Goal: Task Accomplishment & Management: Manage account settings

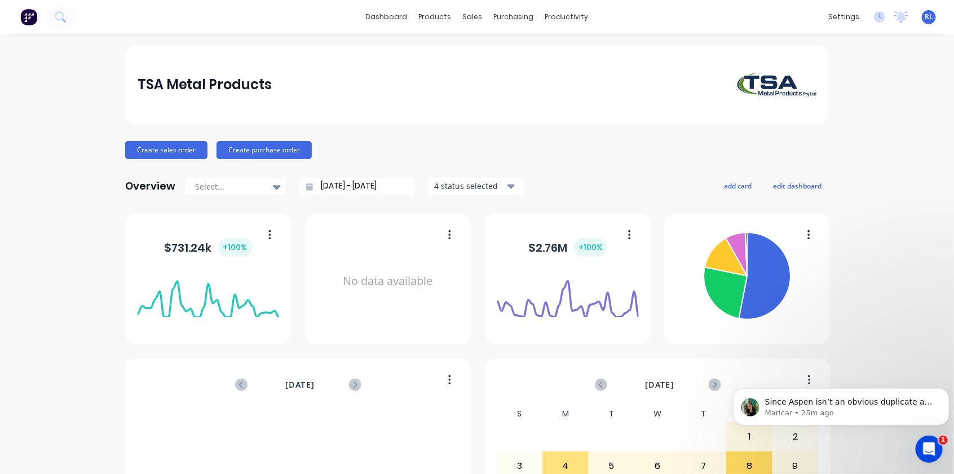
scroll to position [492, 0]
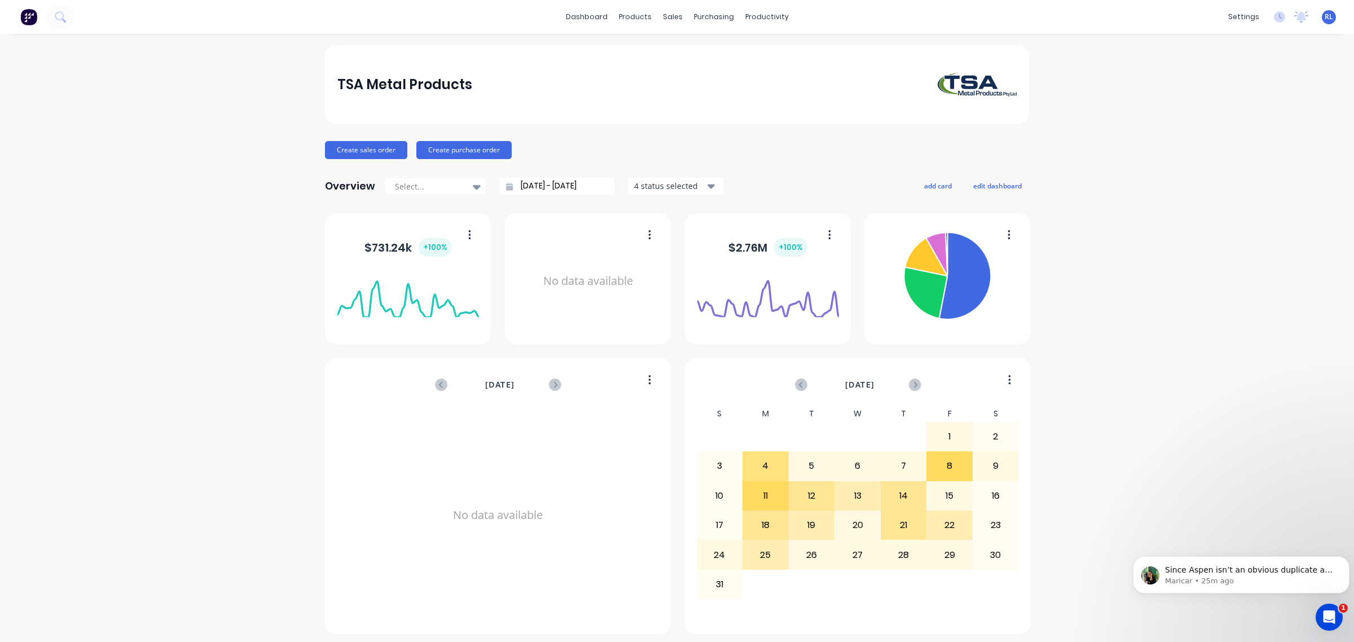
click at [954, 473] on icon "Open Intercom Messenger" at bounding box center [1329, 617] width 19 height 19
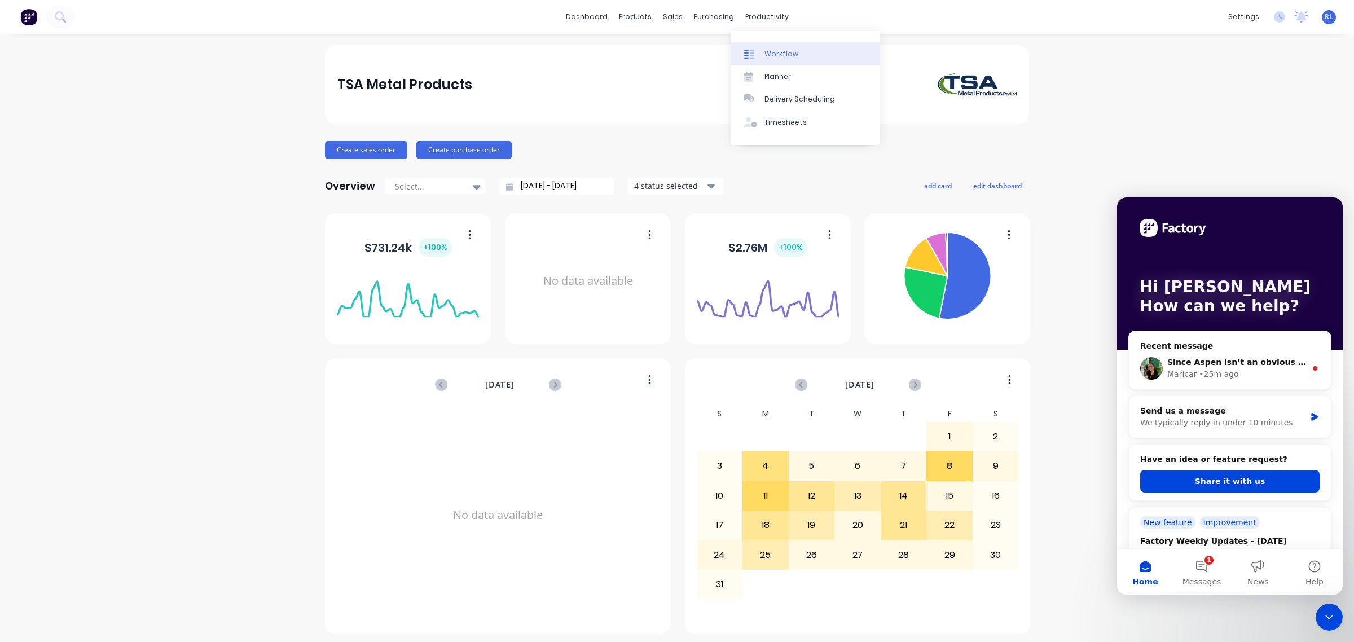
click at [810, 51] on link "Workflow" at bounding box center [804, 53] width 149 height 23
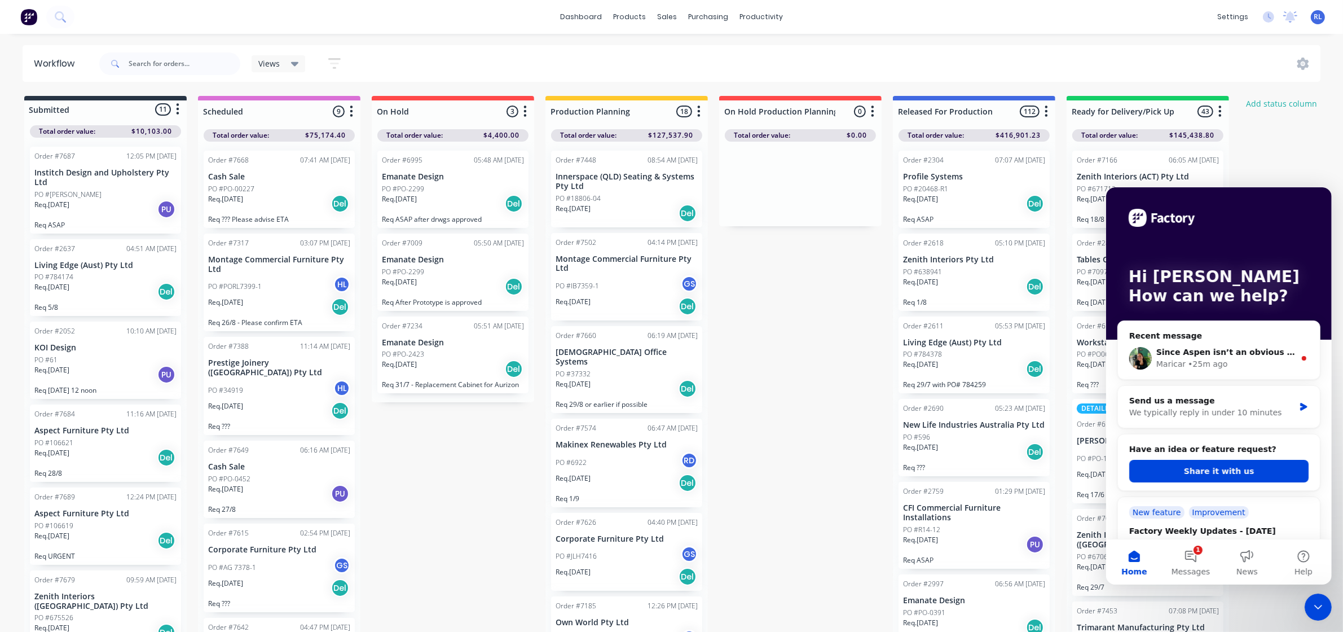
click at [834, 371] on div "Submitted 11 Status colour #273444 hex #273444 Save Cancel Summaries Total orde…" at bounding box center [769, 367] width 1554 height 542
click at [954, 473] on icon "Close Intercom Messenger" at bounding box center [1318, 607] width 14 height 14
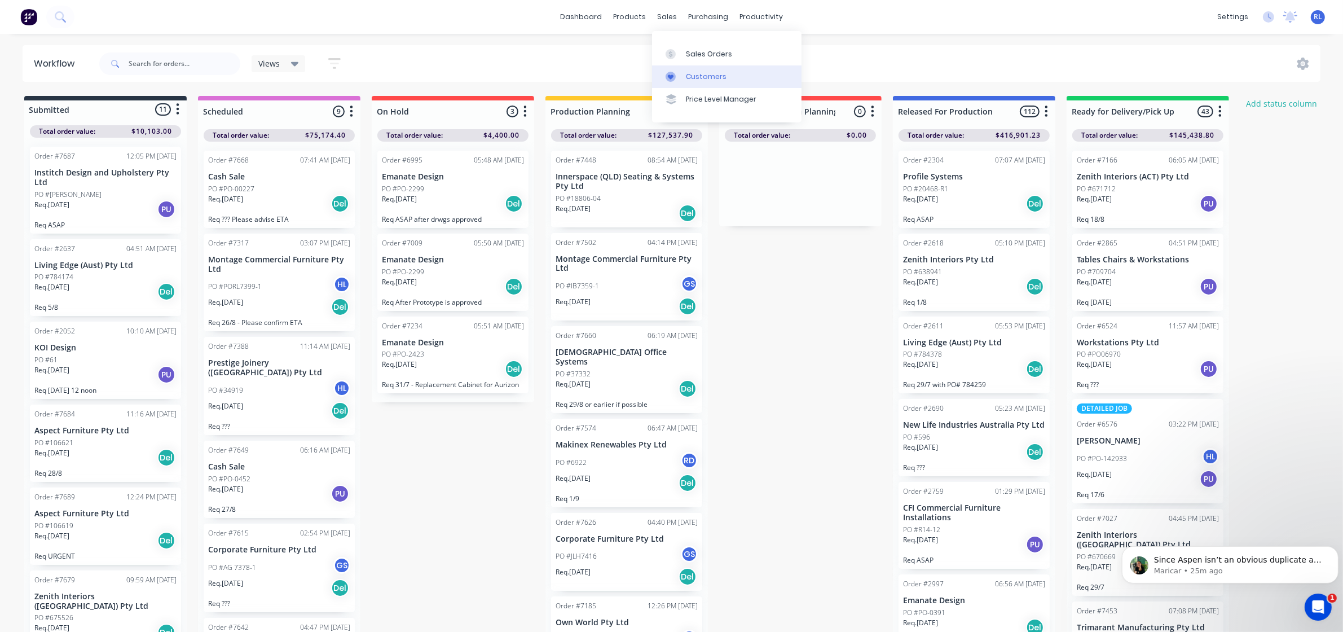
click at [707, 66] on link "Customers" at bounding box center [726, 76] width 149 height 23
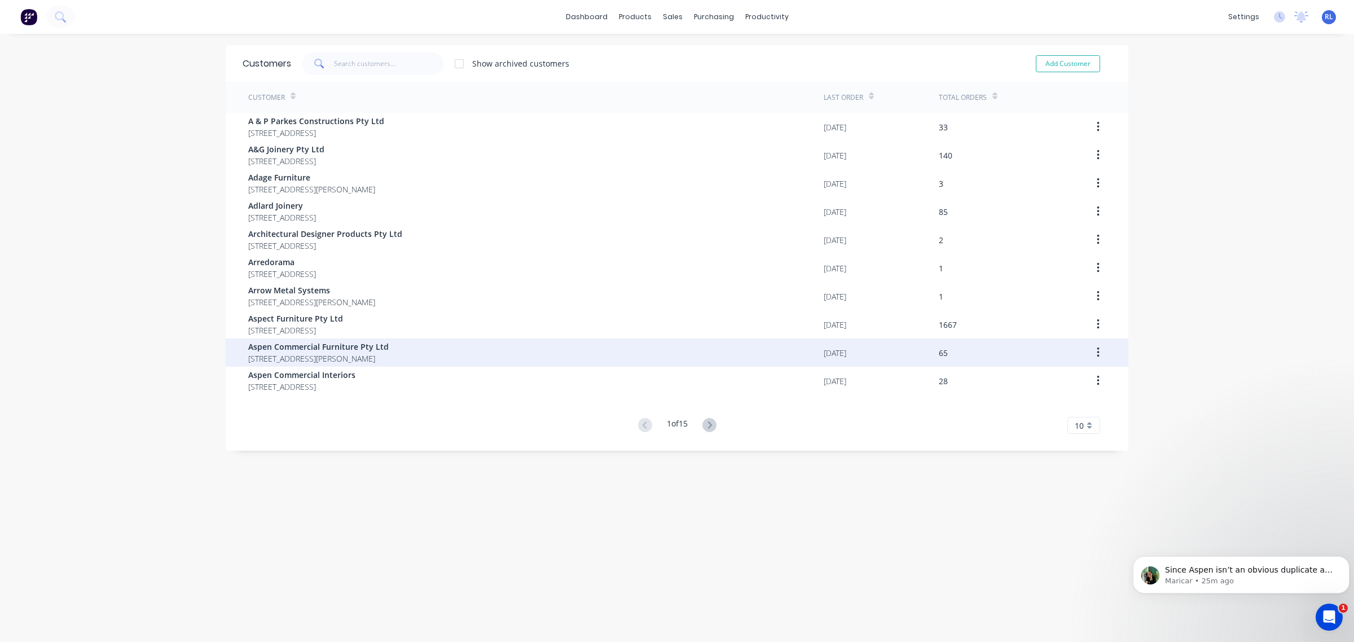
click at [415, 358] on div "Aspen Commercial Furniture Pty Ltd 65 Seaton St Armidale New South Wales 2350" at bounding box center [535, 352] width 575 height 28
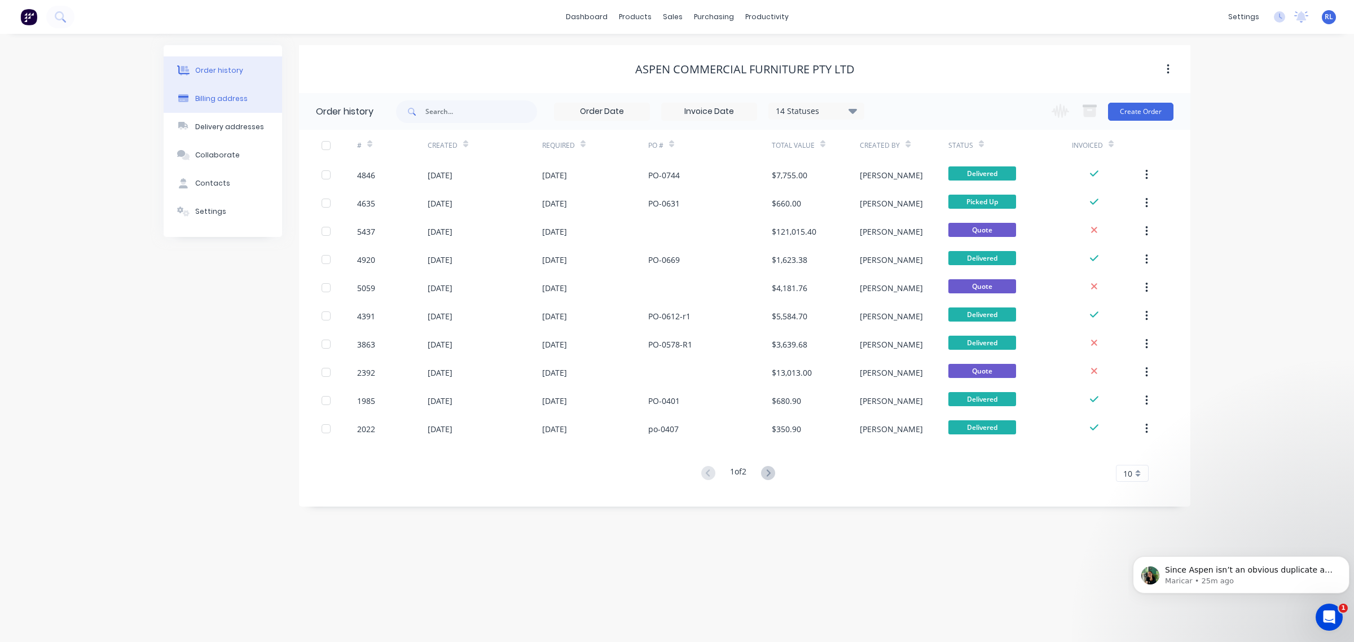
click at [232, 94] on div "Billing address" at bounding box center [221, 99] width 52 height 10
select select "AU"
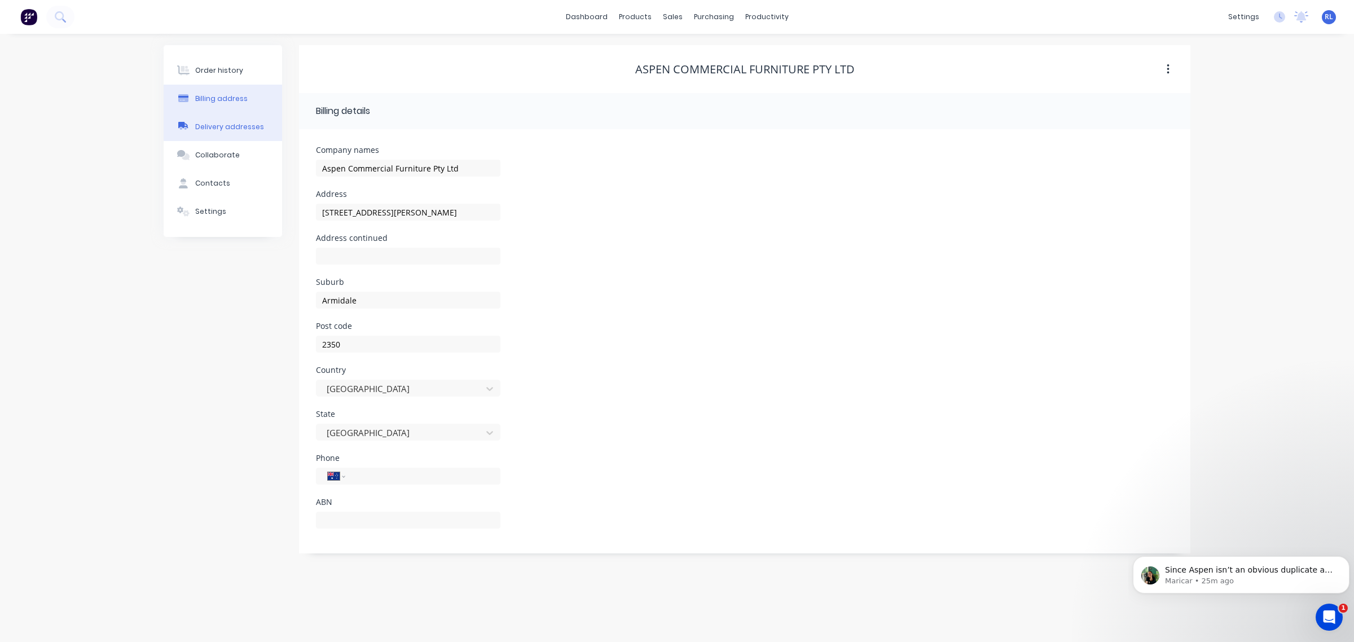
click at [241, 130] on div "Delivery addresses" at bounding box center [229, 127] width 69 height 10
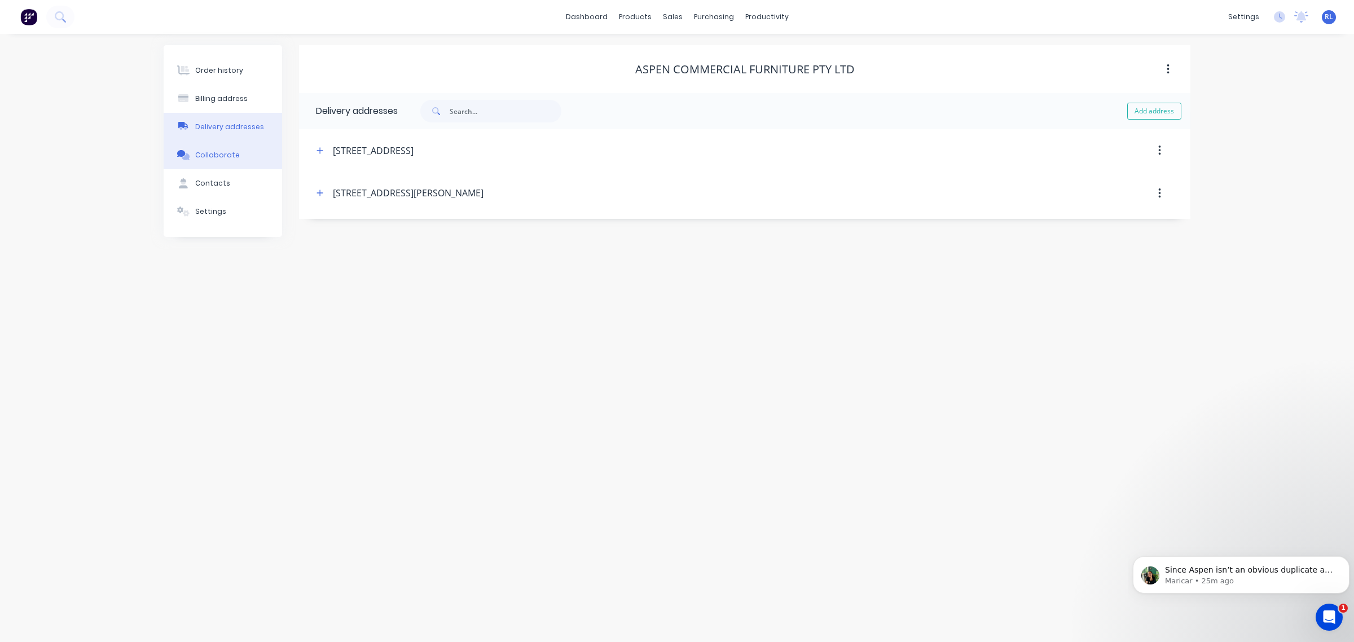
click at [244, 158] on button "Collaborate" at bounding box center [223, 155] width 118 height 28
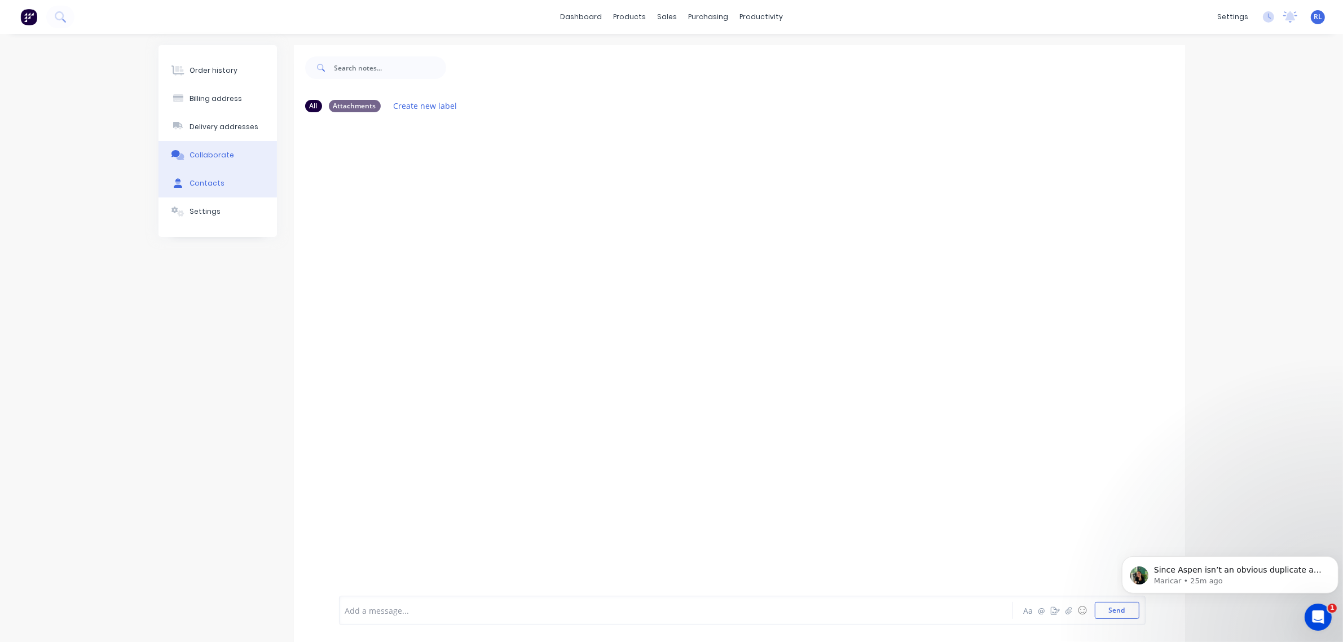
click at [236, 179] on button "Contacts" at bounding box center [217, 183] width 118 height 28
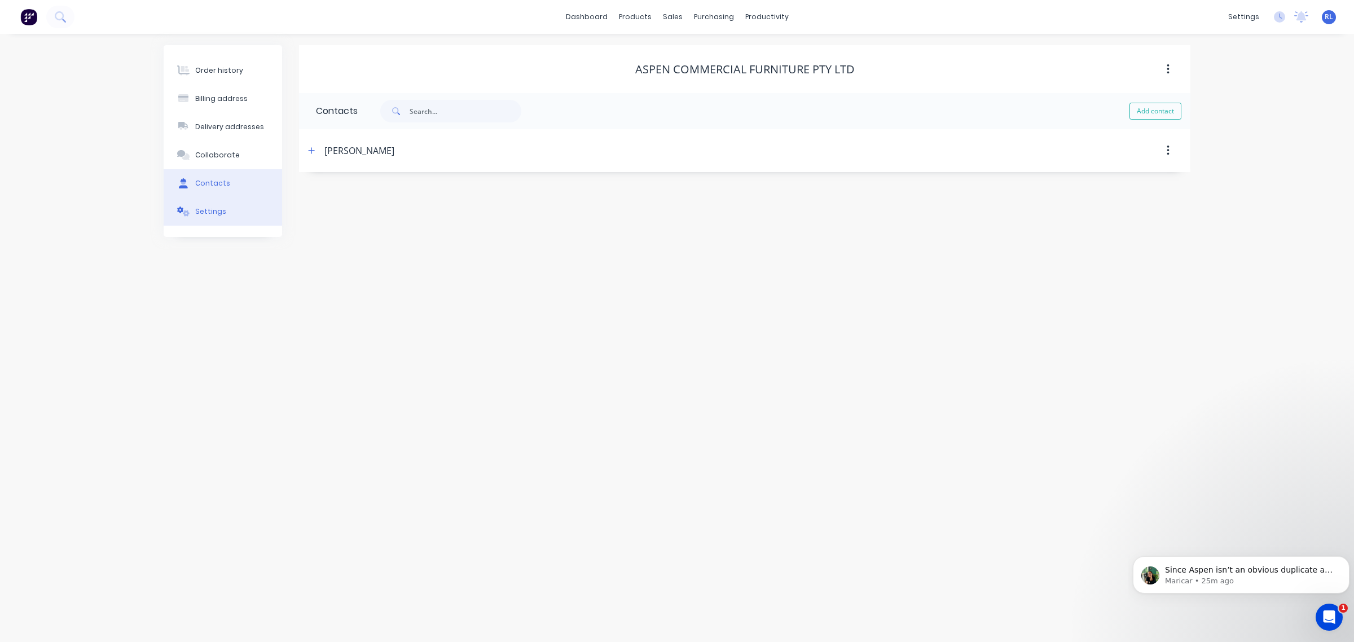
click at [214, 204] on button "Settings" at bounding box center [223, 211] width 118 height 28
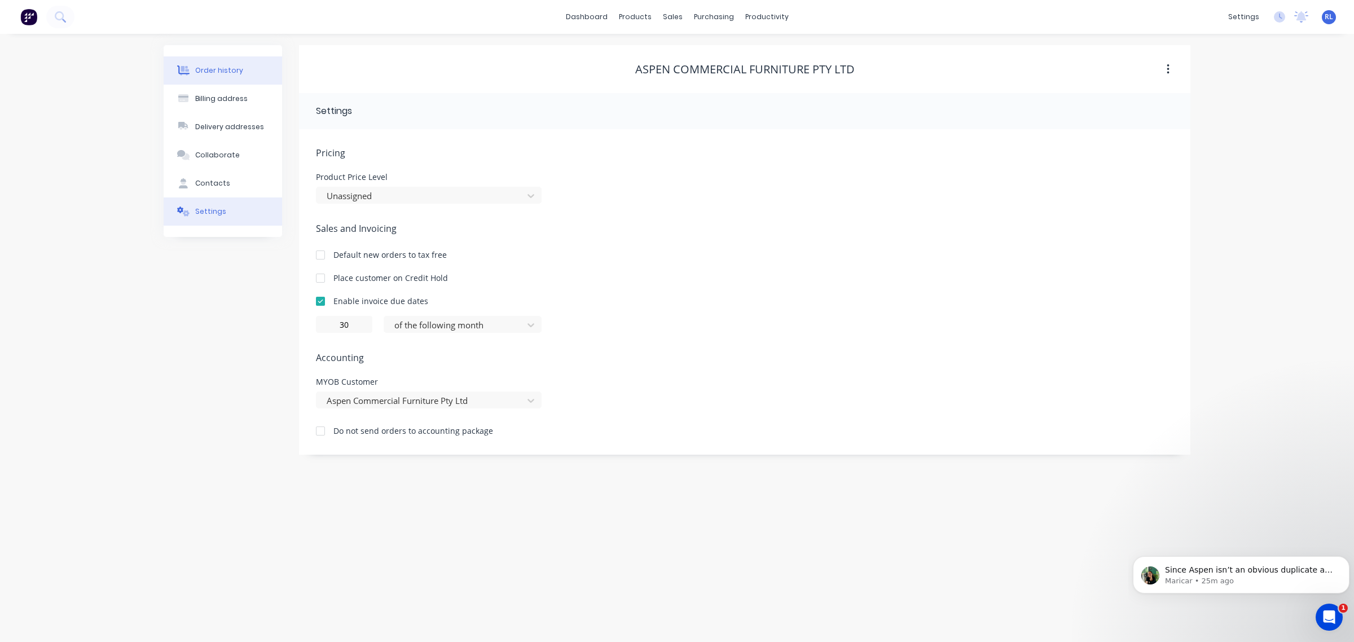
click at [228, 71] on div "Order history" at bounding box center [219, 70] width 48 height 10
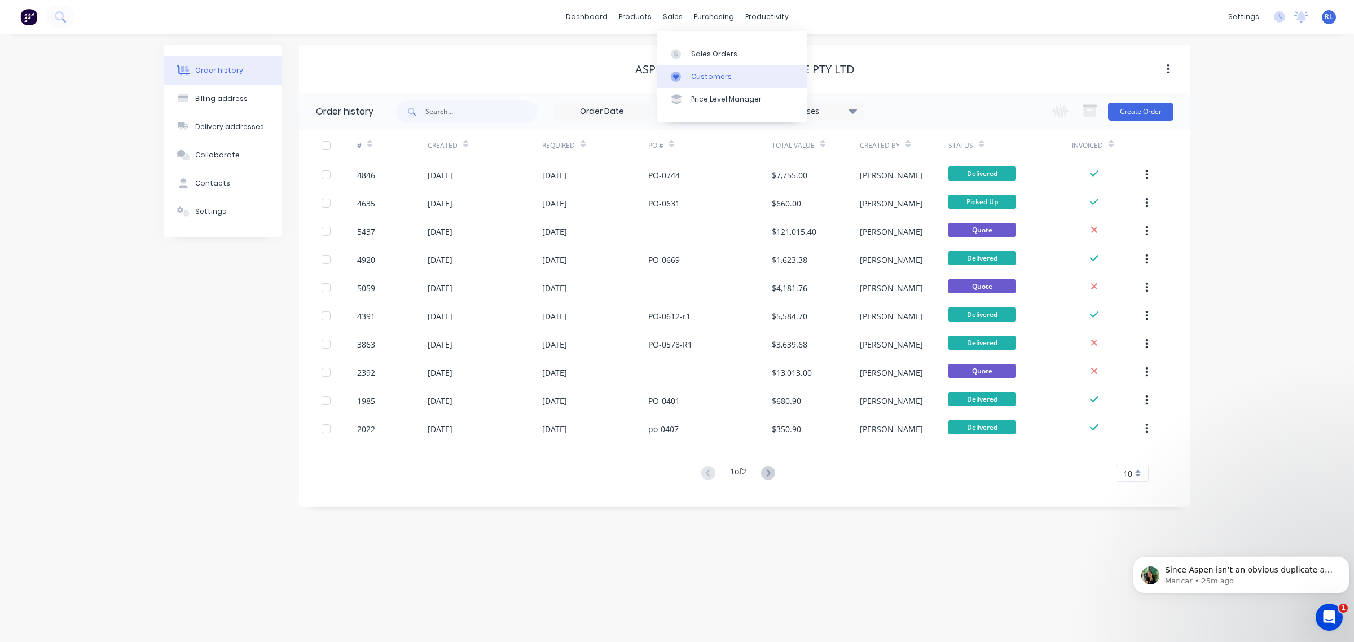
click at [745, 69] on link "Customers" at bounding box center [731, 76] width 149 height 23
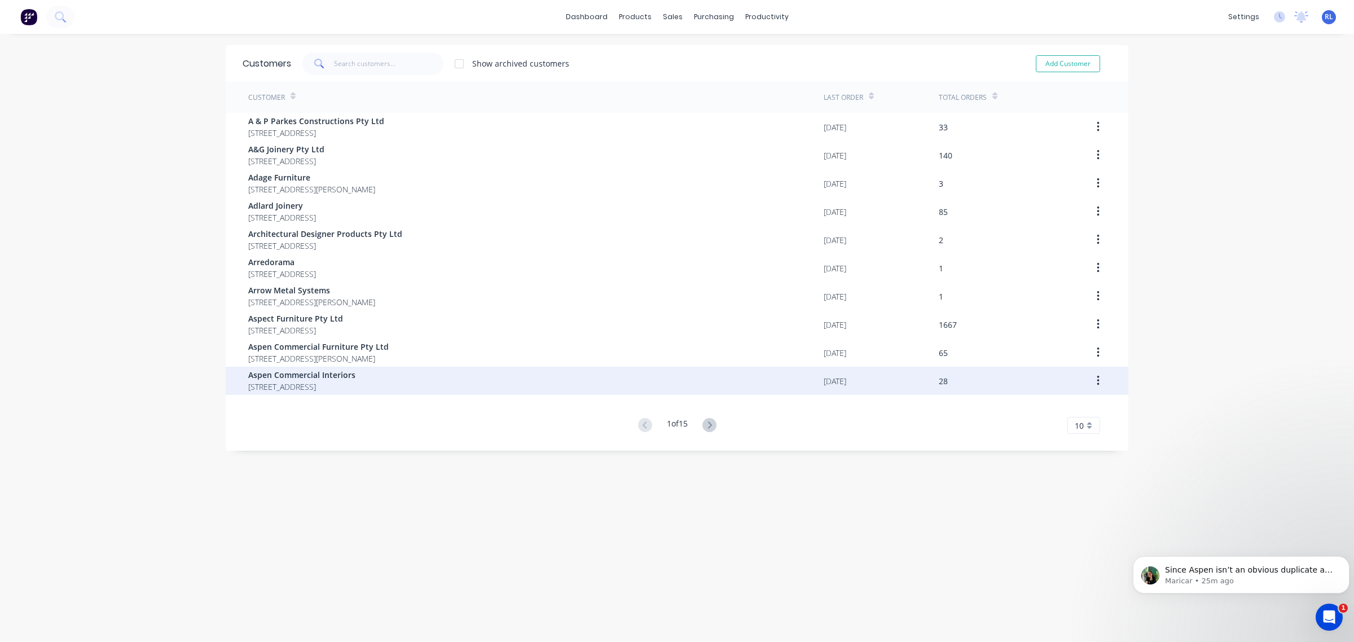
click at [336, 382] on span "PO BOX 5005 Armidale New South Wales 2350" at bounding box center [301, 387] width 107 height 12
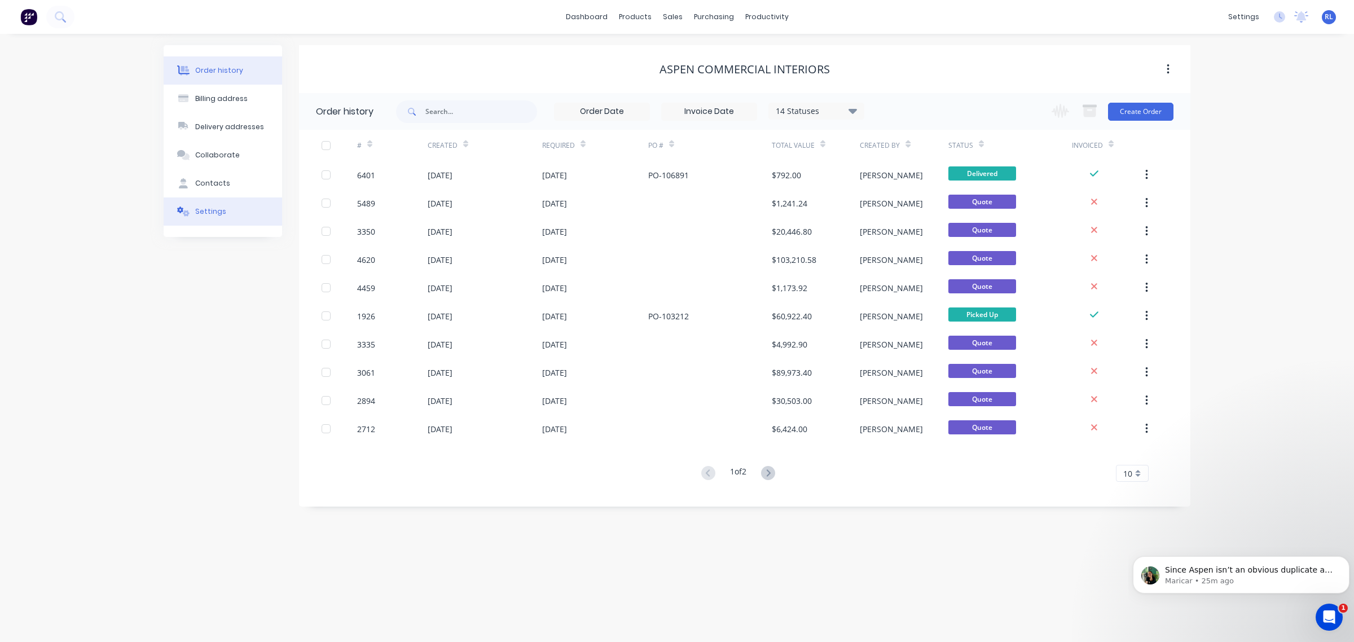
click at [214, 216] on div "Settings" at bounding box center [210, 211] width 31 height 10
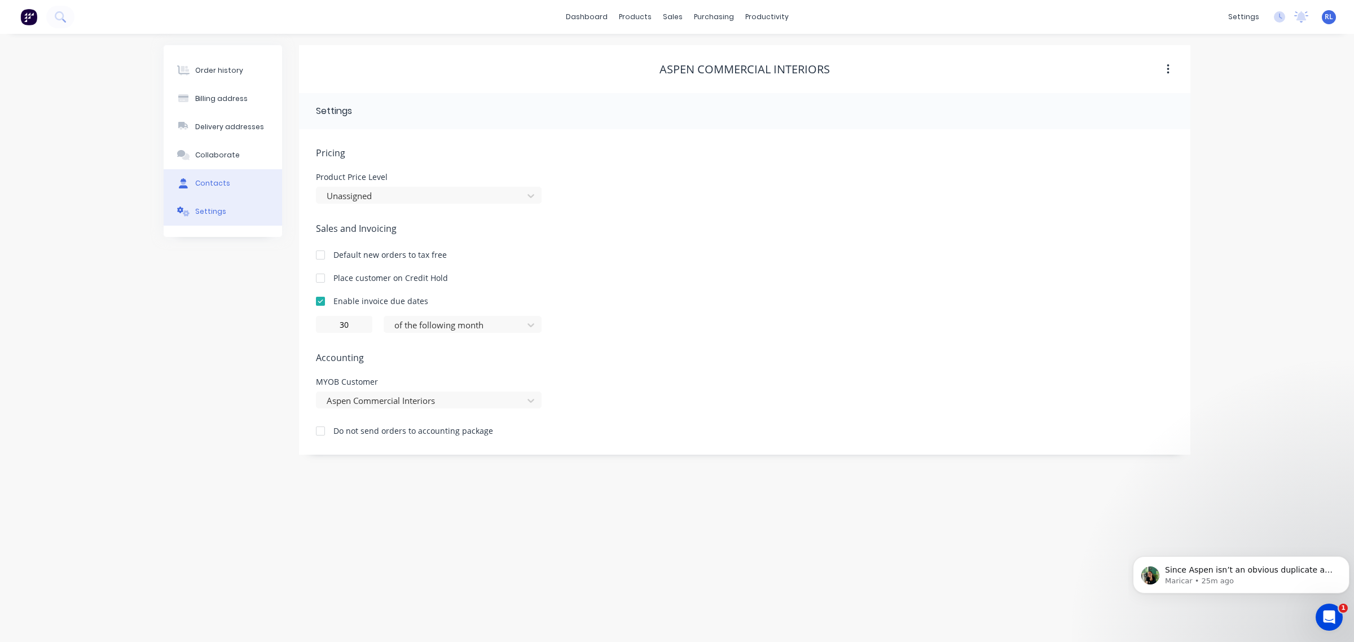
click at [234, 174] on button "Contacts" at bounding box center [223, 183] width 118 height 28
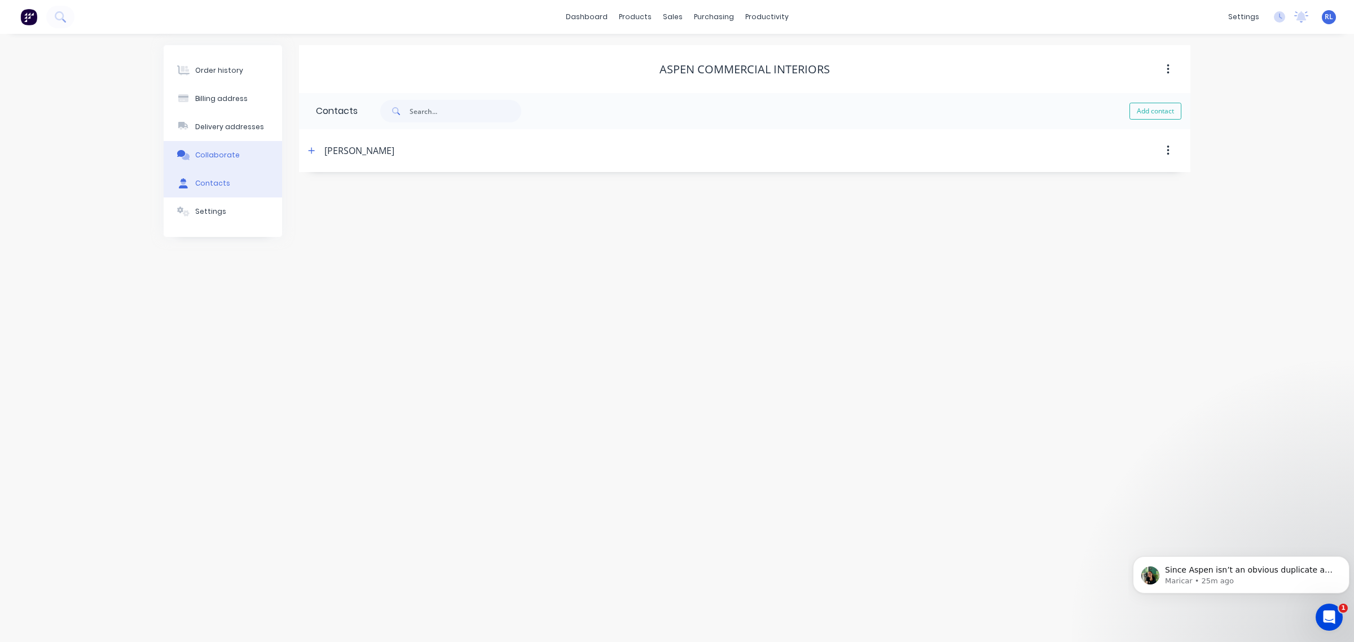
click at [240, 156] on button "Collaborate" at bounding box center [223, 155] width 118 height 28
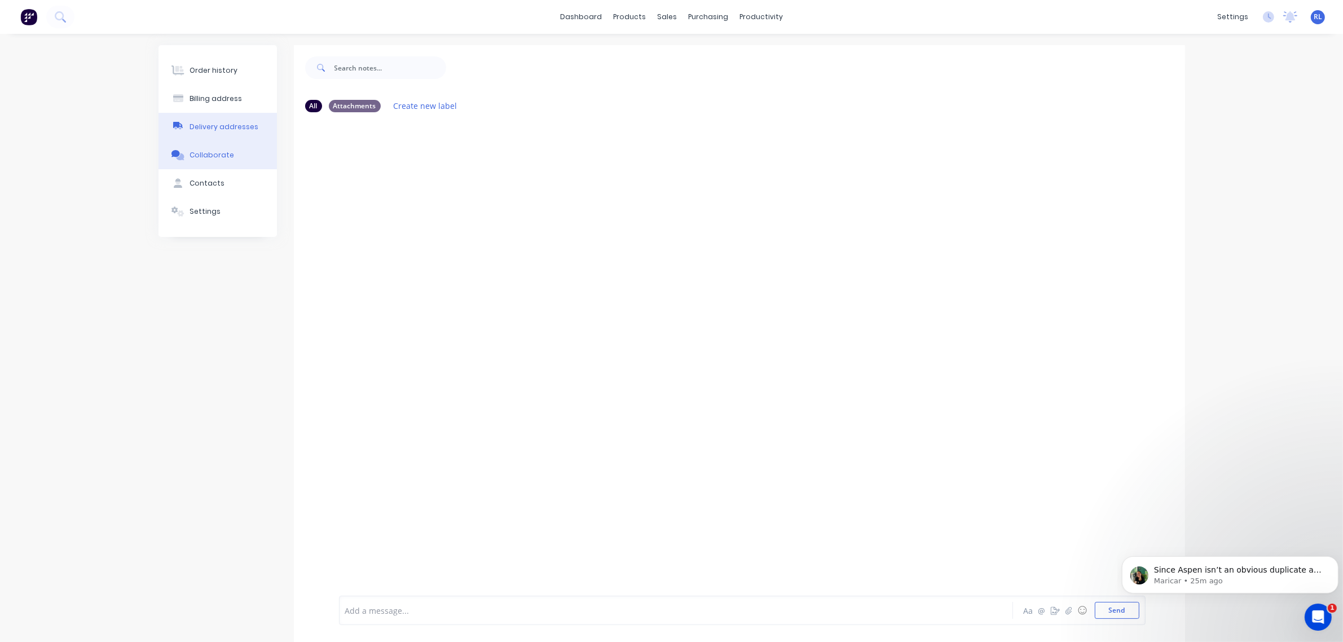
click at [243, 131] on div "Delivery addresses" at bounding box center [224, 127] width 69 height 10
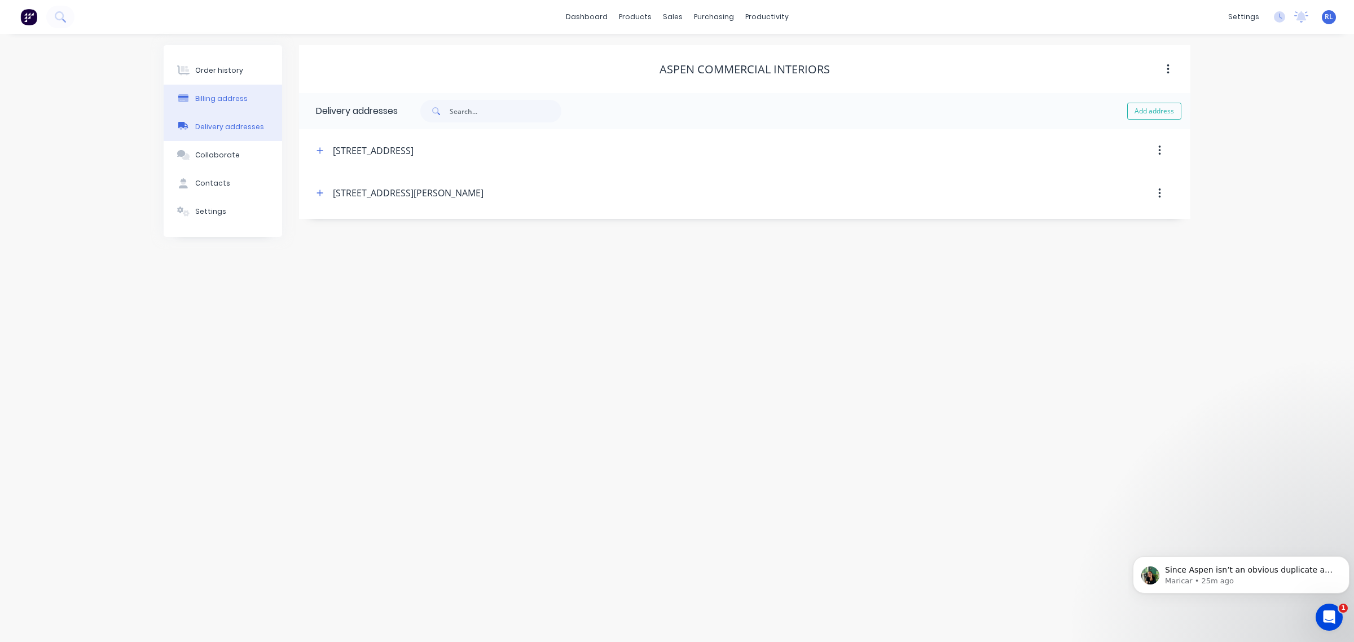
click at [243, 97] on div "Billing address" at bounding box center [221, 99] width 52 height 10
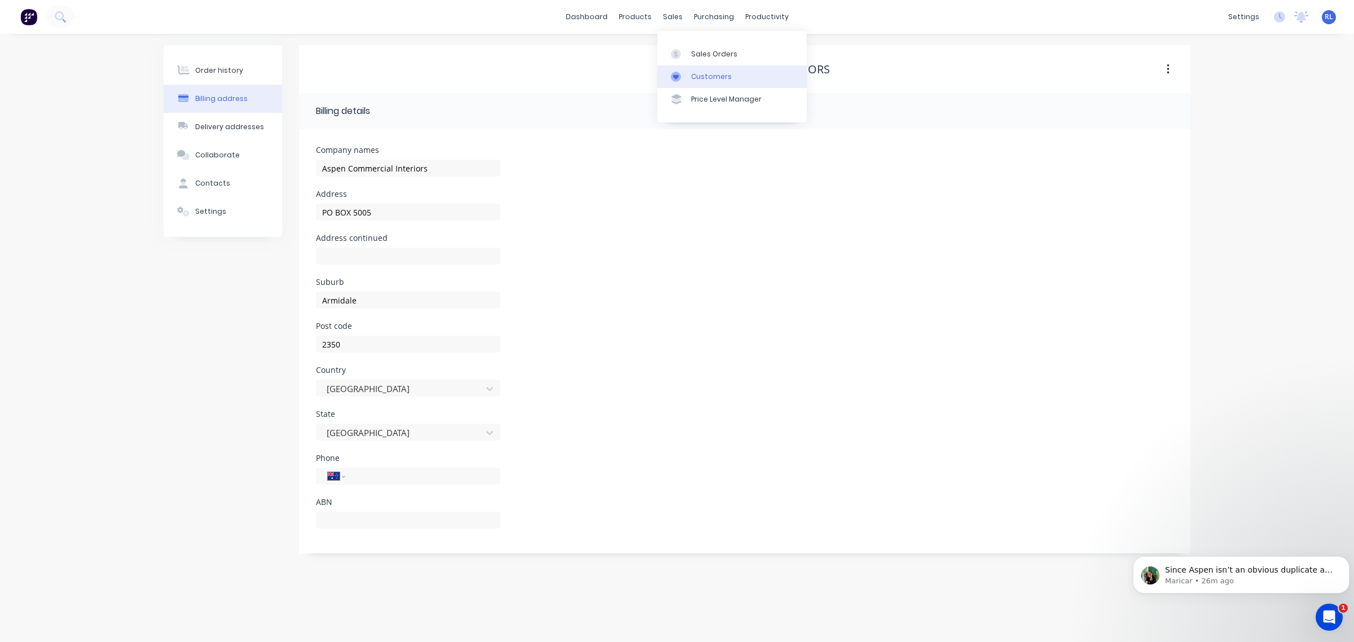
click at [730, 80] on link "Customers" at bounding box center [731, 76] width 149 height 23
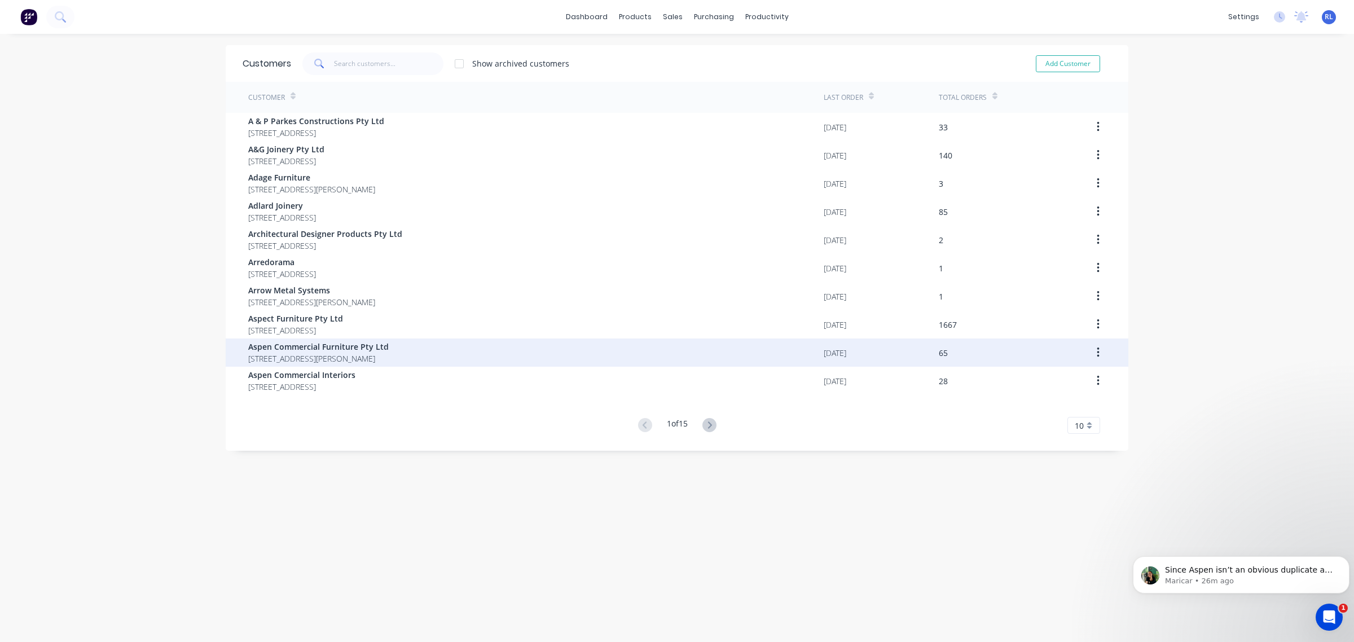
click at [954, 354] on button "button" at bounding box center [1098, 352] width 27 height 20
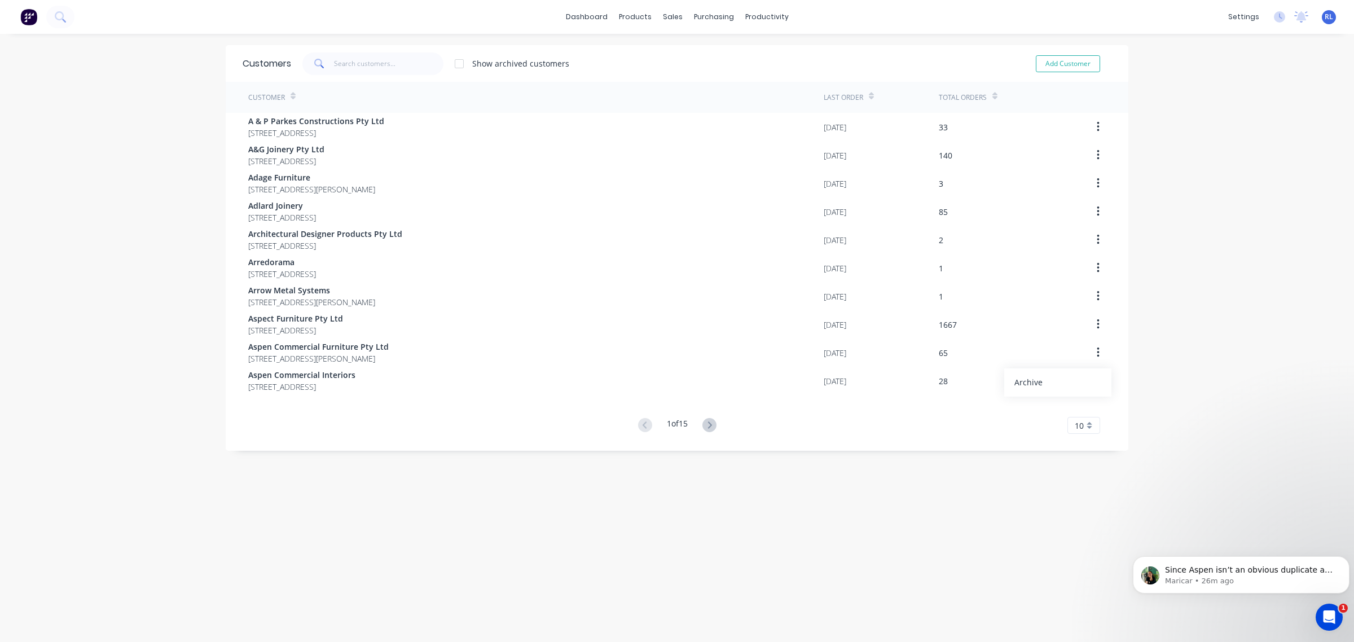
click at [954, 355] on div "dashboard products sales purchasing productivity dashboard products Product Cat…" at bounding box center [677, 321] width 1354 height 642
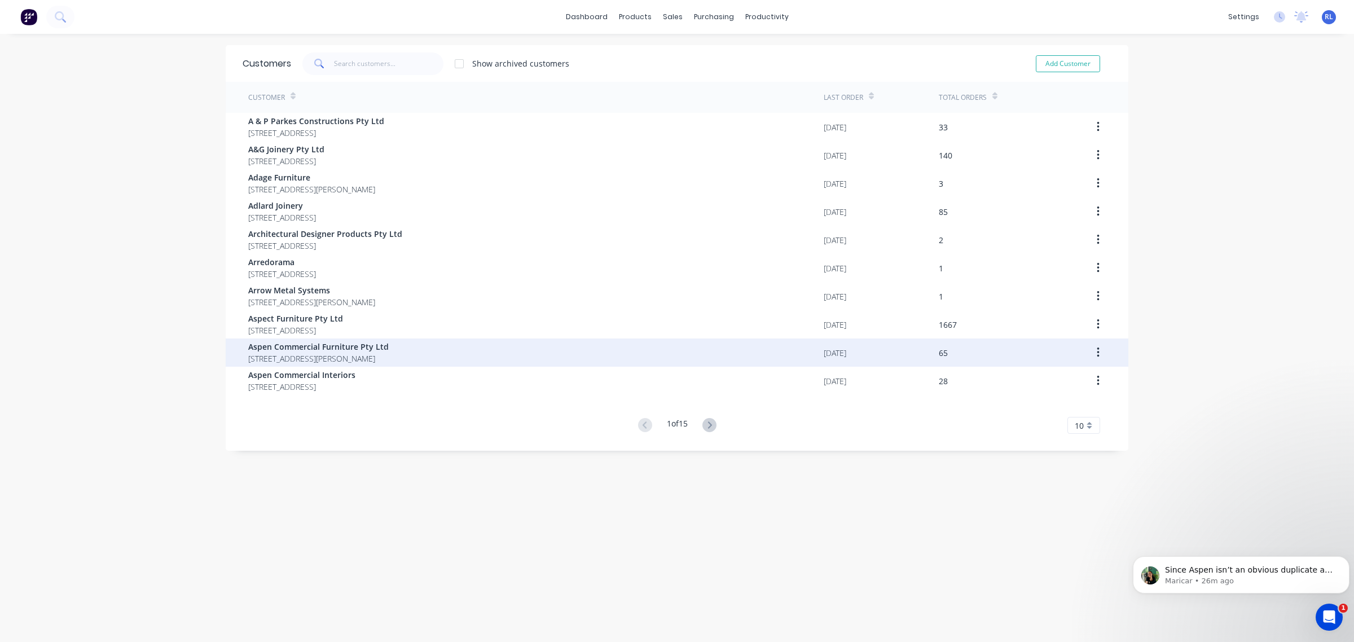
click at [520, 358] on div "Aspen Commercial Furniture Pty Ltd 65 Seaton St Armidale New South Wales 2350" at bounding box center [535, 352] width 575 height 28
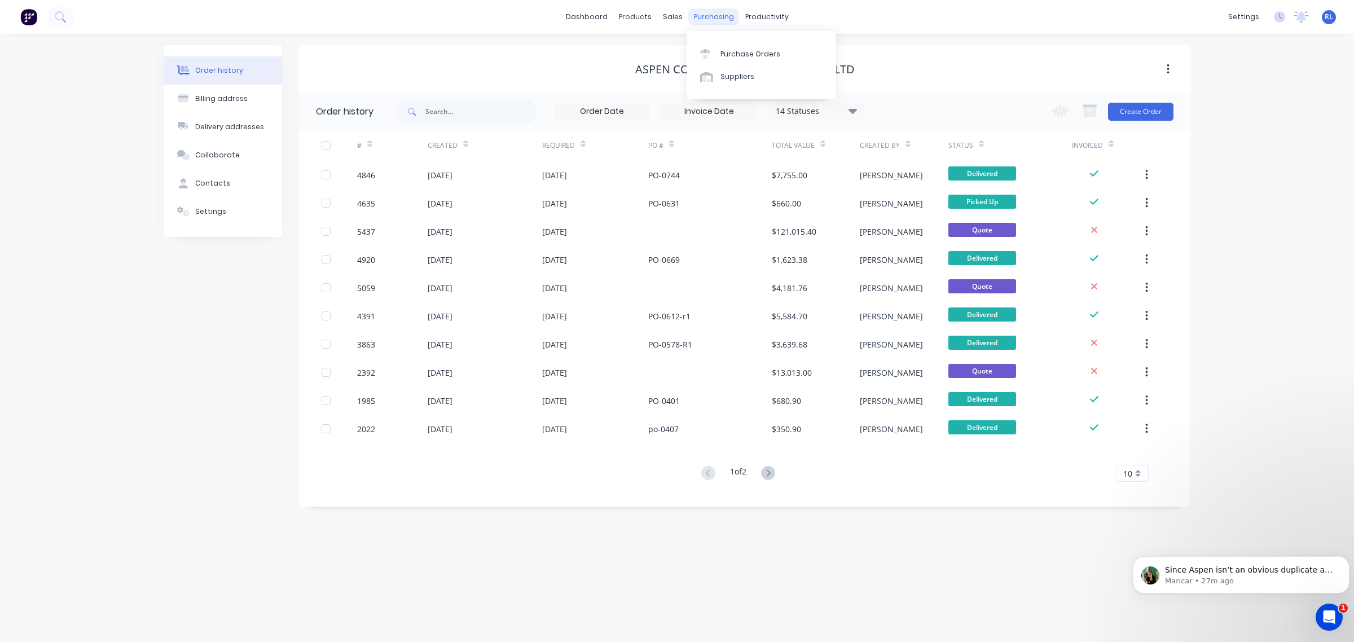
click at [701, 19] on div "purchasing" at bounding box center [713, 16] width 51 height 17
click at [701, 73] on div "Customers" at bounding box center [711, 77] width 41 height 10
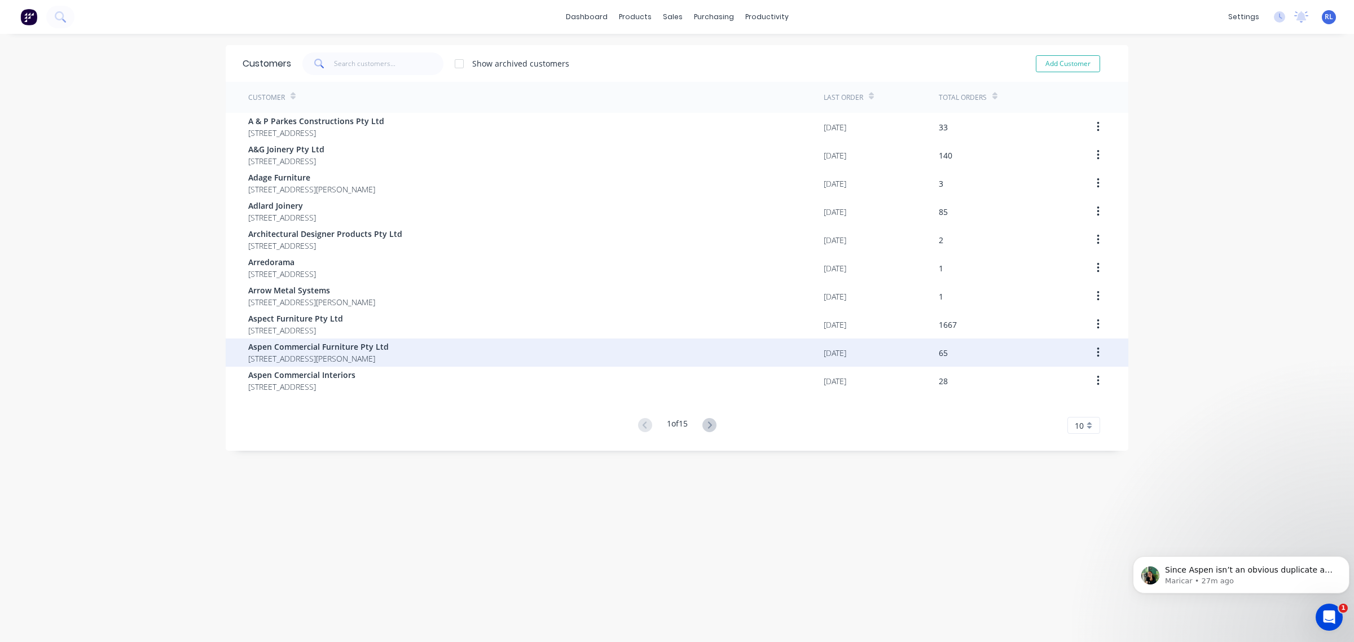
click at [389, 354] on span "65 Seaton St Armidale New South Wales 2350" at bounding box center [318, 359] width 140 height 12
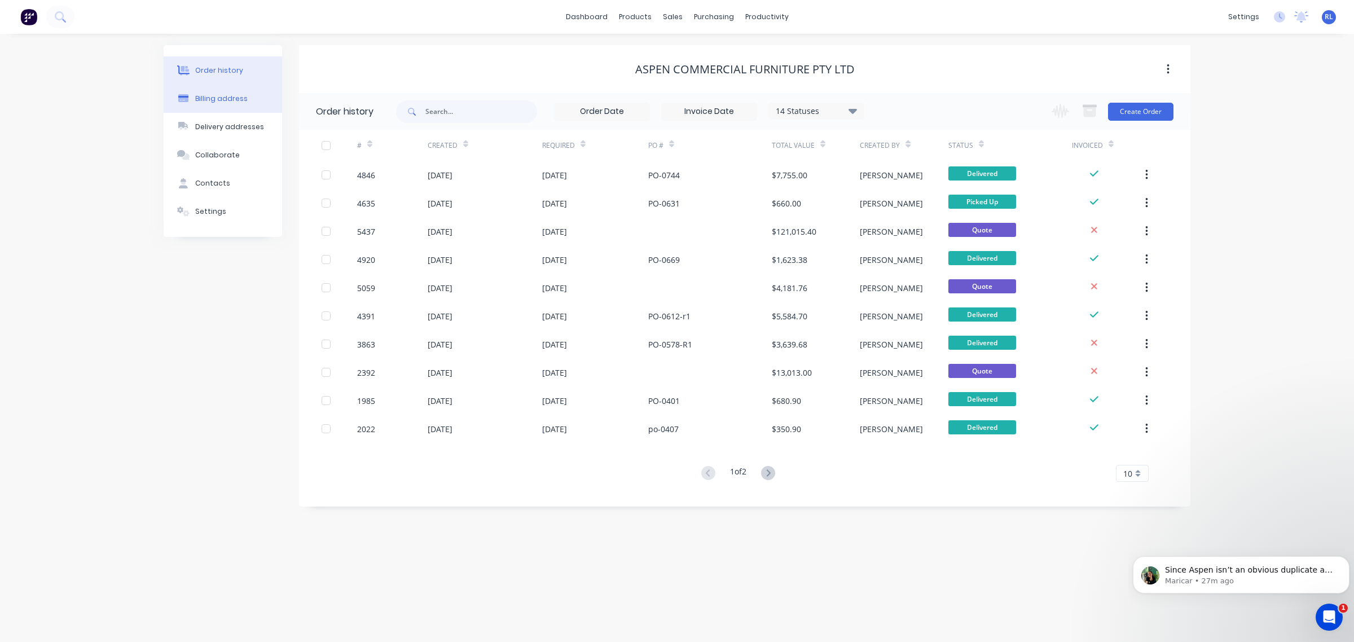
click at [216, 96] on div "Billing address" at bounding box center [221, 99] width 52 height 10
select select "AU"
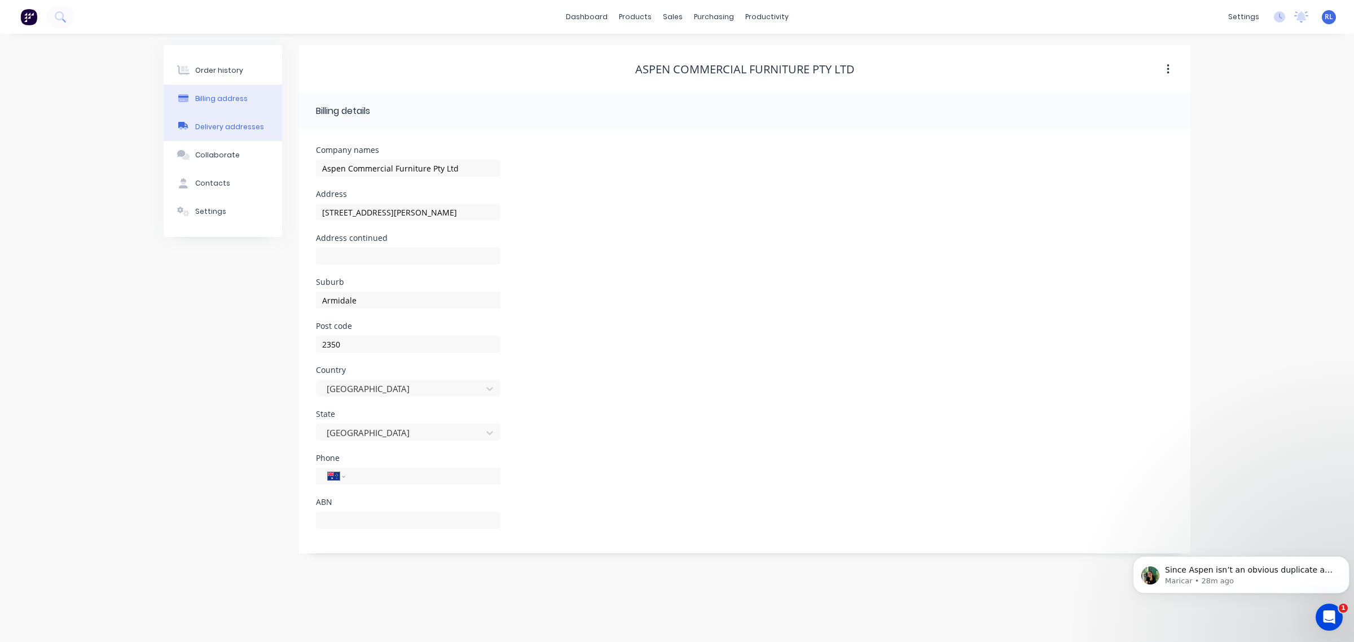
click at [230, 133] on button "Delivery addresses" at bounding box center [223, 127] width 118 height 28
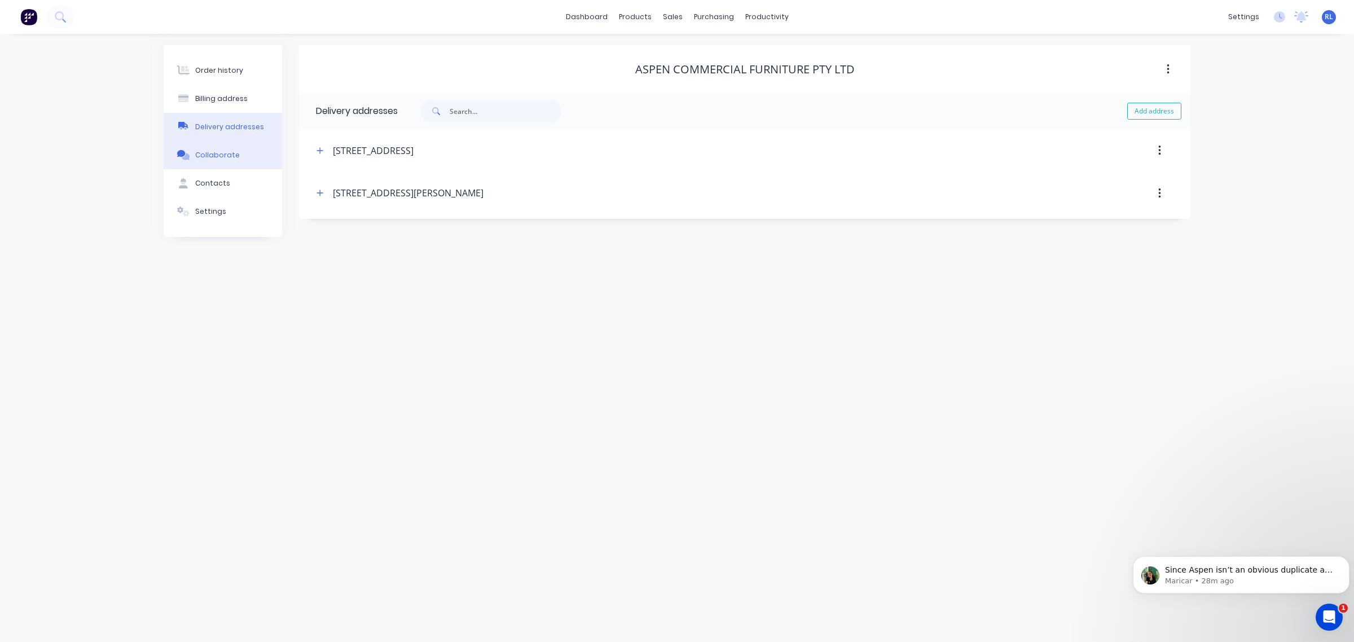
click at [244, 153] on button "Collaborate" at bounding box center [223, 155] width 118 height 28
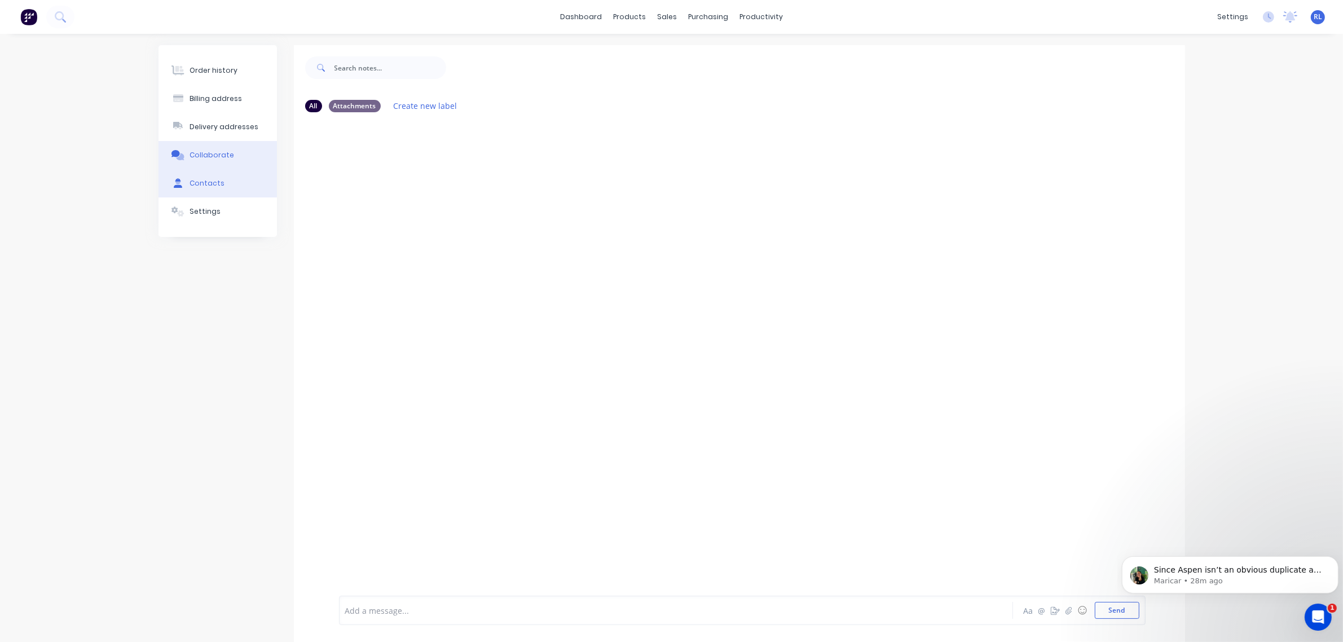
click at [200, 178] on div "Contacts" at bounding box center [207, 183] width 35 height 10
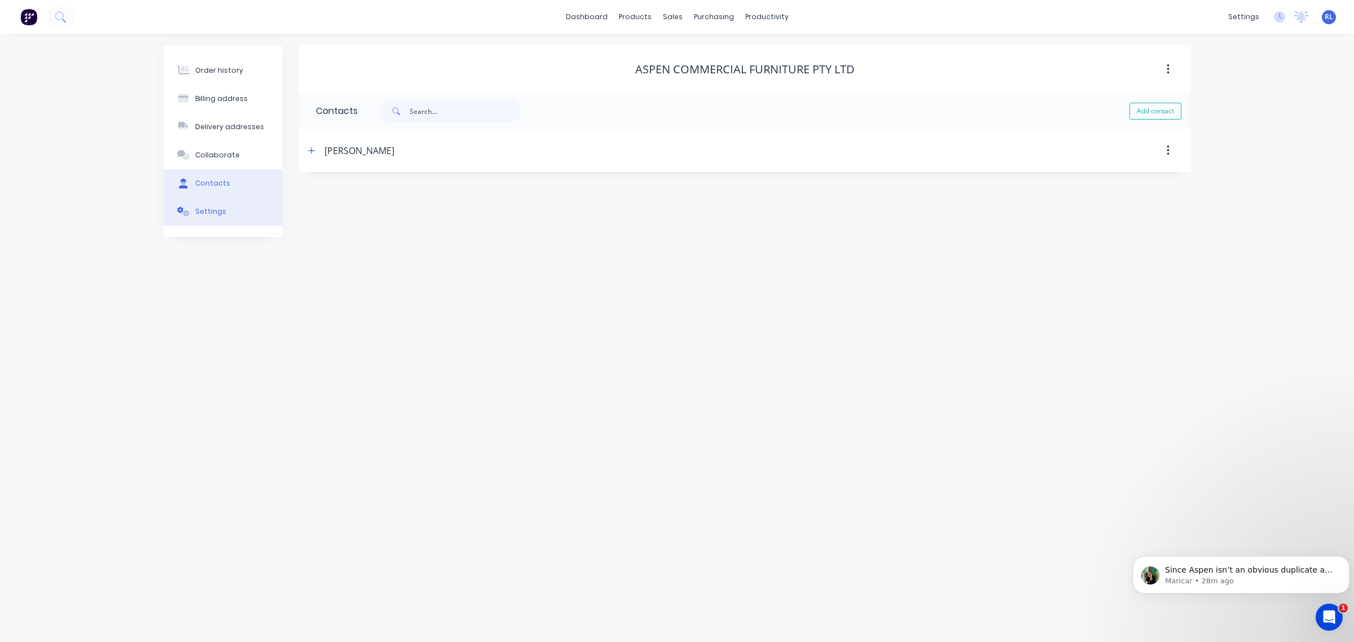
click at [206, 222] on button "Settings" at bounding box center [223, 211] width 118 height 28
click at [229, 182] on button "Contacts" at bounding box center [223, 183] width 118 height 28
click at [230, 75] on div "Order history" at bounding box center [219, 70] width 48 height 10
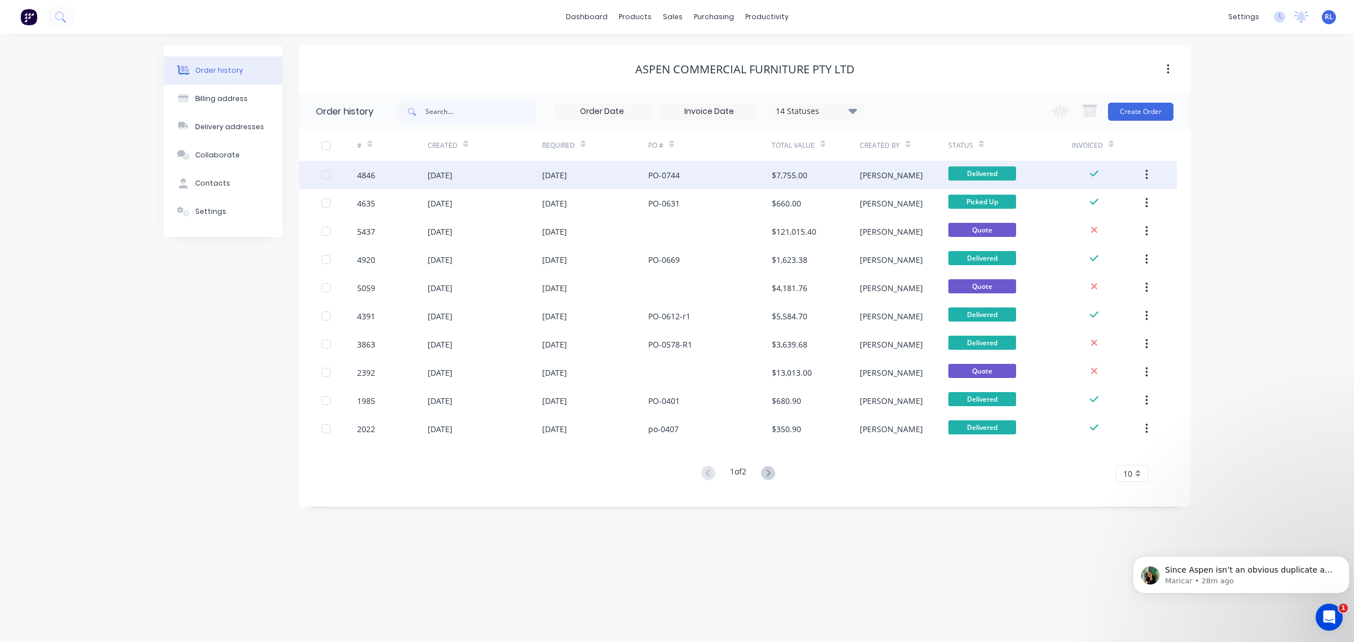
click at [681, 171] on div "PO-0744" at bounding box center [710, 175] width 124 height 28
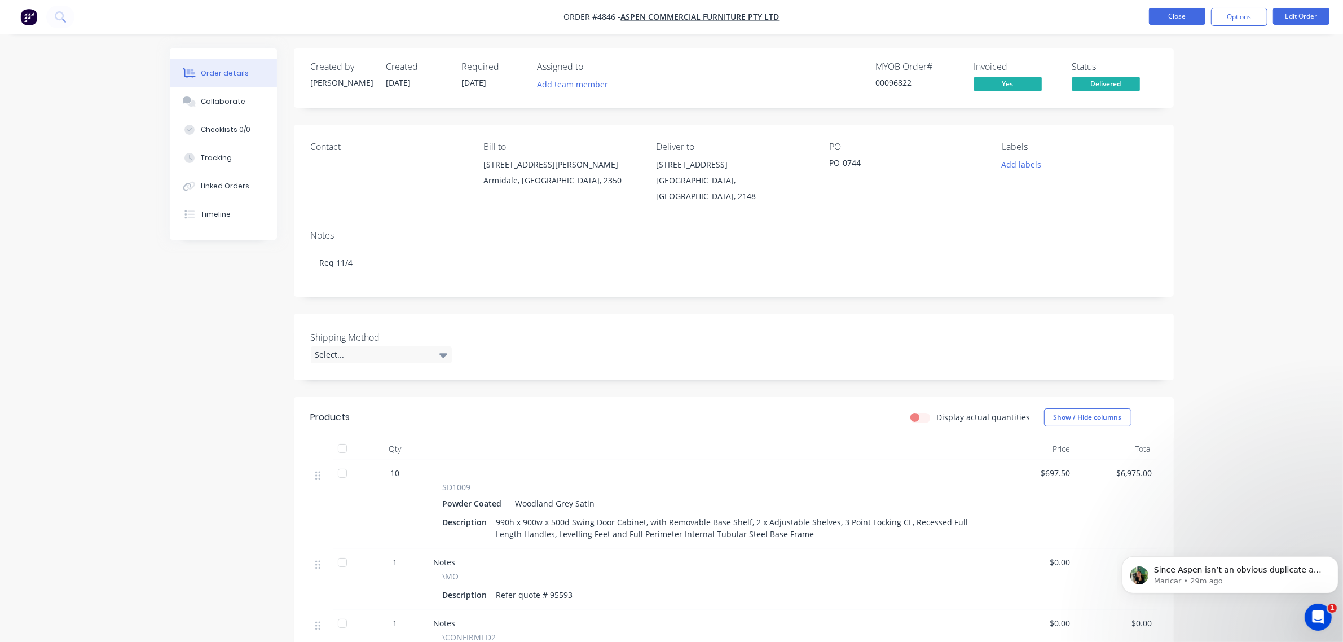
click at [954, 14] on button "Close" at bounding box center [1177, 16] width 56 height 17
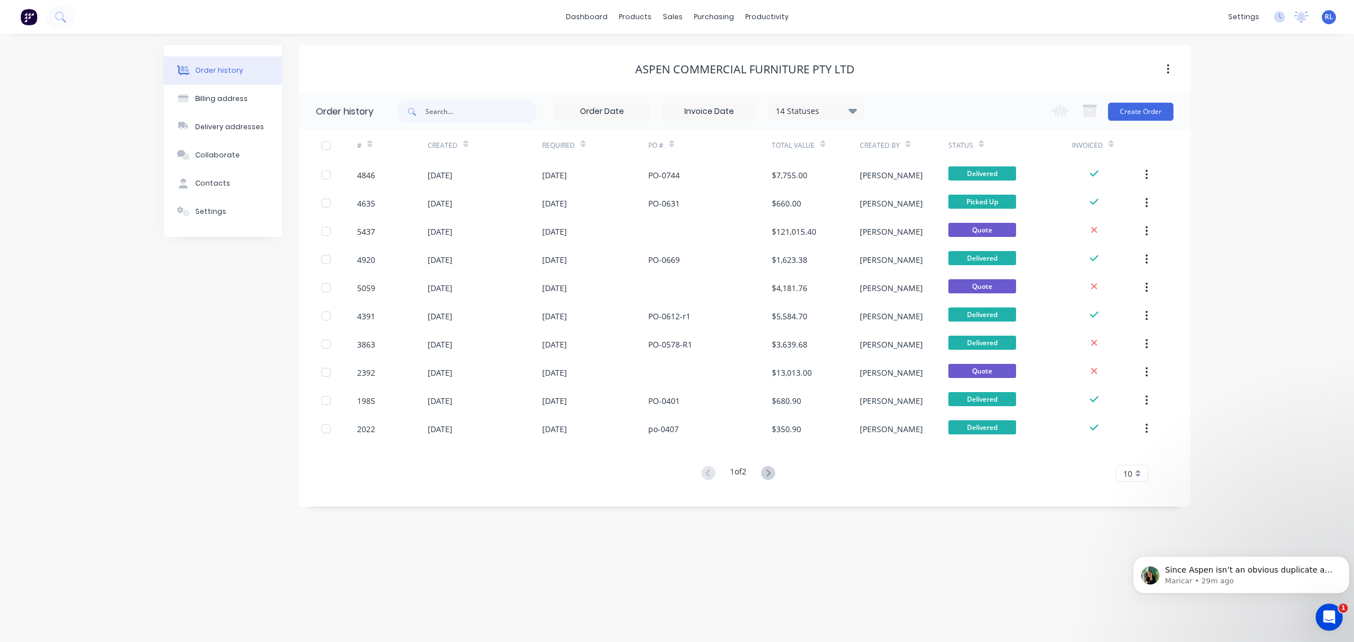
click at [226, 226] on div "Order history Billing address Delivery addresses Collaborate Contacts Settings" at bounding box center [223, 141] width 118 height 192
drag, startPoint x: 226, startPoint y: 222, endPoint x: 227, endPoint y: 216, distance: 5.8
click at [227, 218] on button "Settings" at bounding box center [223, 211] width 118 height 28
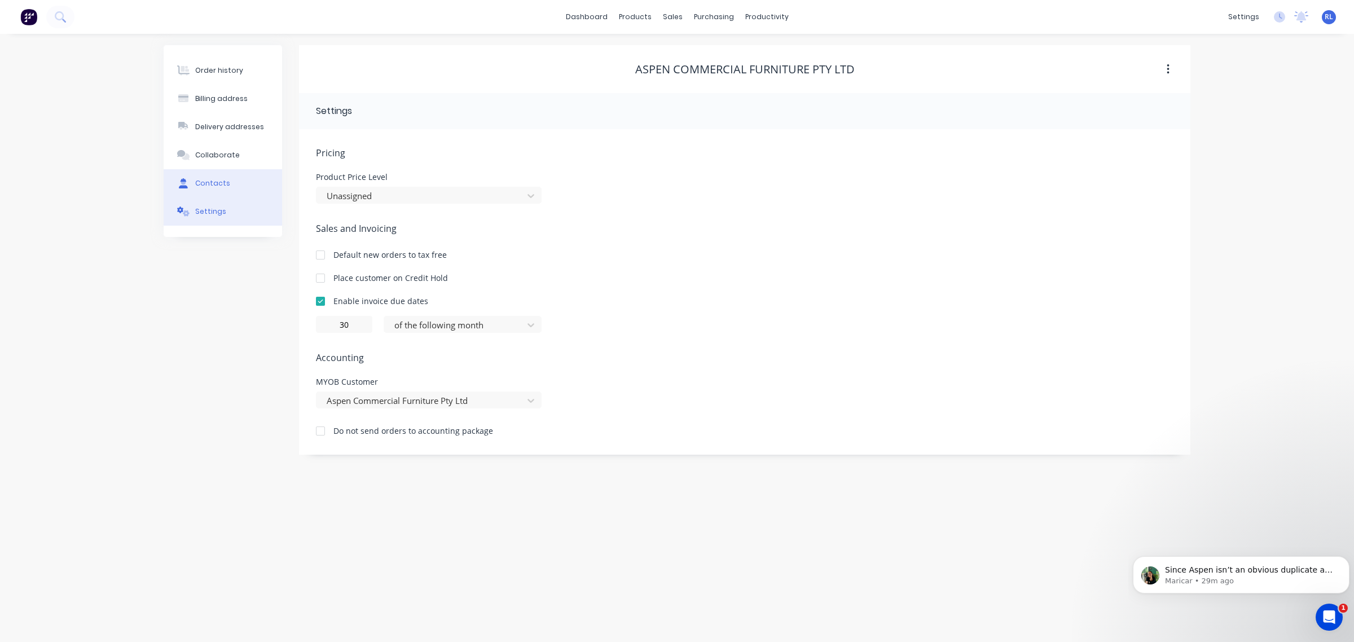
click at [216, 187] on div "Contacts" at bounding box center [212, 183] width 35 height 10
select select "AU"
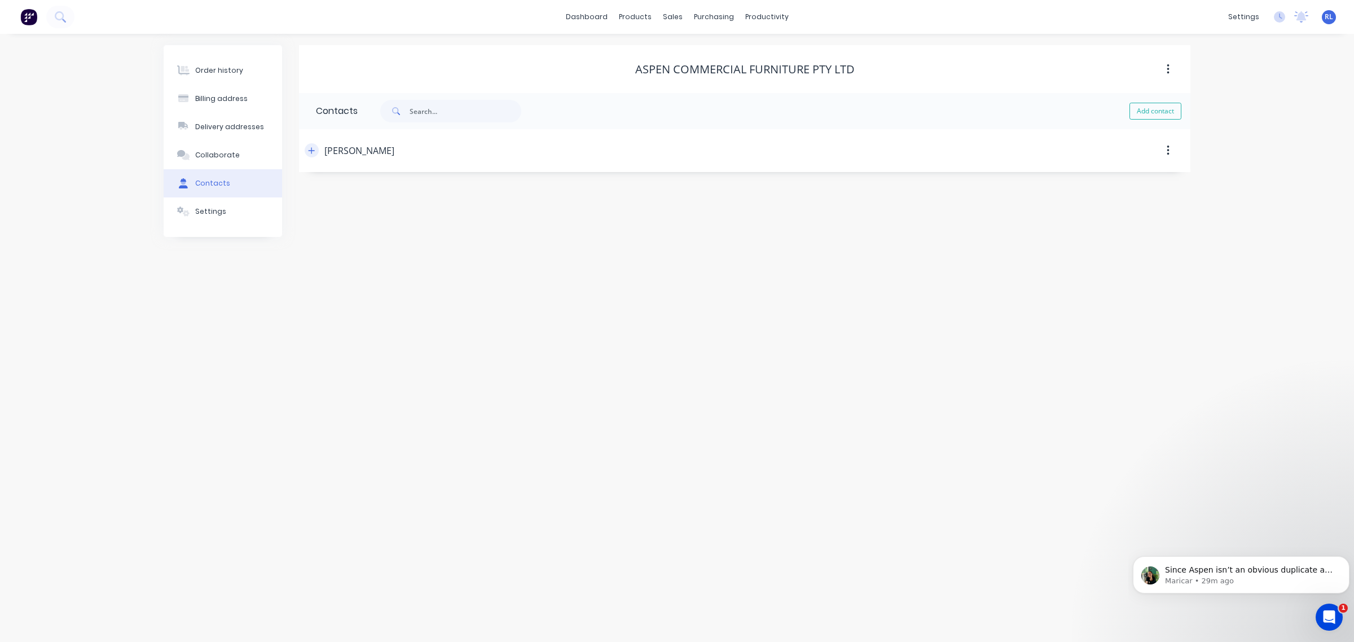
click at [316, 151] on button "button" at bounding box center [312, 150] width 14 height 14
drag, startPoint x: 387, startPoint y: 196, endPoint x: 237, endPoint y: 196, distance: 149.5
click at [237, 196] on div "Order history Billing address Delivery addresses Collaborate Contacts Settings …" at bounding box center [677, 202] width 1027 height 314
drag, startPoint x: 427, startPoint y: 284, endPoint x: 320, endPoint y: 284, distance: 106.6
click at [320, 284] on div "International [GEOGRAPHIC_DATA] [GEOGRAPHIC_DATA] [GEOGRAPHIC_DATA] [GEOGRAPHIC…" at bounding box center [408, 282] width 184 height 17
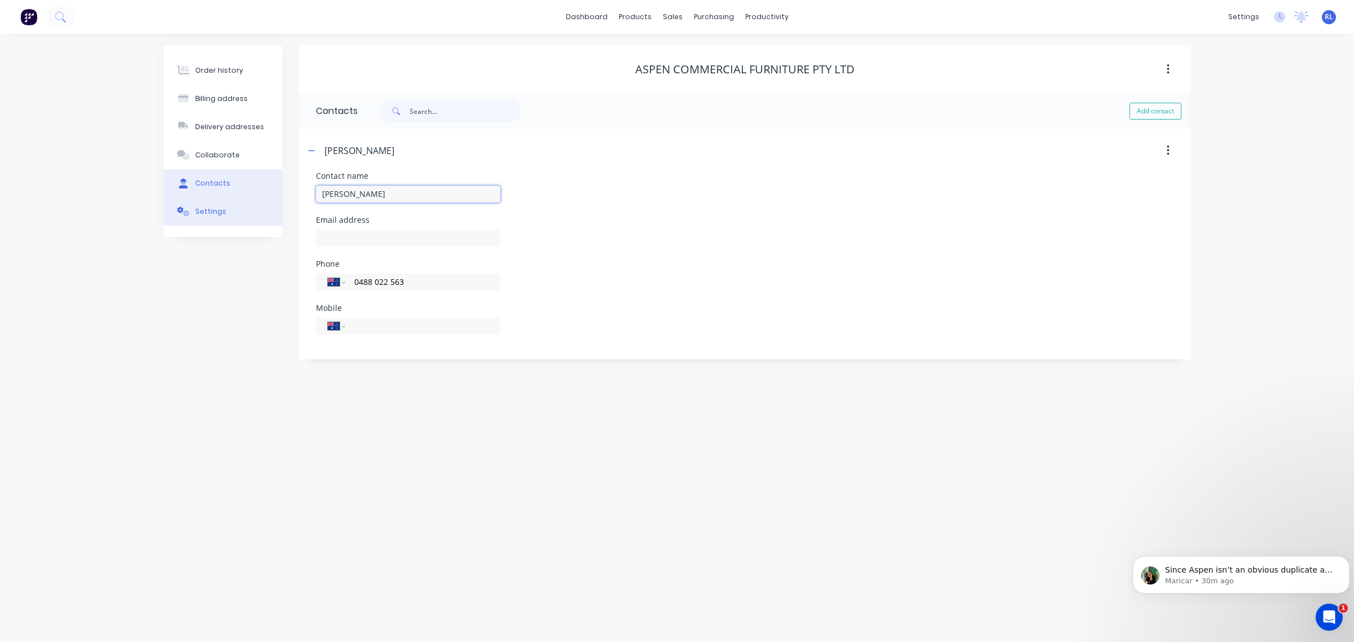
drag, startPoint x: 408, startPoint y: 193, endPoint x: 280, endPoint y: 197, distance: 127.5
click at [280, 197] on div "Order history Billing address Delivery addresses Collaborate Contacts Settings …" at bounding box center [677, 202] width 1027 height 314
drag, startPoint x: 444, startPoint y: 281, endPoint x: 325, endPoint y: 283, distance: 119.0
click at [325, 283] on div "International [GEOGRAPHIC_DATA] [GEOGRAPHIC_DATA] [GEOGRAPHIC_DATA] [GEOGRAPHIC…" at bounding box center [408, 282] width 184 height 17
click at [401, 196] on input "[PERSON_NAME]" at bounding box center [408, 194] width 184 height 17
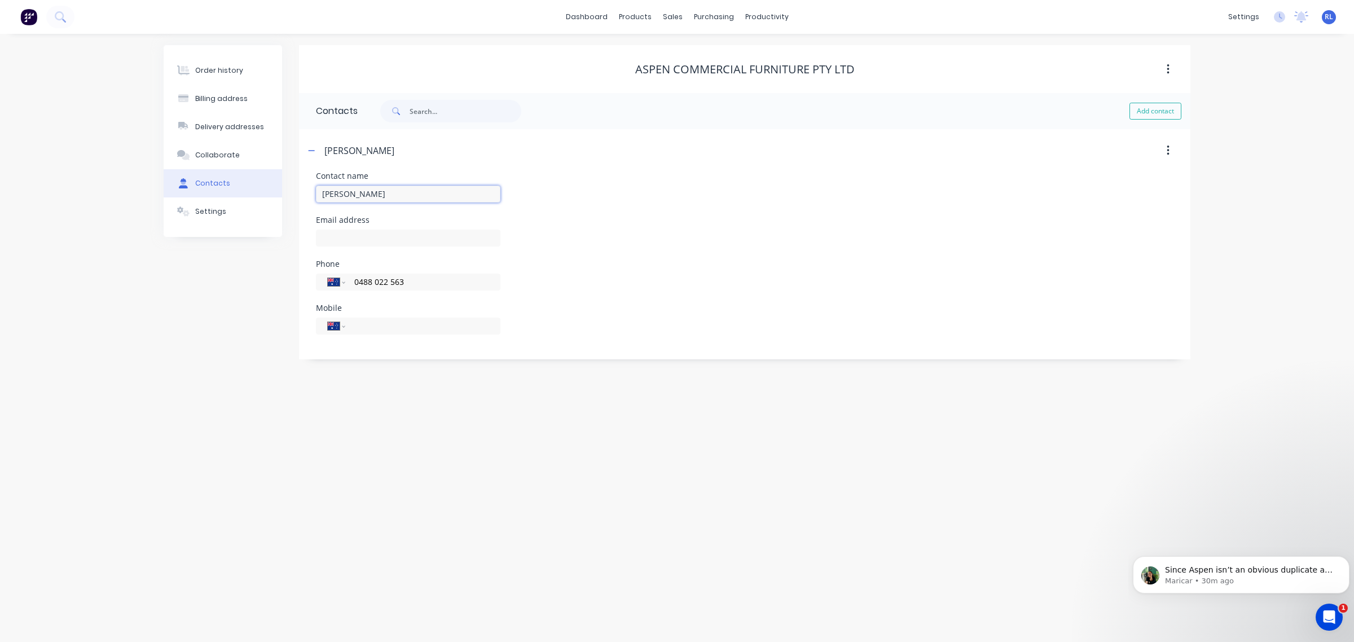
drag, startPoint x: 410, startPoint y: 193, endPoint x: 283, endPoint y: 195, distance: 126.9
click at [283, 195] on div "Order history Billing address Delivery addresses Collaborate Contacts Settings …" at bounding box center [677, 202] width 1027 height 314
drag, startPoint x: 356, startPoint y: 279, endPoint x: 453, endPoint y: 285, distance: 97.2
click at [453, 285] on input "0488 022 563" at bounding box center [420, 281] width 135 height 13
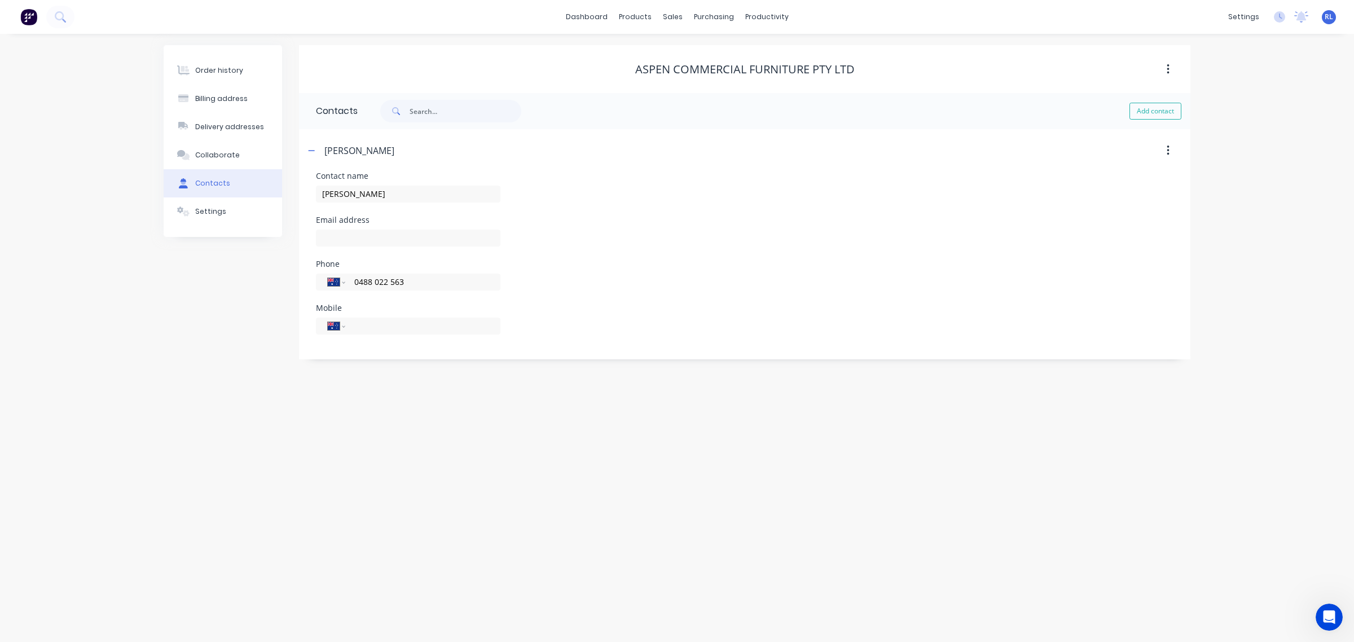
click at [954, 153] on icon "button" at bounding box center [1167, 150] width 3 height 12
click at [864, 196] on div "Contact name Mark Heaney" at bounding box center [744, 194] width 857 height 44
drag, startPoint x: 342, startPoint y: 153, endPoint x: 403, endPoint y: 191, distance: 72.2
click at [333, 157] on div "[PERSON_NAME]" at bounding box center [359, 151] width 70 height 14
click at [314, 151] on icon "button" at bounding box center [311, 151] width 7 height 8
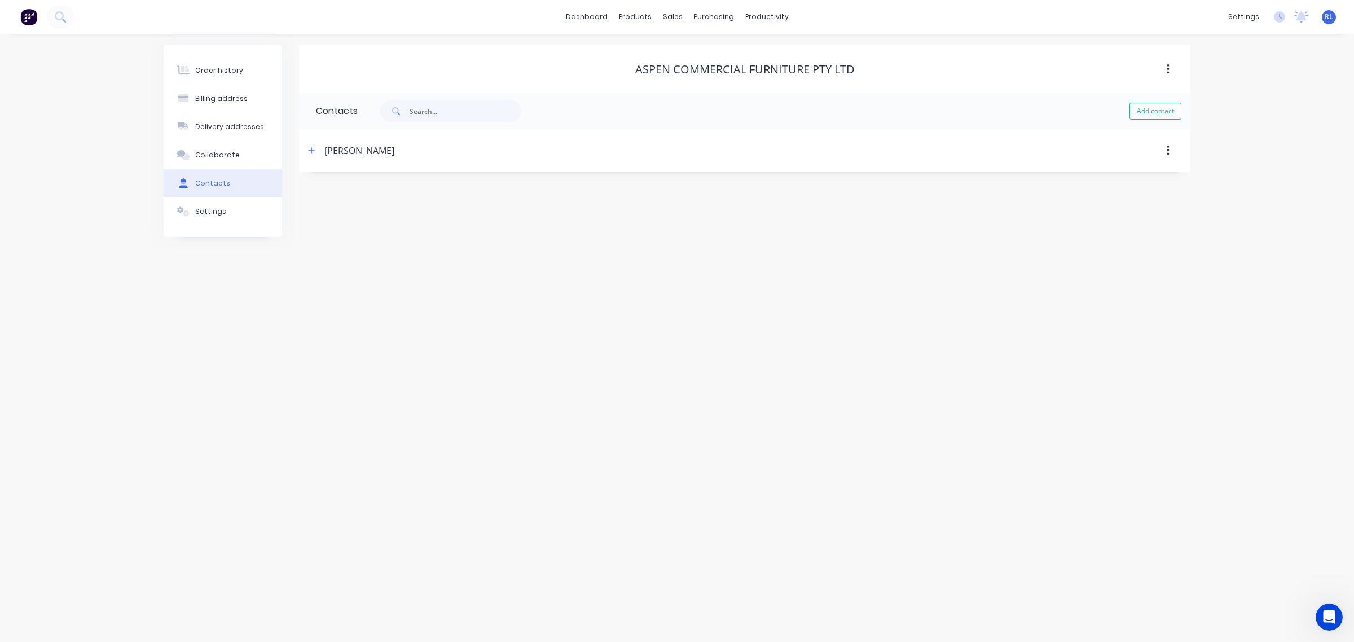
click at [438, 240] on div "Order history Billing address Delivery addresses Collaborate Contacts Settings …" at bounding box center [677, 338] width 1354 height 608
click at [313, 151] on icon "button" at bounding box center [311, 151] width 7 height 8
drag, startPoint x: 400, startPoint y: 193, endPoint x: 243, endPoint y: 193, distance: 157.4
click at [243, 193] on div "Order history Billing address Delivery addresses Collaborate Contacts Settings …" at bounding box center [677, 202] width 1027 height 314
drag, startPoint x: 354, startPoint y: 278, endPoint x: 479, endPoint y: 282, distance: 125.3
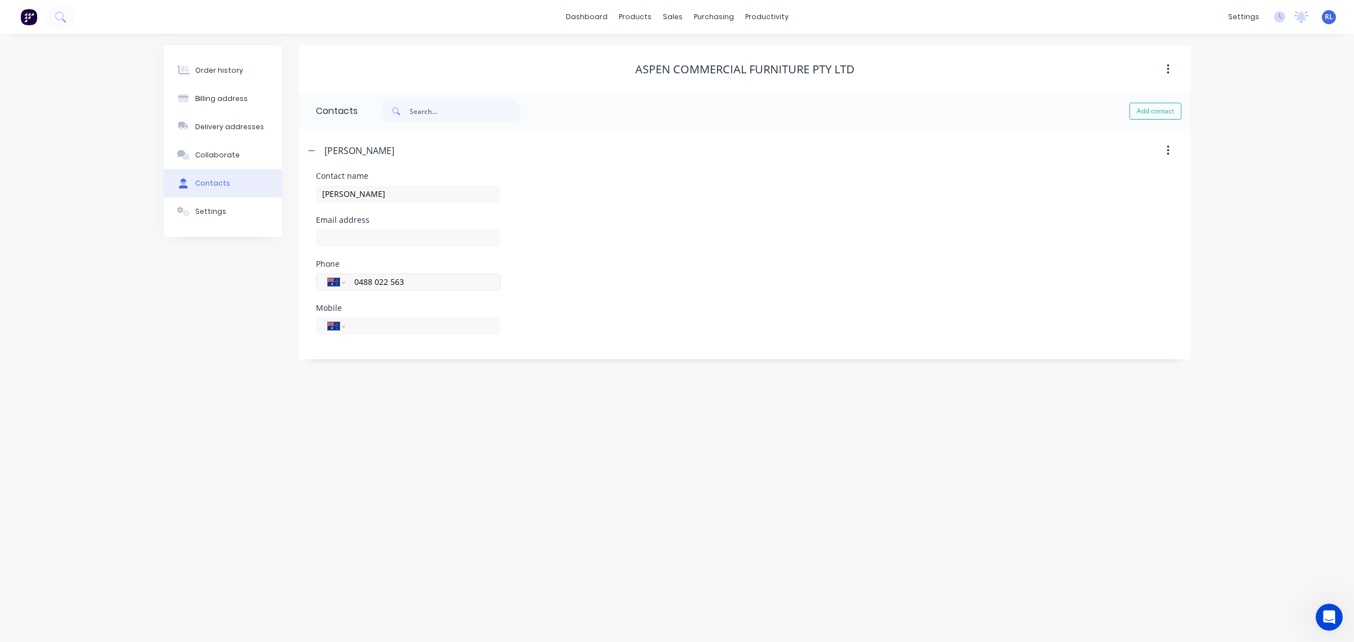
click at [479, 282] on input "0488 022 563" at bounding box center [420, 281] width 135 height 13
click at [381, 193] on input "[PERSON_NAME]" at bounding box center [408, 194] width 184 height 17
drag, startPoint x: 395, startPoint y: 192, endPoint x: 284, endPoint y: 196, distance: 111.8
click at [284, 196] on div "Order history Billing address Delivery addresses Collaborate Contacts Settings …" at bounding box center [677, 202] width 1027 height 314
drag, startPoint x: 354, startPoint y: 283, endPoint x: 438, endPoint y: 281, distance: 83.5
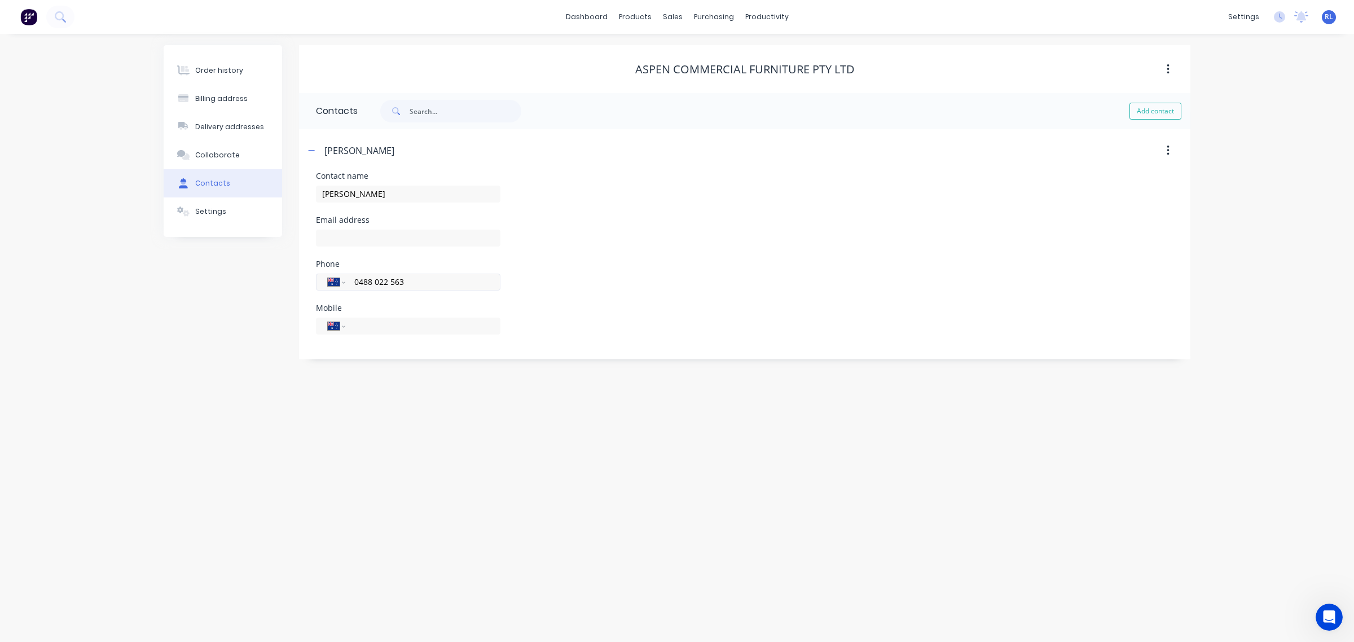
click at [438, 281] on input "0488 022 563" at bounding box center [420, 281] width 135 height 13
click at [649, 406] on div "Order history Billing address Delivery addresses Collaborate Contacts Settings …" at bounding box center [677, 338] width 1354 height 608
drag, startPoint x: 387, startPoint y: 193, endPoint x: 288, endPoint y: 193, distance: 99.3
click at [288, 193] on div "Order history Billing address Delivery addresses Collaborate Contacts Settings …" at bounding box center [677, 202] width 1027 height 314
click at [457, 260] on div "Phone" at bounding box center [408, 264] width 184 height 8
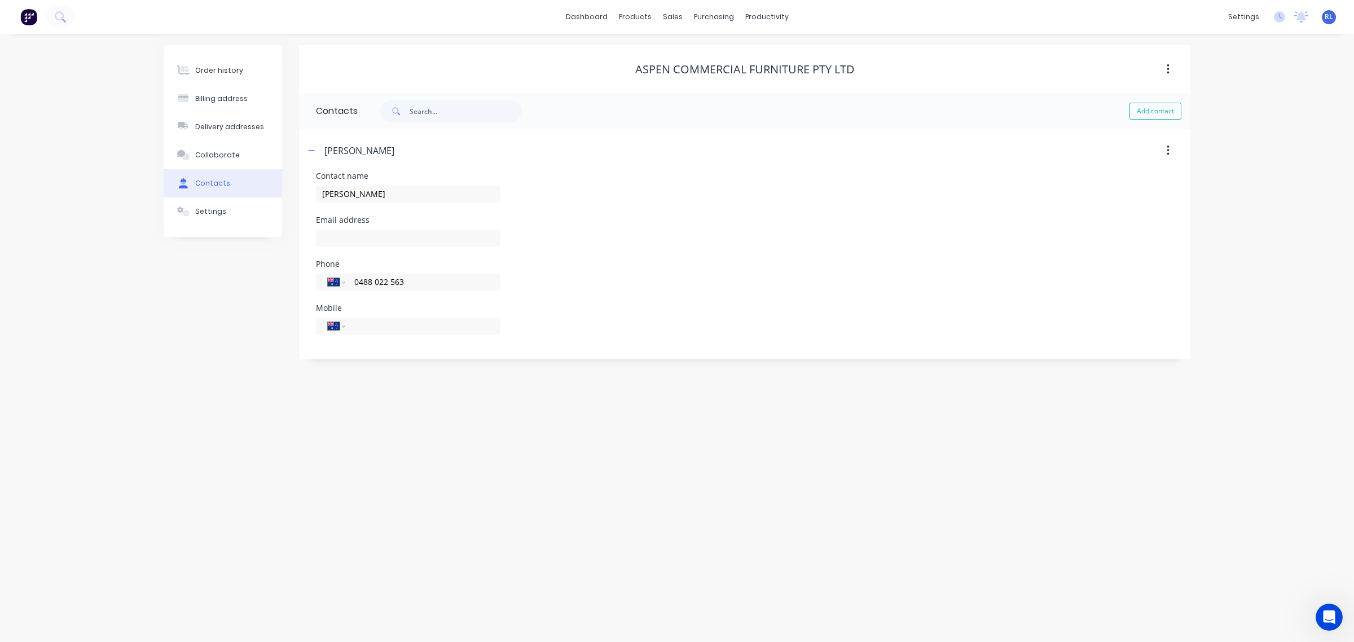
click at [453, 227] on div at bounding box center [408, 243] width 184 height 33
click at [420, 237] on input "text" at bounding box center [408, 238] width 184 height 17
drag, startPoint x: 199, startPoint y: 65, endPoint x: 231, endPoint y: 79, distance: 35.4
click at [199, 65] on div "Order history" at bounding box center [219, 70] width 48 height 10
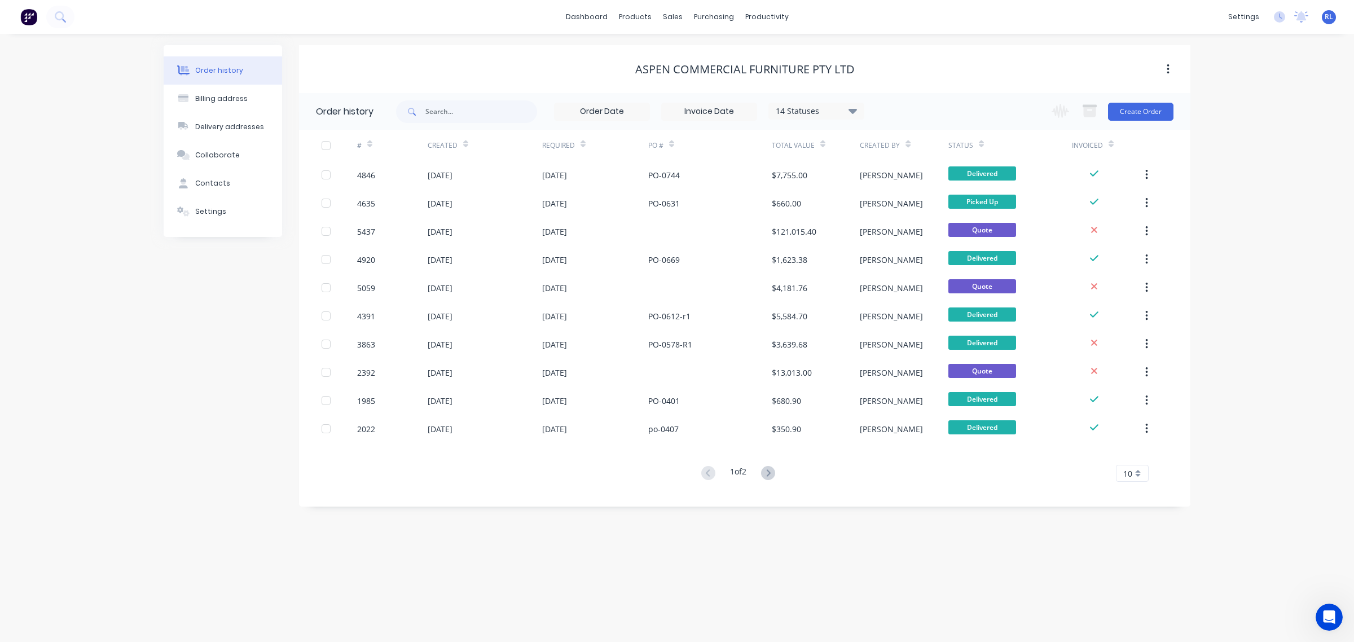
click at [954, 69] on button "button" at bounding box center [1168, 69] width 27 height 20
click at [954, 91] on div "Archive" at bounding box center [1127, 99] width 87 height 16
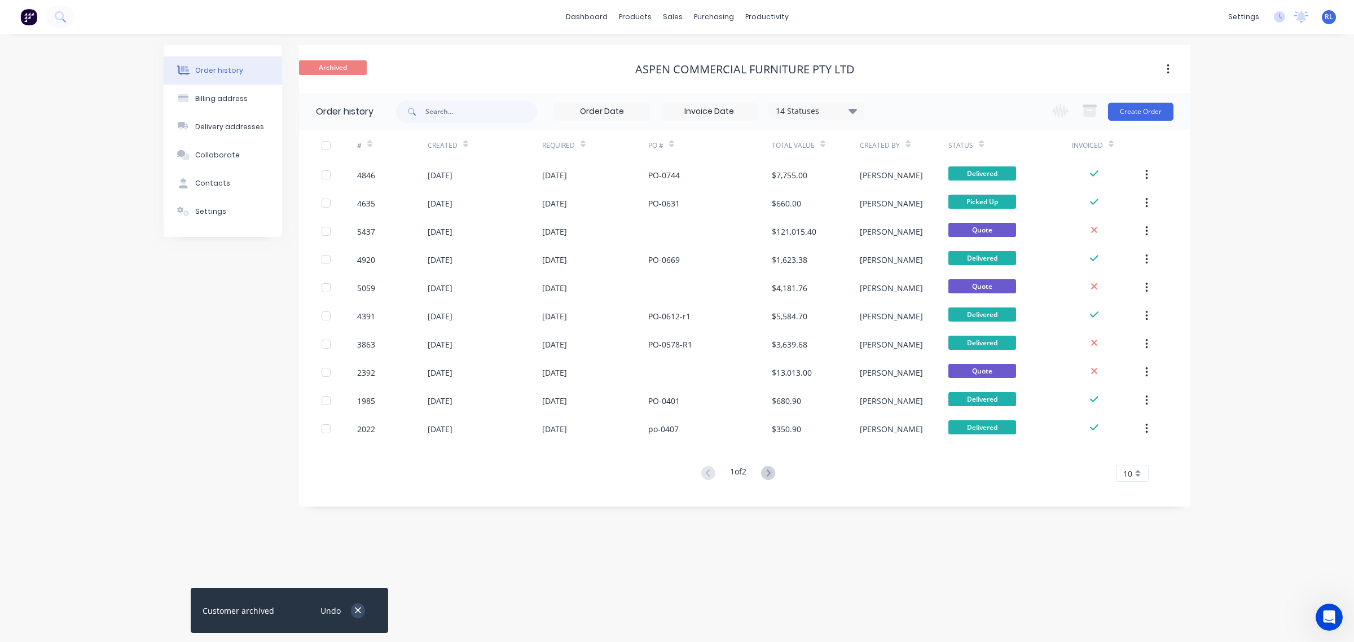
click at [356, 473] on icon "button" at bounding box center [357, 610] width 7 height 10
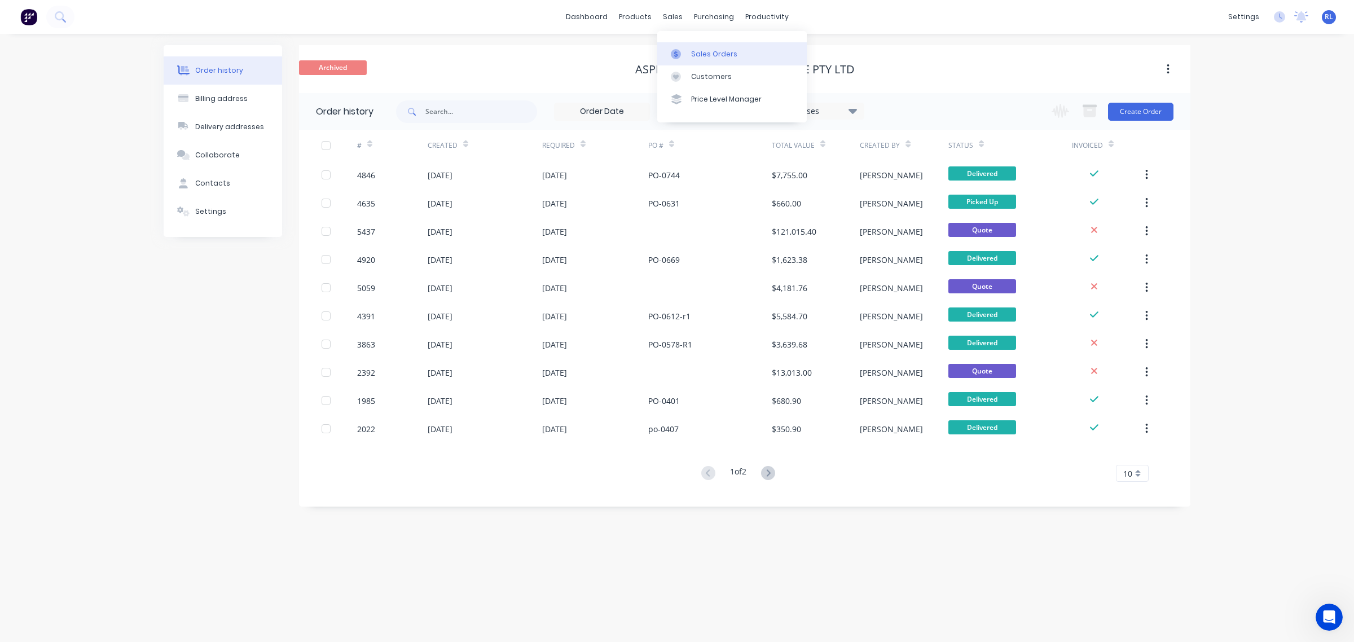
drag, startPoint x: 734, startPoint y: 54, endPoint x: 738, endPoint y: 59, distance: 6.6
click at [734, 54] on link "Sales Orders" at bounding box center [731, 53] width 149 height 23
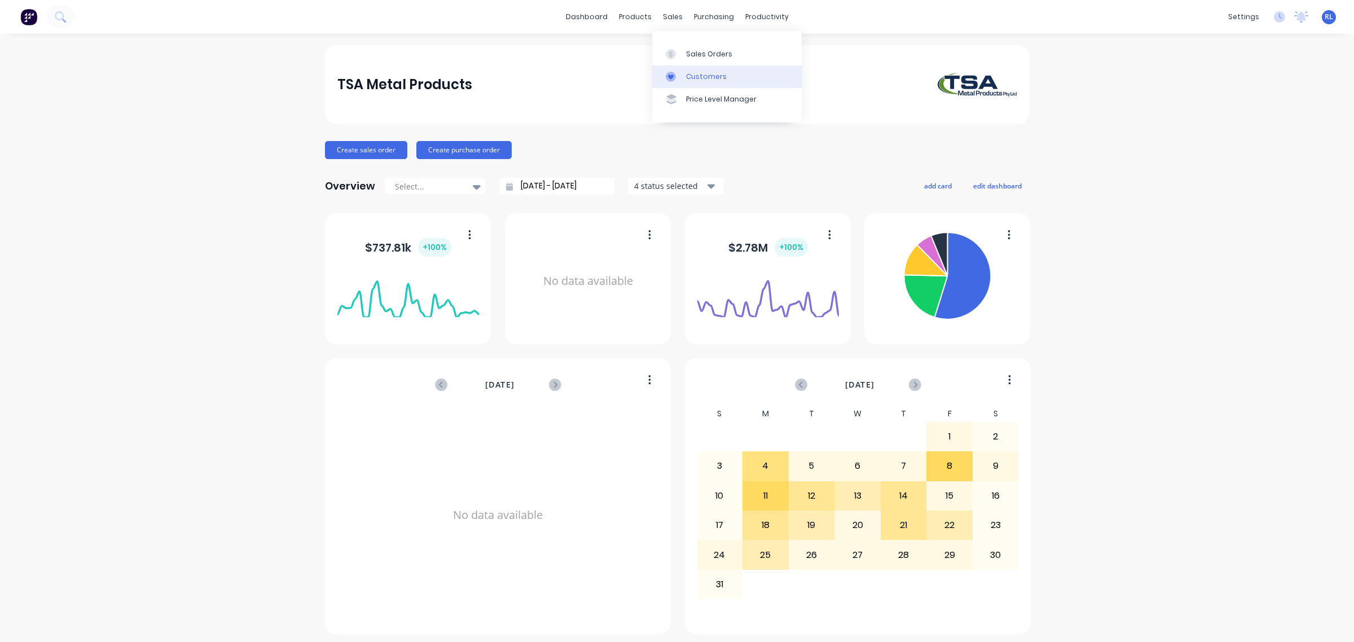
click at [701, 80] on div "Customers" at bounding box center [706, 77] width 41 height 10
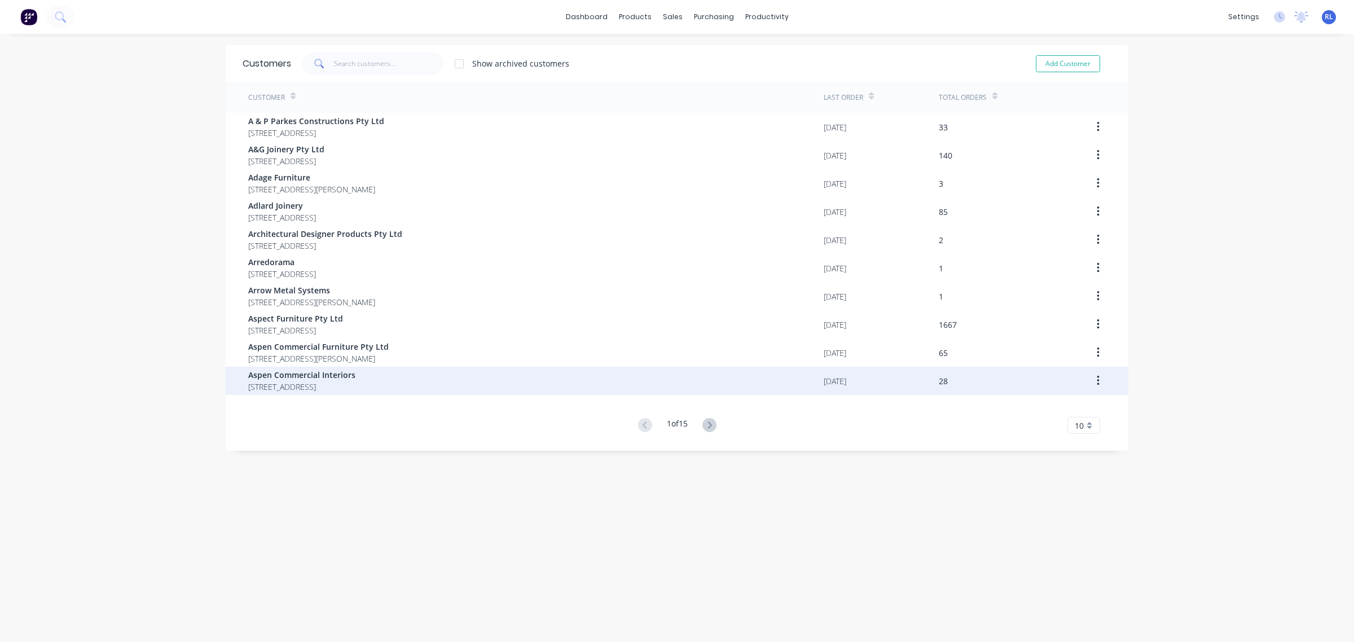
click at [427, 381] on div "Aspen Commercial Interiors PO BOX 5005 Armidale New South Wales 2350" at bounding box center [535, 381] width 575 height 28
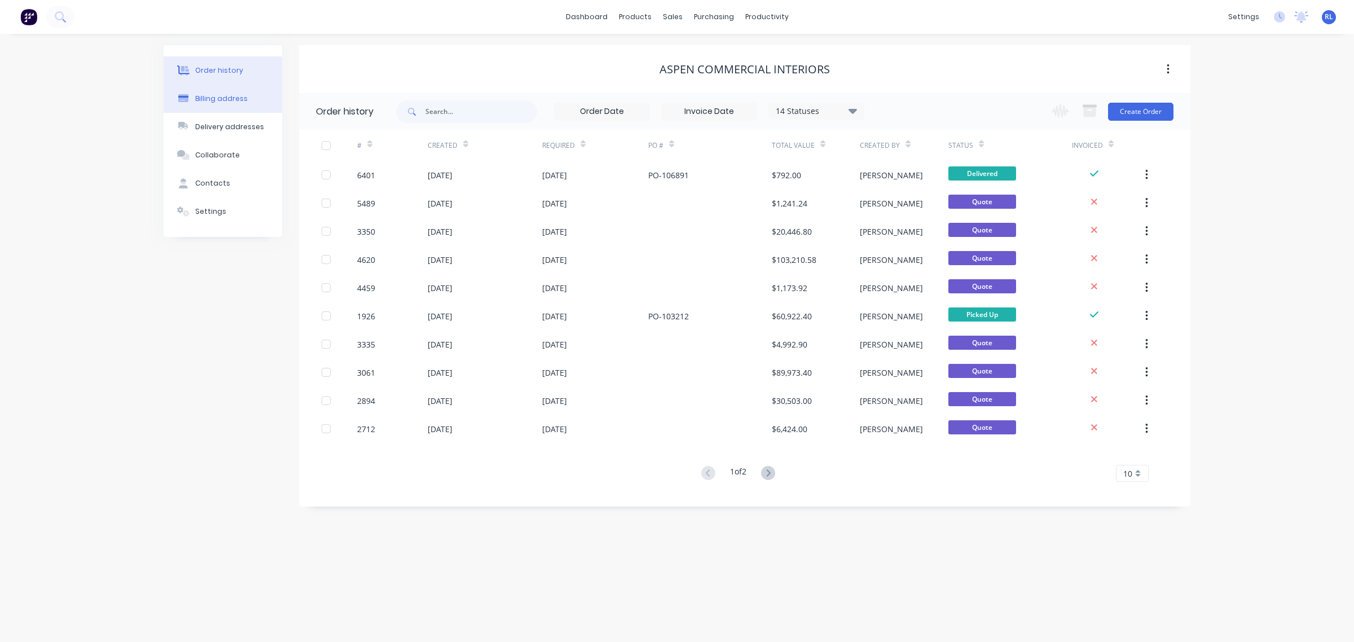
click at [246, 97] on button "Billing address" at bounding box center [223, 99] width 118 height 28
select select "AU"
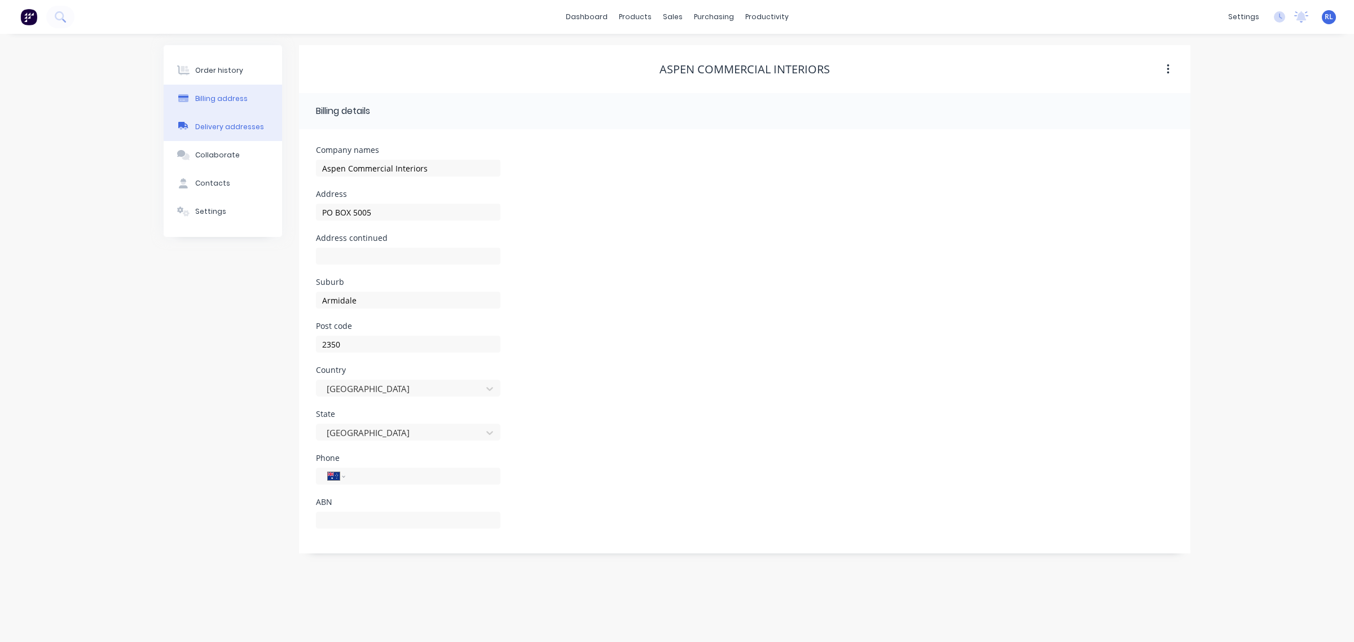
click at [243, 128] on div "Delivery addresses" at bounding box center [229, 127] width 69 height 10
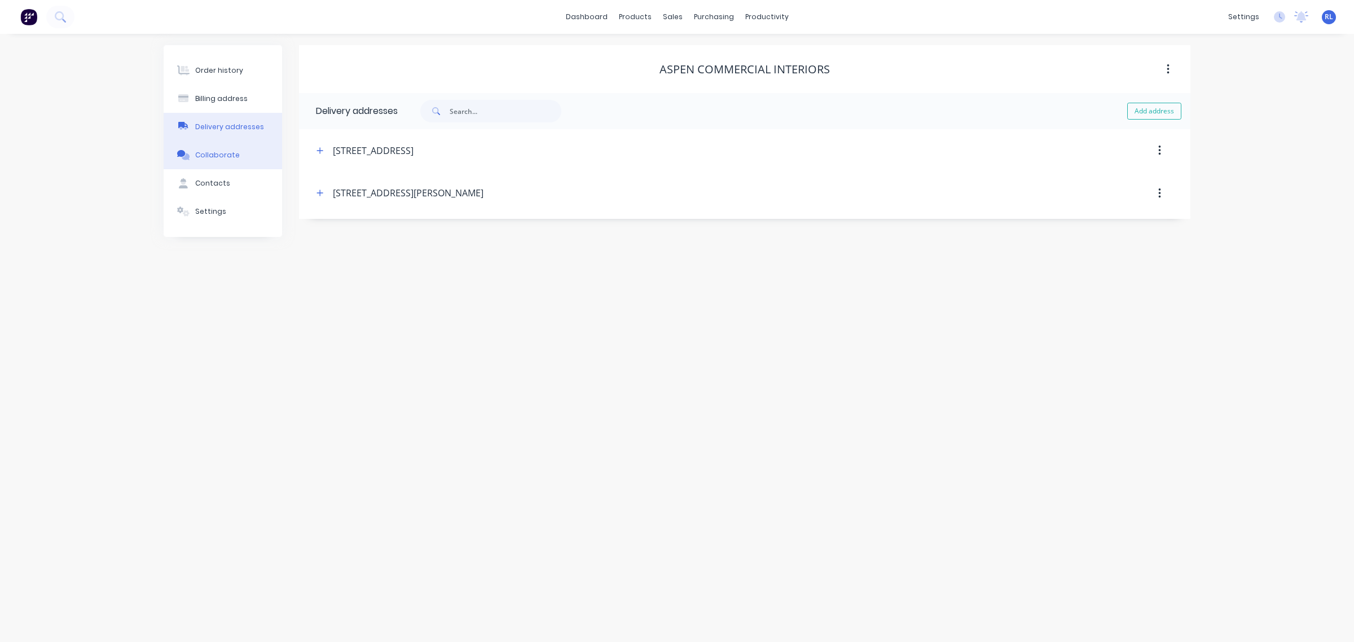
click at [238, 152] on button "Collaborate" at bounding box center [223, 155] width 118 height 28
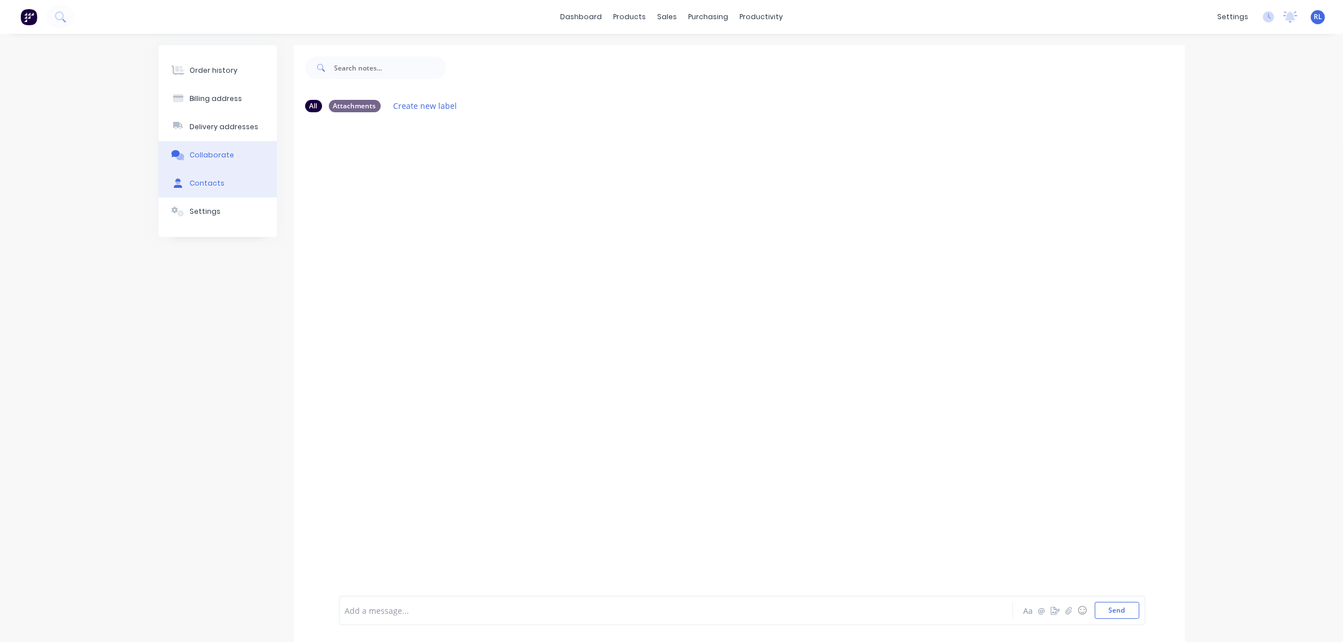
click at [238, 184] on button "Contacts" at bounding box center [217, 183] width 118 height 28
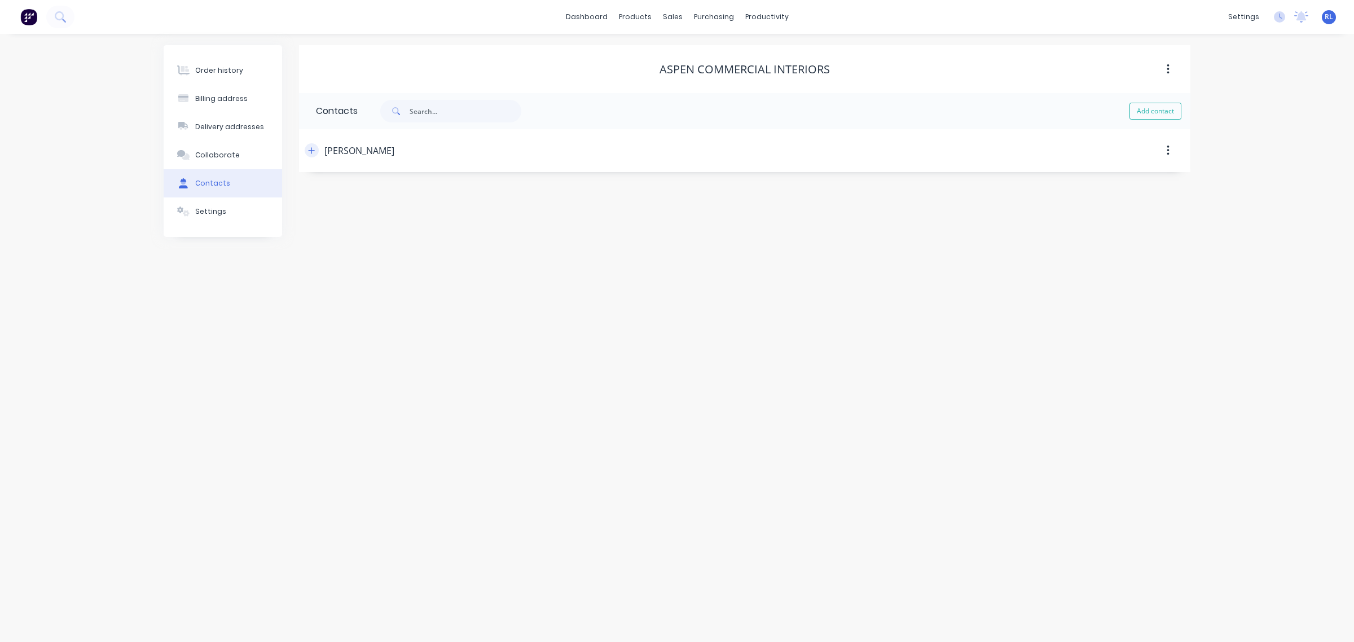
click at [315, 151] on button "button" at bounding box center [312, 150] width 14 height 14
click at [229, 213] on button "Settings" at bounding box center [223, 211] width 118 height 28
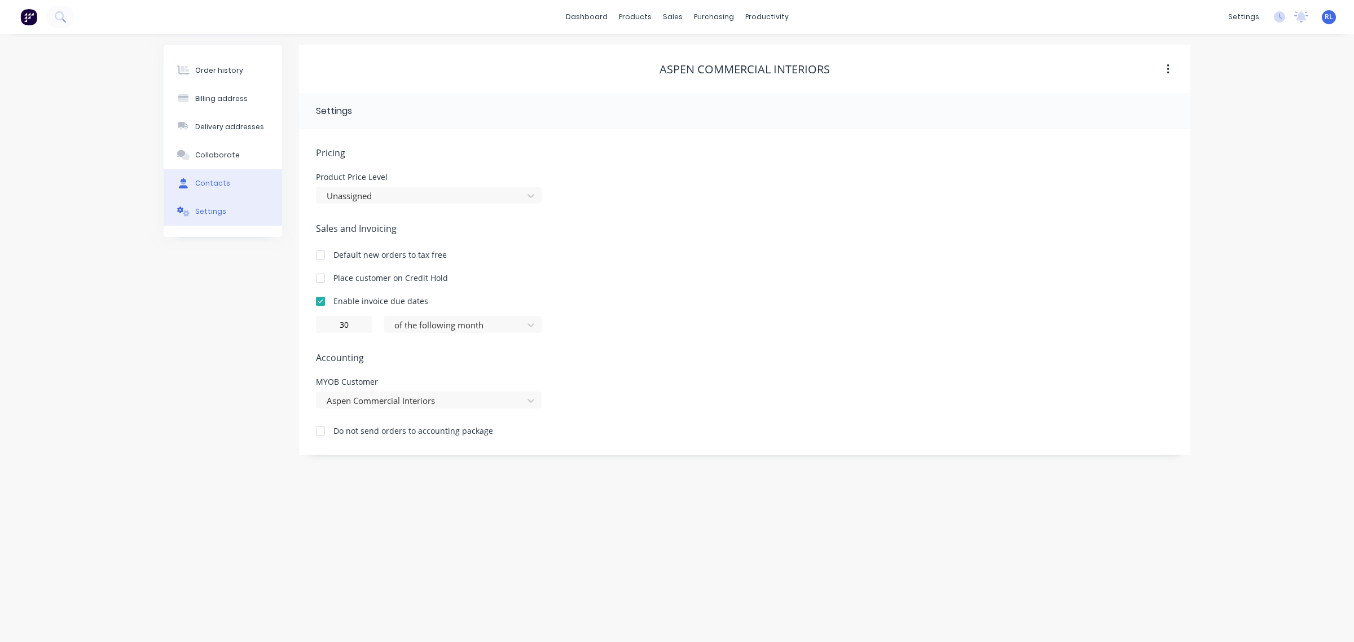
click at [221, 187] on div "Contacts" at bounding box center [212, 183] width 35 height 10
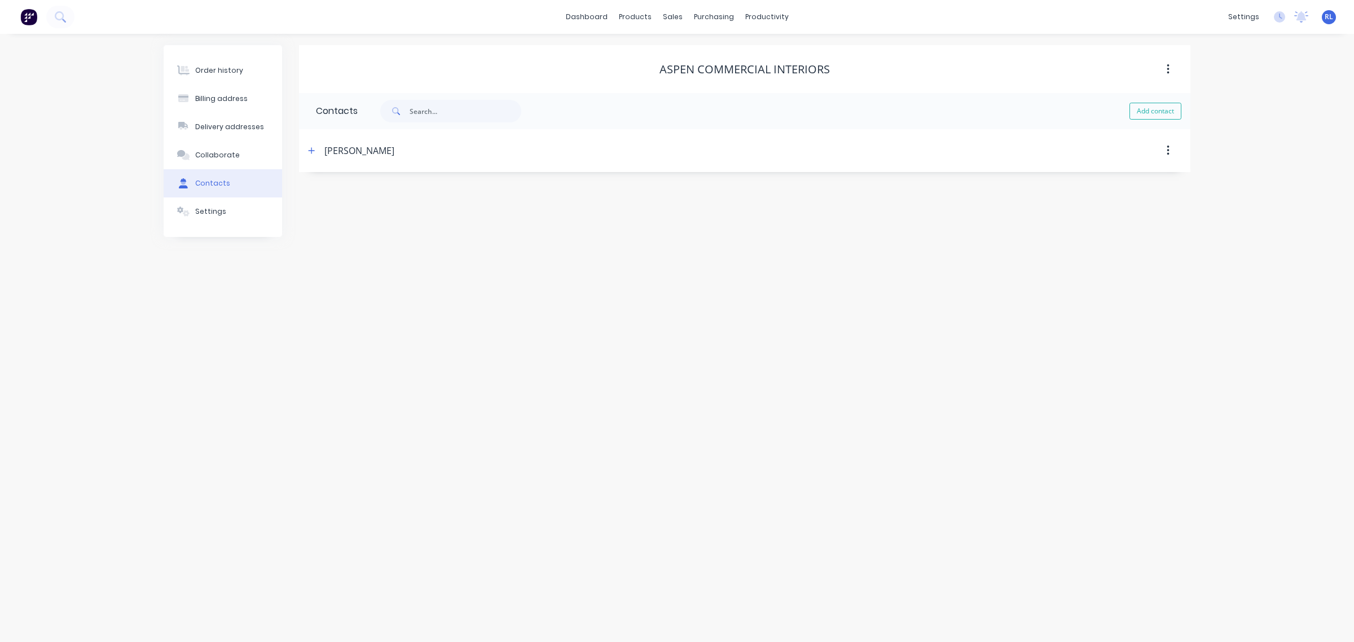
click at [1168, 69] on icon "button" at bounding box center [1167, 69] width 2 height 10
click at [1126, 206] on div "Aspen Commercial Interiors Archive Contacts Add contact Paul Contact name Paul …" at bounding box center [744, 141] width 891 height 192
click at [1166, 151] on icon "button" at bounding box center [1167, 150] width 3 height 12
click at [1038, 275] on div "Order history Billing address Delivery addresses Collaborate Contacts Settings …" at bounding box center [677, 338] width 1354 height 608
click at [237, 77] on button "Order history" at bounding box center [223, 70] width 118 height 28
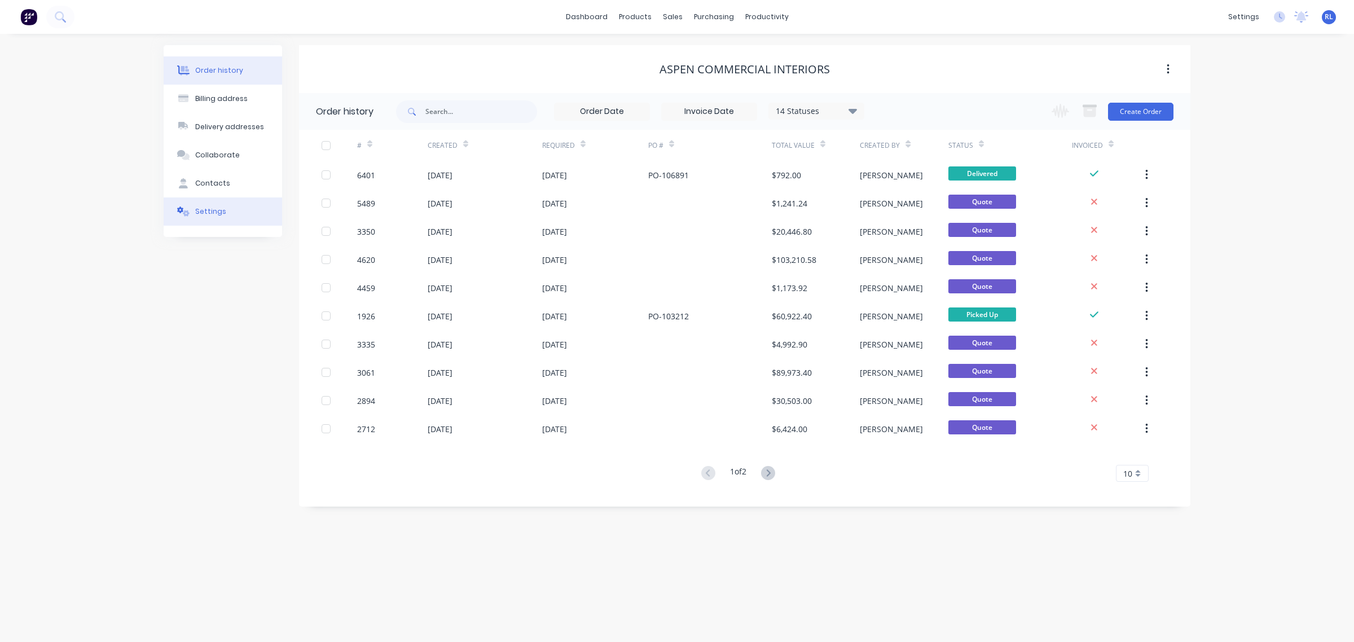
click at [229, 214] on button "Settings" at bounding box center [223, 211] width 118 height 28
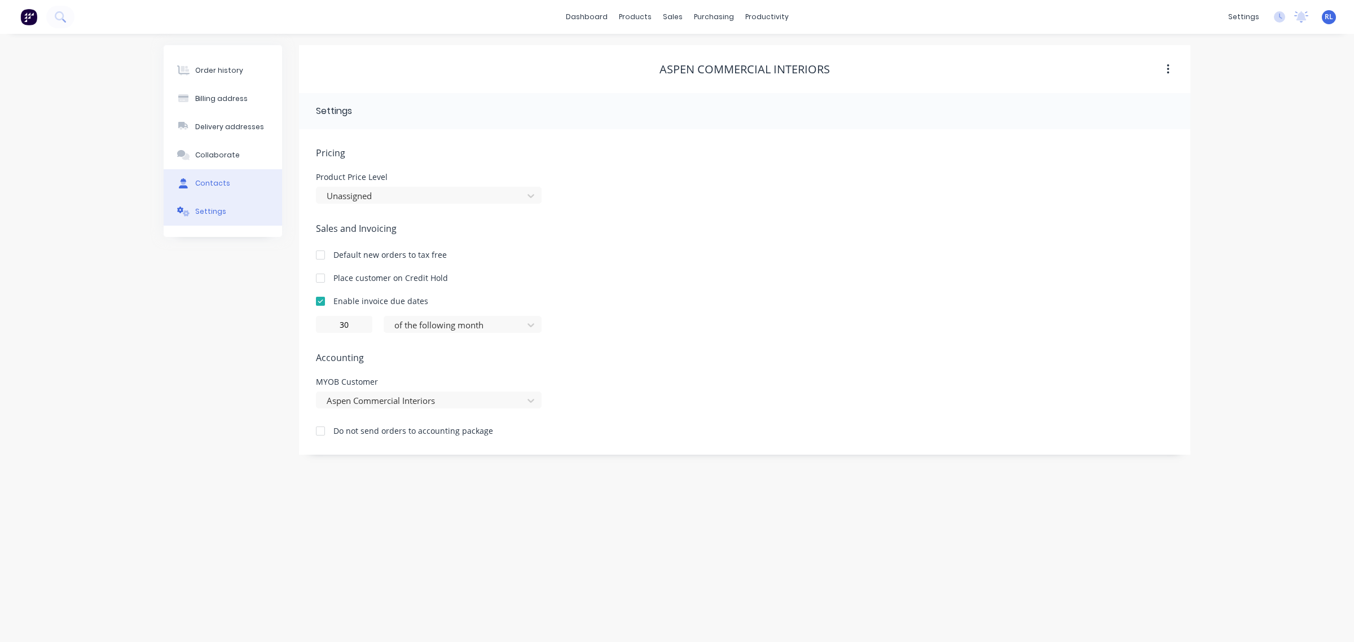
click at [223, 183] on div "Contacts" at bounding box center [212, 183] width 35 height 10
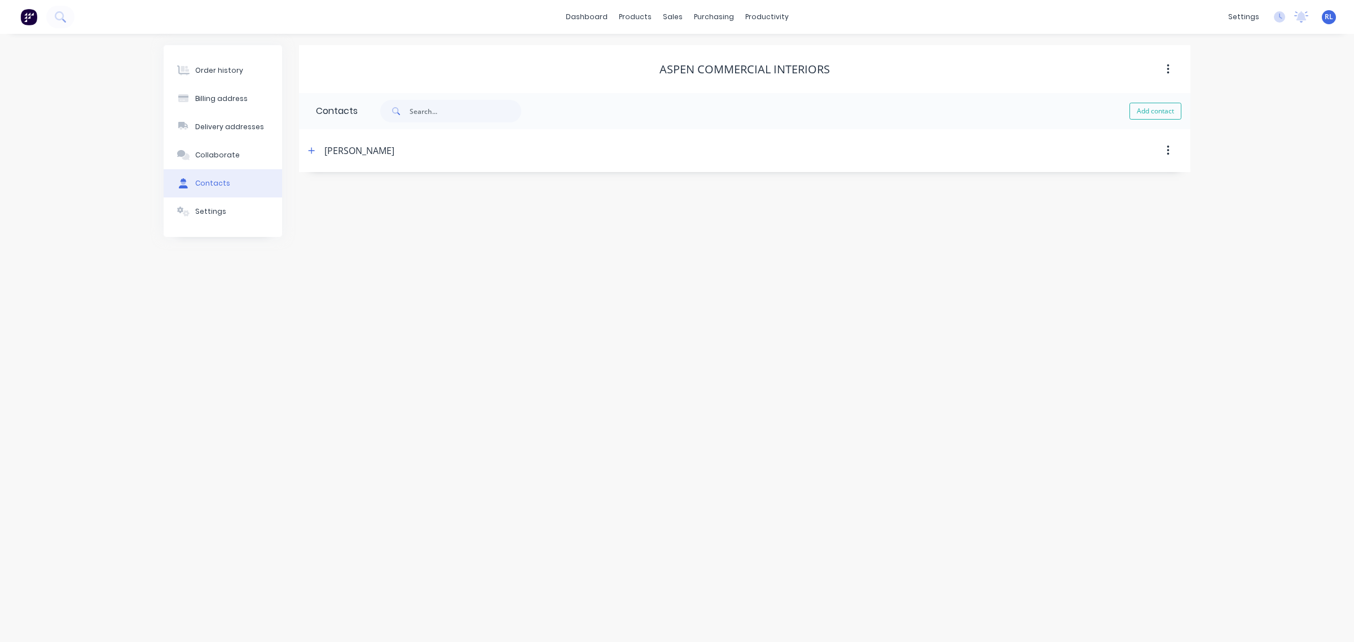
click at [1169, 151] on icon "button" at bounding box center [1167, 150] width 3 height 12
click at [1254, 148] on div "Order history Billing address Delivery addresses Collaborate Contacts Settings …" at bounding box center [677, 338] width 1354 height 608
click at [1162, 116] on button "Add contact" at bounding box center [1155, 111] width 52 height 17
select select "AU"
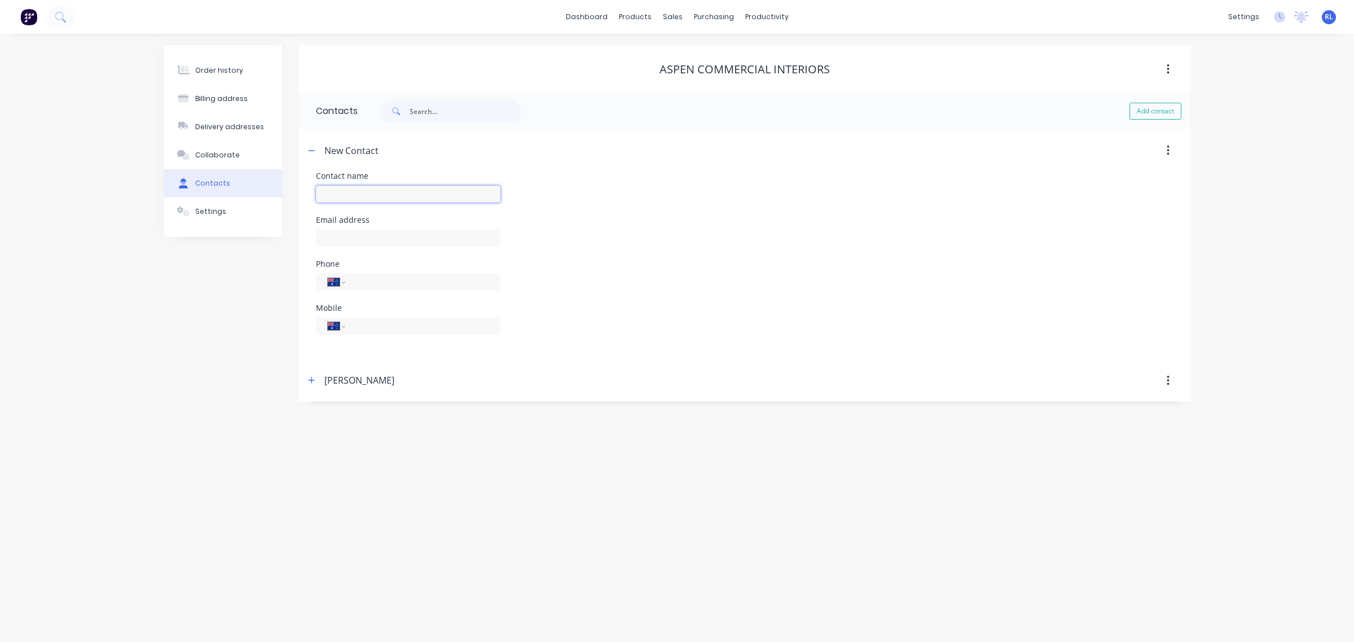
click at [365, 199] on input "text" at bounding box center [408, 194] width 184 height 17
paste input "[PERSON_NAME]"
type input "[PERSON_NAME]"
click at [390, 328] on input "tel" at bounding box center [420, 325] width 135 height 13
paste input "0488 022 563"
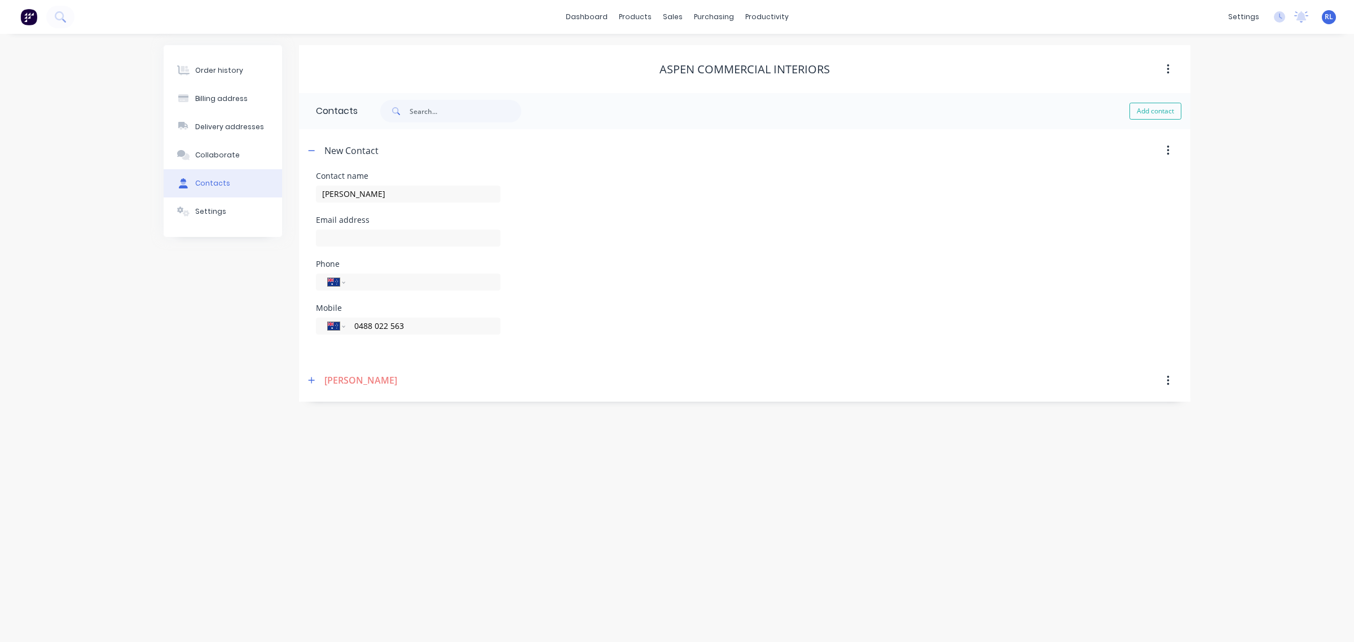
type input "0488 022 563"
drag, startPoint x: 619, startPoint y: 464, endPoint x: 701, endPoint y: 458, distance: 82.0
click at [619, 464] on div "Order history Billing address Delivery addresses Collaborate Contacts Settings …" at bounding box center [677, 338] width 1354 height 608
click at [1143, 111] on button "Add contact" at bounding box center [1155, 111] width 52 height 17
click at [212, 158] on div "Collaborate" at bounding box center [217, 155] width 45 height 10
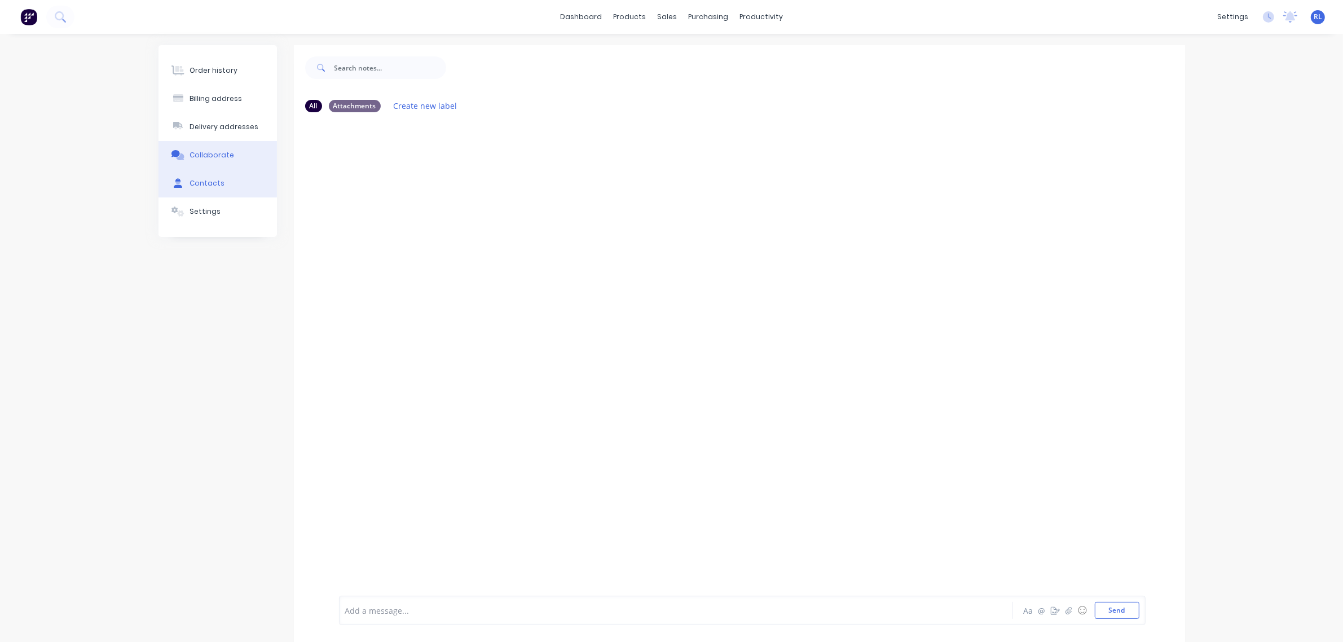
click at [210, 182] on div "Contacts" at bounding box center [207, 183] width 35 height 10
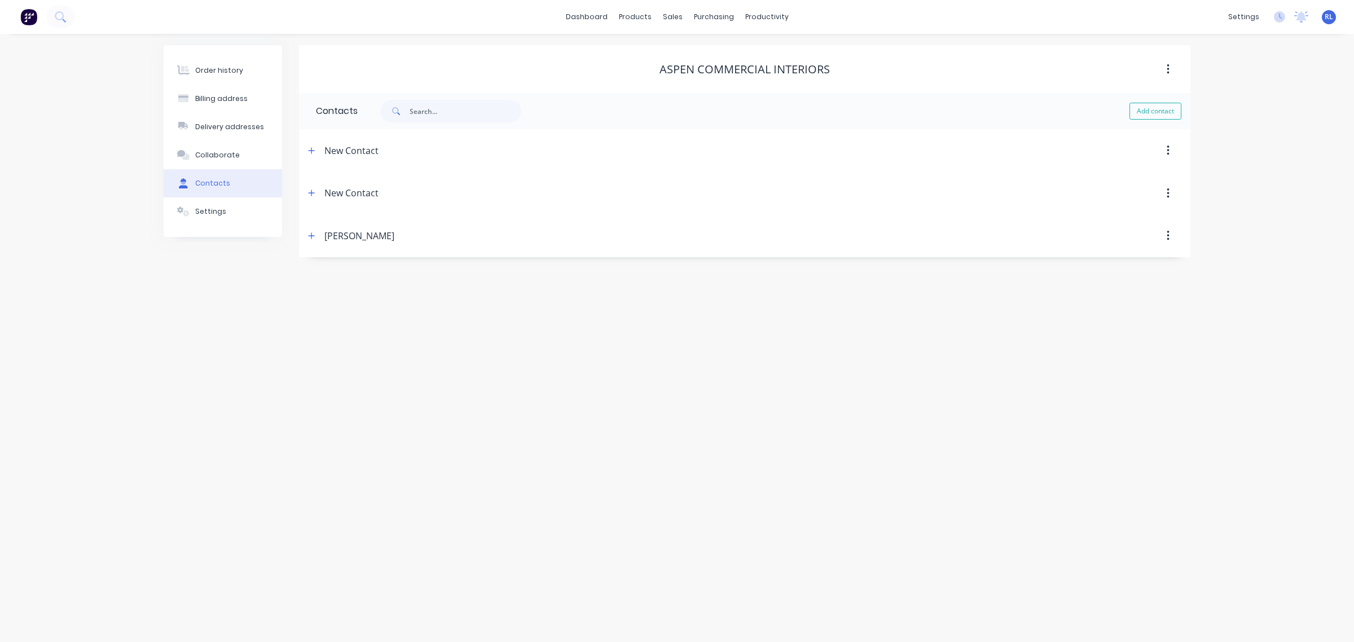
click at [347, 197] on div "New Contact" at bounding box center [351, 193] width 54 height 14
click at [1168, 196] on icon "button" at bounding box center [1167, 193] width 3 height 12
click at [317, 147] on button "button" at bounding box center [312, 150] width 14 height 14
click at [313, 384] on icon "button" at bounding box center [311, 380] width 7 height 8
click at [1158, 378] on button "button" at bounding box center [1162, 381] width 27 height 20
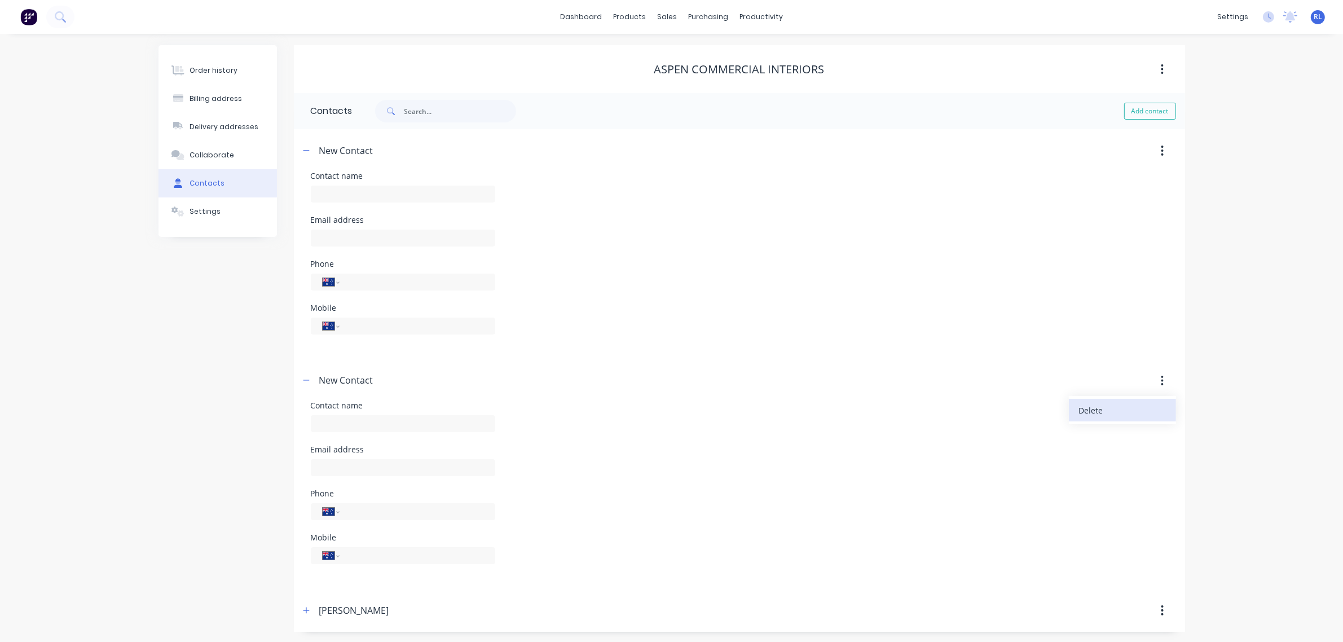
click at [1151, 413] on div "Delete" at bounding box center [1122, 410] width 87 height 16
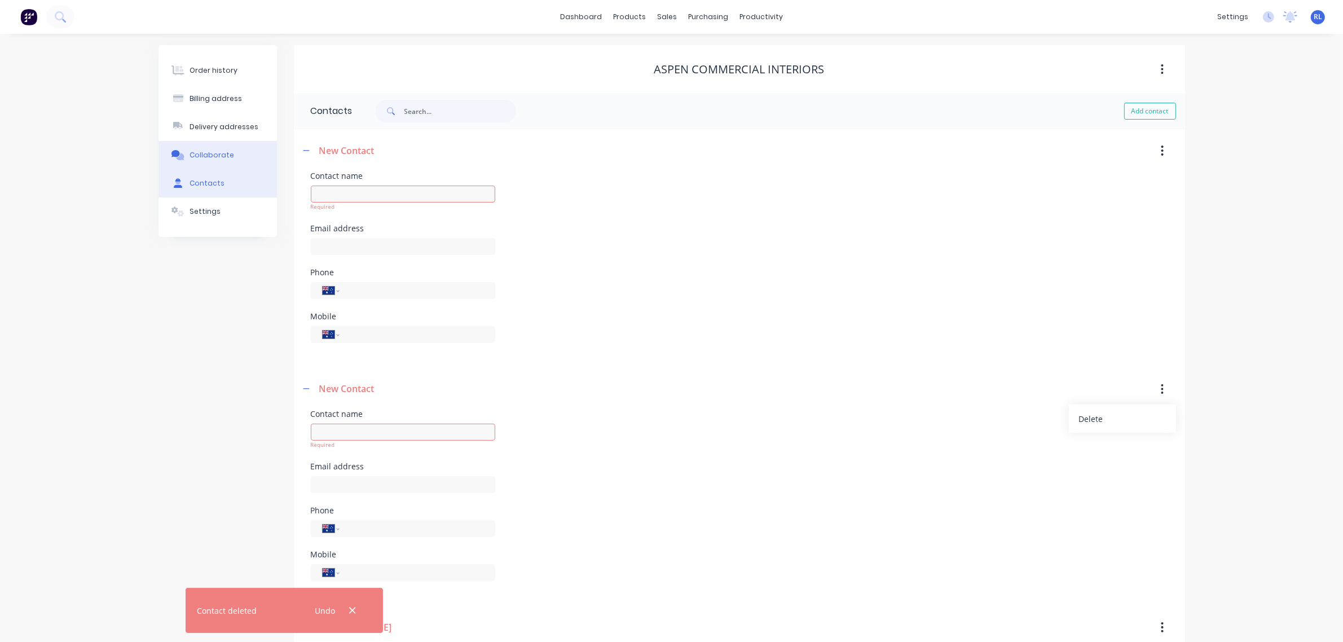
click at [210, 152] on div "Collaborate" at bounding box center [212, 155] width 45 height 10
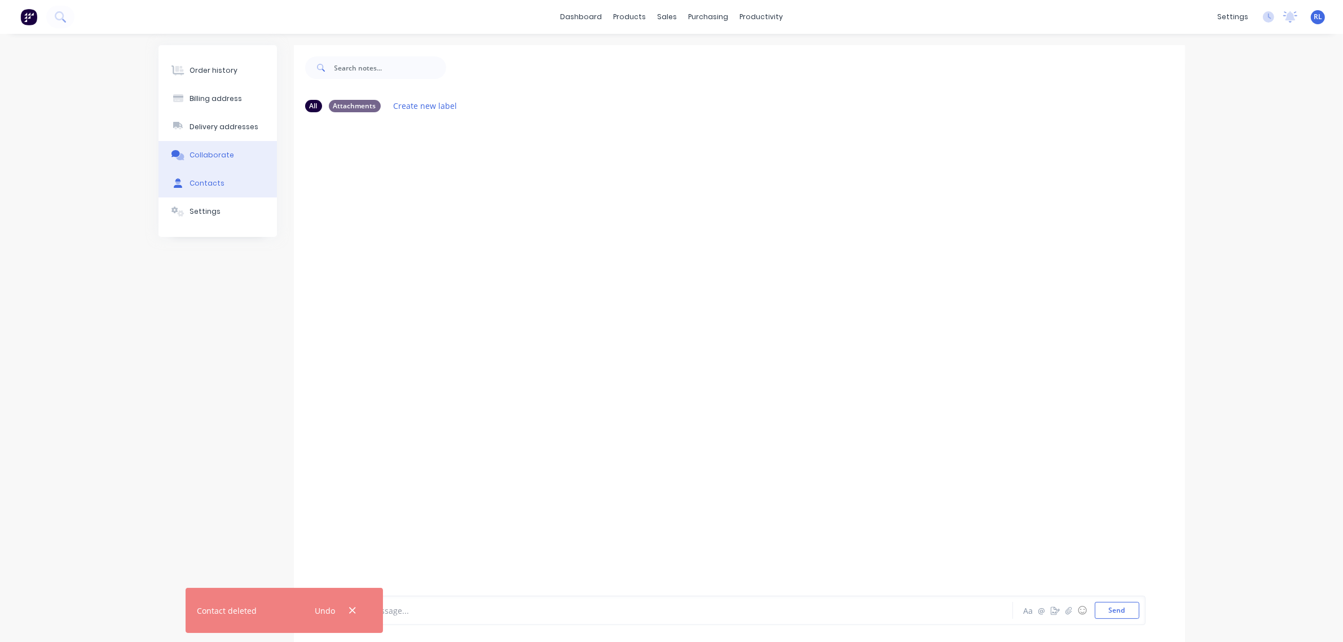
click at [212, 178] on div "Contacts" at bounding box center [207, 183] width 35 height 10
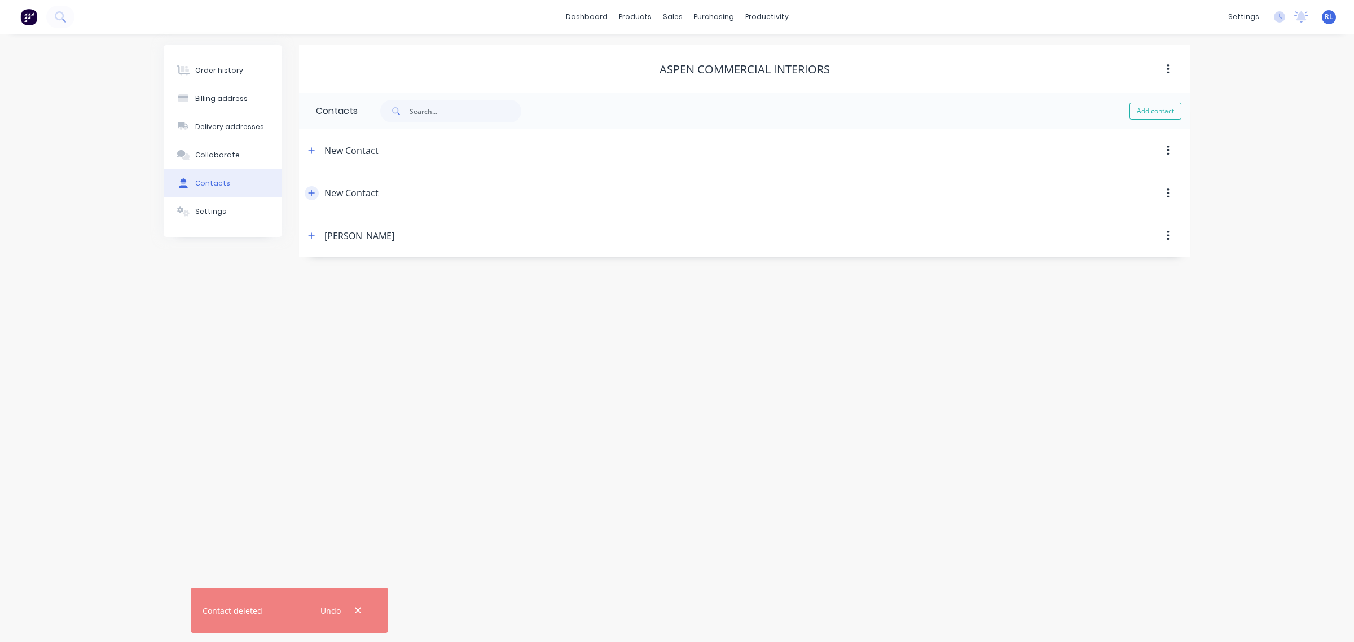
click at [310, 195] on icon "button" at bounding box center [311, 193] width 7 height 8
click at [0, 0] on input "text" at bounding box center [0, 0] width 0 height 0
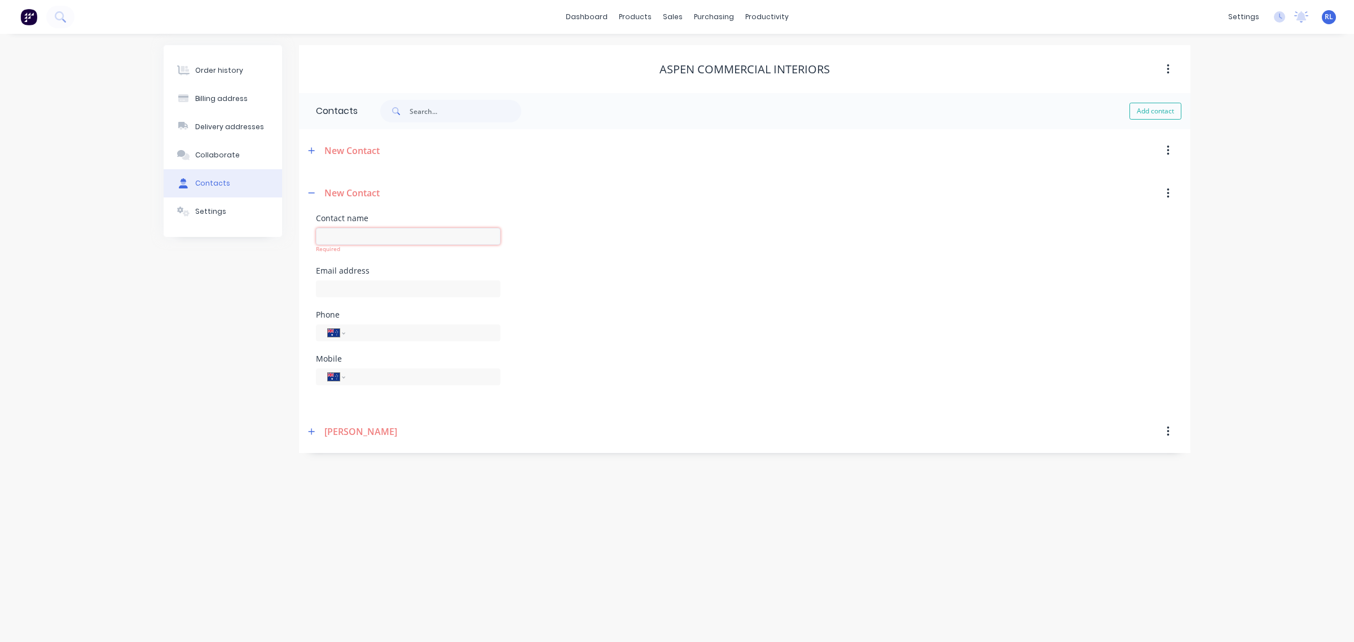
click at [0, 0] on input "text" at bounding box center [0, 0] width 0 height 0
paste input "[PERSON_NAME]"
type input "[PERSON_NAME]"
click at [0, 0] on input "tel" at bounding box center [0, 0] width 0 height 0
paste input "0488 022 563"
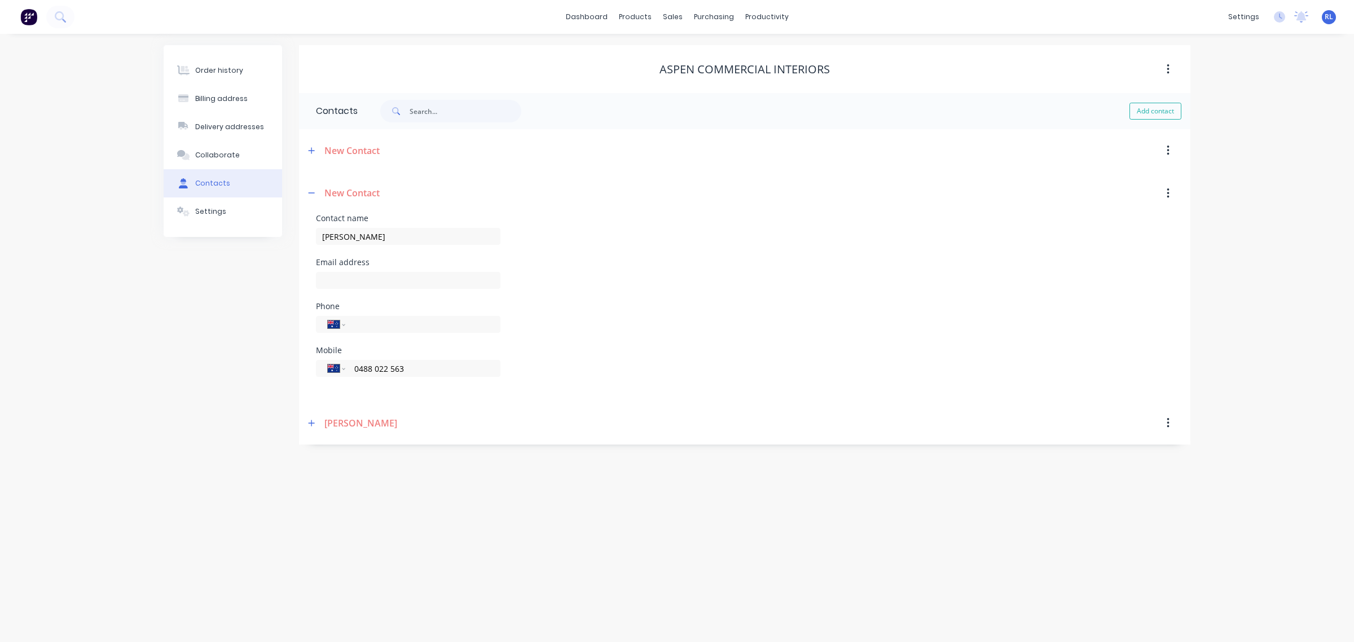
type input "0488 022 563"
click at [700, 354] on div "Mobile International [GEOGRAPHIC_DATA] [GEOGRAPHIC_DATA] [GEOGRAPHIC_DATA] [GEO…" at bounding box center [744, 368] width 857 height 44
click at [309, 190] on icon "button" at bounding box center [311, 193] width 7 height 8
click at [314, 192] on icon "button" at bounding box center [311, 193] width 7 height 8
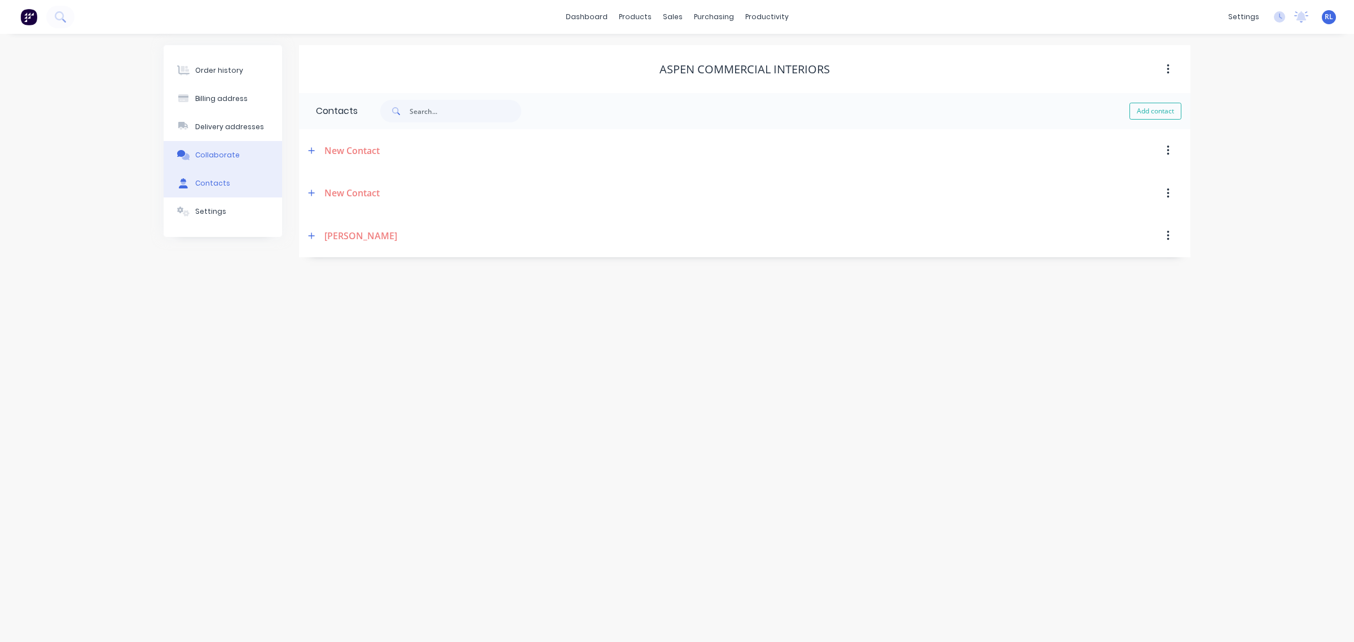
click at [227, 156] on div "Collaborate" at bounding box center [217, 155] width 45 height 10
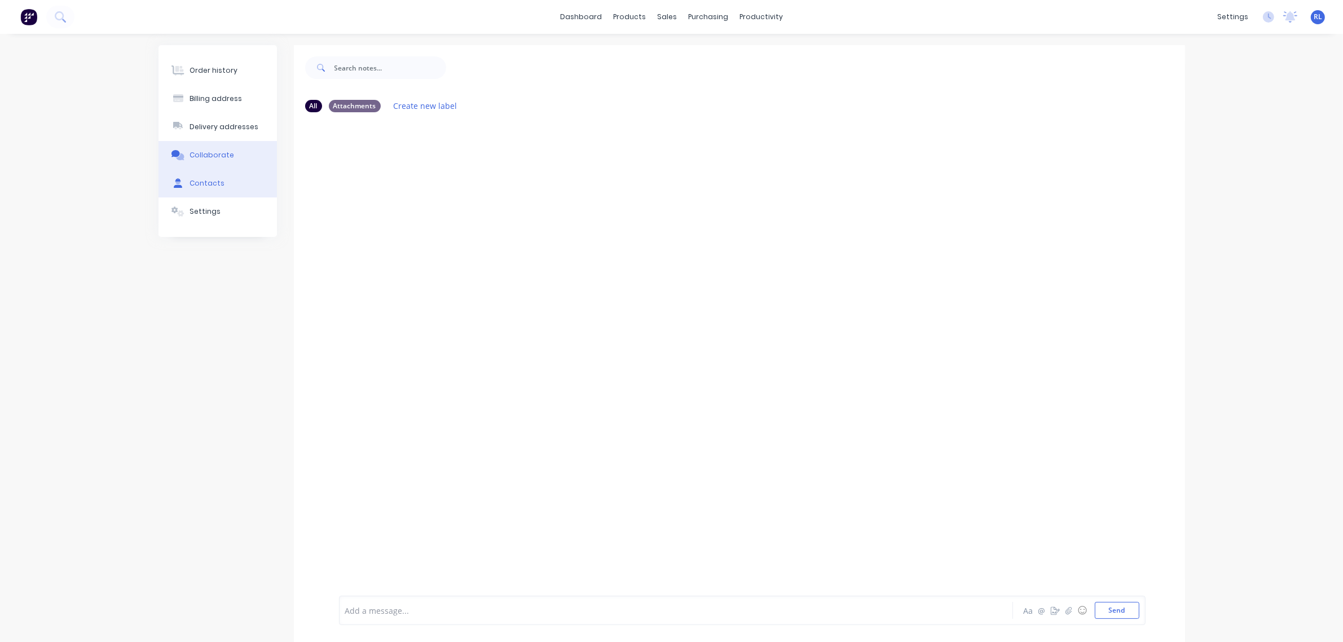
click at [221, 181] on button "Contacts" at bounding box center [217, 183] width 118 height 28
select select "AU"
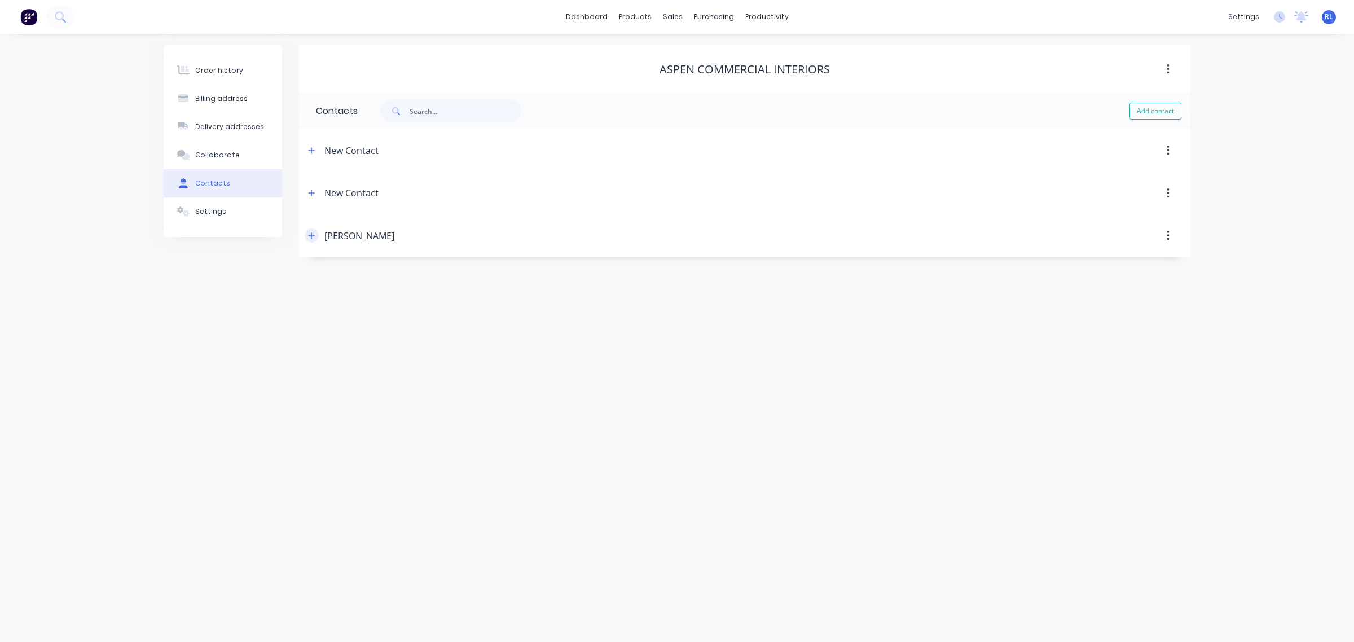
click at [311, 238] on icon "button" at bounding box center [312, 235] width 6 height 6
click at [311, 238] on icon "button" at bounding box center [311, 236] width 7 height 8
click at [315, 236] on button "button" at bounding box center [312, 235] width 14 height 14
click at [311, 195] on icon "button" at bounding box center [311, 193] width 7 height 8
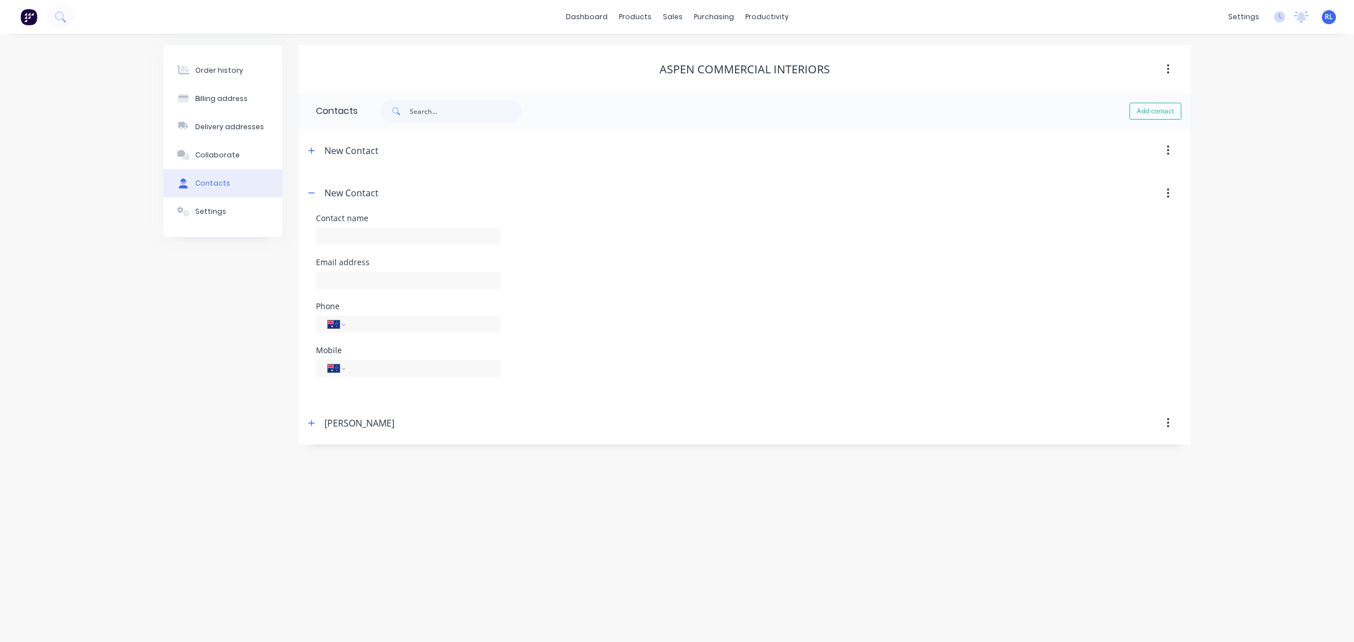
click at [1151, 199] on div at bounding box center [1080, 193] width 222 height 20
click at [1166, 195] on icon "button" at bounding box center [1167, 193] width 3 height 12
click at [724, 254] on div "Contact name" at bounding box center [744, 236] width 857 height 44
click at [0, 0] on input "text" at bounding box center [0, 0] width 0 height 0
click at [0, 0] on input "tel" at bounding box center [0, 0] width 0 height 0
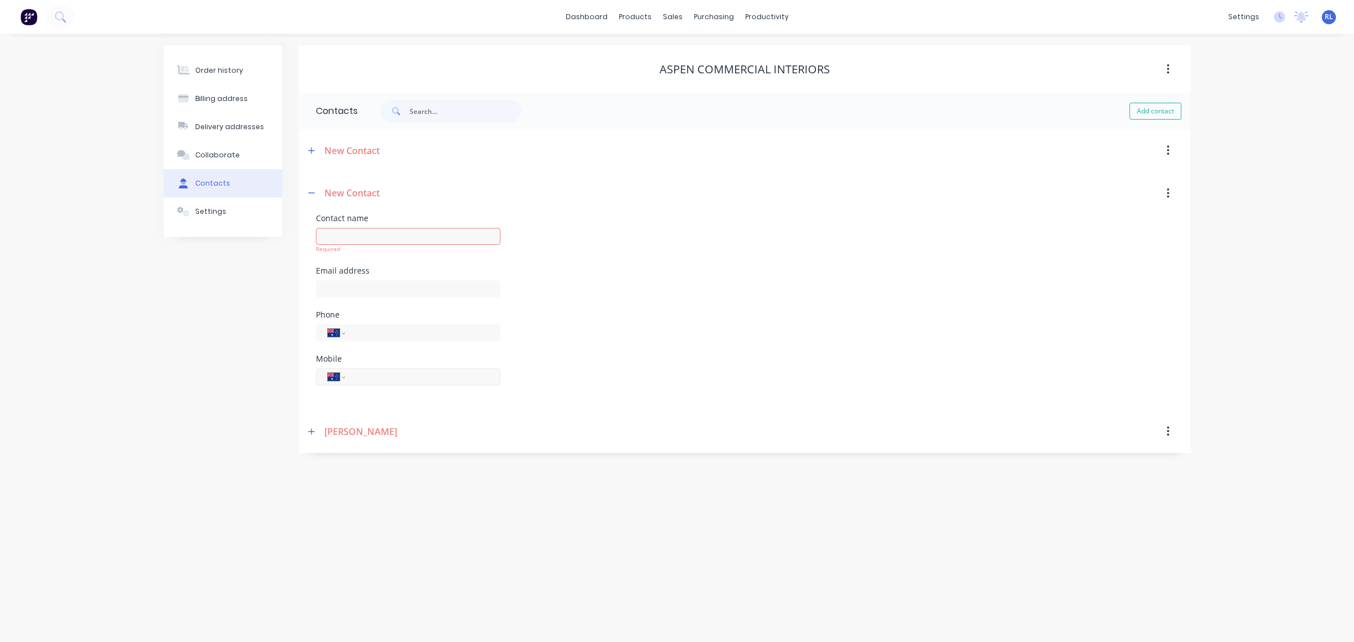
paste input "0488 022 563"
type input "0488 022 563"
click at [0, 0] on input "text" at bounding box center [0, 0] width 0 height 0
paste input "[PERSON_NAME]"
type input "[PERSON_NAME]"
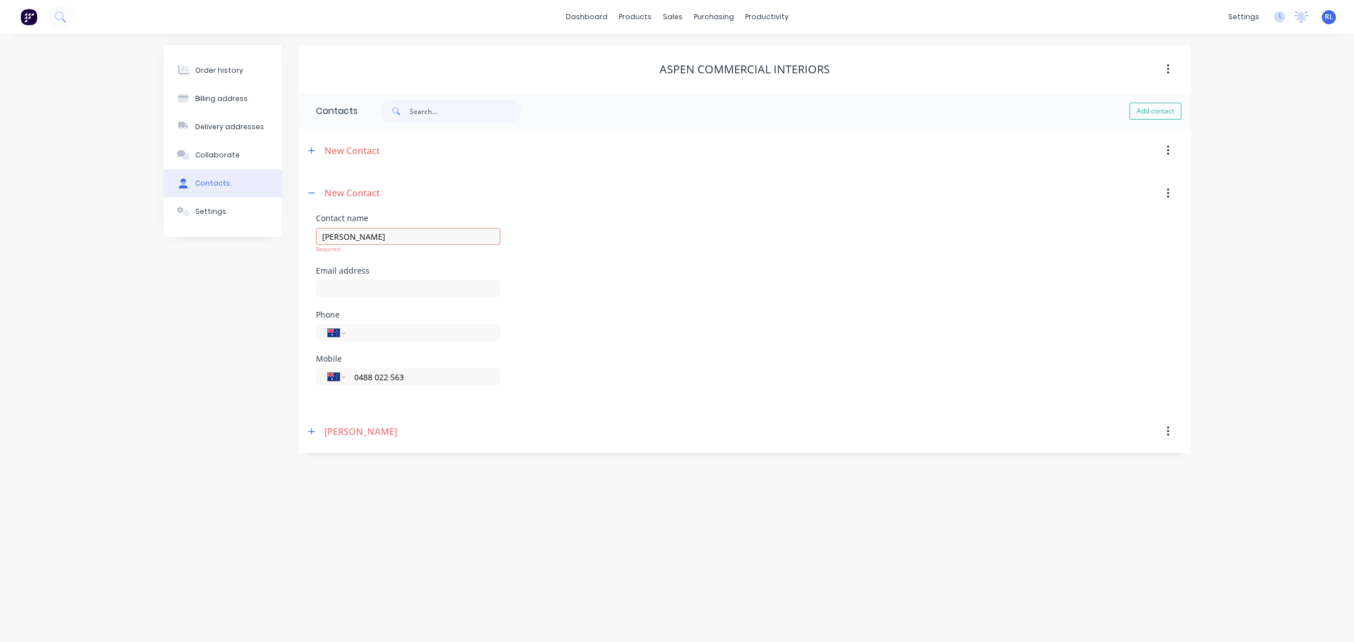
click at [1083, 258] on div "Contact name Mark Heaney Required Email address Phone International Afghanistan…" at bounding box center [744, 306] width 857 height 184
click at [1164, 196] on button "button" at bounding box center [1168, 193] width 27 height 20
click at [1071, 275] on div "Email address" at bounding box center [744, 280] width 857 height 44
click at [314, 193] on icon "button" at bounding box center [312, 193] width 6 height 1
click at [314, 193] on icon "button" at bounding box center [312, 193] width 6 height 6
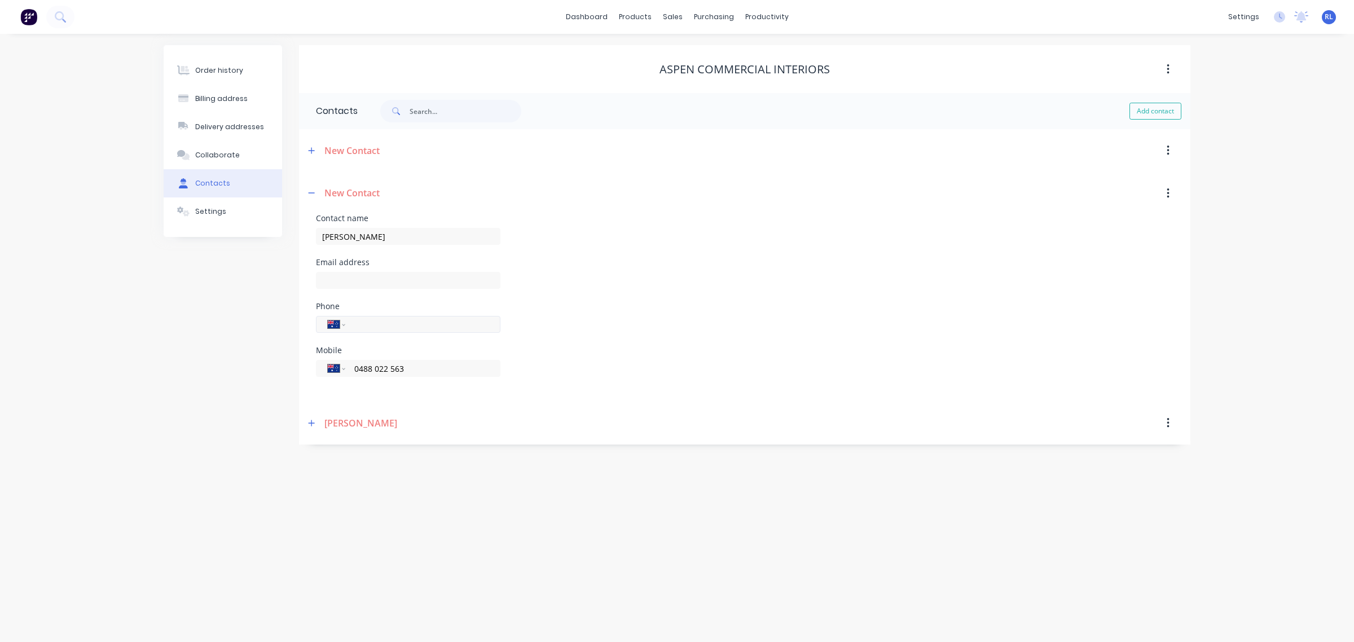
click at [428, 328] on input "tel" at bounding box center [420, 324] width 135 height 13
click at [612, 324] on div "Phone International [GEOGRAPHIC_DATA] [GEOGRAPHIC_DATA] [GEOGRAPHIC_DATA] [GEOG…" at bounding box center [744, 324] width 857 height 44
click at [217, 152] on div "Collaborate" at bounding box center [217, 155] width 45 height 10
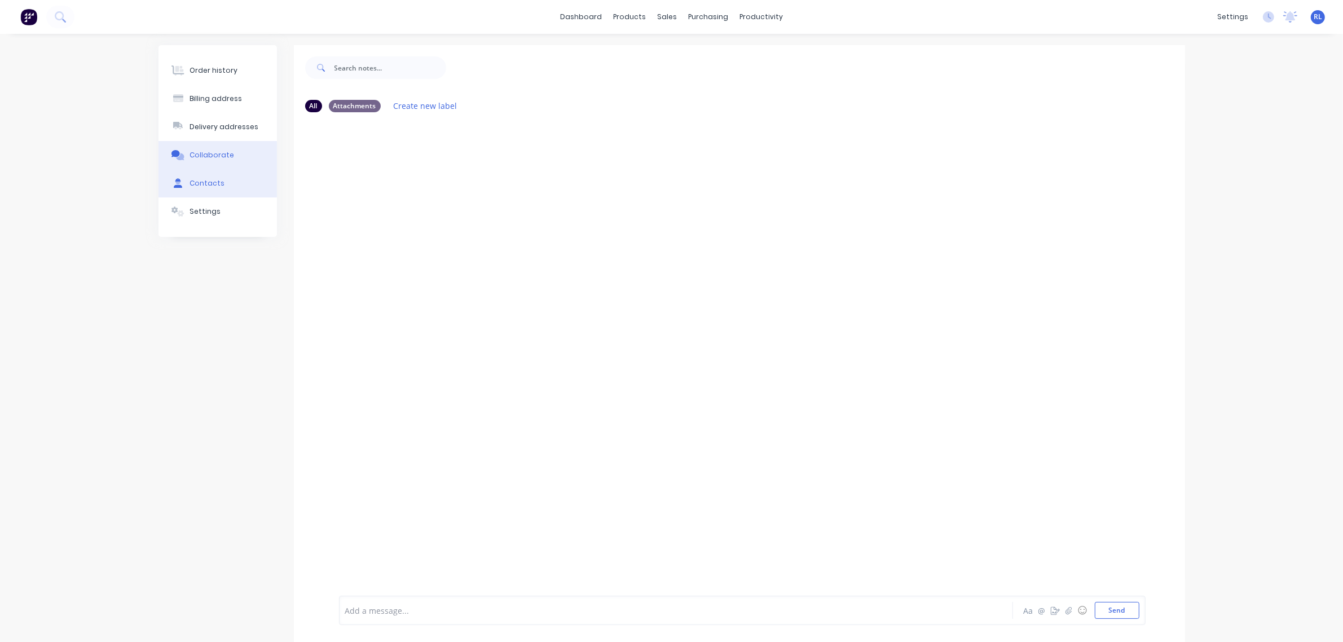
click at [218, 187] on div "Contacts" at bounding box center [207, 183] width 35 height 10
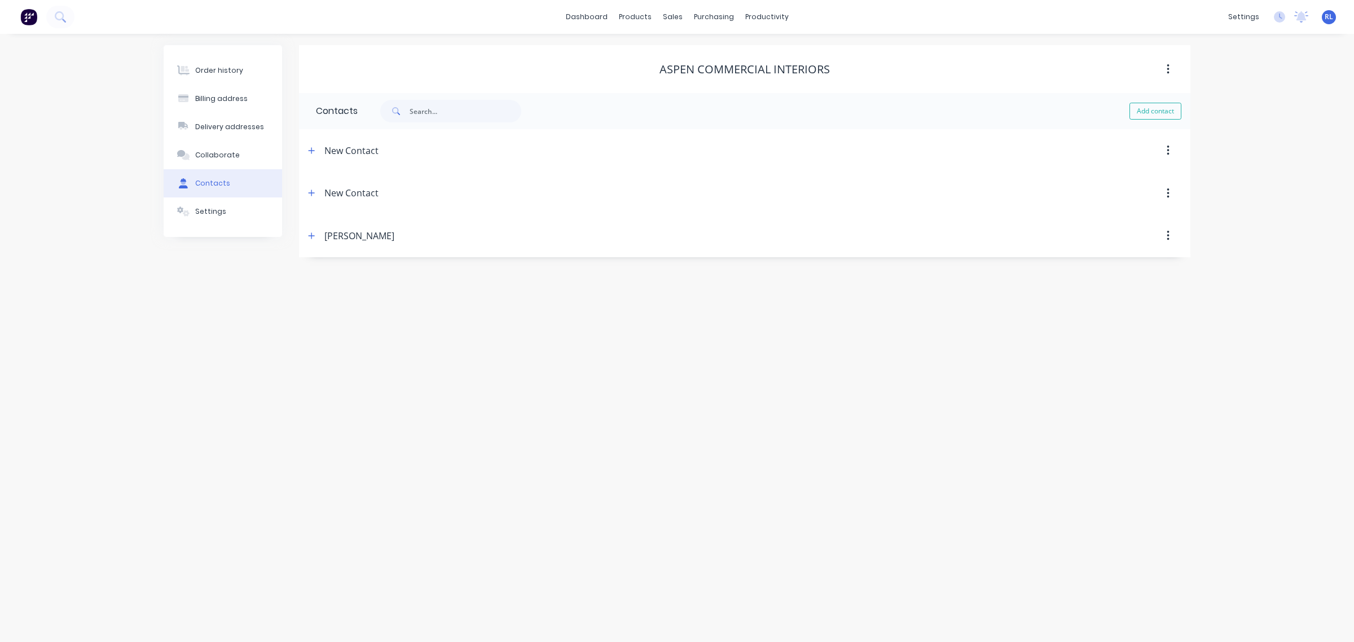
click at [341, 192] on div "New Contact" at bounding box center [351, 193] width 54 height 14
click at [310, 195] on icon "button" at bounding box center [311, 193] width 7 height 8
click at [310, 144] on div "New Contact" at bounding box center [637, 150] width 664 height 20
click at [310, 147] on icon "button" at bounding box center [311, 151] width 7 height 8
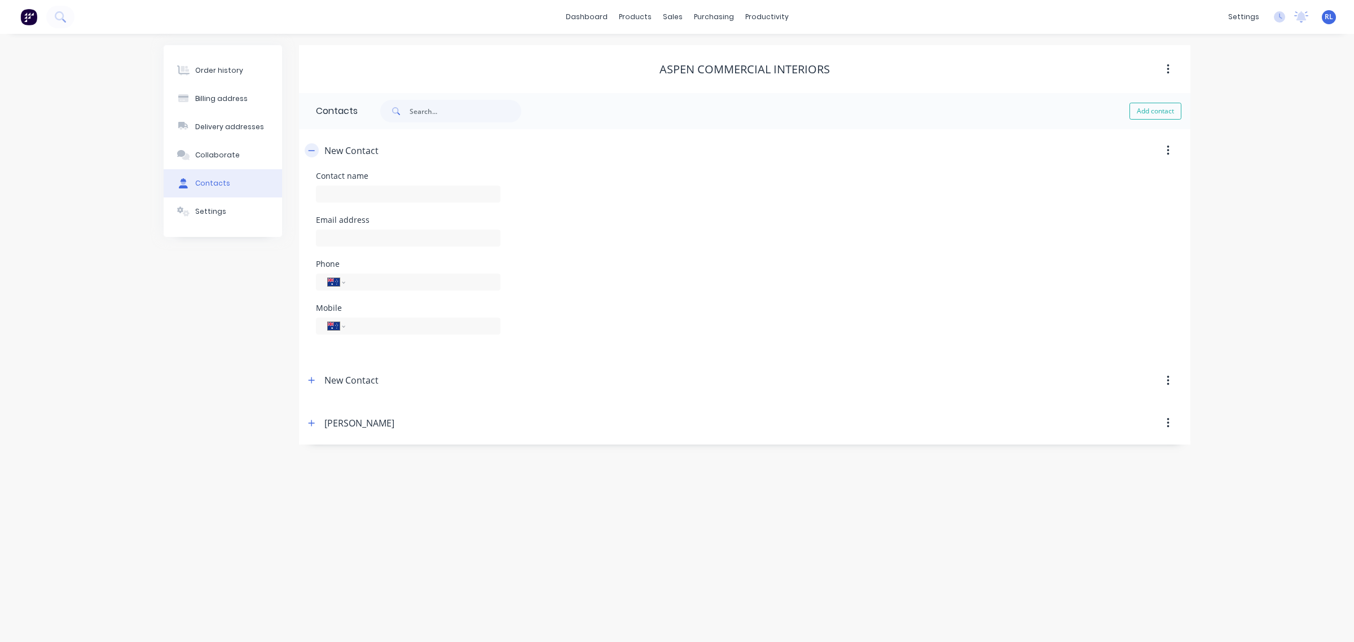
click at [310, 147] on icon "button" at bounding box center [311, 151] width 7 height 8
click at [1169, 74] on icon "button" at bounding box center [1167, 69] width 3 height 12
click at [1077, 289] on div "Order history Billing address Delivery addresses Collaborate Contacts Settings …" at bounding box center [677, 338] width 1354 height 608
click at [1168, 193] on icon "button" at bounding box center [1167, 193] width 2 height 10
click at [1132, 223] on div "Delete" at bounding box center [1127, 223] width 87 height 16
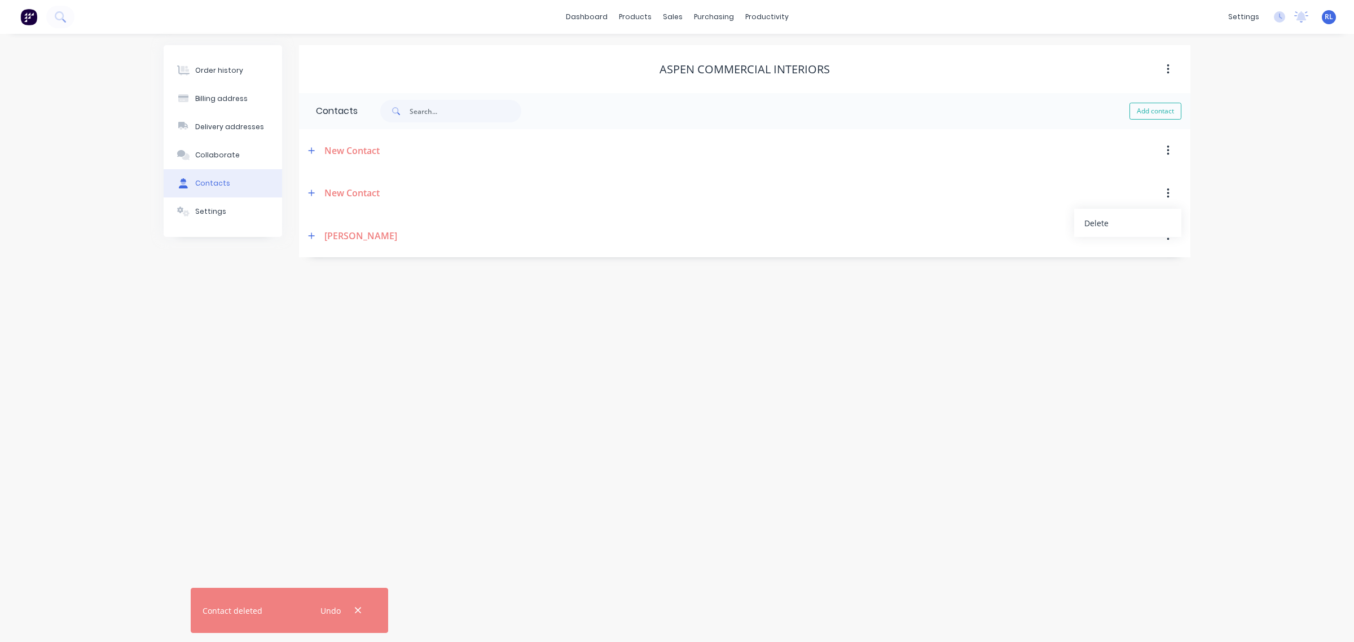
click at [512, 489] on div "Order history Billing address Delivery addresses Collaborate Contacts Settings …" at bounding box center [677, 338] width 1354 height 608
click at [460, 336] on div "Order history Billing address Delivery addresses Collaborate Contacts Settings …" at bounding box center [677, 338] width 1354 height 608
click at [230, 148] on button "Collaborate" at bounding box center [223, 155] width 118 height 28
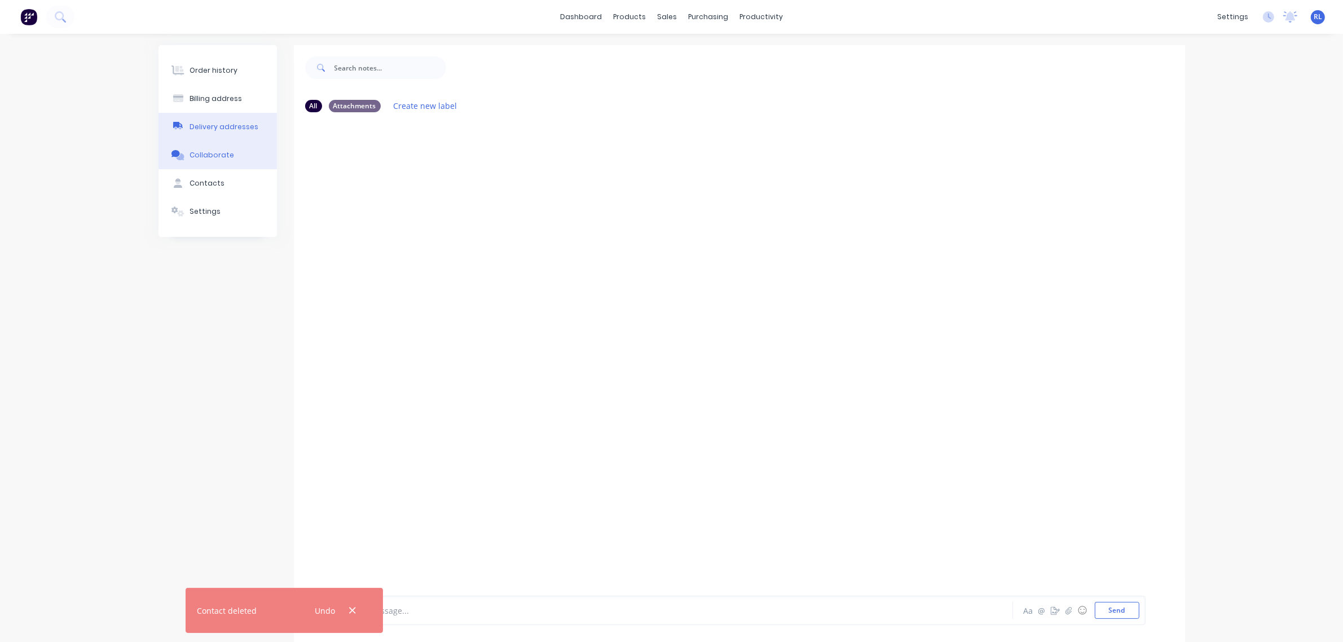
click at [230, 130] on div "Delivery addresses" at bounding box center [224, 127] width 69 height 10
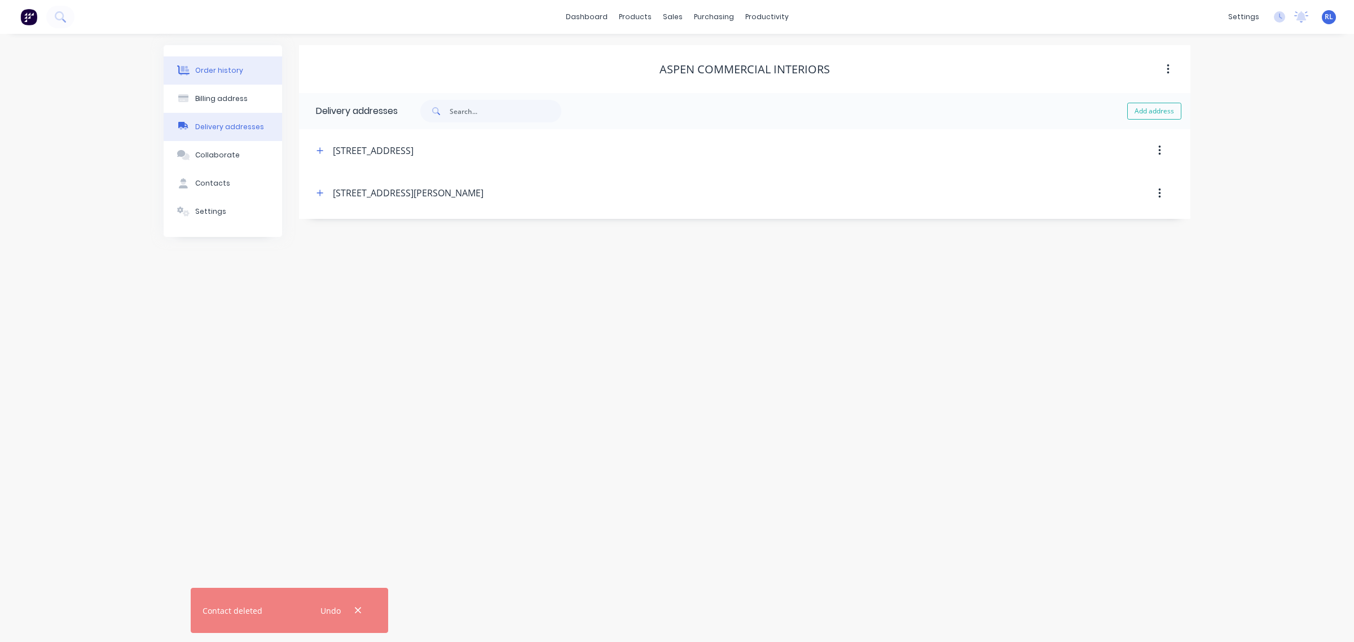
click at [231, 74] on div "Order history" at bounding box center [219, 70] width 48 height 10
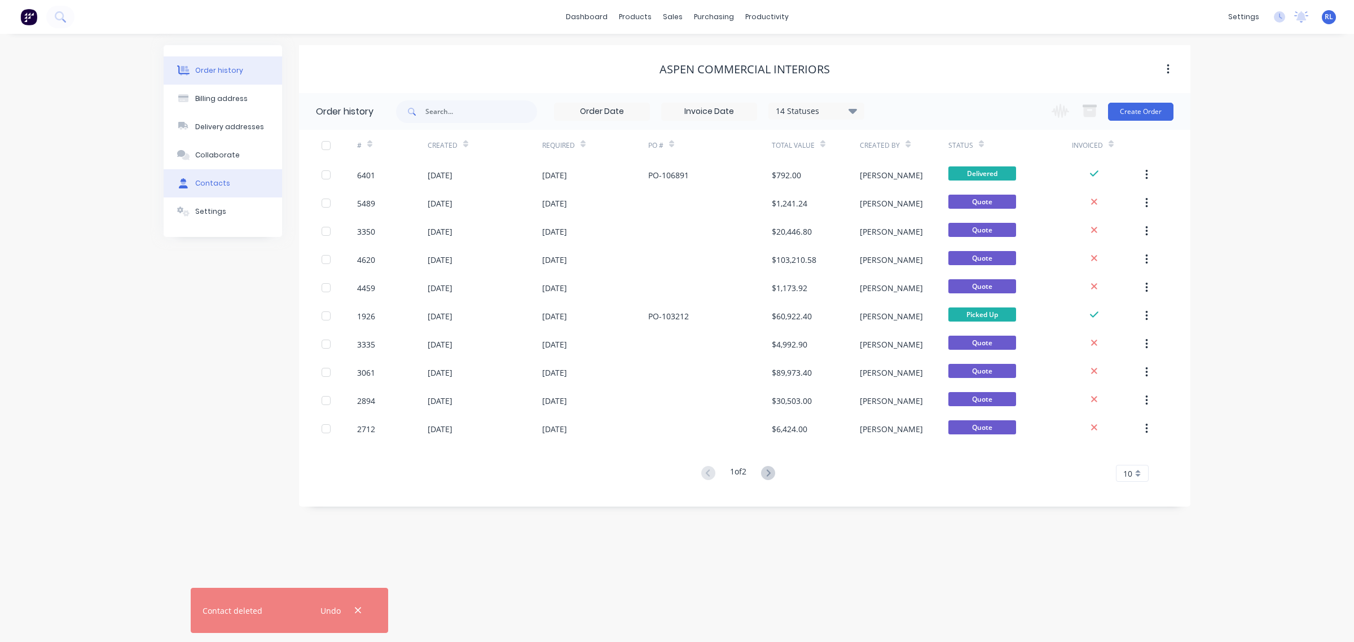
click at [226, 191] on button "Contacts" at bounding box center [223, 183] width 118 height 28
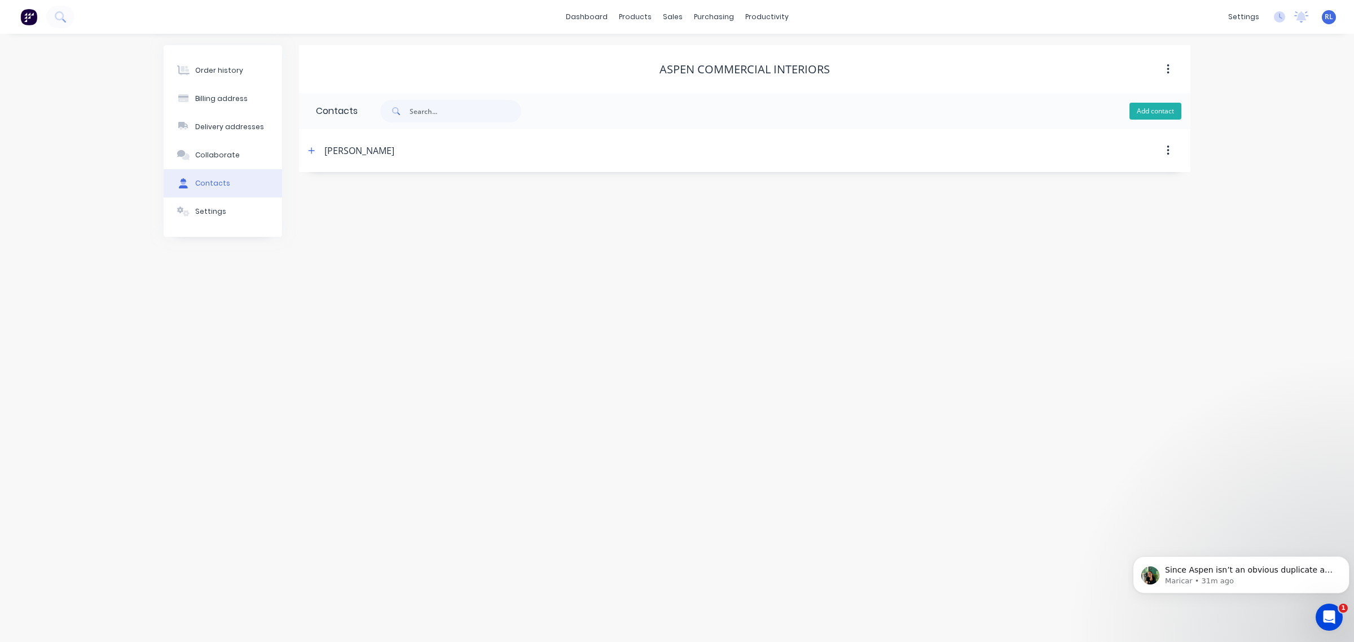
click at [1168, 116] on button "Add contact" at bounding box center [1155, 111] width 52 height 17
select select "AU"
click at [426, 193] on input "text" at bounding box center [408, 194] width 184 height 17
drag, startPoint x: 362, startPoint y: 198, endPoint x: 367, endPoint y: 195, distance: 5.8
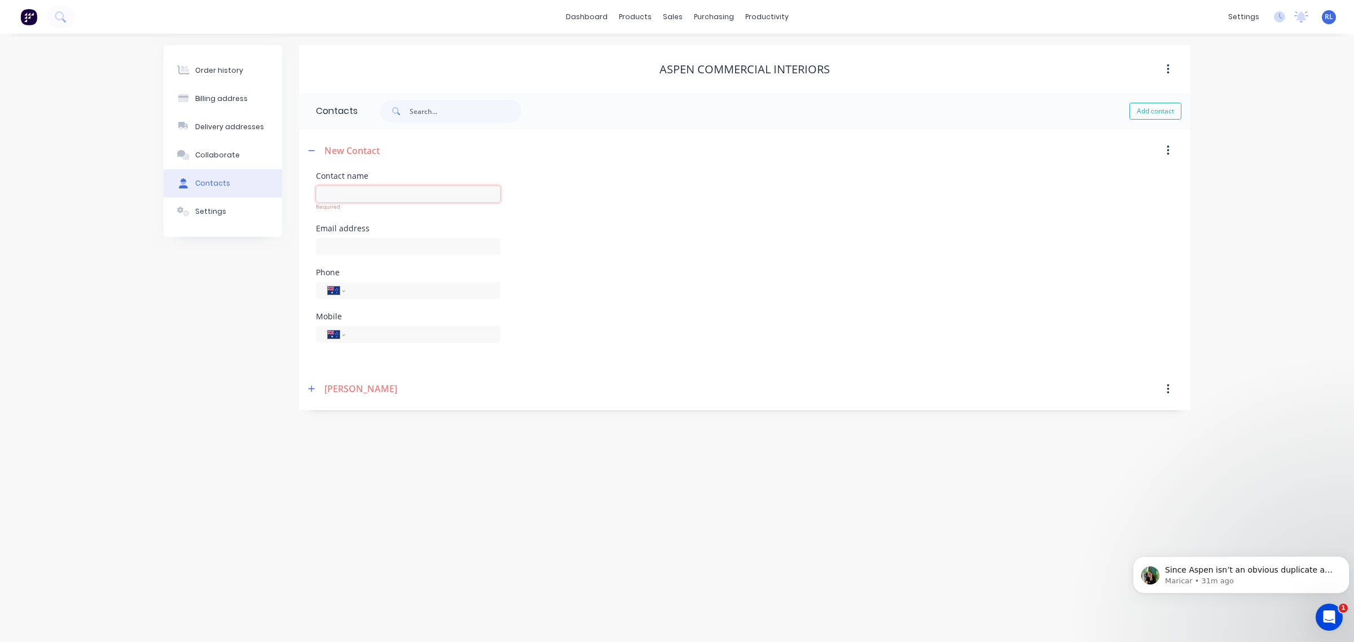
click at [362, 198] on input "text" at bounding box center [408, 194] width 184 height 17
paste input "[PERSON_NAME]"
type input "[PERSON_NAME]"
click at [362, 326] on input "tel" at bounding box center [420, 325] width 135 height 13
paste input "0488 022 563"
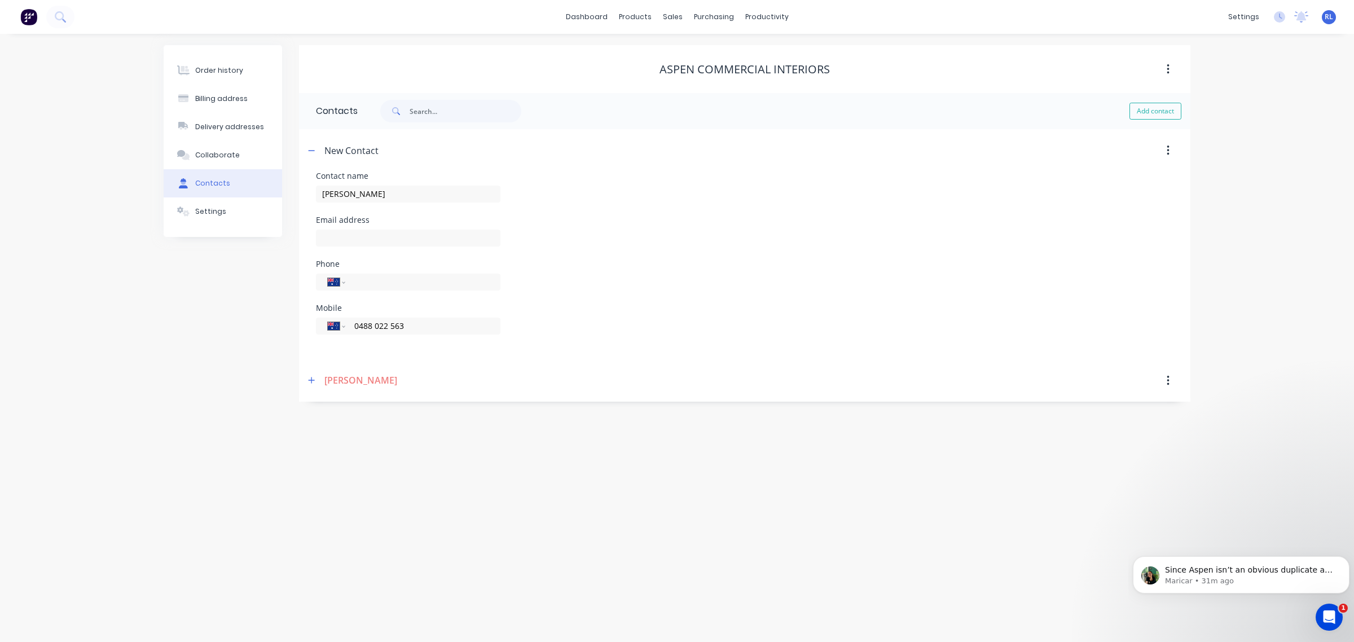
type input "0488 022 563"
drag, startPoint x: 635, startPoint y: 326, endPoint x: 640, endPoint y: 324, distance: 5.9
click at [635, 326] on div "Mobile International Afghanistan Åland Islands Albania Algeria American Samoa A…" at bounding box center [744, 326] width 857 height 44
click at [1169, 149] on button "button" at bounding box center [1168, 150] width 27 height 20
click at [1244, 151] on div "Order history Billing address Delivery addresses Collaborate Contacts Settings …" at bounding box center [677, 338] width 1354 height 608
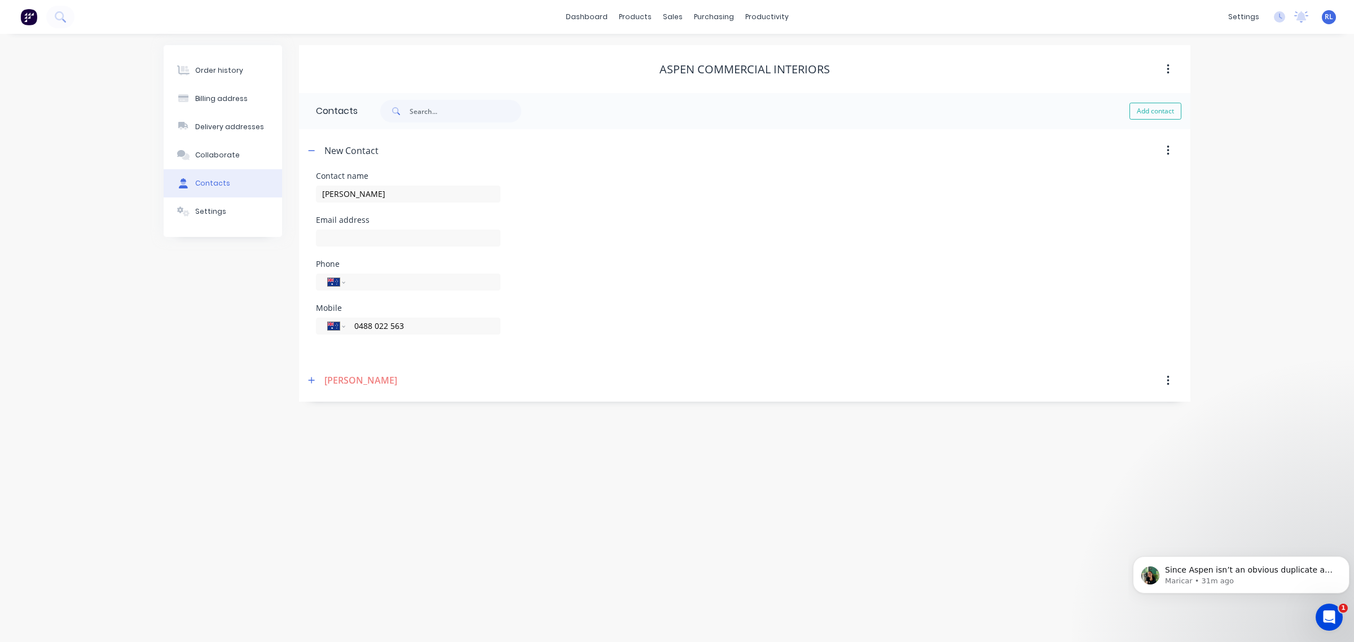
click at [200, 370] on div "Order history Billing address Delivery addresses Collaborate Contacts Settings" at bounding box center [223, 223] width 118 height 356
click at [204, 197] on button "Settings" at bounding box center [223, 211] width 118 height 28
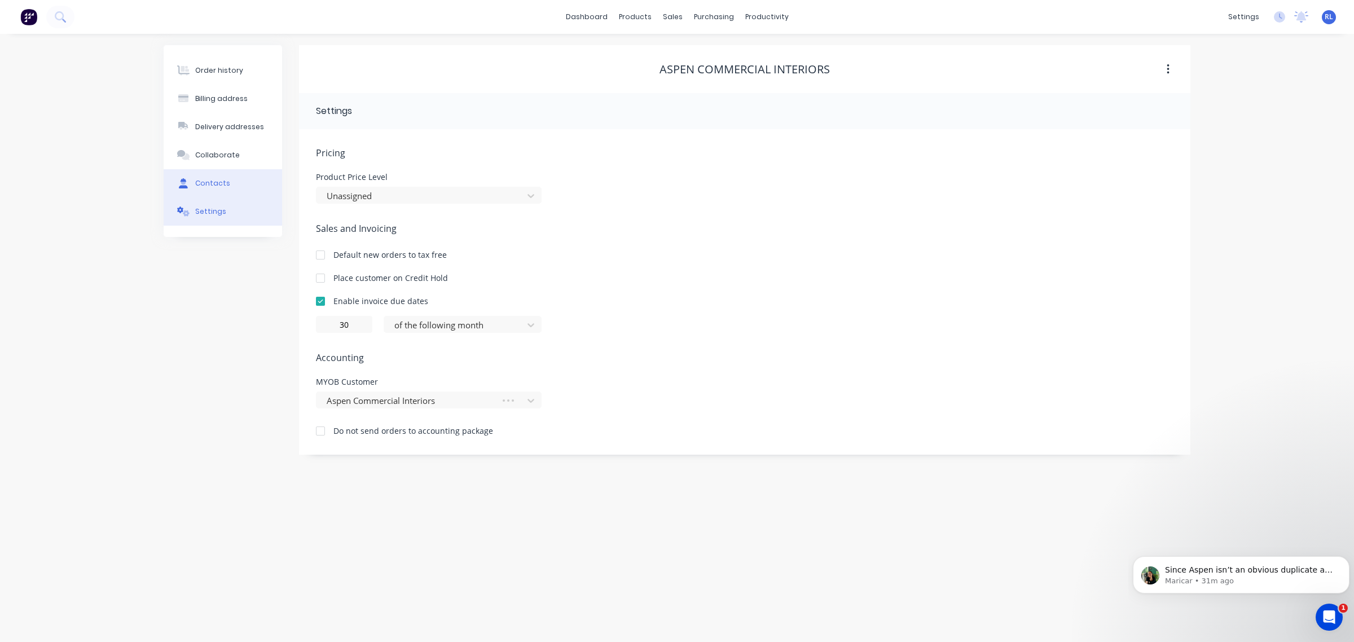
click at [230, 177] on button "Contacts" at bounding box center [223, 183] width 118 height 28
select select "AU"
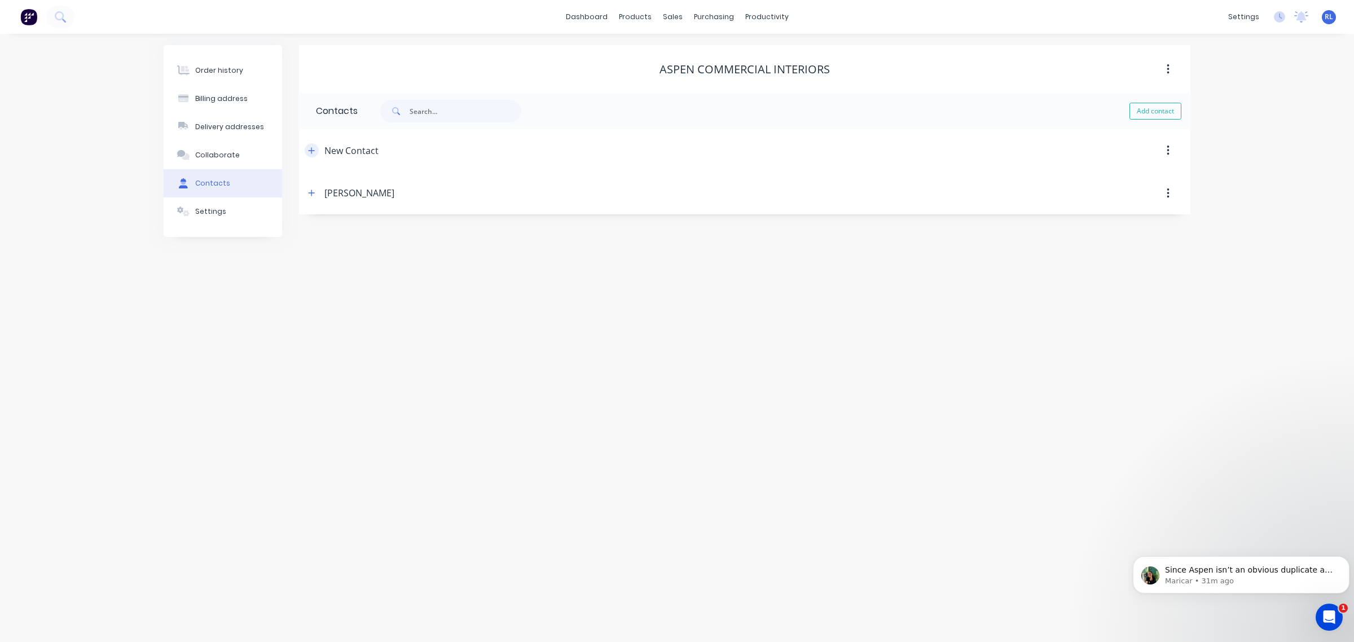
click at [312, 151] on icon "button" at bounding box center [312, 150] width 6 height 6
click at [1333, 620] on icon "Open Intercom Messenger" at bounding box center [1329, 617] width 19 height 19
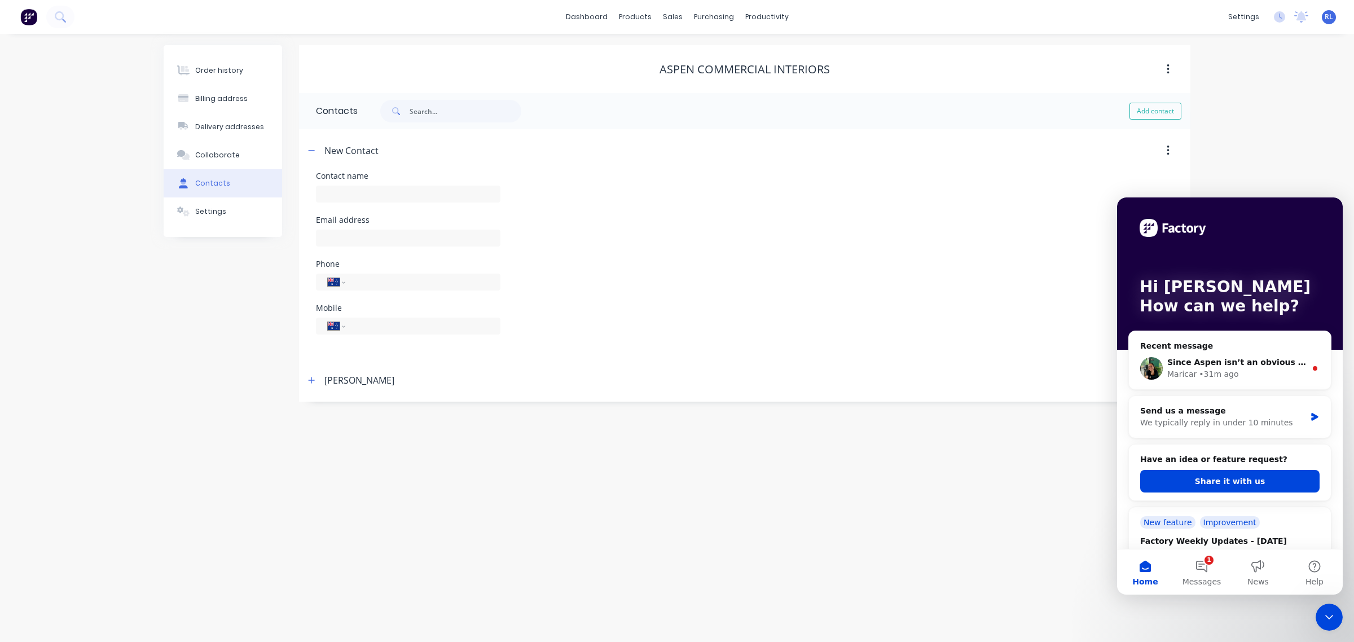
click at [834, 606] on div "Order history Billing address Delivery addresses Collaborate Contacts Settings …" at bounding box center [677, 338] width 1354 height 608
click at [1331, 615] on icon "Close Intercom Messenger" at bounding box center [1329, 617] width 14 height 14
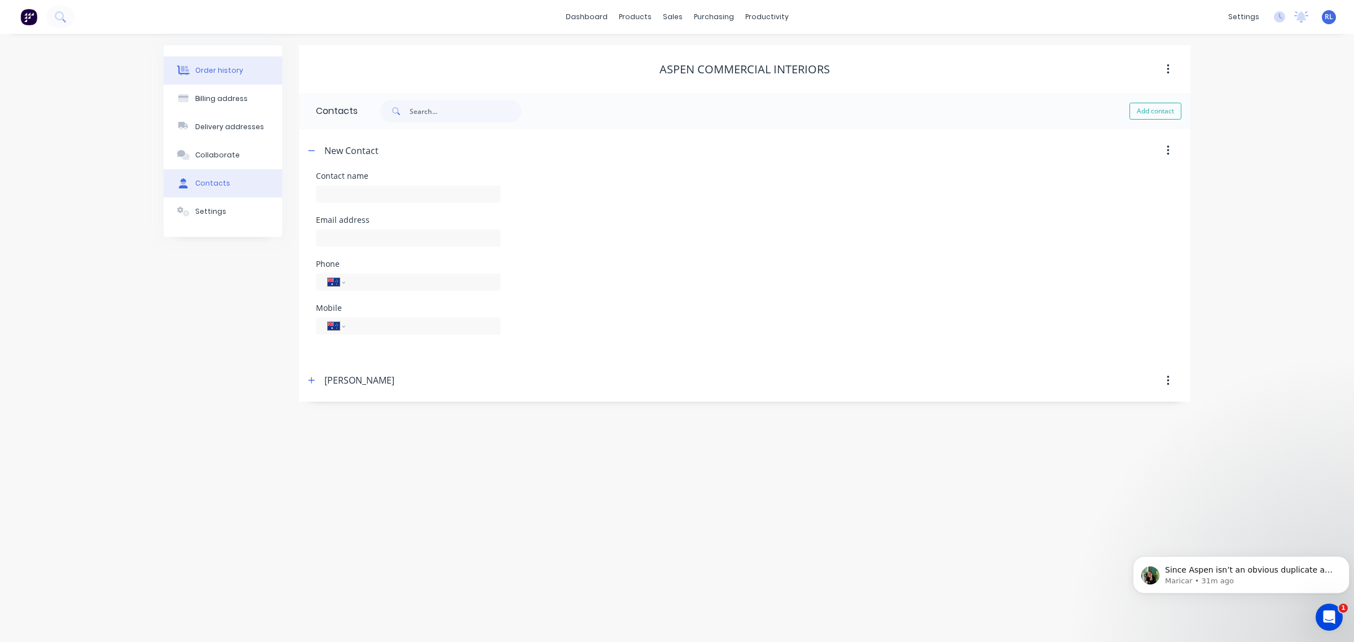
click at [241, 73] on button "Order history" at bounding box center [223, 70] width 118 height 28
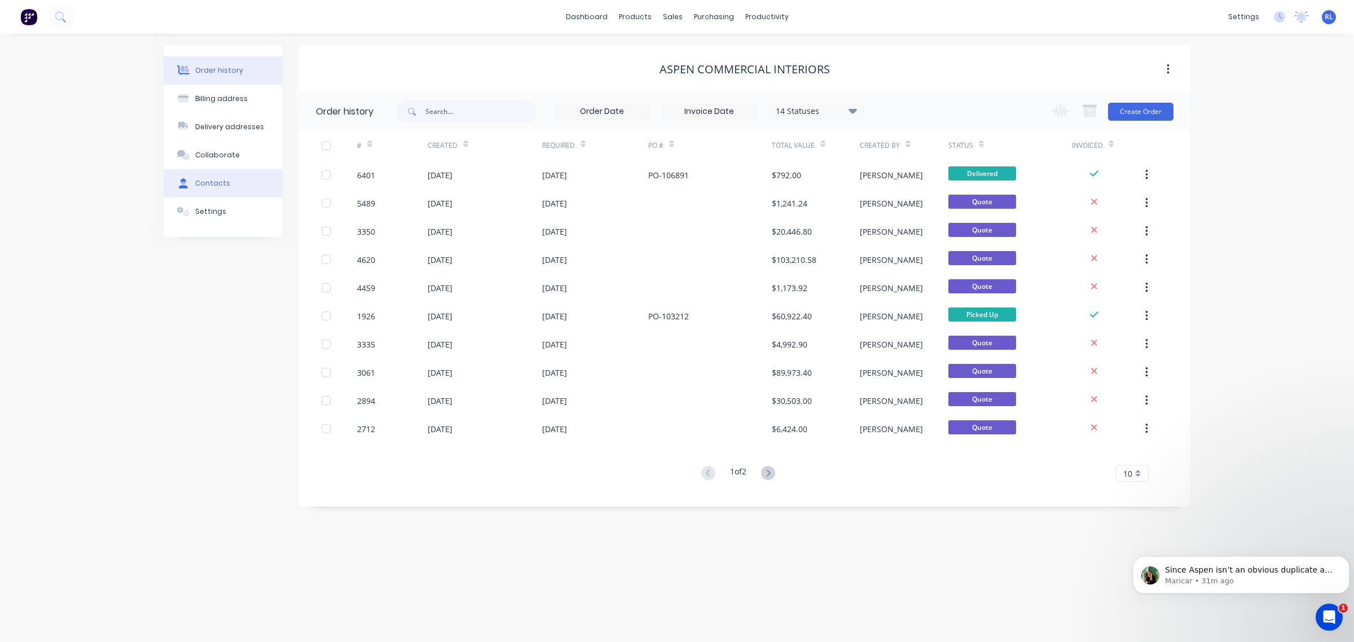
click at [220, 190] on button "Contacts" at bounding box center [223, 183] width 118 height 28
select select "AU"
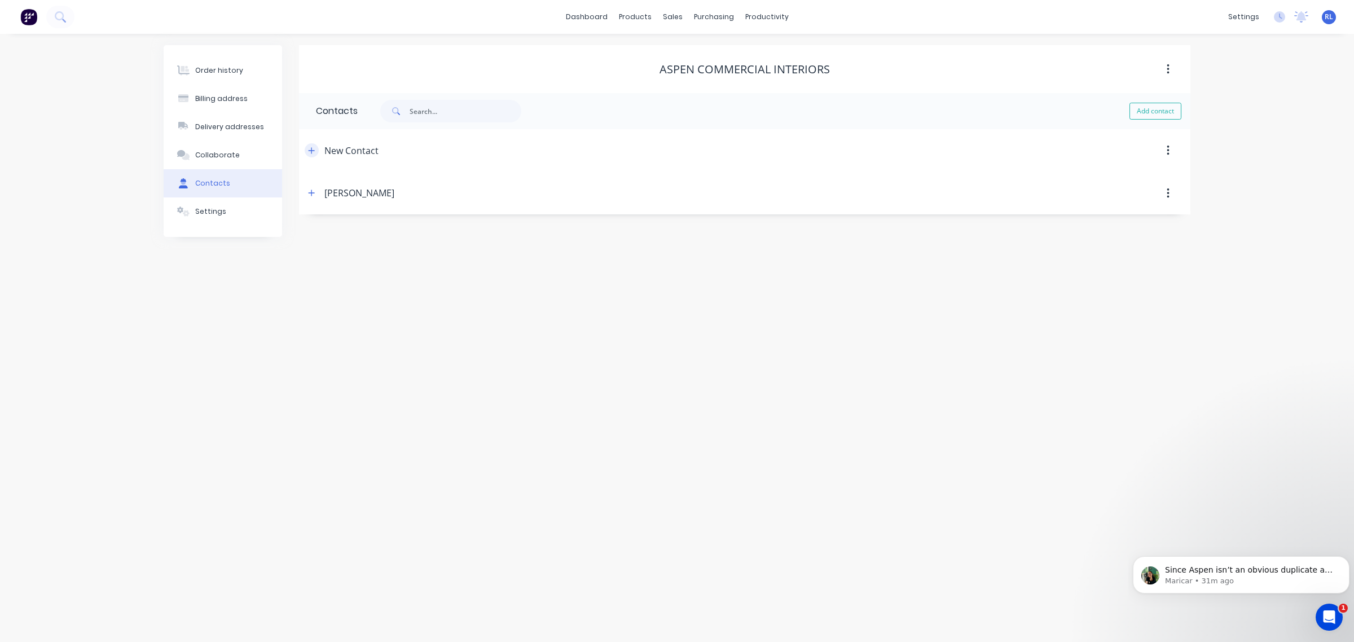
click at [309, 152] on icon "button" at bounding box center [311, 151] width 7 height 8
click at [1170, 153] on button "button" at bounding box center [1168, 150] width 27 height 20
click at [1160, 176] on div "Delete" at bounding box center [1127, 180] width 87 height 16
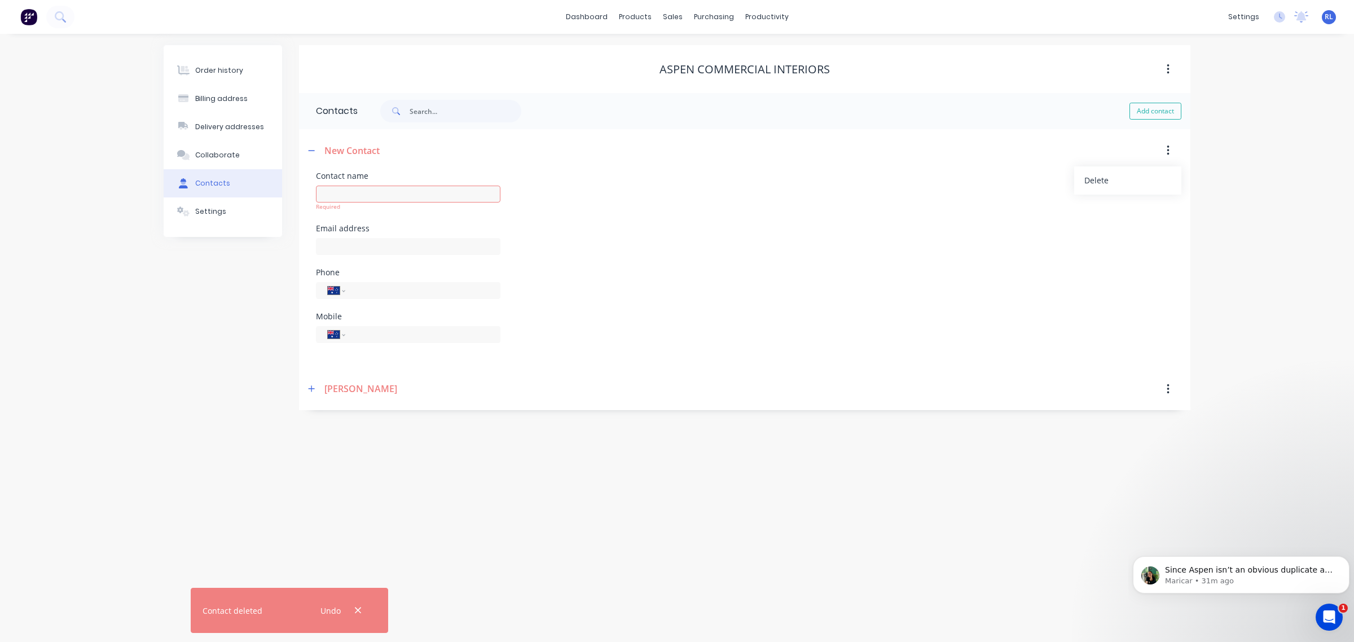
click at [541, 477] on div "Order history Billing address Delivery addresses Collaborate Contacts Settings …" at bounding box center [677, 338] width 1354 height 608
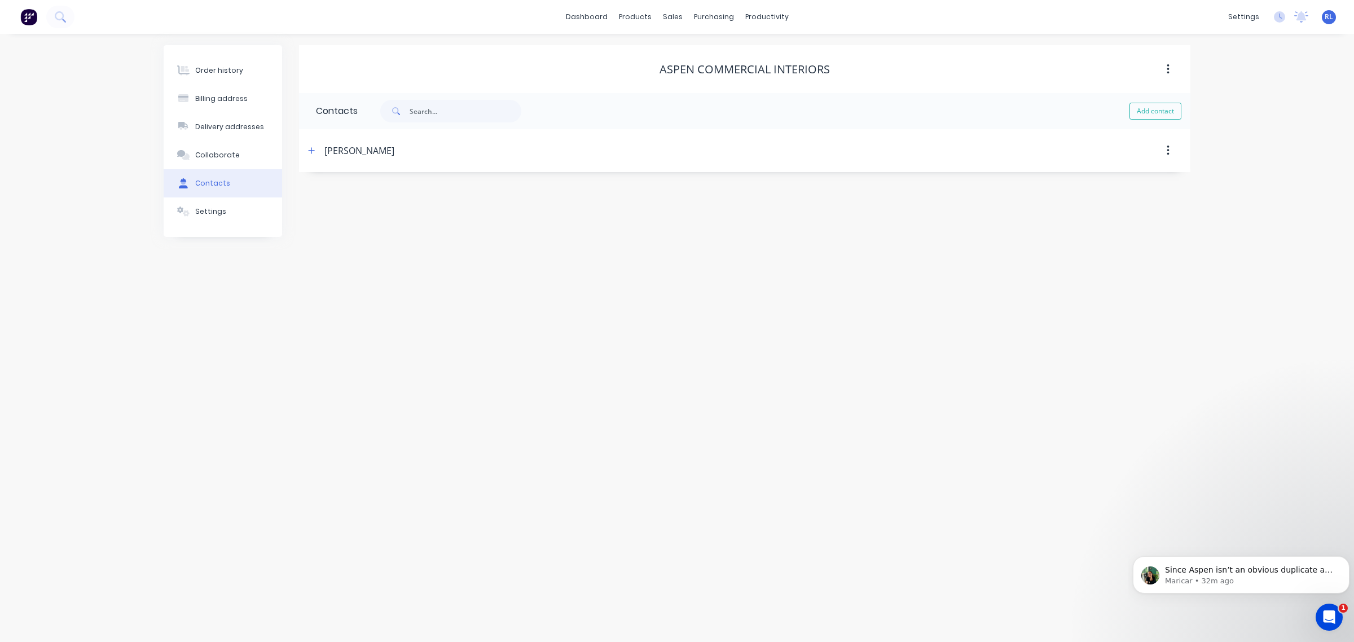
click at [1168, 64] on icon "button" at bounding box center [1167, 69] width 2 height 10
click at [1346, 100] on div "Order history Billing address Delivery addresses Collaborate Contacts Settings …" at bounding box center [677, 338] width 1354 height 608
click at [1233, 21] on div "settings" at bounding box center [1243, 16] width 42 height 17
click at [1195, 49] on link "Company" at bounding box center [1189, 53] width 149 height 23
select select "AU"
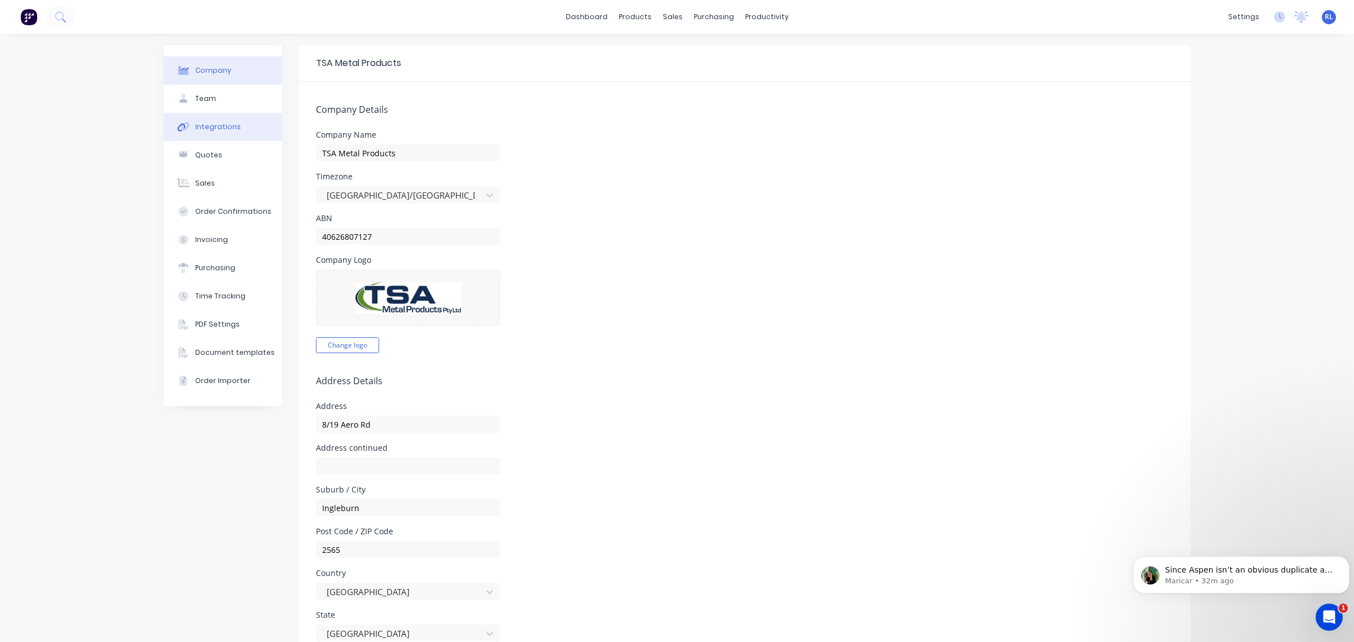
click at [212, 130] on div "Integrations" at bounding box center [218, 127] width 46 height 10
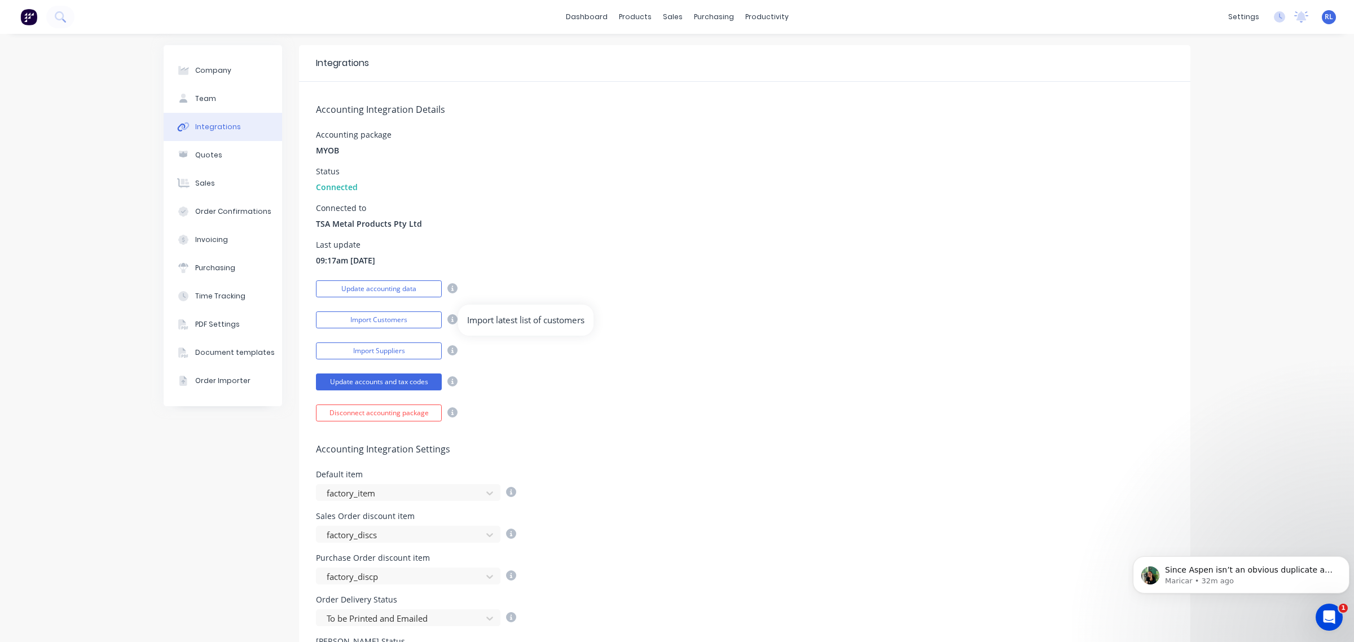
click at [447, 320] on icon at bounding box center [452, 319] width 10 height 10
click at [891, 318] on div "Import Customers" at bounding box center [744, 319] width 857 height 20
click at [1329, 613] on icon "Open Intercom Messenger" at bounding box center [1329, 617] width 8 height 9
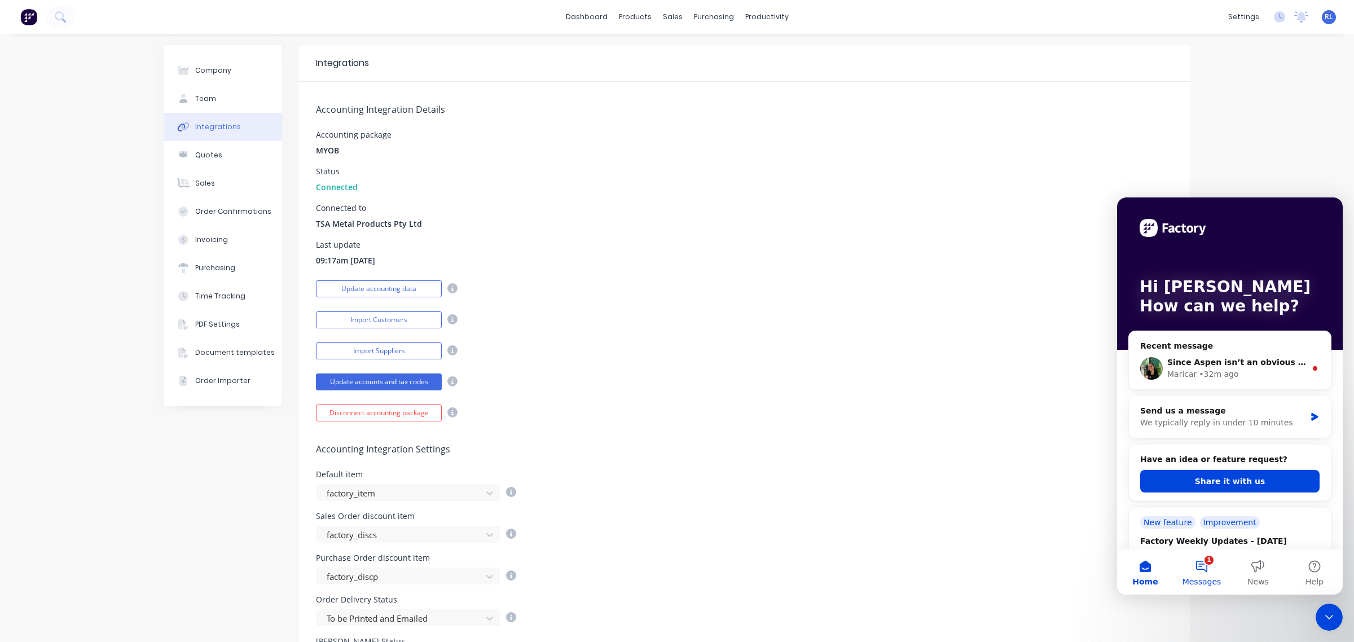
click at [1205, 568] on button "1 Messages" at bounding box center [1201, 571] width 56 height 45
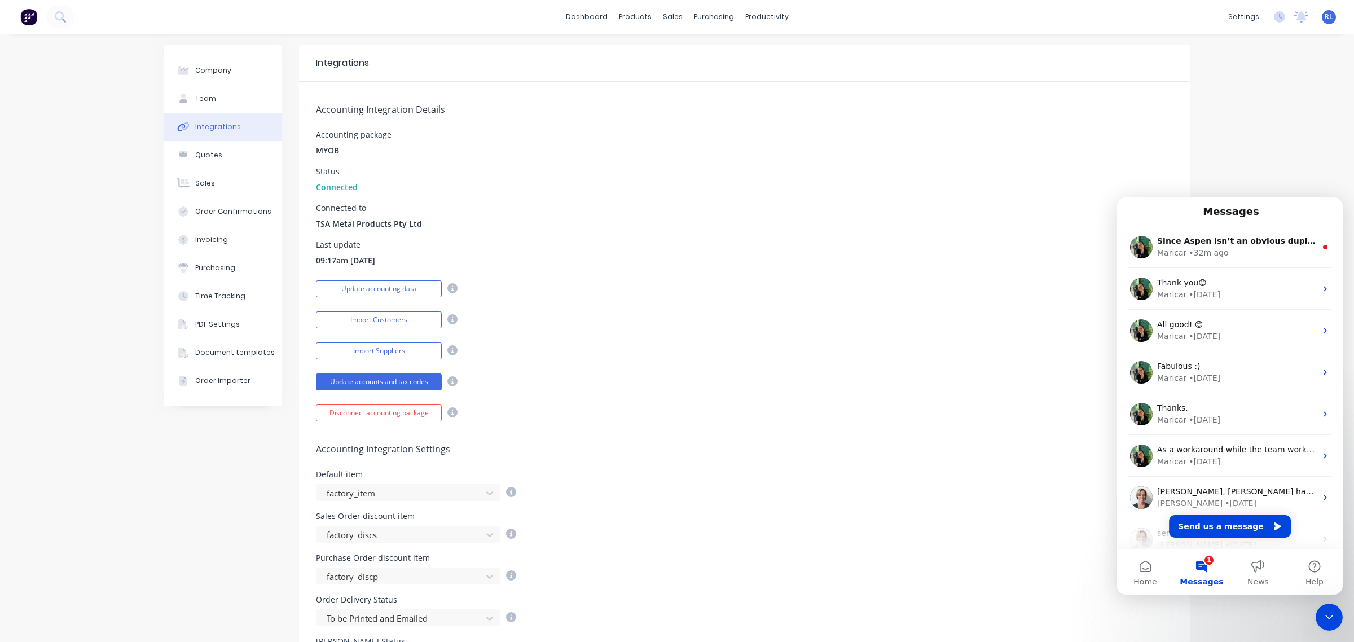
click at [1205, 568] on button "1 Messages" at bounding box center [1201, 571] width 56 height 45
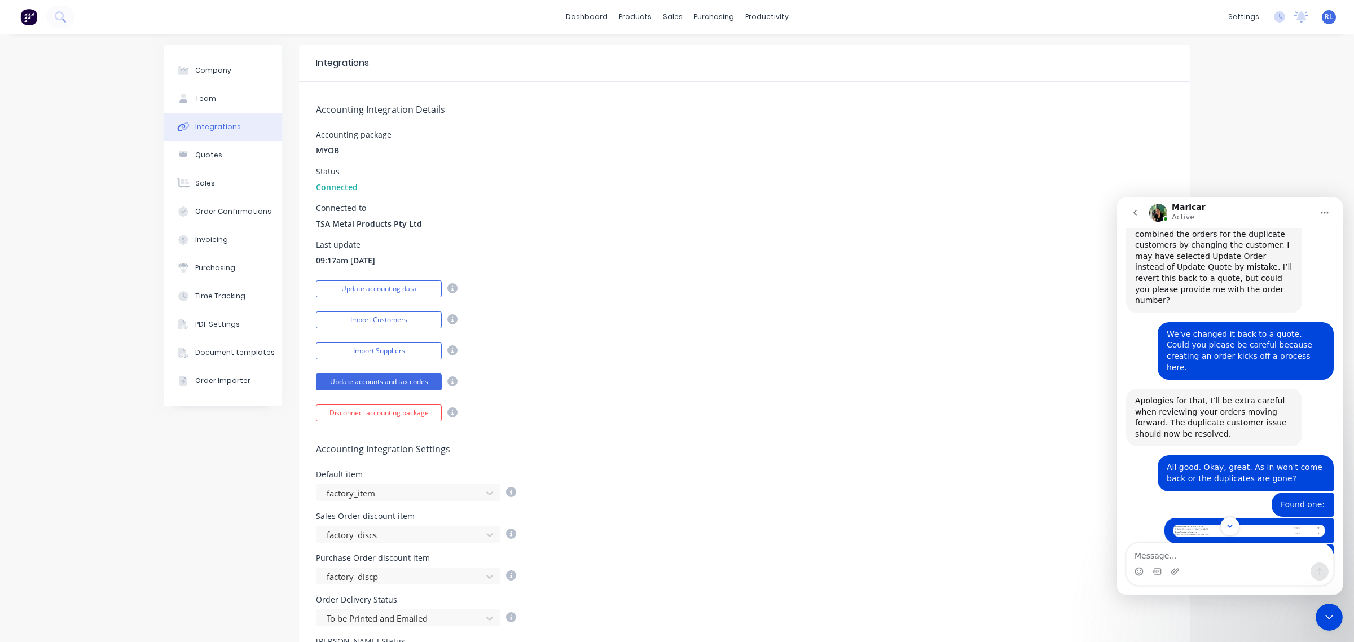
scroll to position [492, 0]
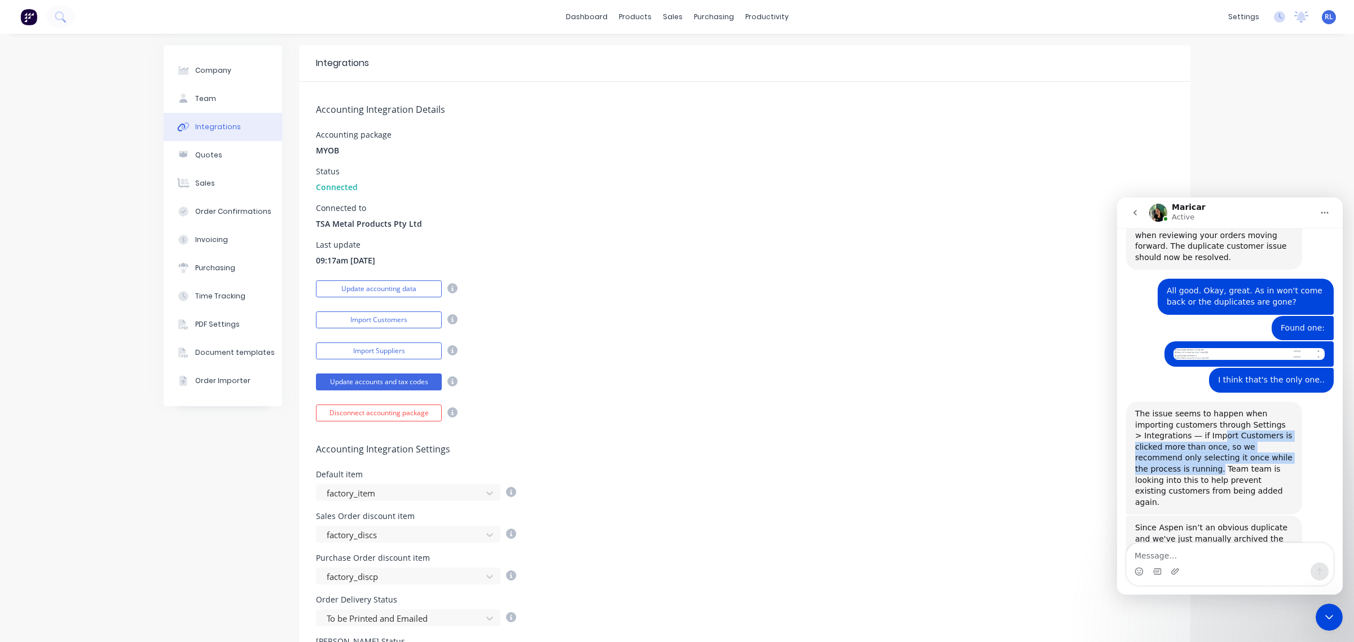
drag, startPoint x: 1171, startPoint y: 390, endPoint x: 1253, endPoint y: 416, distance: 86.3
click at [1253, 416] on div "The issue seems to happen when importing customers through Settings > Integrati…" at bounding box center [1214, 457] width 158 height 99
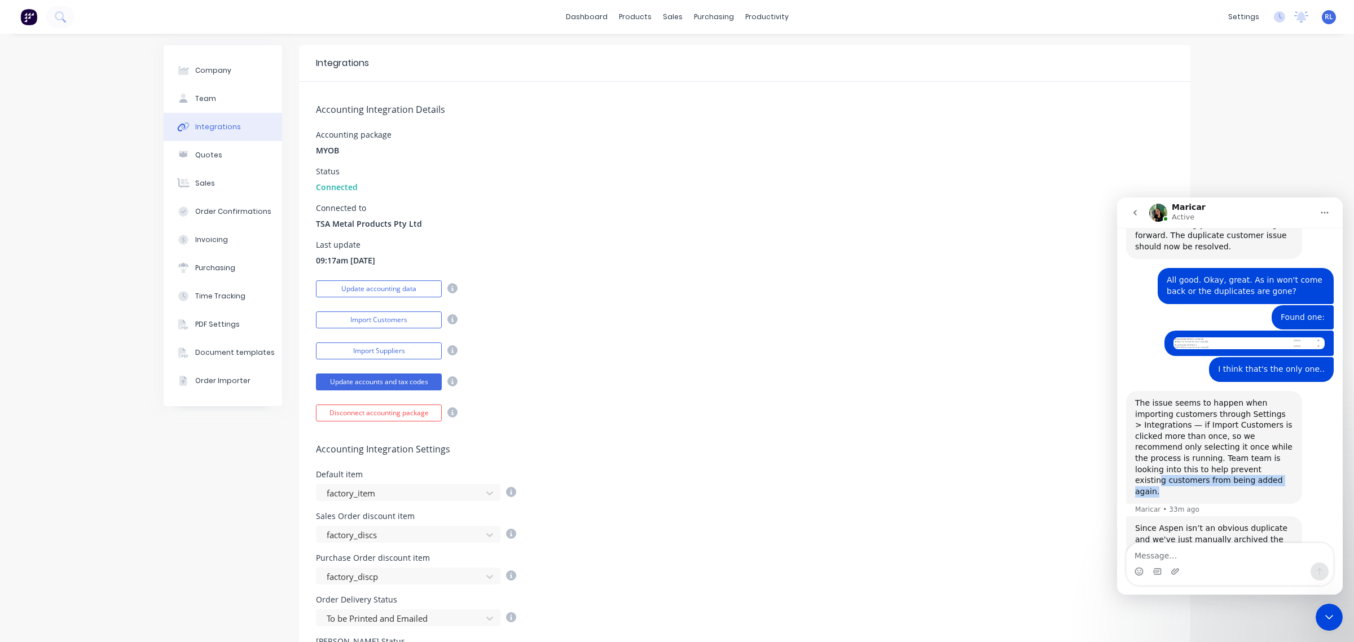
drag, startPoint x: 1158, startPoint y: 426, endPoint x: 1287, endPoint y: 422, distance: 129.2
click at [1287, 422] on div "The issue seems to happen when importing customers through Settings > Integrati…" at bounding box center [1214, 447] width 158 height 99
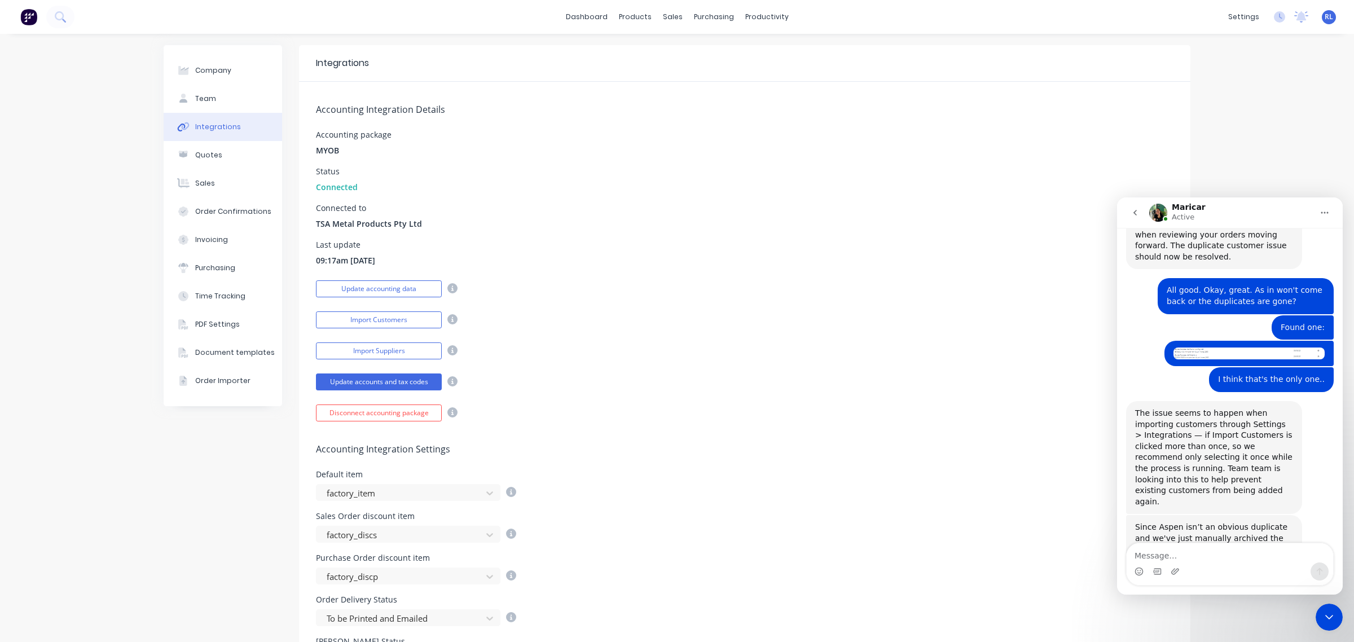
click at [1225, 409] on div "The issue seems to happen when importing customers through Settings > Integrati…" at bounding box center [1214, 457] width 158 height 99
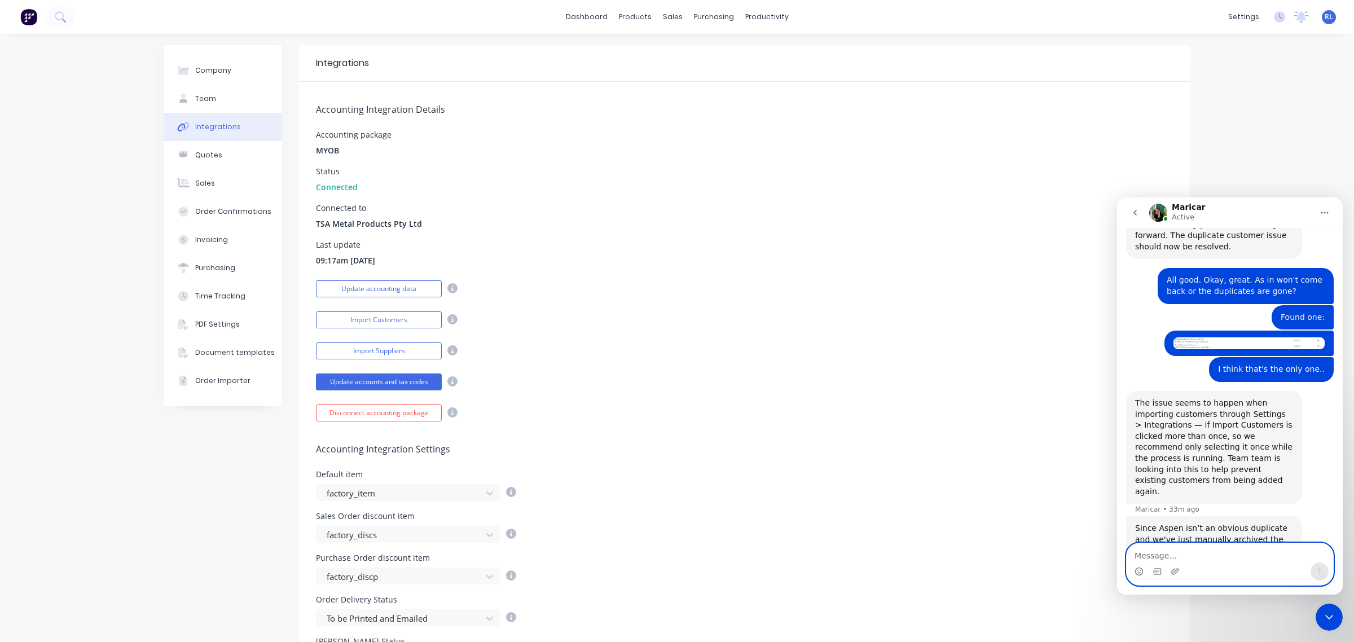
click at [1208, 557] on textarea "Message…" at bounding box center [1229, 552] width 206 height 19
click at [1242, 551] on textarea "Message…" at bounding box center [1229, 552] width 206 height 19
click at [1174, 550] on textarea "Message…" at bounding box center [1229, 552] width 206 height 19
click at [1177, 549] on textarea "Message…" at bounding box center [1229, 552] width 206 height 19
click at [1021, 356] on div "Import Suppliers" at bounding box center [744, 350] width 857 height 20
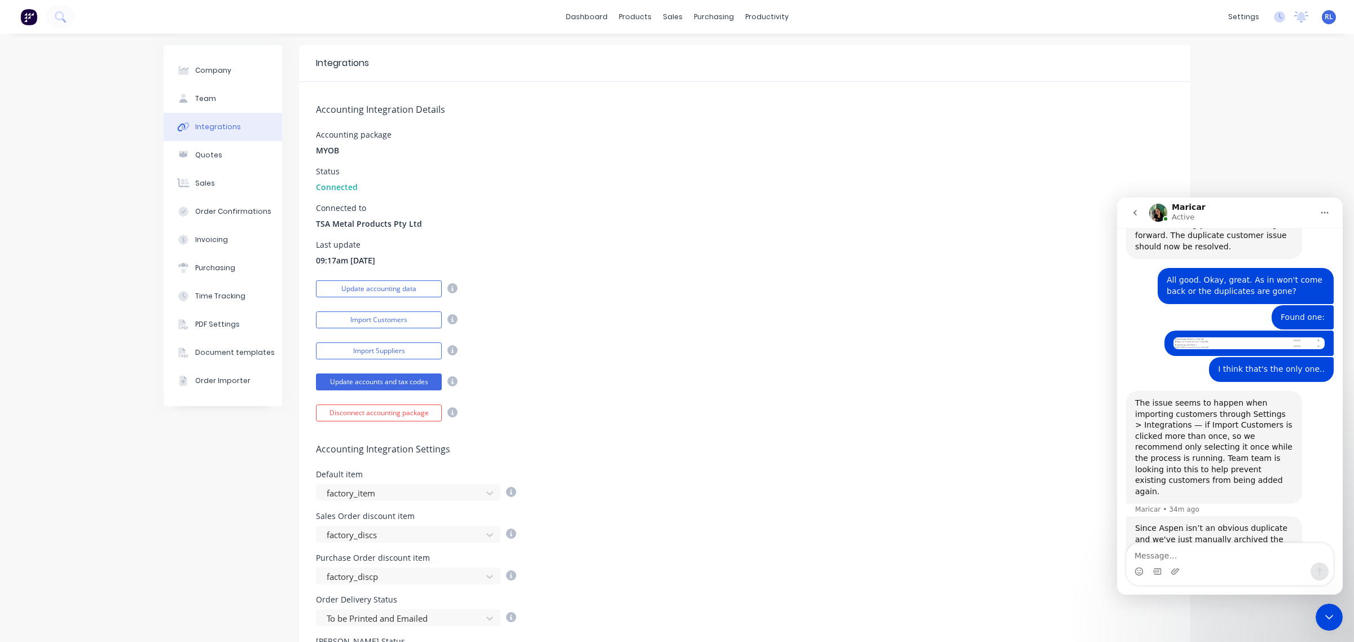
click at [1328, 609] on div "Close Intercom Messenger" at bounding box center [1328, 616] width 27 height 27
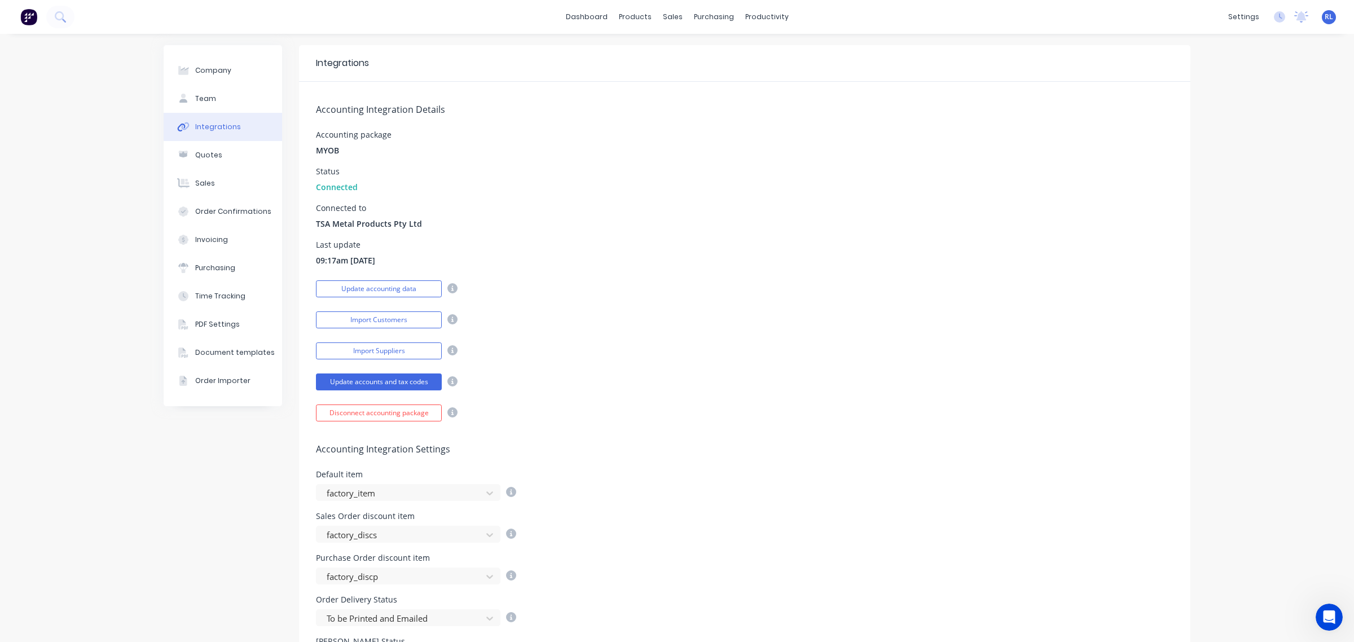
scroll to position [486, 0]
click at [1327, 609] on icon "Open Intercom Messenger" at bounding box center [1329, 617] width 19 height 19
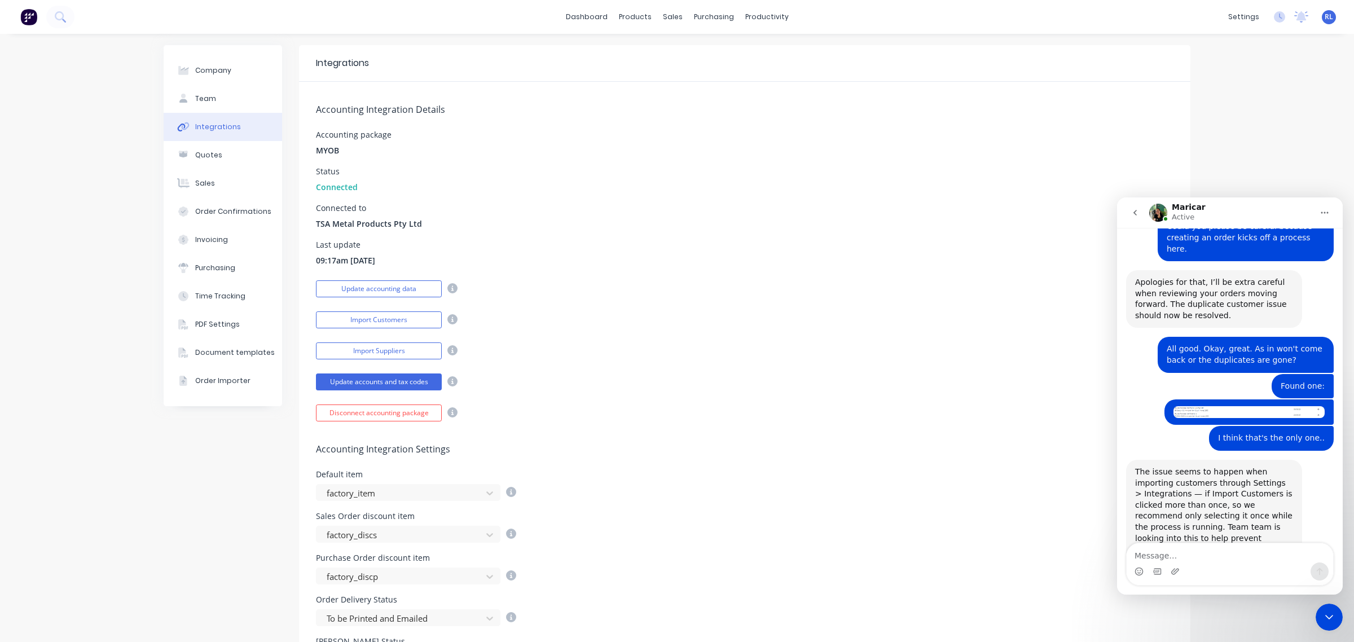
scroll to position [492, 0]
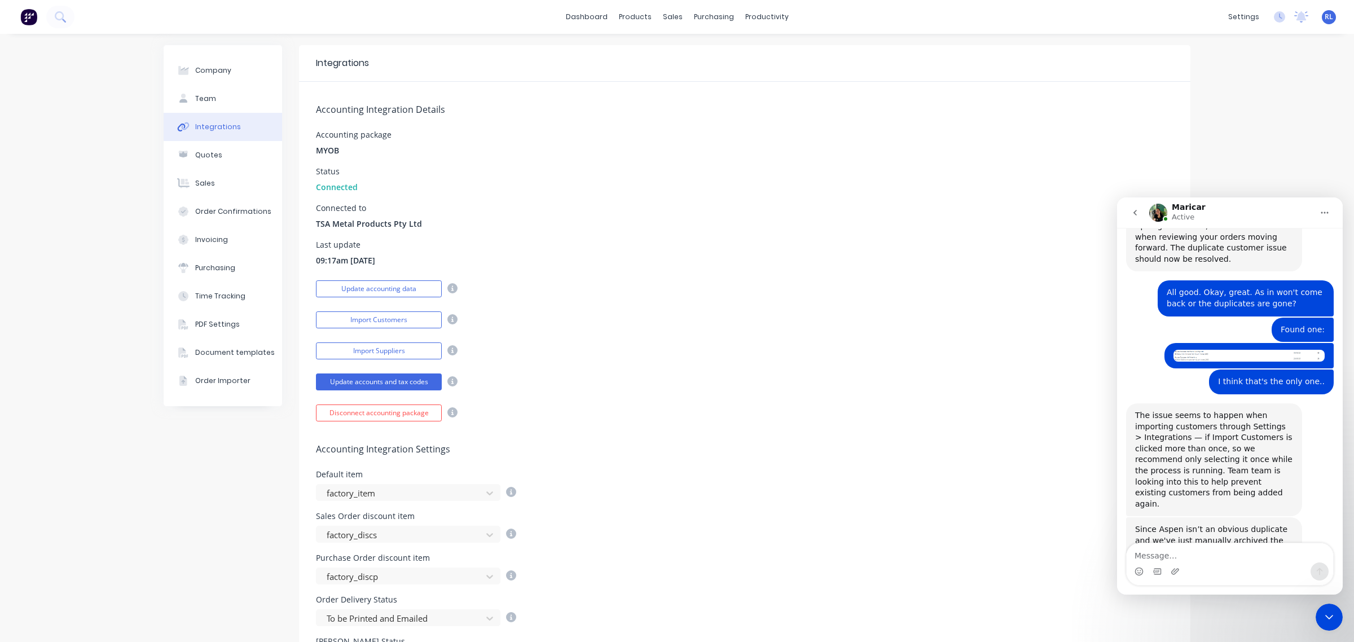
click at [1192, 552] on textarea "Message…" at bounding box center [1229, 552] width 206 height 19
type textarea "Noted. Thank you."
click at [706, 81] on div "Customers" at bounding box center [706, 77] width 41 height 10
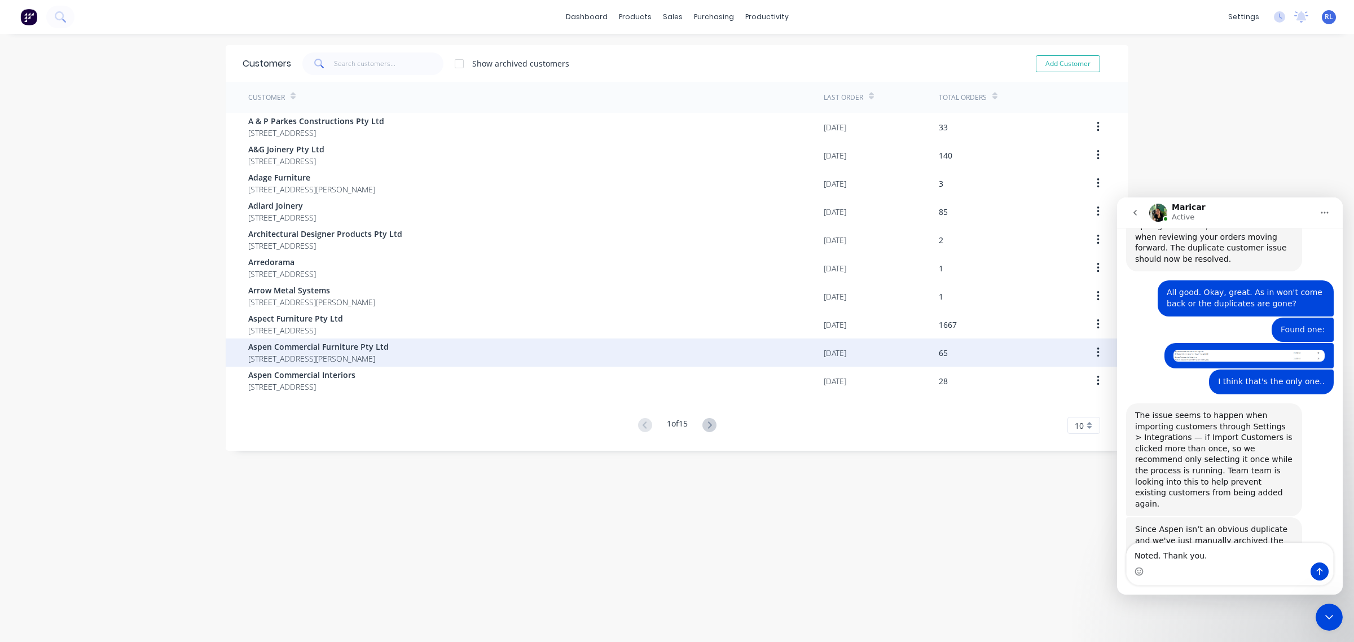
click at [533, 364] on div "Aspen Commercial Furniture Pty Ltd 65 Seaton St Armidale New South Wales 2350" at bounding box center [535, 352] width 575 height 28
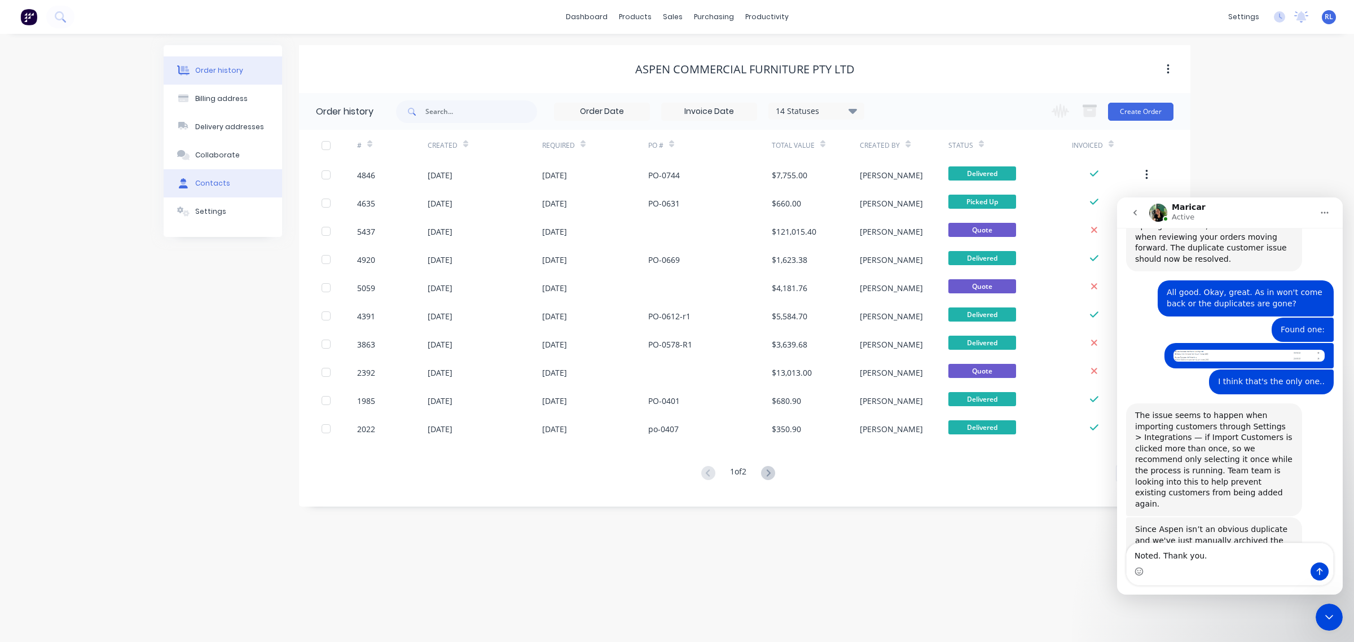
click at [232, 178] on button "Contacts" at bounding box center [223, 183] width 118 height 28
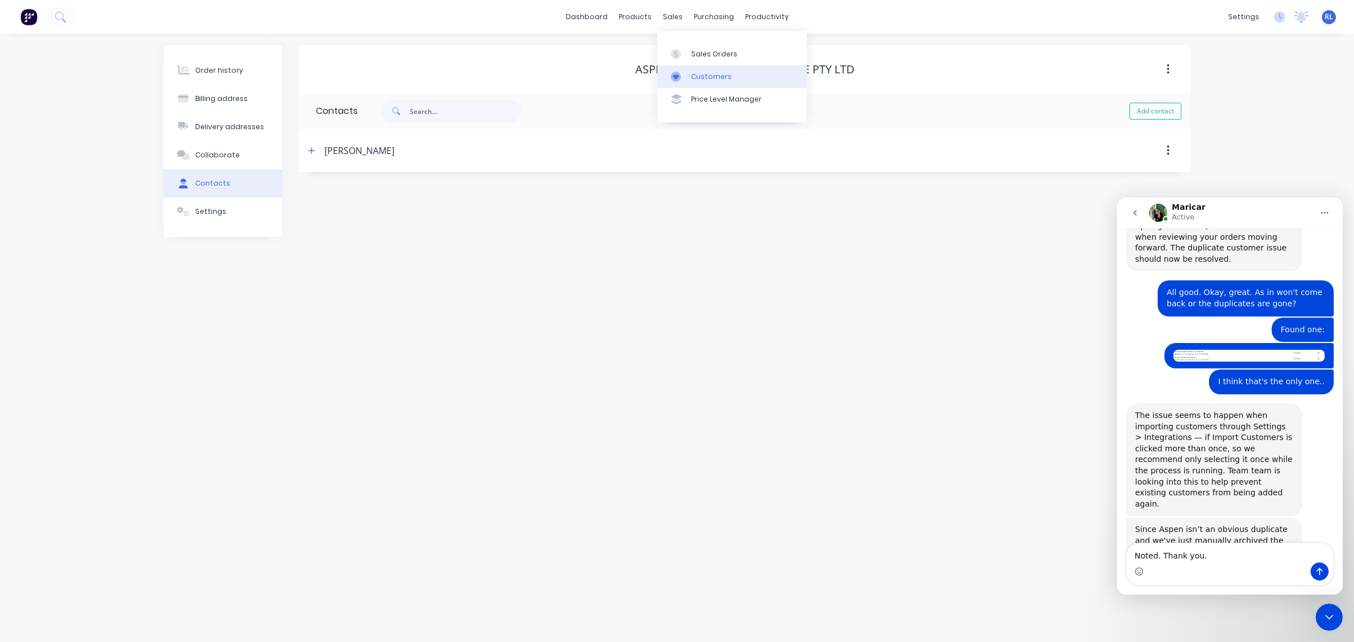
click at [737, 78] on link "Customers" at bounding box center [731, 76] width 149 height 23
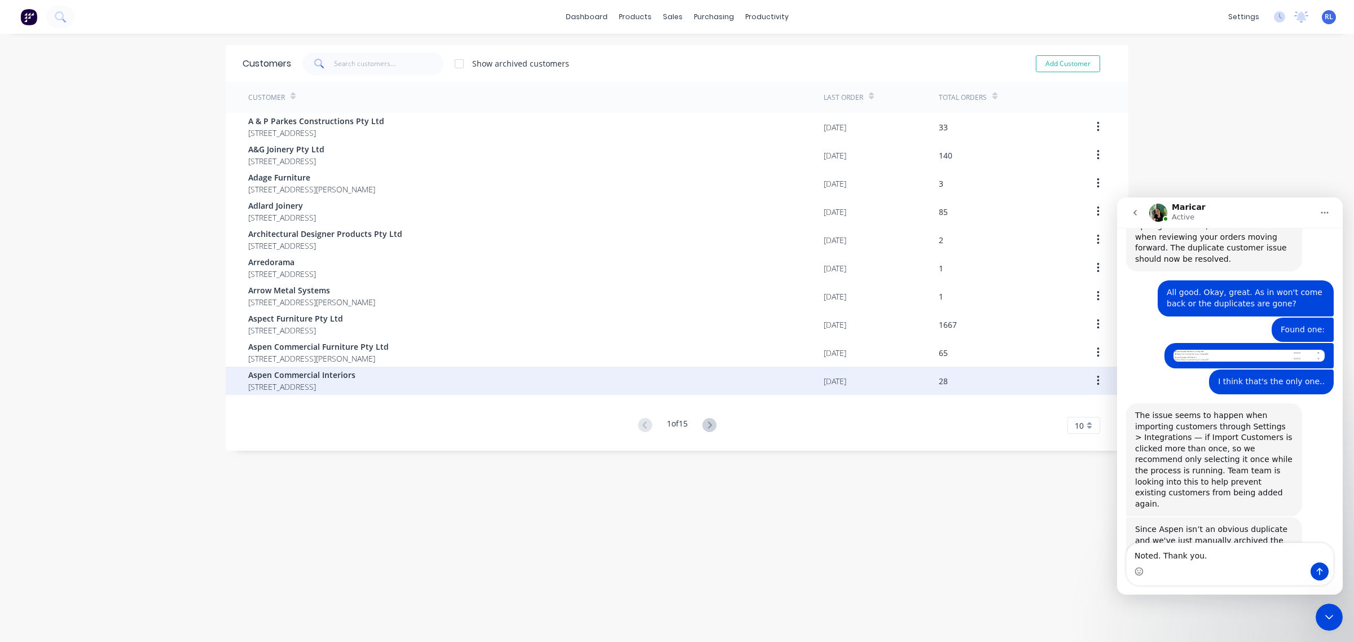
click at [355, 381] on span "PO BOX 5005 Armidale New South Wales 2350" at bounding box center [301, 387] width 107 height 12
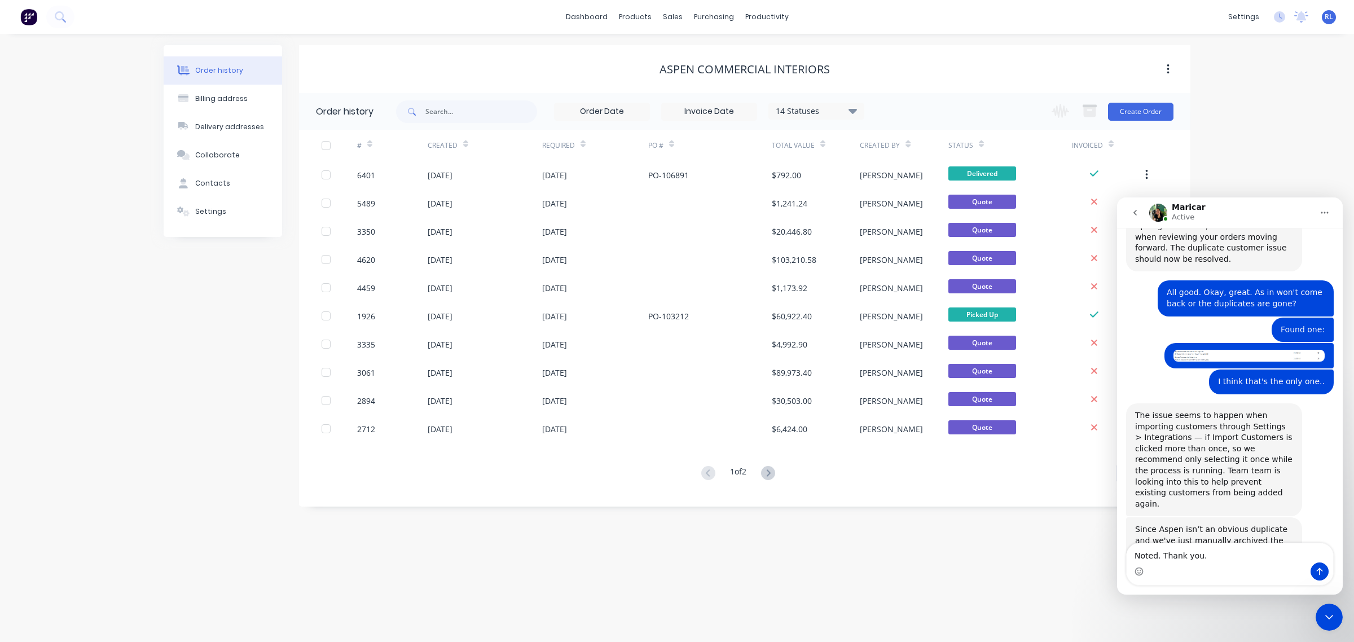
click at [1336, 620] on div "Close Intercom Messenger" at bounding box center [1328, 616] width 27 height 27
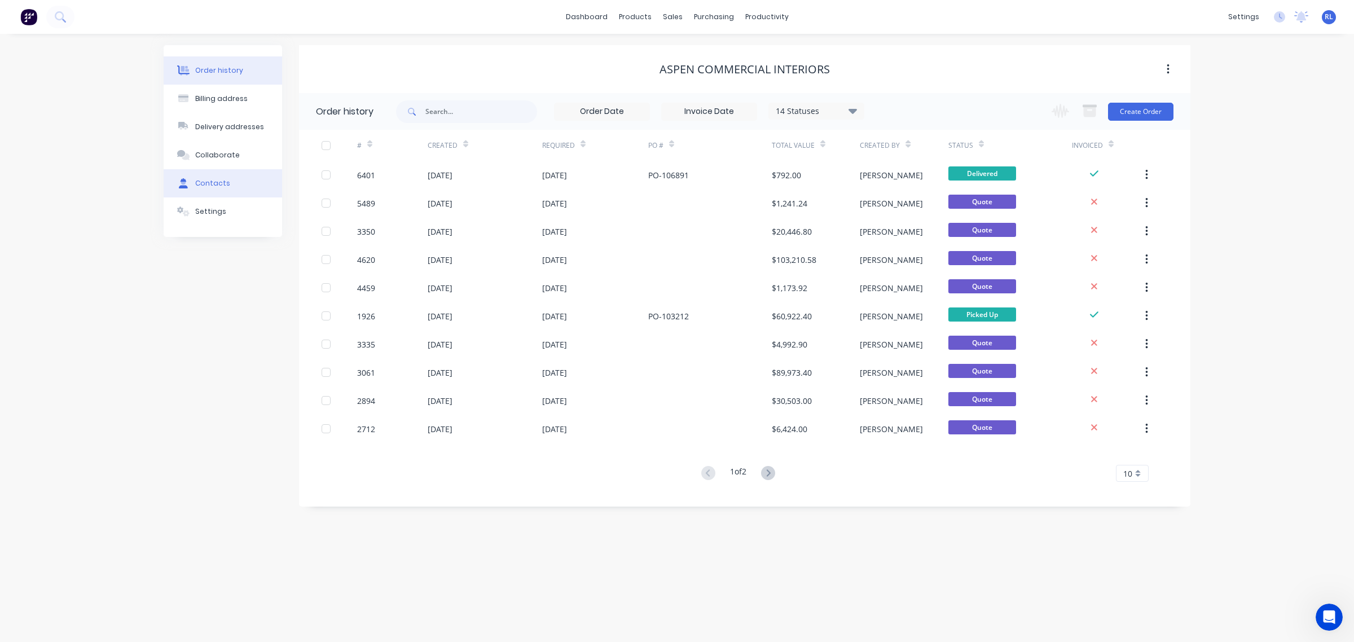
click at [230, 187] on button "Contacts" at bounding box center [223, 183] width 118 height 28
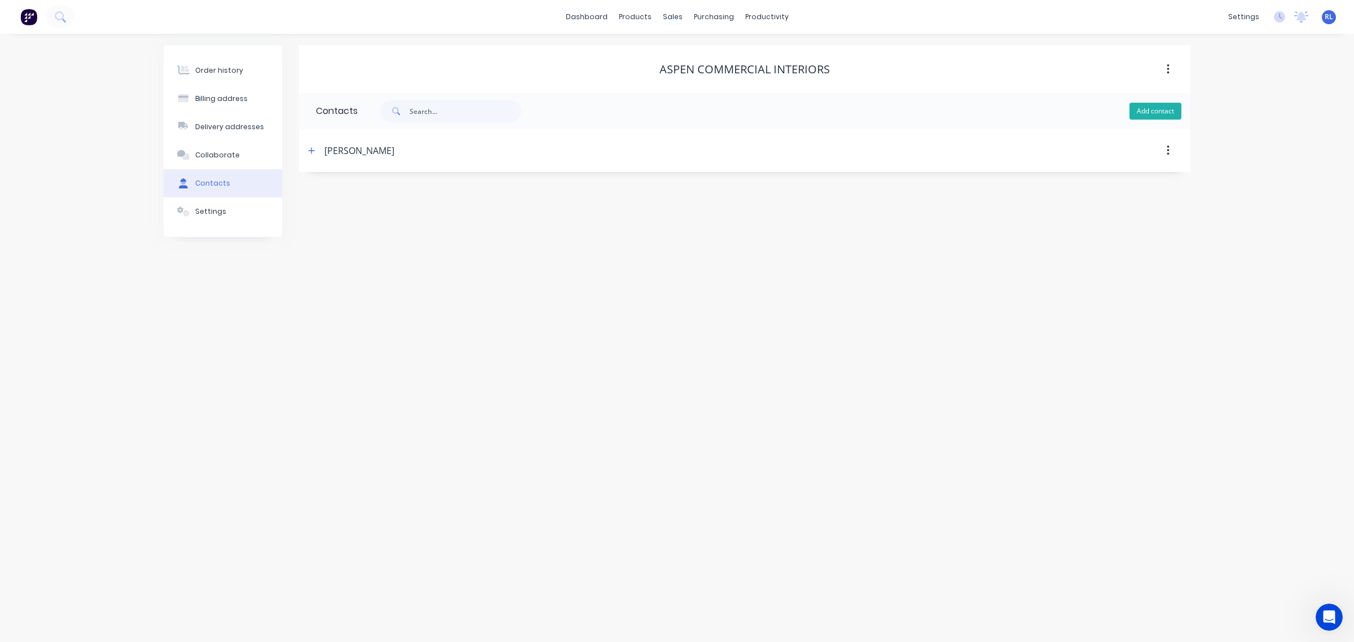
click at [1152, 111] on button "Add contact" at bounding box center [1155, 111] width 52 height 17
select select "AU"
click at [1152, 111] on button "Add contact" at bounding box center [1155, 111] width 52 height 17
click at [1212, 556] on div "Order history Billing address Delivery addresses Collaborate Contacts Settings …" at bounding box center [677, 338] width 1354 height 608
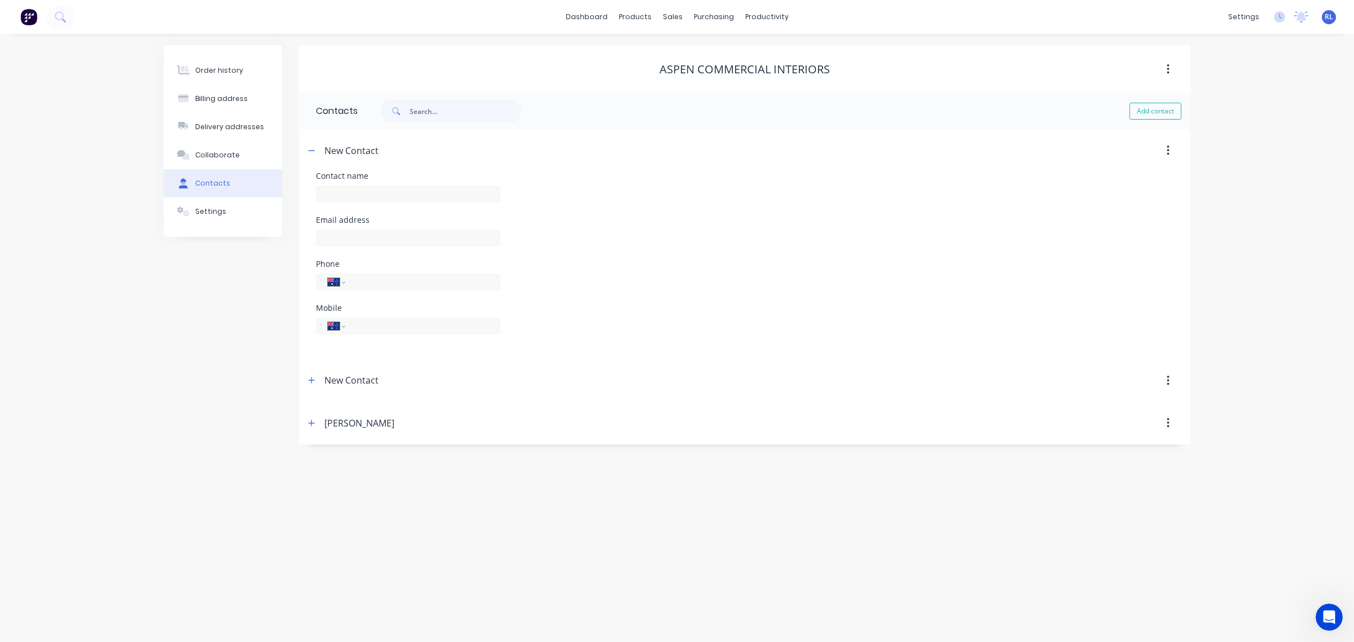
click at [1171, 376] on button "button" at bounding box center [1168, 381] width 27 height 20
click at [1148, 405] on div "Delete" at bounding box center [1127, 410] width 87 height 16
click at [1160, 110] on button "Add contact" at bounding box center [1155, 111] width 52 height 17
select select "AU"
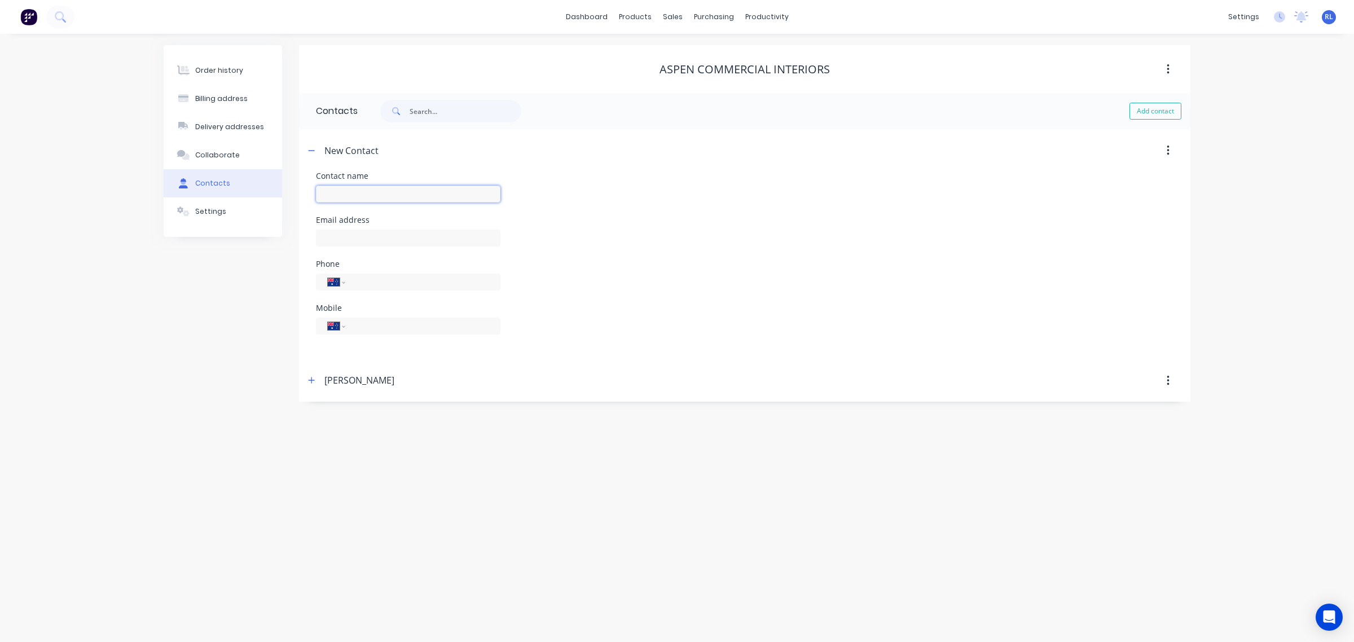
click at [437, 190] on input "text" at bounding box center [408, 194] width 184 height 17
paste input "[PERSON_NAME]"
type input "[PERSON_NAME]"
click at [377, 327] on input "tel" at bounding box center [420, 325] width 135 height 13
paste input "0488 022 563"
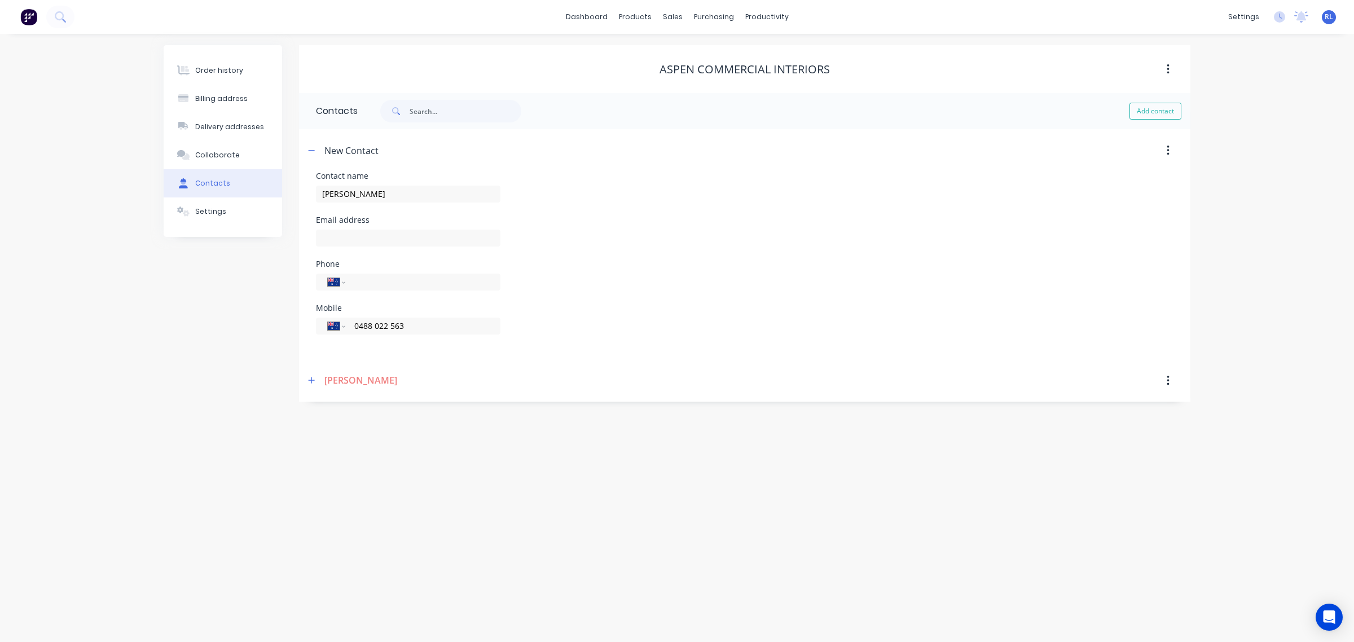
type input "0488 022 563"
click at [677, 306] on div "Mobile International [GEOGRAPHIC_DATA] [GEOGRAPHIC_DATA] [GEOGRAPHIC_DATA] [GEO…" at bounding box center [744, 326] width 857 height 44
click at [689, 288] on div "Phone International [GEOGRAPHIC_DATA] [GEOGRAPHIC_DATA] [GEOGRAPHIC_DATA] [GEOG…" at bounding box center [744, 282] width 857 height 44
click at [684, 286] on div "Phone International [GEOGRAPHIC_DATA] [GEOGRAPHIC_DATA] [GEOGRAPHIC_DATA] [GEOG…" at bounding box center [744, 282] width 857 height 44
click at [1166, 151] on icon "button" at bounding box center [1167, 151] width 2 height 10
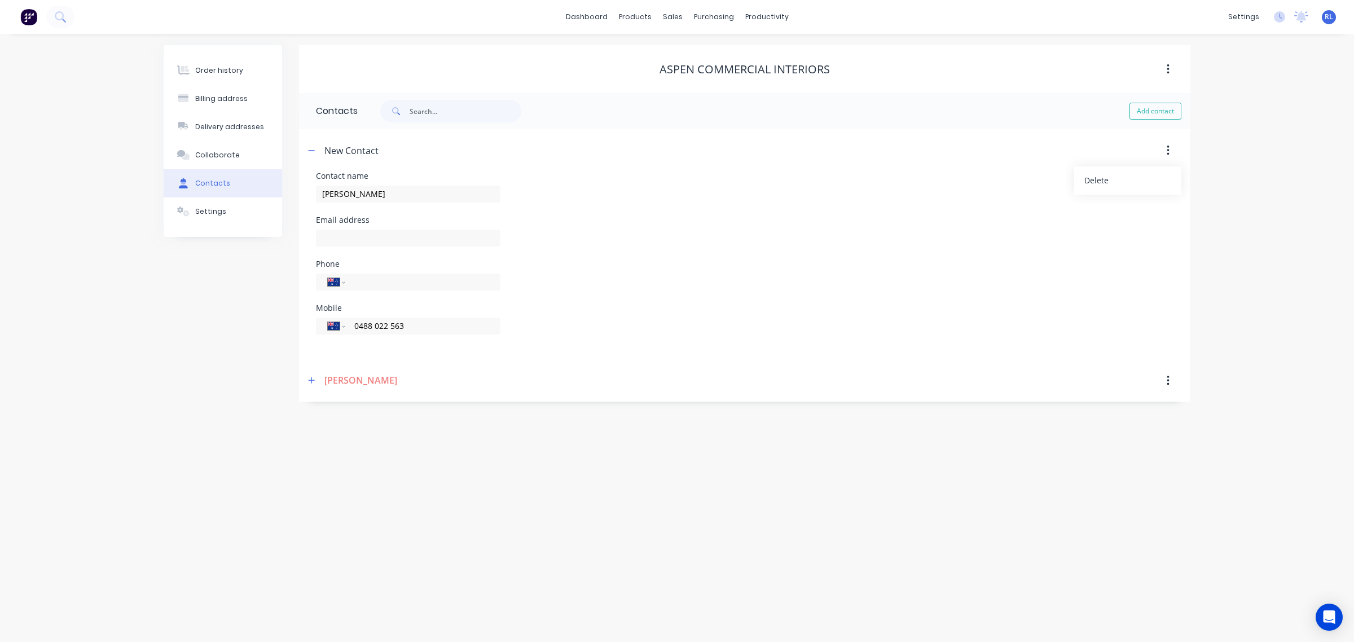
click at [1082, 238] on div "Email address" at bounding box center [744, 238] width 857 height 44
click at [788, 226] on div "Email address" at bounding box center [744, 238] width 857 height 44
click at [768, 227] on div "Email address" at bounding box center [744, 238] width 857 height 44
drag, startPoint x: 731, startPoint y: 221, endPoint x: 667, endPoint y: 251, distance: 70.9
click at [667, 251] on div "Email address" at bounding box center [744, 238] width 857 height 44
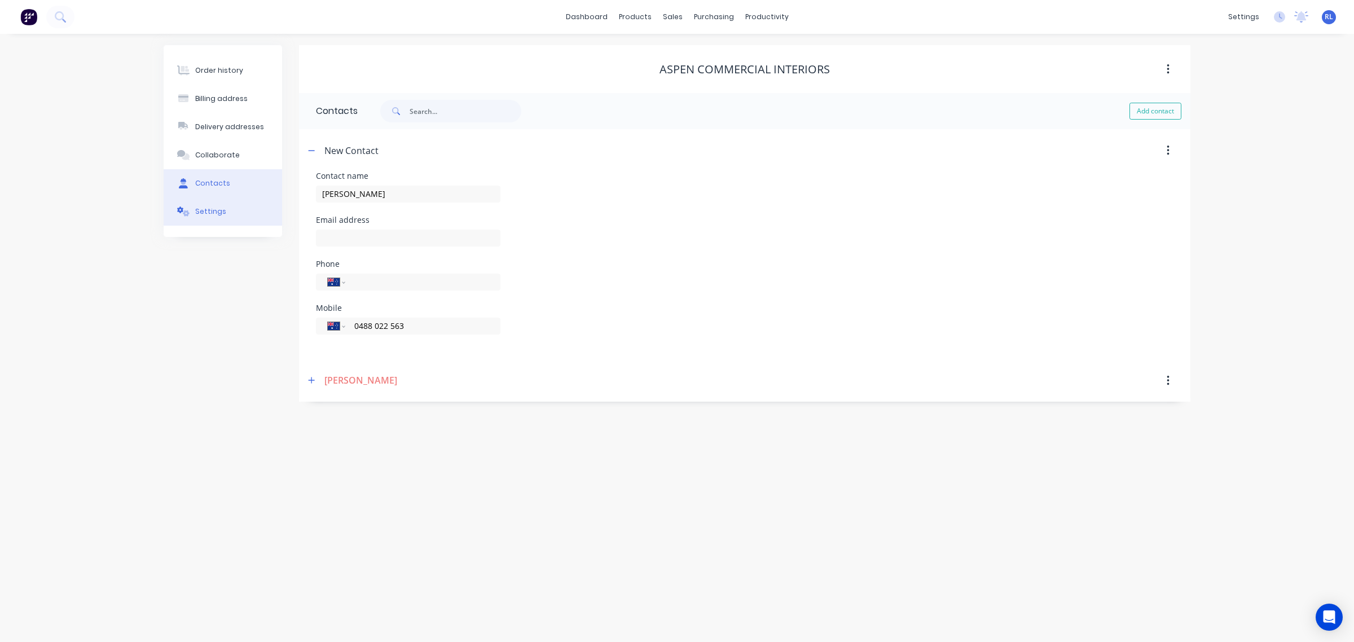
click at [210, 218] on button "Settings" at bounding box center [223, 211] width 118 height 28
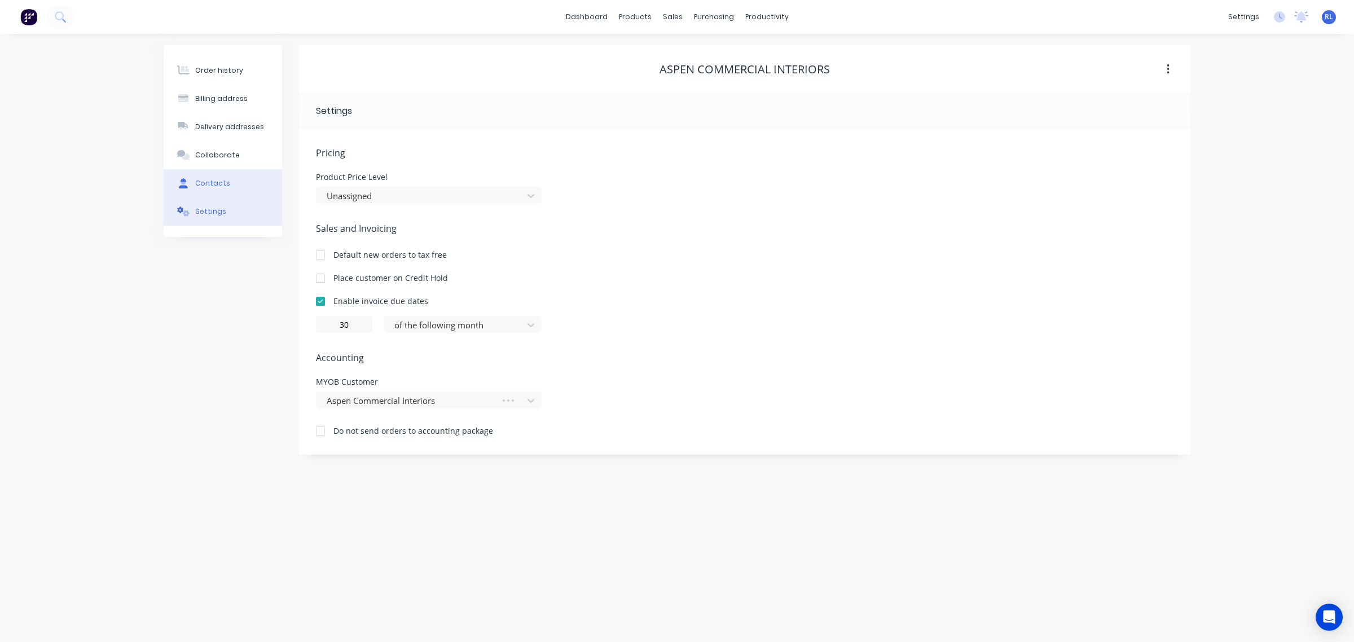
click at [221, 182] on div "Contacts" at bounding box center [212, 183] width 35 height 10
select select "AU"
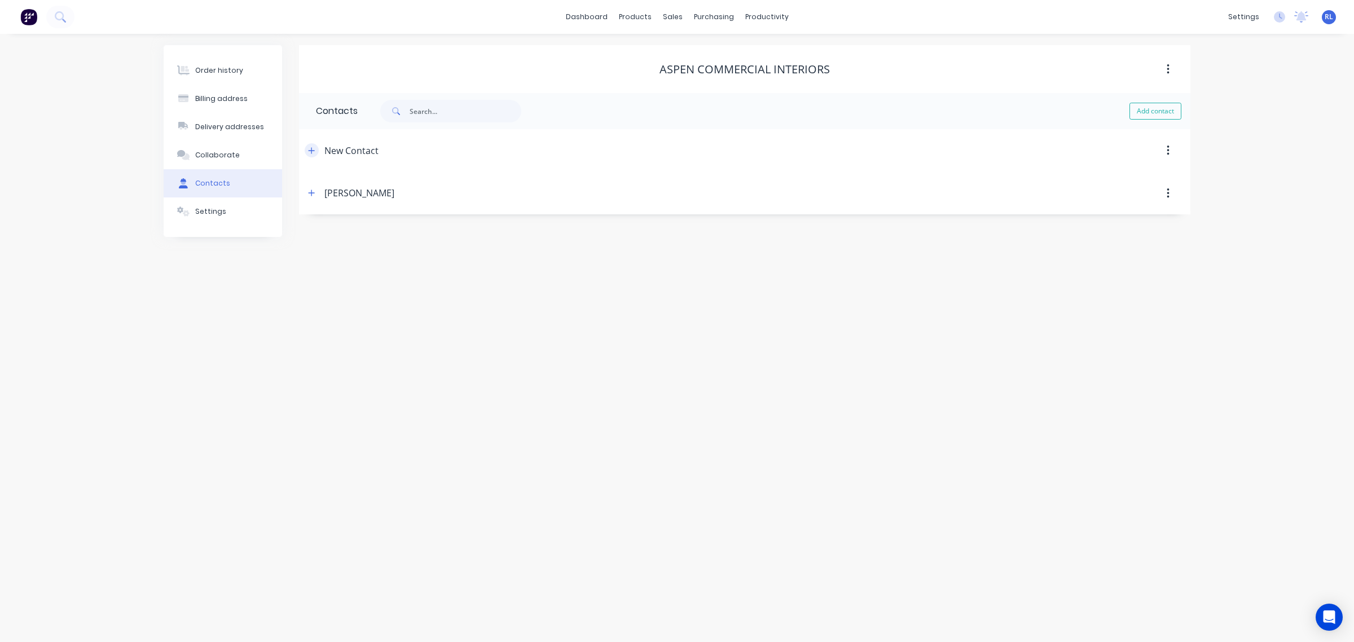
click at [309, 152] on icon "button" at bounding box center [311, 151] width 7 height 8
click at [395, 191] on input "text" at bounding box center [408, 194] width 184 height 17
click at [359, 330] on input "tel" at bounding box center [420, 325] width 135 height 13
paste input "0488 022 563"
type input "0488 022 563"
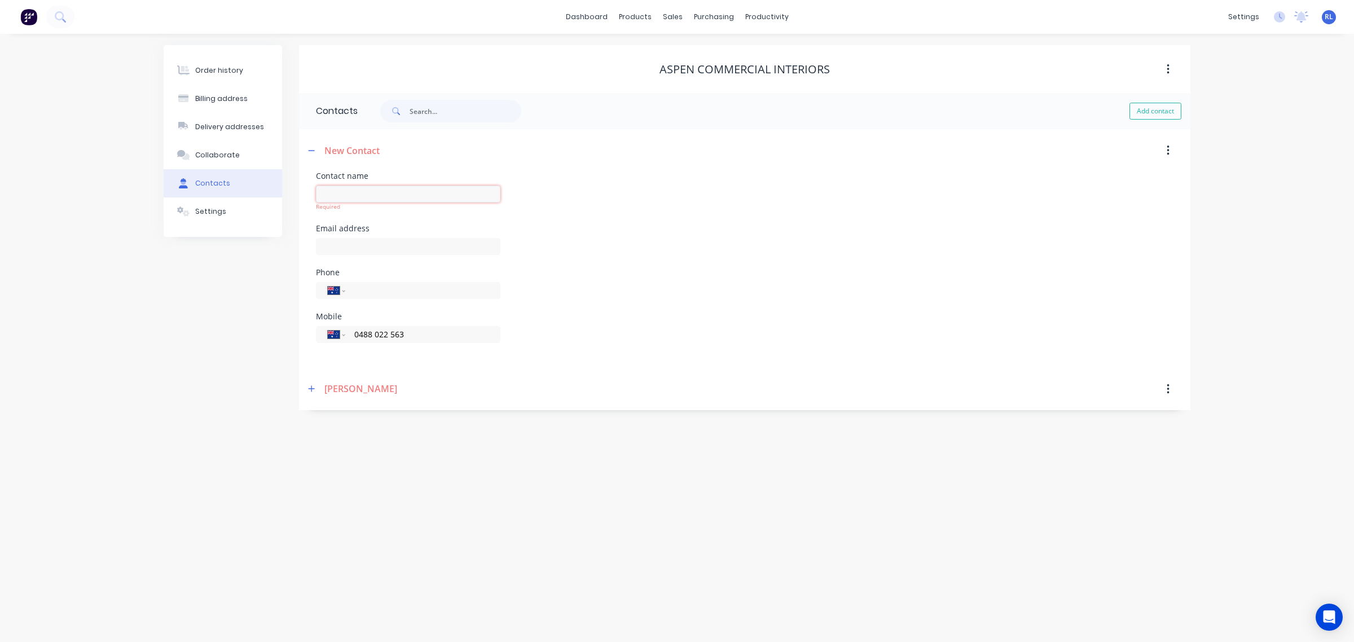
click at [353, 193] on input "text" at bounding box center [408, 194] width 184 height 17
paste input "Mark Heaney"
type input "Mark Heaney"
click at [759, 243] on div "Email address" at bounding box center [744, 238] width 857 height 44
click at [1139, 107] on button "Add contact" at bounding box center [1155, 111] width 52 height 17
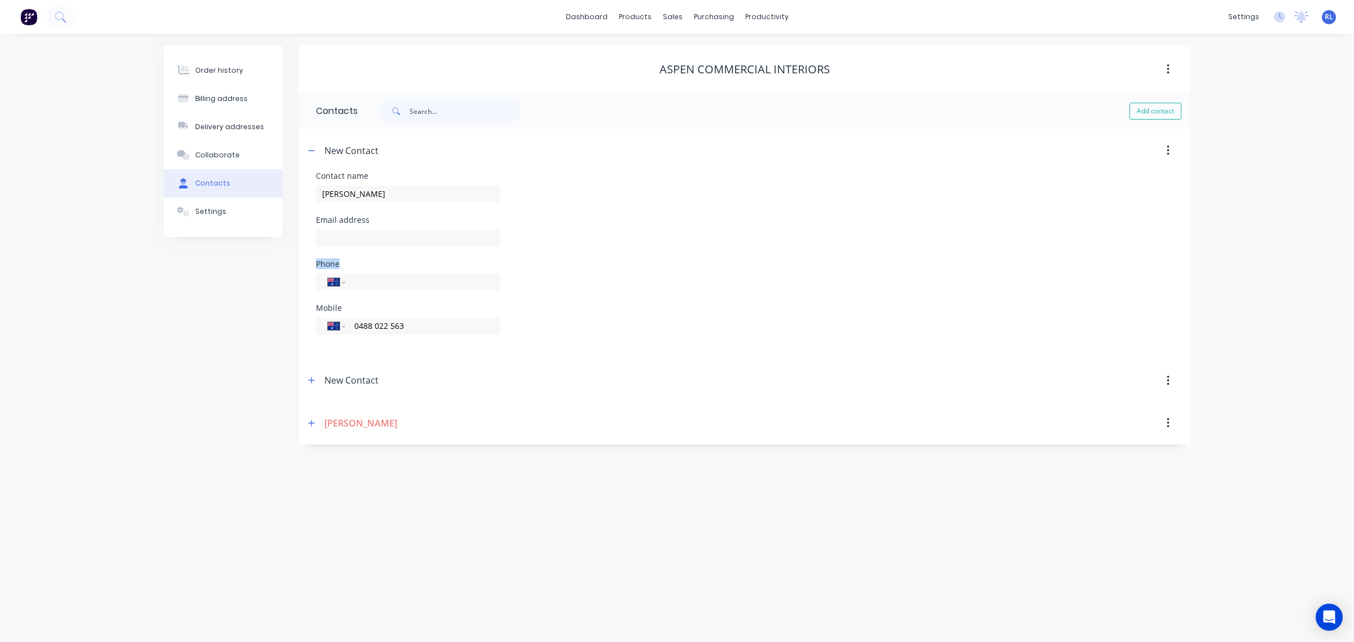
click at [859, 270] on div "Contact name Mark Heaney Email address Phone International Afghanistan Åland Is…" at bounding box center [744, 260] width 857 height 176
click at [1055, 269] on div "Phone International Afghanistan Åland Islands Albania Algeria American Samoa An…" at bounding box center [744, 282] width 857 height 44
click at [190, 212] on div at bounding box center [183, 211] width 17 height 10
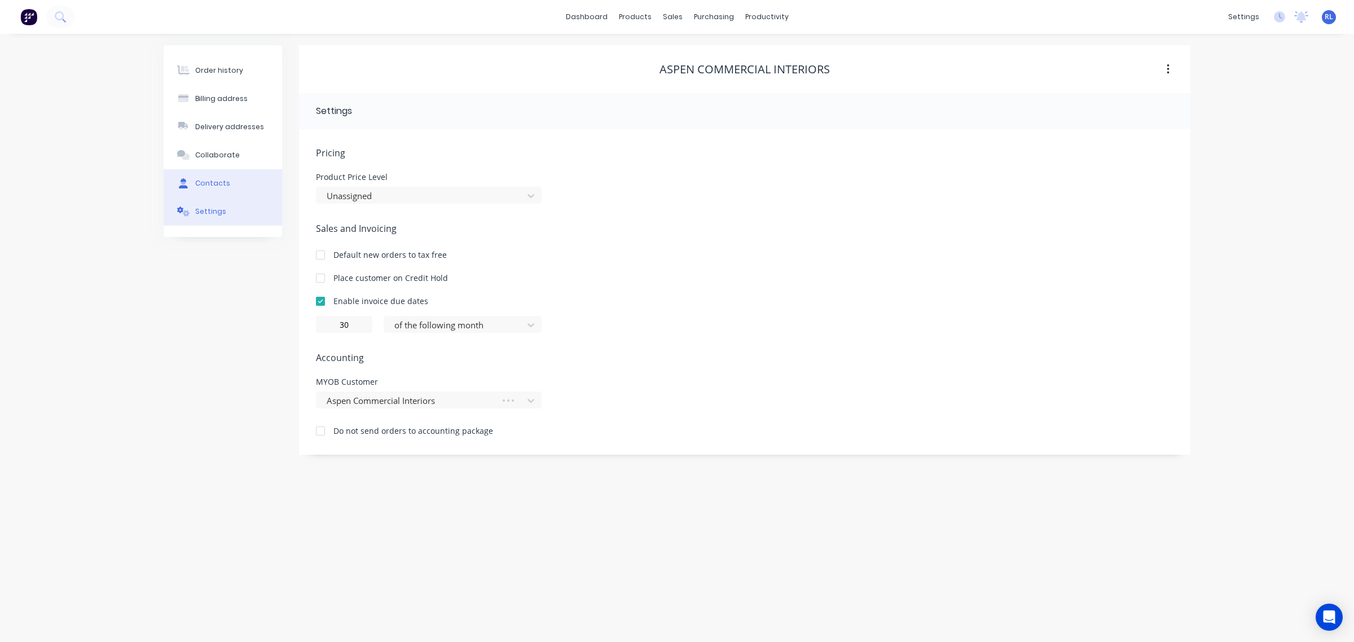
click at [215, 179] on div "Contacts" at bounding box center [212, 183] width 35 height 10
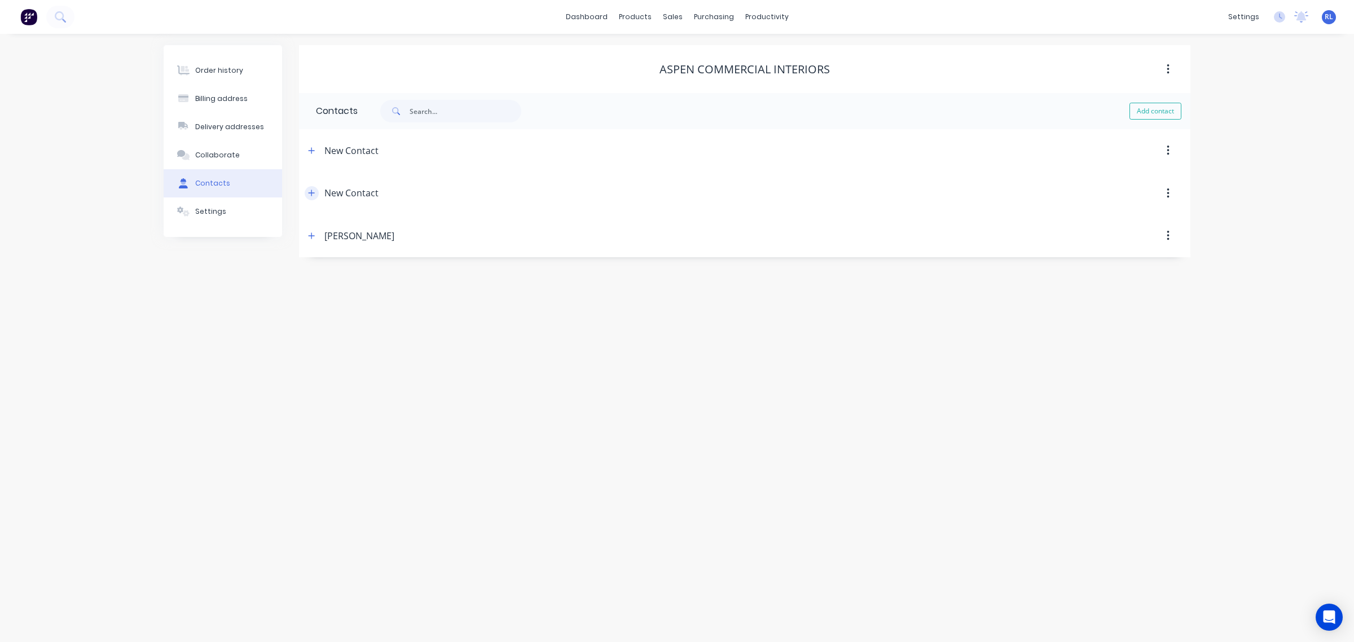
click at [307, 190] on button "button" at bounding box center [312, 193] width 14 height 14
click at [308, 191] on button "button" at bounding box center [312, 193] width 14 height 14
click at [314, 147] on icon "button" at bounding box center [311, 151] width 7 height 8
click at [1165, 147] on button "button" at bounding box center [1168, 150] width 27 height 20
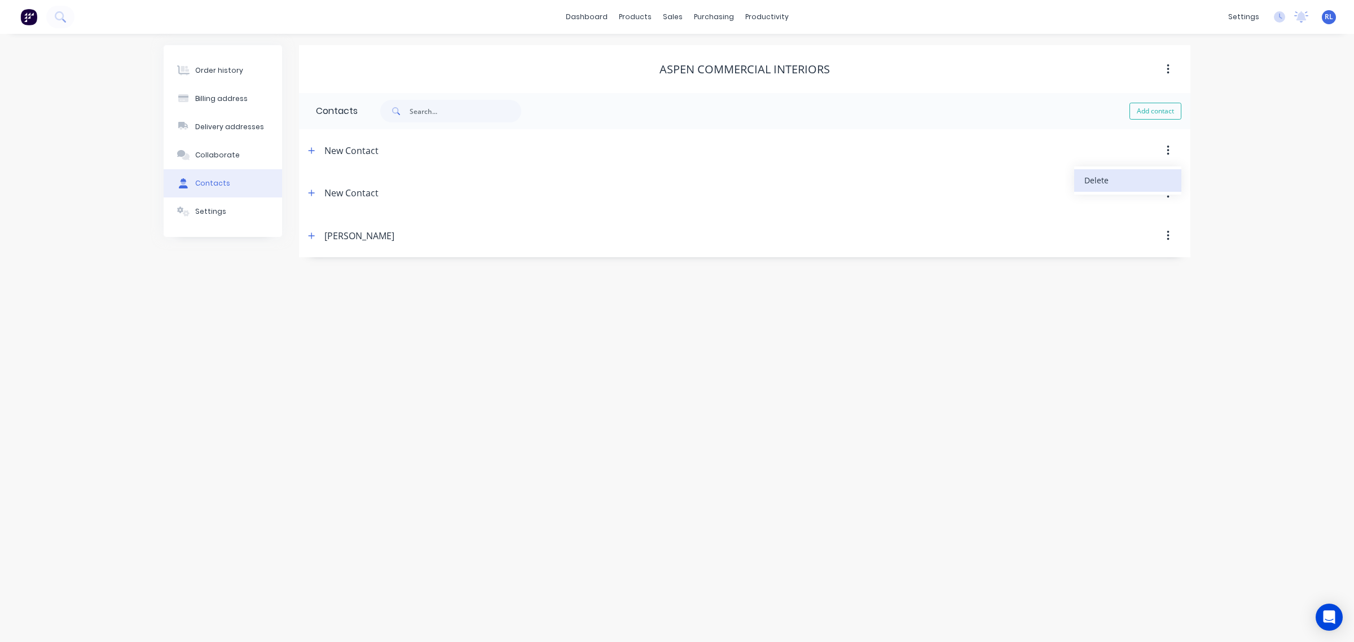
click at [1135, 180] on div "Delete" at bounding box center [1127, 180] width 87 height 16
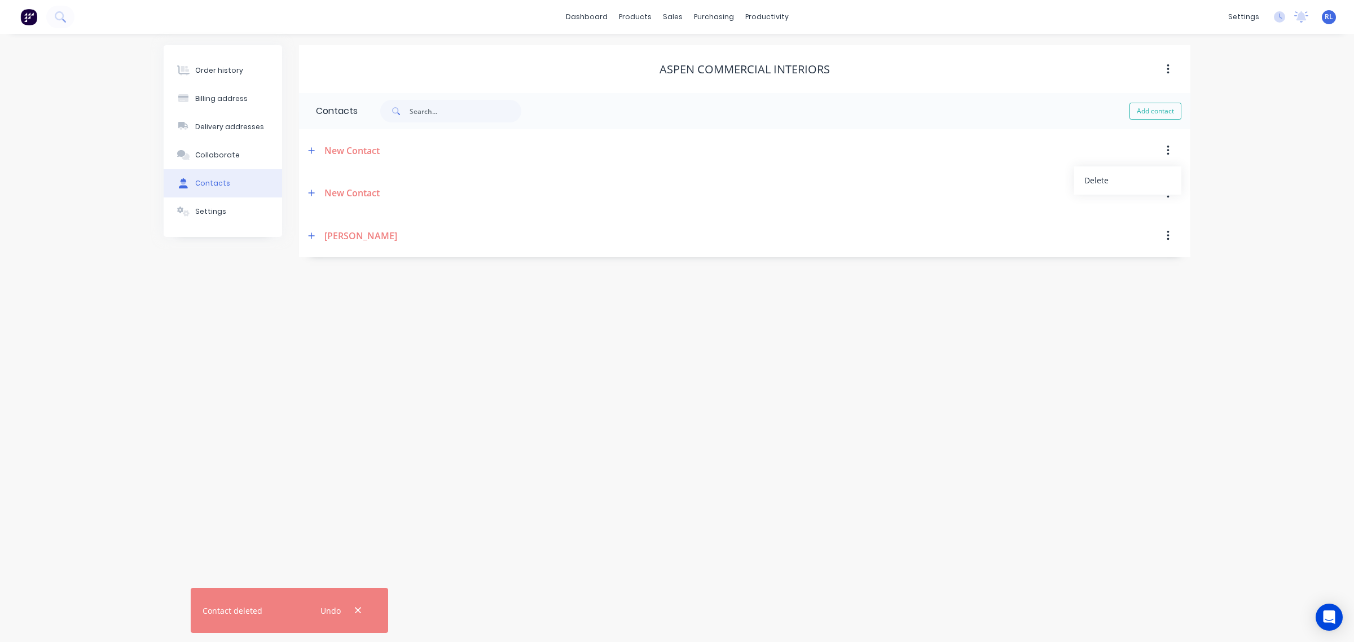
click at [755, 422] on div "Order history Billing address Delivery addresses Collaborate Contacts Settings …" at bounding box center [677, 338] width 1354 height 608
drag, startPoint x: 1175, startPoint y: 186, endPoint x: 1160, endPoint y: 195, distance: 16.9
click at [1171, 189] on button "button" at bounding box center [1168, 193] width 27 height 20
click at [1160, 195] on button "button" at bounding box center [1168, 193] width 27 height 20
click at [1173, 188] on button "button" at bounding box center [1168, 193] width 27 height 20
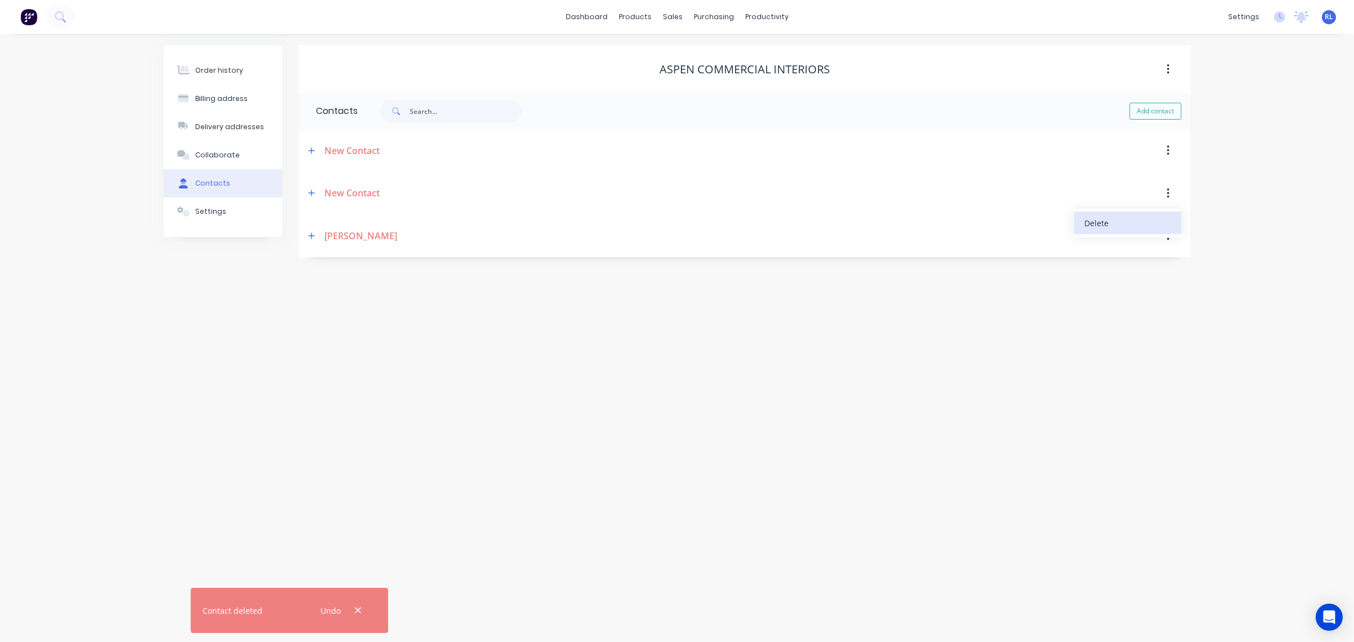
click at [1121, 226] on div "Delete" at bounding box center [1127, 223] width 87 height 16
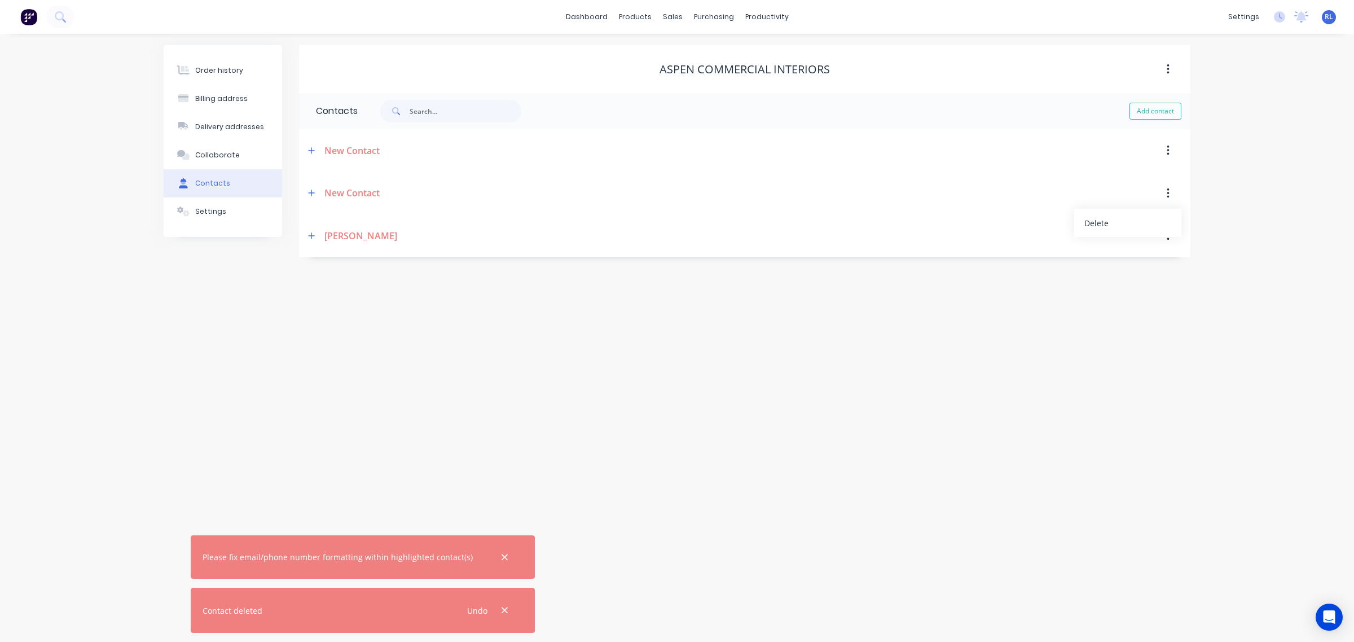
click at [957, 349] on div "Order history Billing address Delivery addresses Collaborate Contacts Settings …" at bounding box center [677, 338] width 1354 height 608
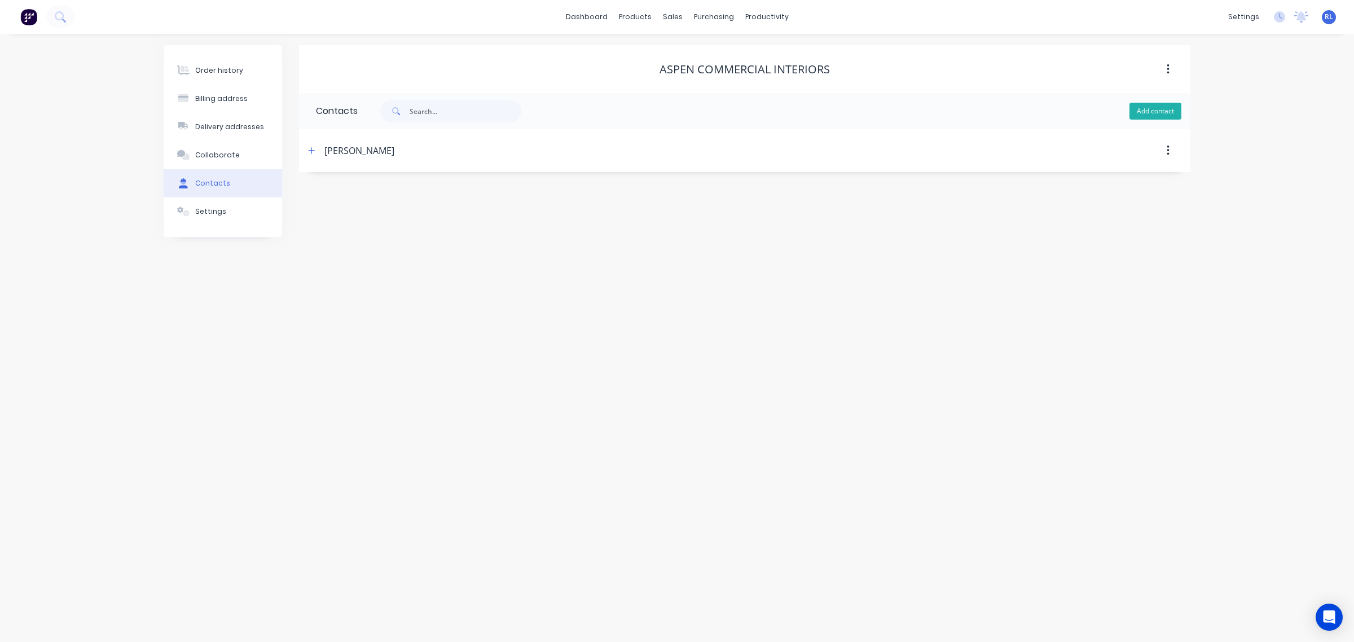
click at [1143, 108] on button "Add contact" at bounding box center [1155, 111] width 52 height 17
select select "AU"
click at [382, 193] on input "text" at bounding box center [408, 194] width 184 height 17
paste input "Mark Heaney"
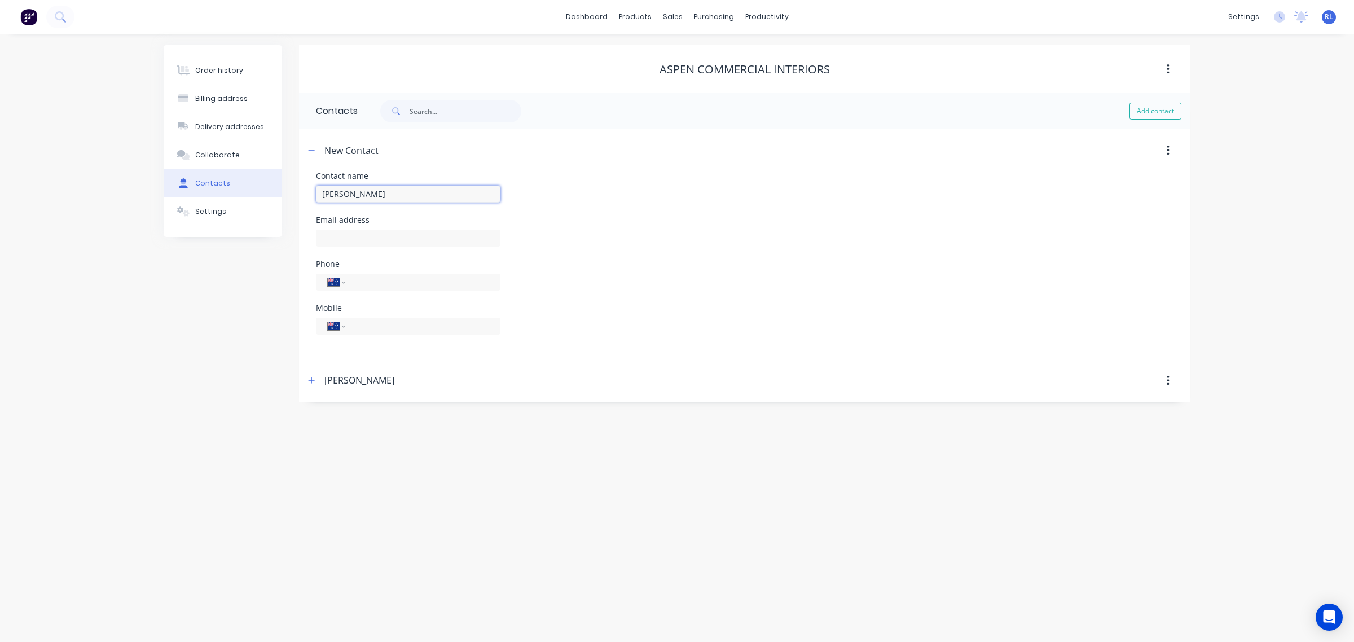
type input "Mark Heaney"
click at [705, 198] on div "Contact name Mark Heaney" at bounding box center [744, 194] width 857 height 44
click at [699, 201] on div "Contact name Mark Heaney" at bounding box center [744, 194] width 857 height 44
drag, startPoint x: 698, startPoint y: 212, endPoint x: 695, endPoint y: 228, distance: 16.7
click at [695, 213] on div "Contact name Mark Heaney" at bounding box center [744, 194] width 857 height 44
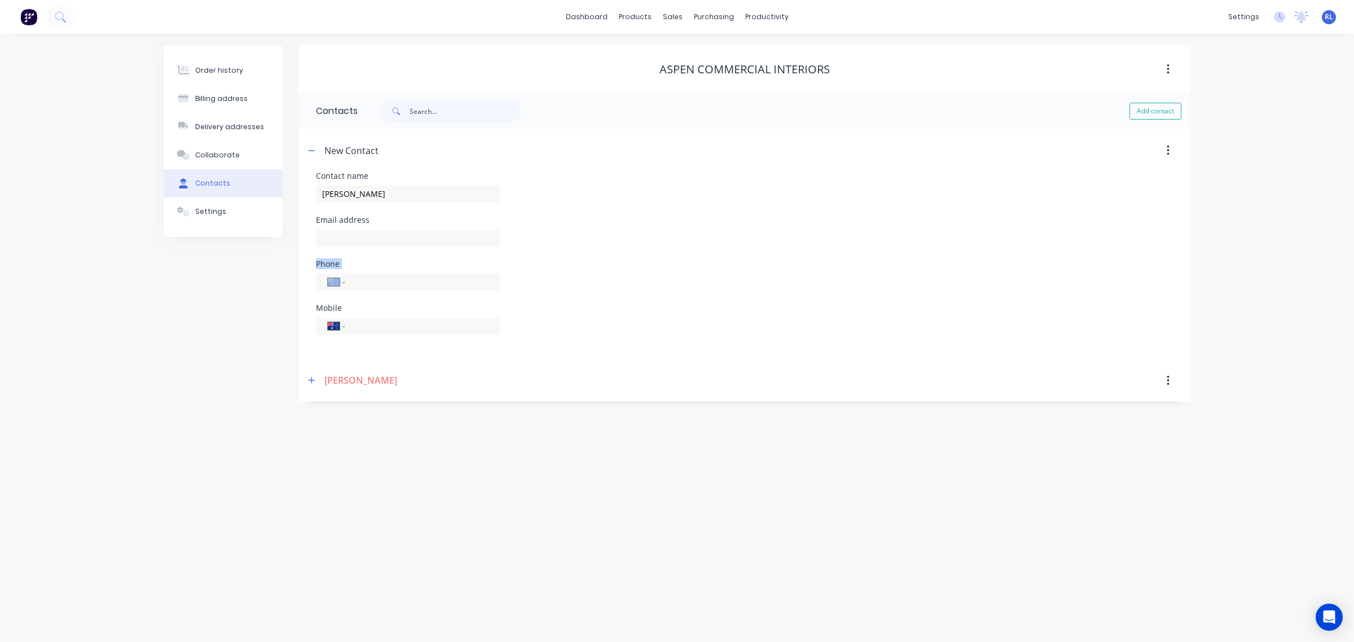
drag, startPoint x: 701, startPoint y: 245, endPoint x: 688, endPoint y: 282, distance: 38.7
click at [690, 282] on div "Contact name Mark Heaney Email address Phone International Afghanistan Åland Is…" at bounding box center [744, 260] width 857 height 176
drag, startPoint x: 382, startPoint y: 324, endPoint x: 393, endPoint y: 319, distance: 12.4
click at [382, 324] on input "tel" at bounding box center [420, 325] width 135 height 13
click at [447, 324] on input "tel" at bounding box center [420, 325] width 135 height 13
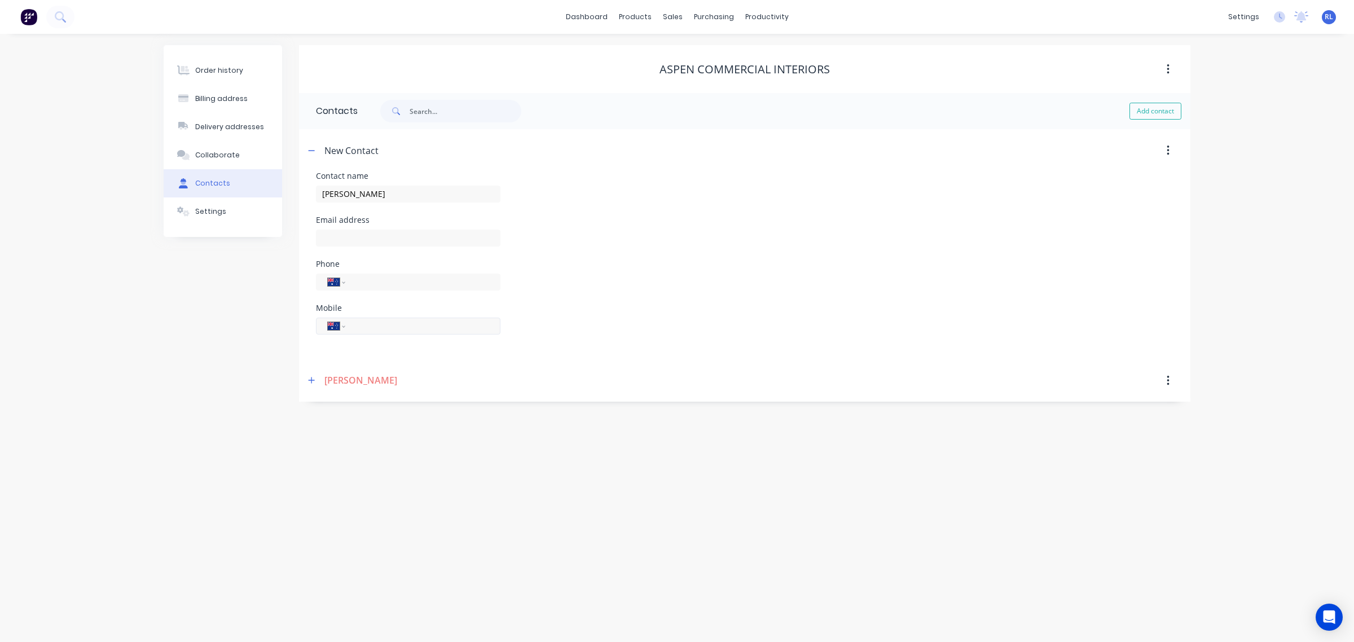
paste input "0488 022 563"
type input "0488 022 563"
click at [698, 285] on div "Phone International Afghanistan Åland Islands Albania Algeria American Samoa An…" at bounding box center [744, 282] width 857 height 44
click at [717, 285] on div "Phone International Afghanistan Åland Islands Albania Algeria American Samoa An…" at bounding box center [744, 282] width 857 height 44
click at [725, 287] on div "Phone International Afghanistan Åland Islands Albania Algeria American Samoa An…" at bounding box center [744, 282] width 857 height 44
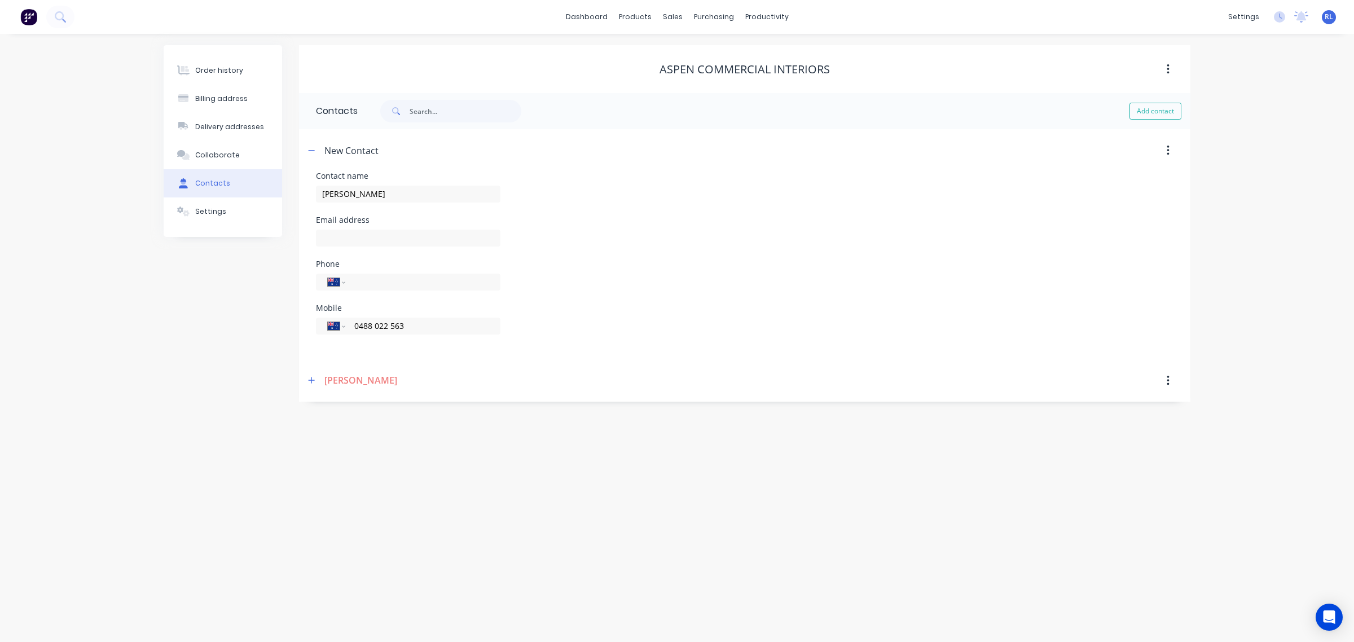
click at [774, 277] on div "Phone International Afghanistan Åland Islands Albania Algeria American Samoa An…" at bounding box center [744, 282] width 857 height 44
drag, startPoint x: 882, startPoint y: 303, endPoint x: 989, endPoint y: 258, distance: 116.3
click at [867, 230] on div "Email address" at bounding box center [744, 238] width 857 height 44
click at [1168, 381] on icon "button" at bounding box center [1167, 381] width 2 height 10
click at [1131, 296] on div "Phone International [GEOGRAPHIC_DATA] [GEOGRAPHIC_DATA] [GEOGRAPHIC_DATA] [GEOG…" at bounding box center [744, 282] width 857 height 44
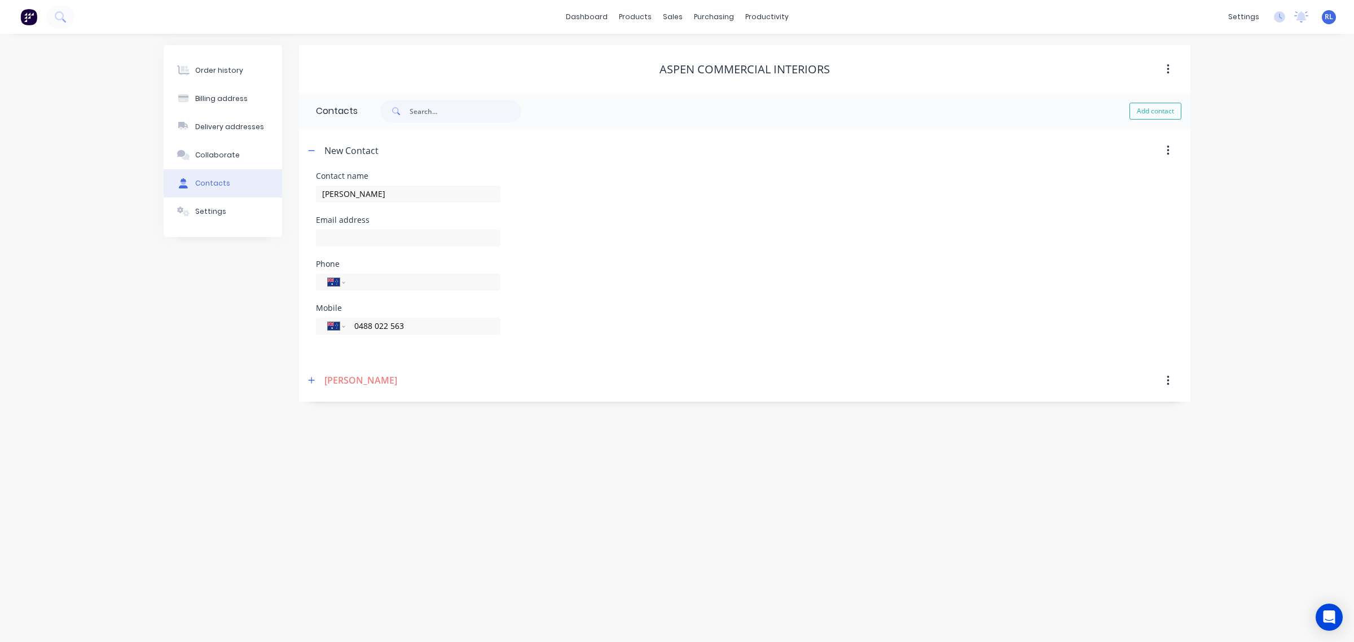
click at [1163, 144] on button "button" at bounding box center [1168, 150] width 27 height 20
click at [951, 195] on div "Contact name Mark Heaney" at bounding box center [744, 194] width 857 height 44
click at [1146, 113] on button "Add contact" at bounding box center [1155, 111] width 52 height 17
drag, startPoint x: 825, startPoint y: 293, endPoint x: 831, endPoint y: 294, distance: 5.8
click at [831, 294] on div "Phone International [GEOGRAPHIC_DATA] [GEOGRAPHIC_DATA] [GEOGRAPHIC_DATA] [GEOG…" at bounding box center [744, 282] width 857 height 44
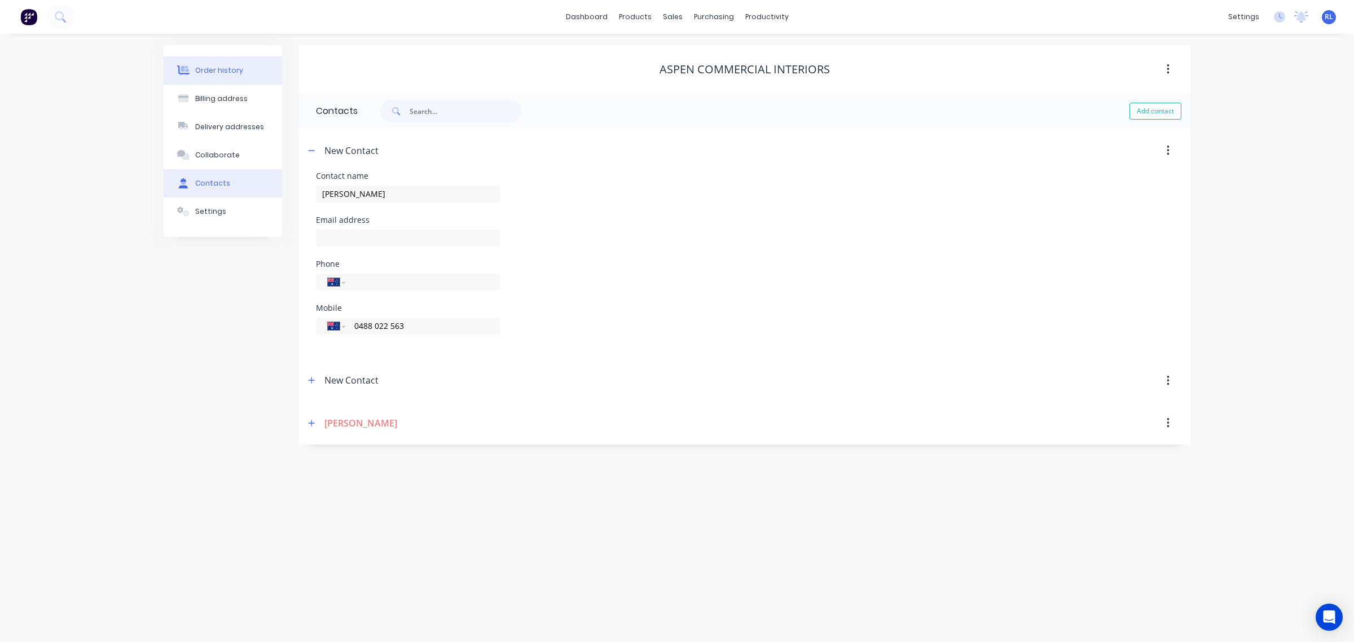
click at [209, 79] on button "Order history" at bounding box center [223, 70] width 118 height 28
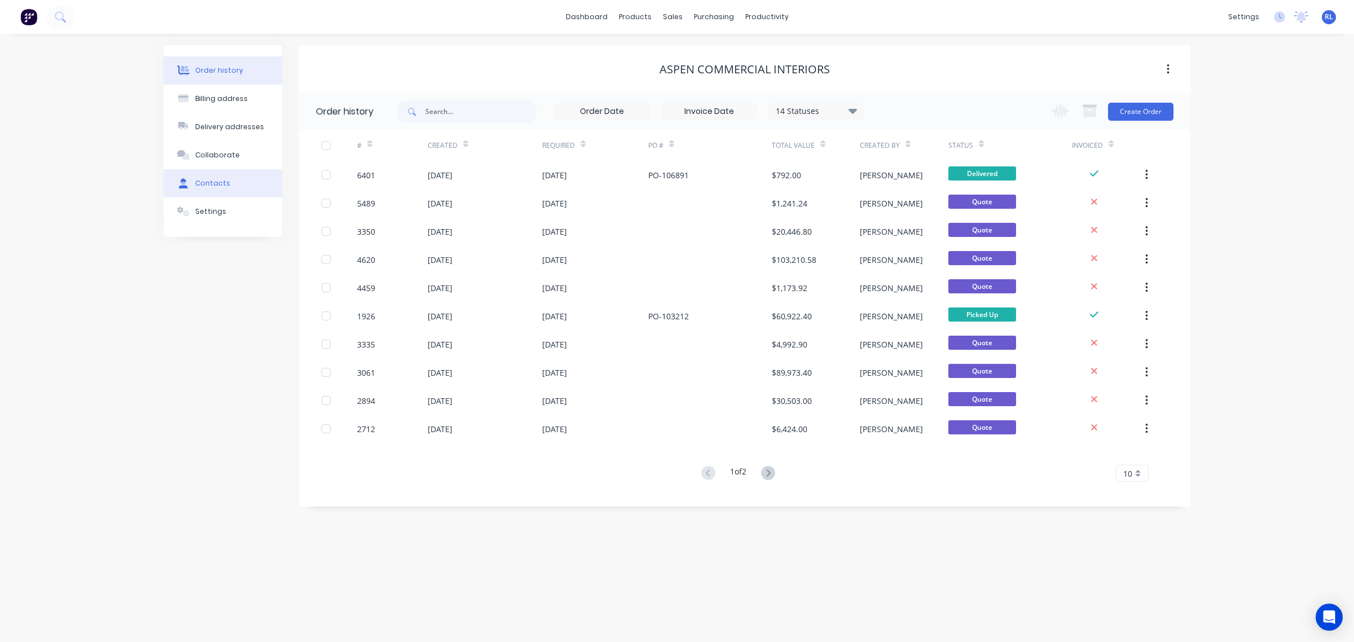
click at [231, 192] on button "Contacts" at bounding box center [223, 183] width 118 height 28
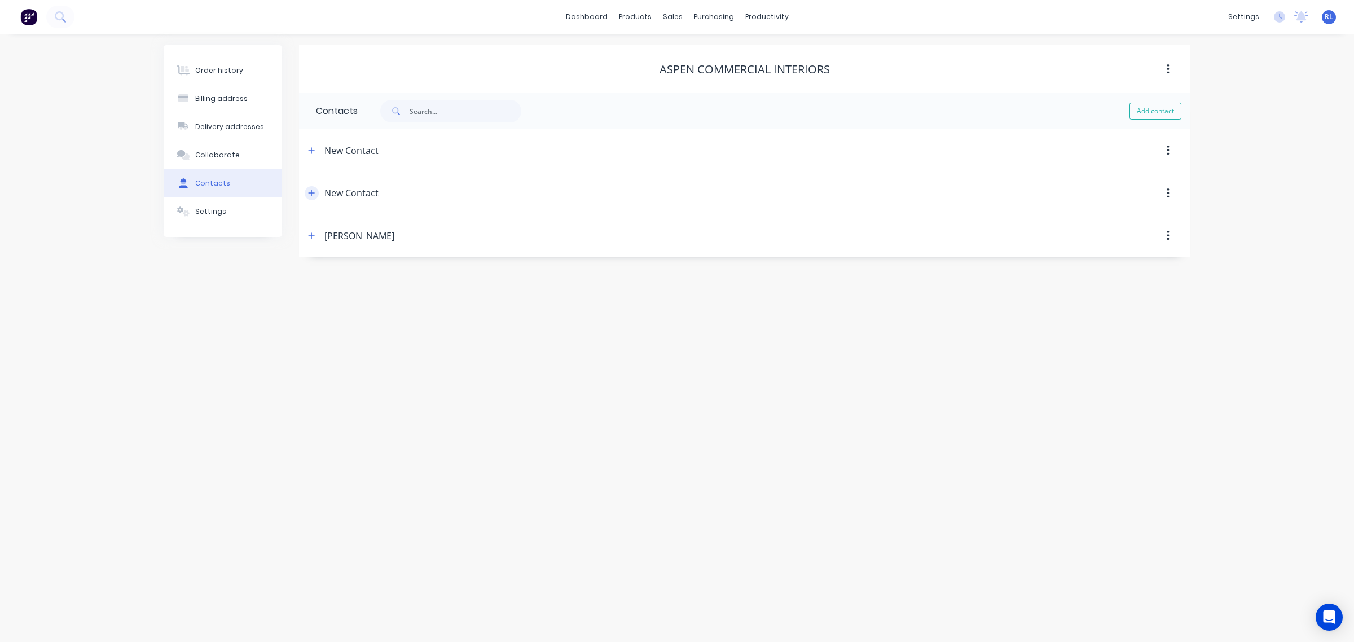
click at [311, 192] on icon "button" at bounding box center [311, 193] width 7 height 8
click at [311, 146] on button "button" at bounding box center [312, 150] width 14 height 14
click at [314, 148] on icon "button" at bounding box center [311, 151] width 7 height 8
click at [1328, 620] on icon "Open Intercom Messenger" at bounding box center [1328, 617] width 15 height 15
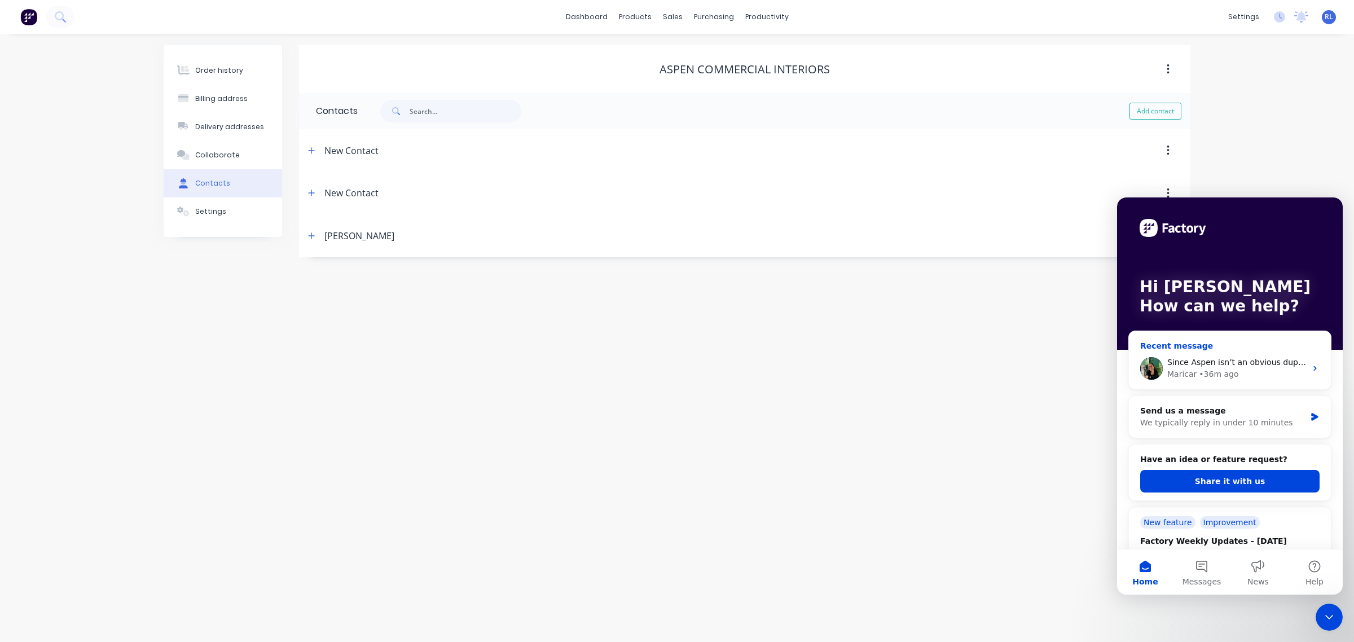
click at [1281, 368] on div "Maricar • 36m ago" at bounding box center [1236, 374] width 139 height 12
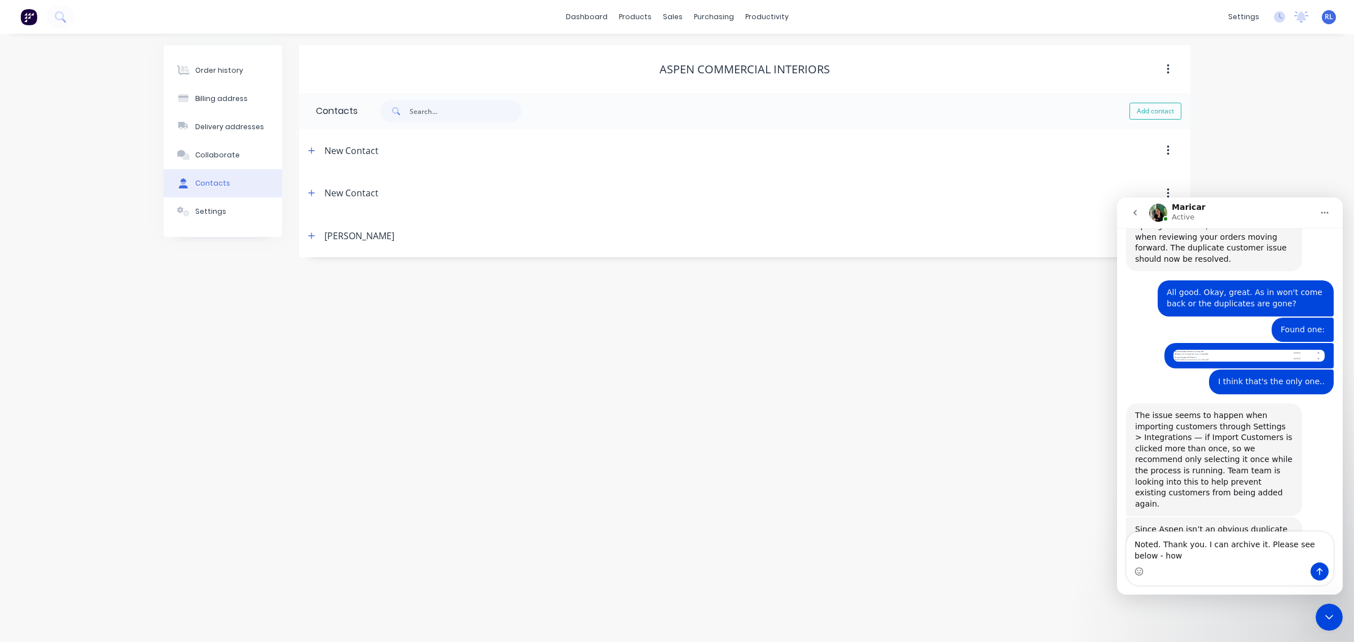
scroll to position [504, 0]
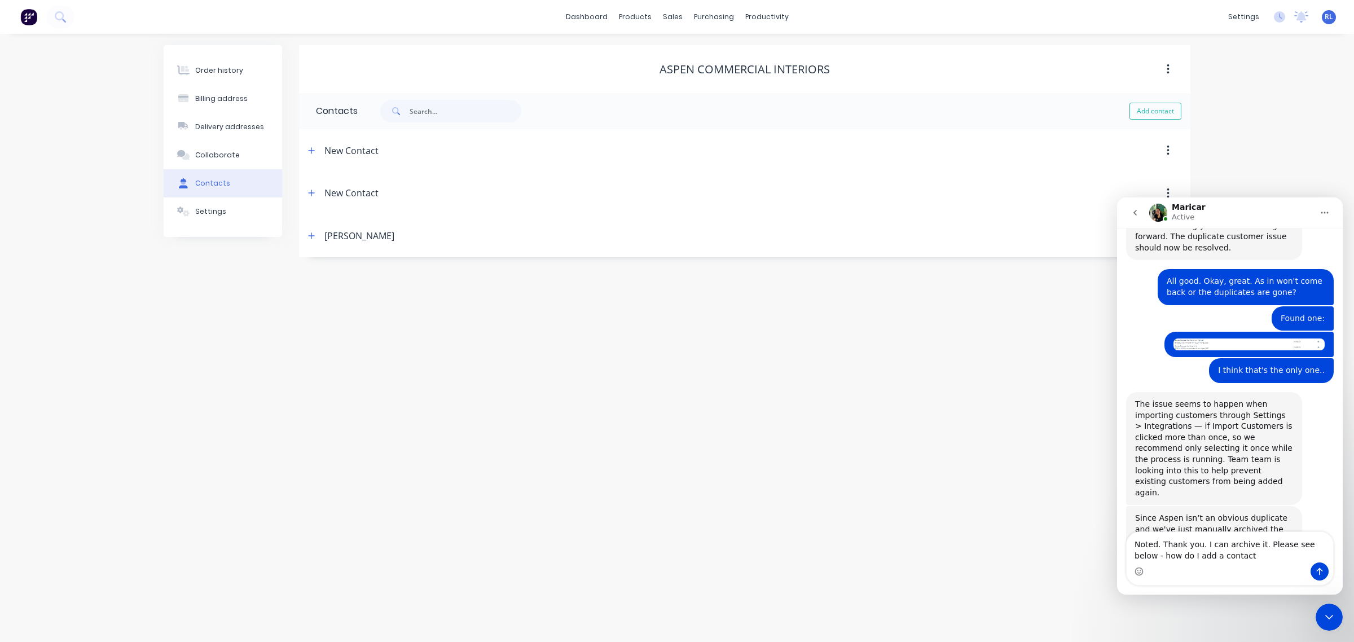
type textarea "Noted. Thank you. I can archive it. Please see below - how do I add a contact?"
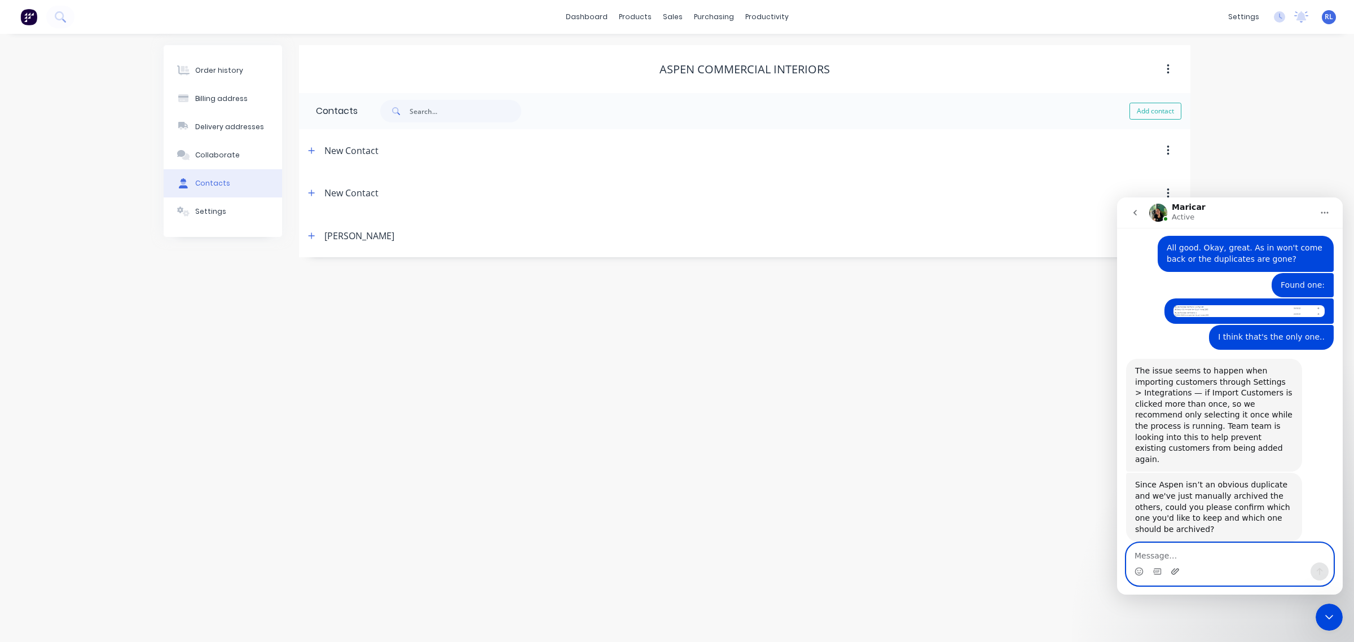
click at [1178, 572] on icon "Upload attachment" at bounding box center [1174, 571] width 9 height 9
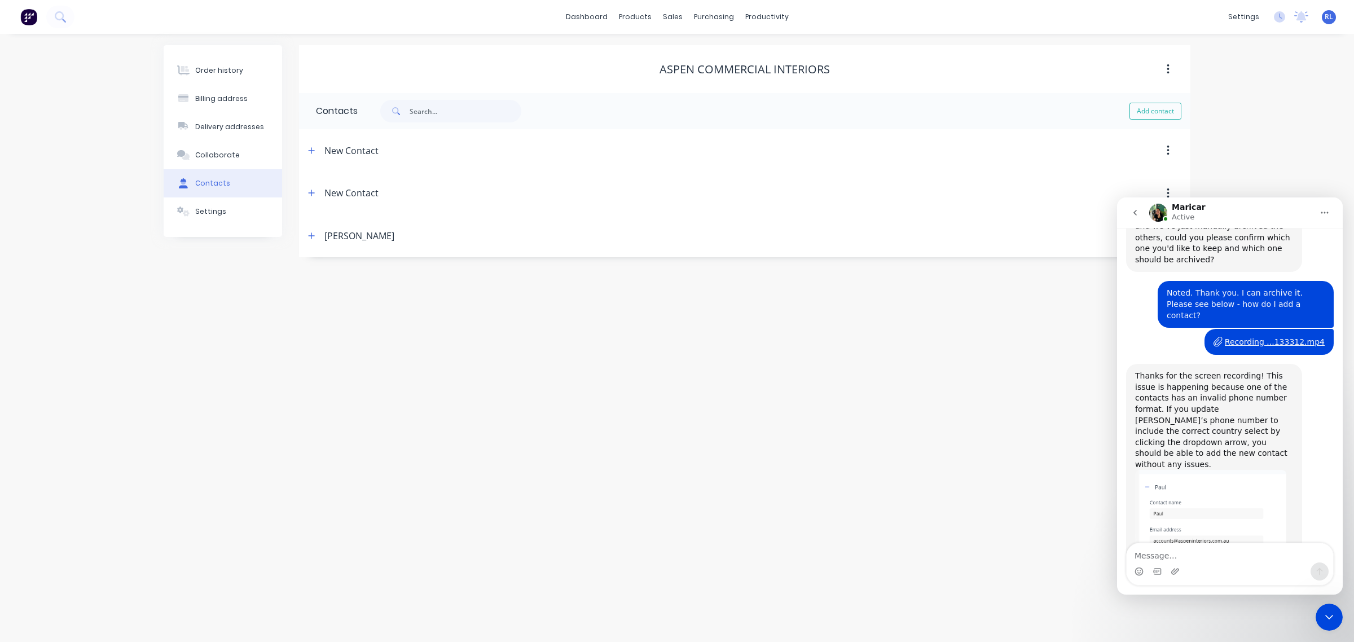
scroll to position [785, 0]
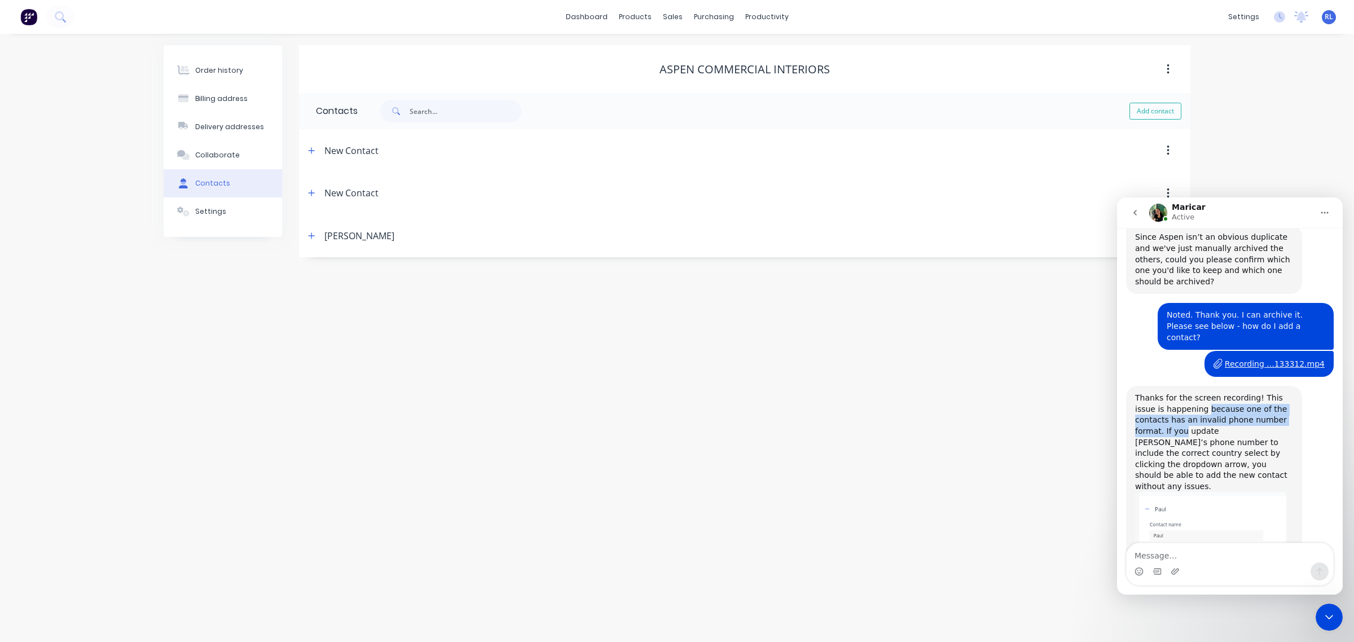
drag, startPoint x: 1177, startPoint y: 333, endPoint x: 1270, endPoint y: 345, distance: 93.7
click at [1270, 393] on div "Thanks for the screen recording! This issue is happening because one of the con…" at bounding box center [1214, 442] width 158 height 99
click at [1262, 393] on div "Thanks for the screen recording! This issue is happening because one of the con…" at bounding box center [1214, 442] width 158 height 99
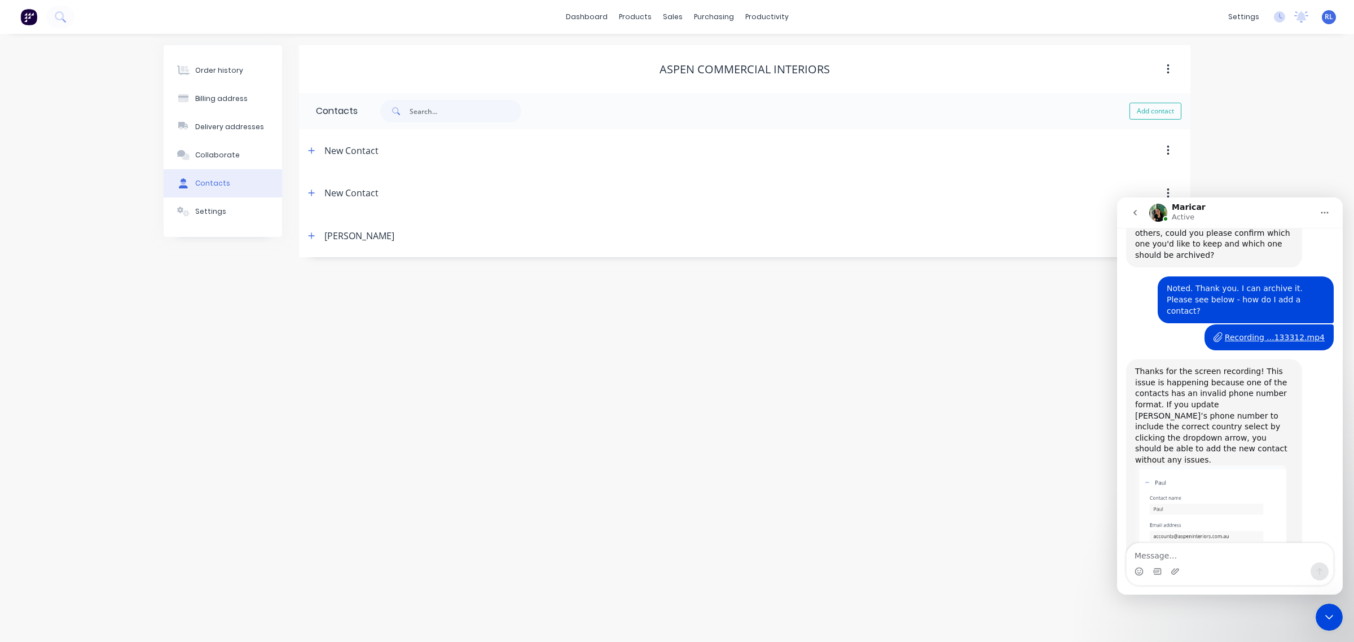
click at [613, 376] on div "Order history Billing address Delivery addresses Collaborate Contacts Settings …" at bounding box center [677, 338] width 1354 height 608
drag, startPoint x: 869, startPoint y: 488, endPoint x: 766, endPoint y: 406, distance: 131.6
click at [869, 488] on div "Order history Billing address Delivery addresses Collaborate Contacts Settings …" at bounding box center [677, 338] width 1354 height 608
click at [1329, 618] on icon "Close Intercom Messenger" at bounding box center [1329, 617] width 8 height 5
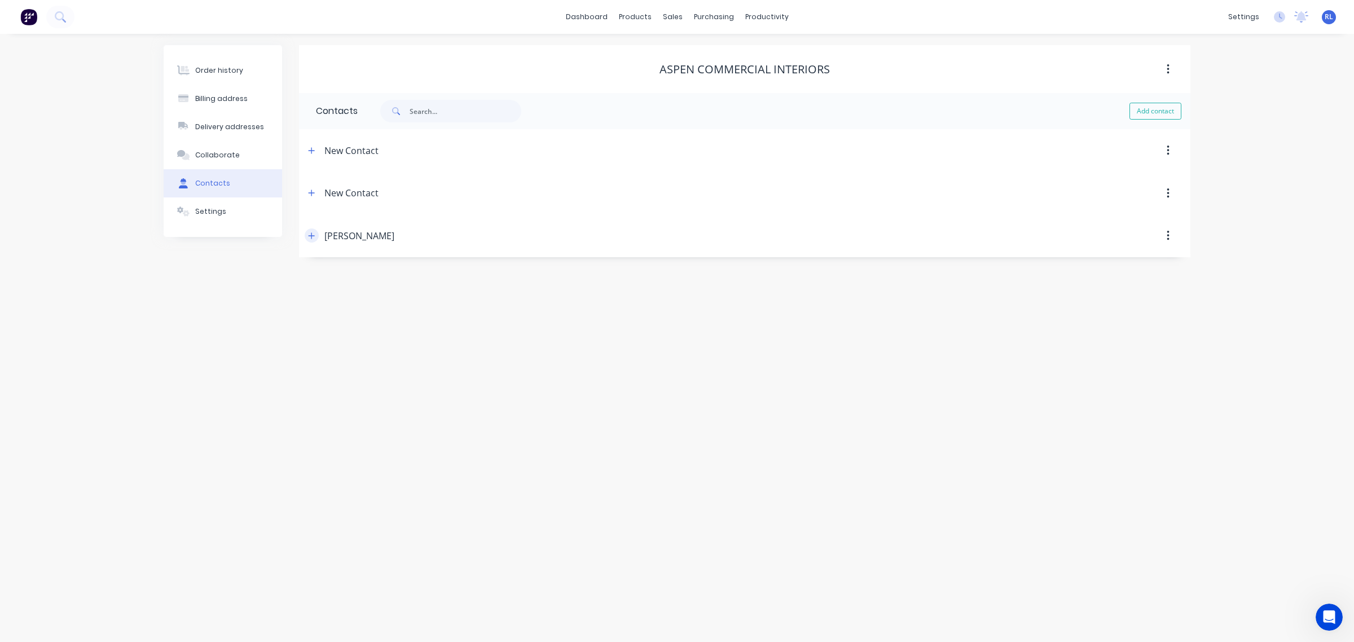
click at [312, 235] on icon "button" at bounding box center [311, 236] width 7 height 8
click at [339, 370] on select "International [GEOGRAPHIC_DATA] [GEOGRAPHIC_DATA] [GEOGRAPHIC_DATA] [GEOGRAPHIC…" at bounding box center [336, 367] width 17 height 16
select select "AU"
click at [328, 360] on select "International [GEOGRAPHIC_DATA] [GEOGRAPHIC_DATA] [GEOGRAPHIC_DATA] [GEOGRAPHIC…" at bounding box center [336, 367] width 17 height 16
click at [423, 470] on div "Order history Billing address Delivery addresses Collaborate Contacts Settings …" at bounding box center [677, 338] width 1354 height 608
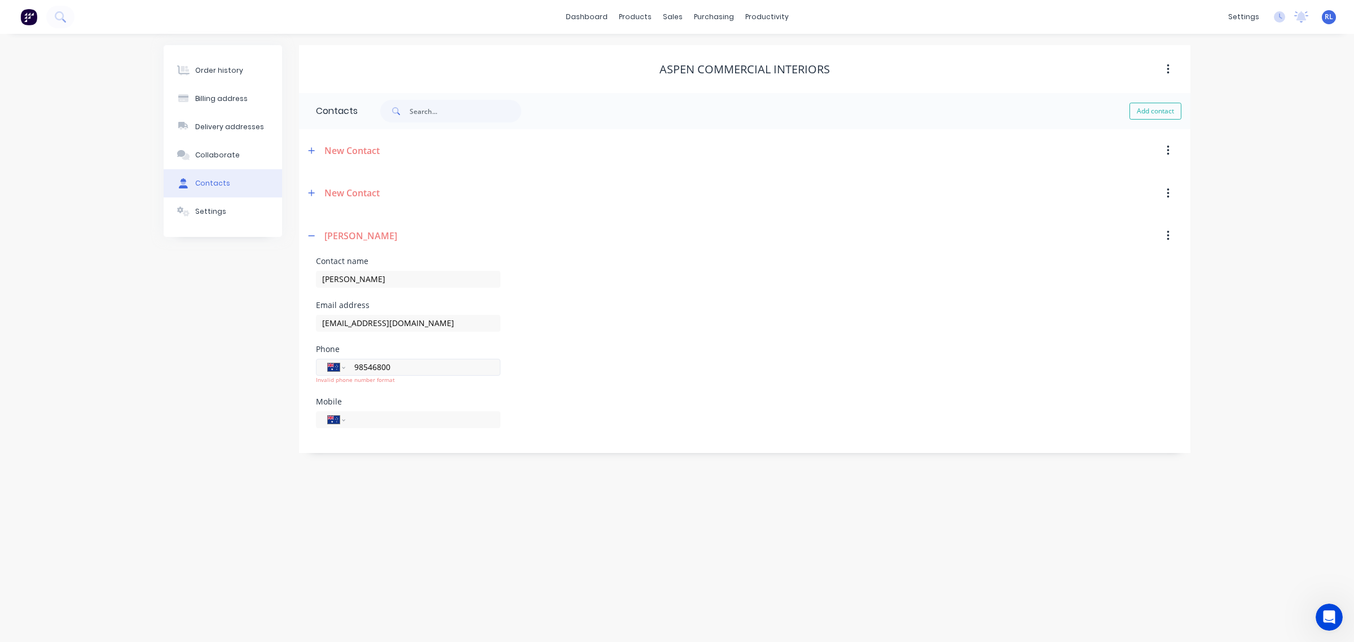
click at [355, 365] on input "98546800" at bounding box center [420, 366] width 135 height 13
type input "[PHONE_NUMBER]"
click at [788, 425] on div "Mobile International [GEOGRAPHIC_DATA] [GEOGRAPHIC_DATA] [GEOGRAPHIC_DATA] [GEO…" at bounding box center [744, 420] width 857 height 44
click at [1169, 237] on icon "button" at bounding box center [1167, 236] width 3 height 12
click at [1249, 417] on div "Order history Billing address Delivery addresses Collaborate Contacts Settings …" at bounding box center [677, 338] width 1354 height 608
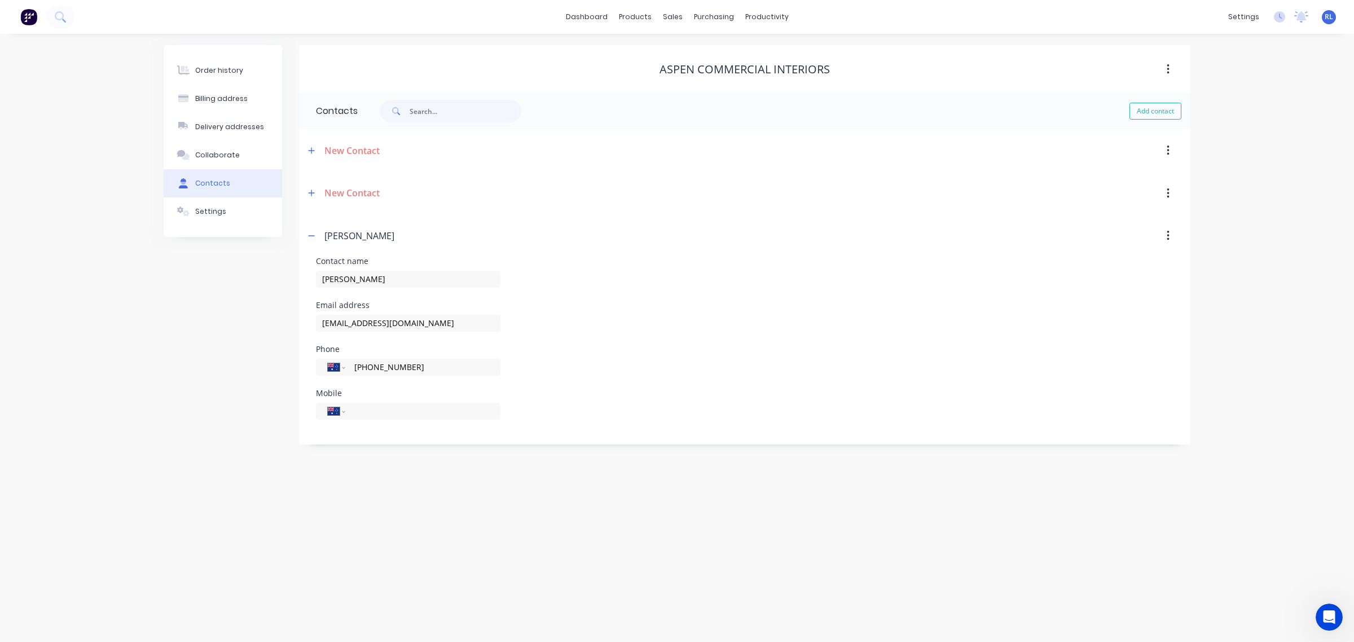
click at [1329, 613] on icon "Open Intercom Messenger" at bounding box center [1329, 617] width 19 height 19
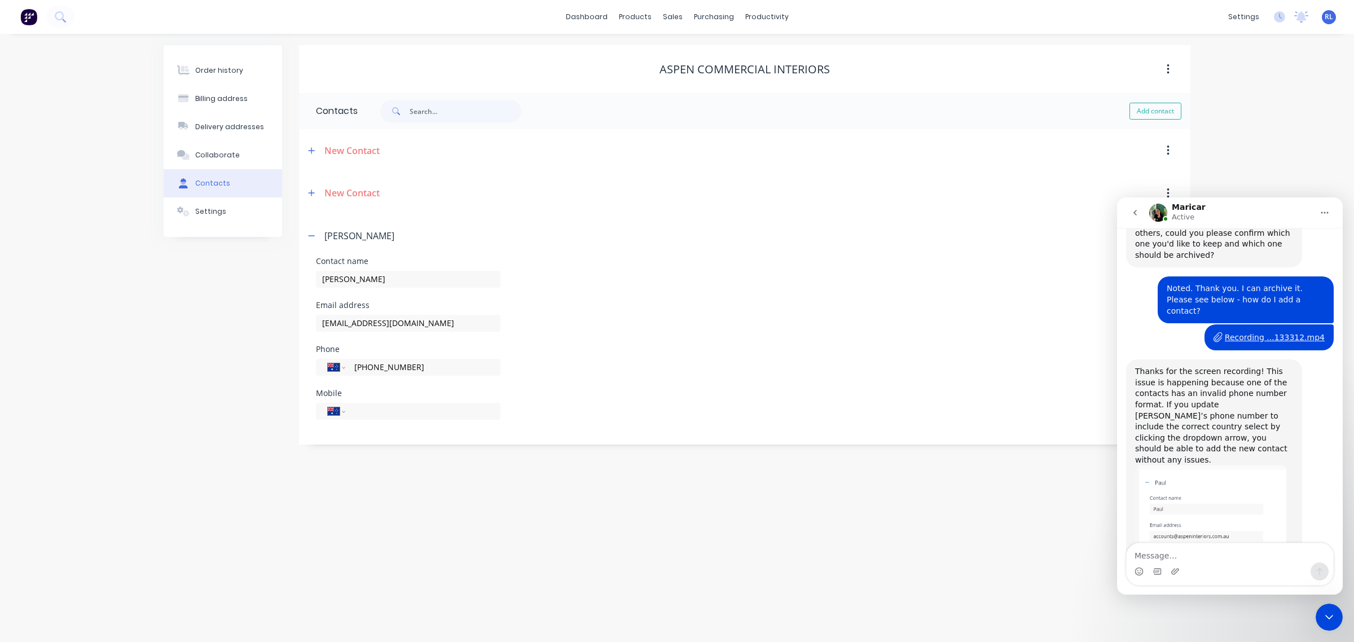
click at [1222, 556] on textarea "Message…" at bounding box center [1229, 552] width 206 height 19
click at [1170, 554] on textarea "Message…" at bounding box center [1229, 552] width 206 height 19
click at [517, 495] on div "Order history Billing address Delivery addresses Collaborate Contacts Settings …" at bounding box center [677, 338] width 1354 height 608
click at [1338, 622] on div "Close Intercom Messenger" at bounding box center [1328, 616] width 27 height 27
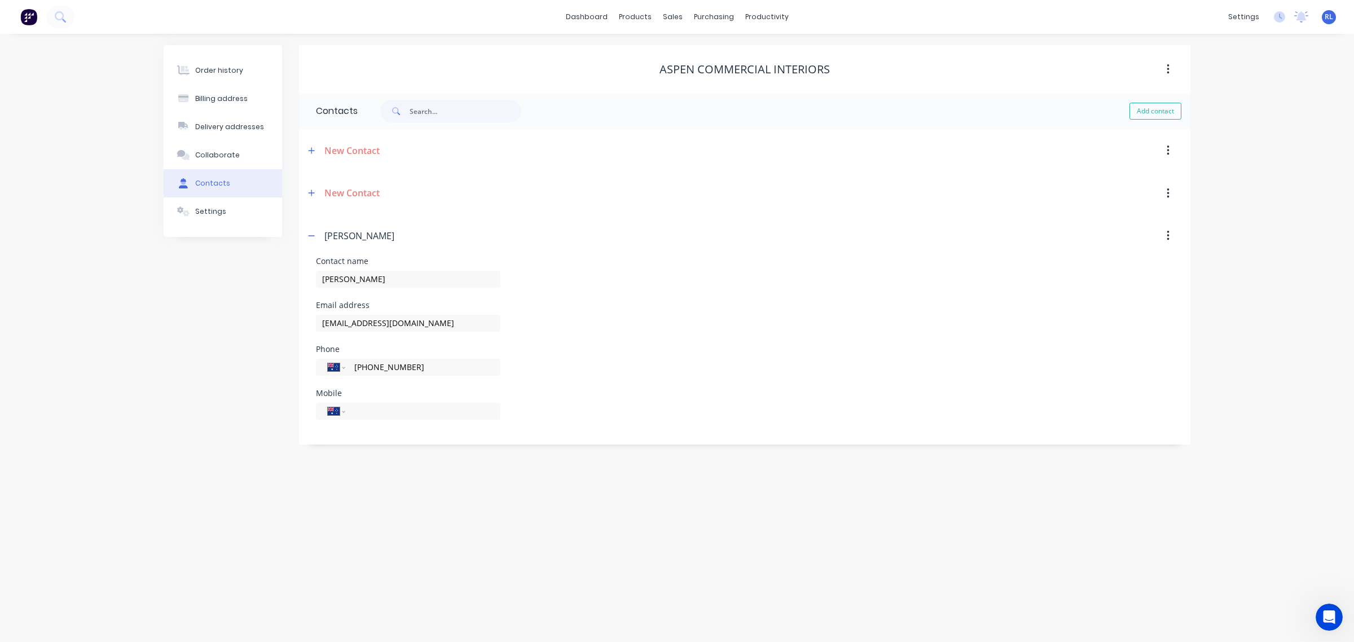
click at [838, 506] on div "Order history Billing address Delivery addresses Collaborate Contacts Settings …" at bounding box center [677, 338] width 1354 height 608
click at [314, 235] on icon "button" at bounding box center [311, 236] width 7 height 8
click at [310, 193] on icon "button" at bounding box center [311, 193] width 7 height 8
click at [1168, 193] on icon "button" at bounding box center [1167, 193] width 2 height 10
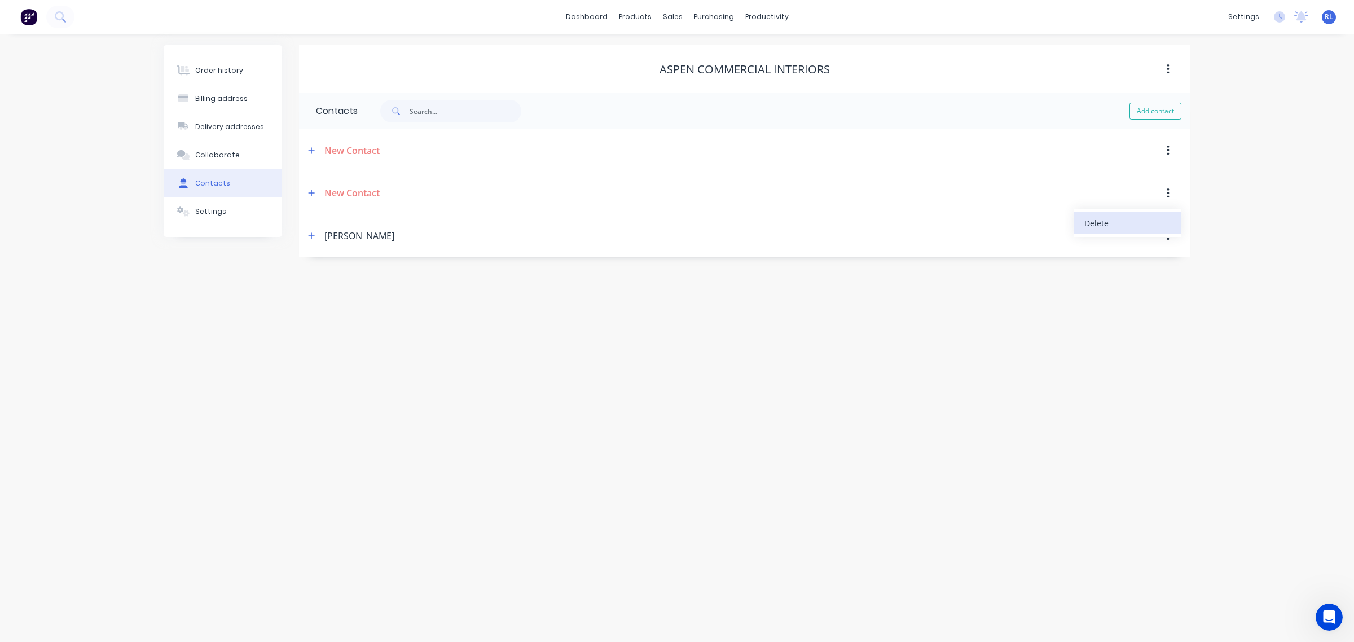
click at [1134, 218] on div "Delete" at bounding box center [1127, 223] width 87 height 16
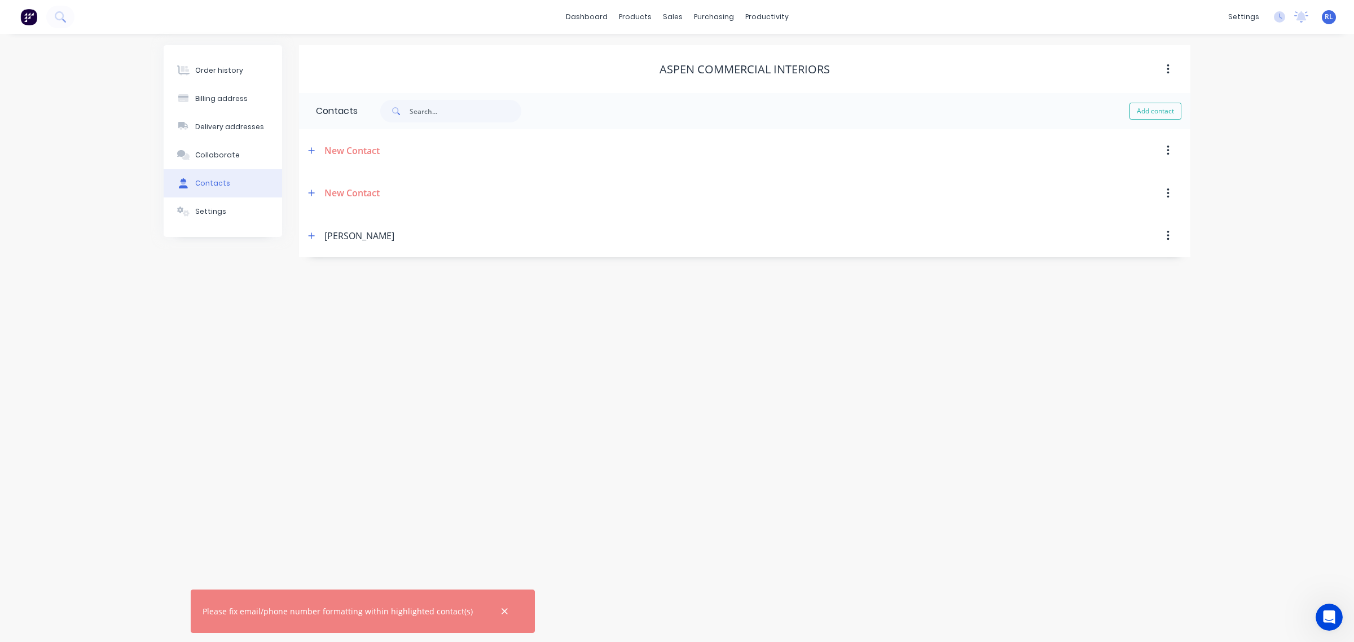
click at [502, 478] on div "Order history Billing address Delivery addresses Collaborate Contacts Settings …" at bounding box center [677, 338] width 1354 height 608
click at [311, 235] on icon "button" at bounding box center [312, 235] width 6 height 6
click at [311, 235] on icon "button" at bounding box center [311, 236] width 7 height 8
click at [315, 191] on button "button" at bounding box center [312, 193] width 14 height 14
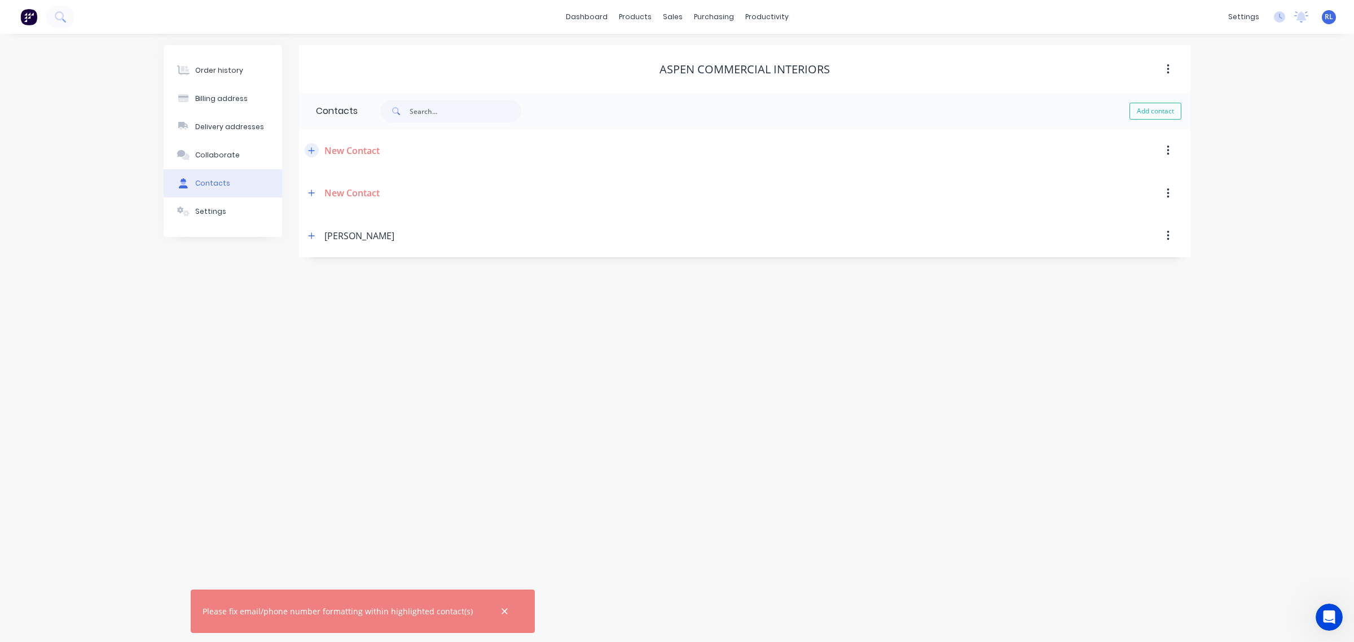
click at [314, 152] on icon "button" at bounding box center [311, 151] width 7 height 8
click at [310, 239] on icon "button" at bounding box center [311, 236] width 7 height 8
drag, startPoint x: 790, startPoint y: 490, endPoint x: 850, endPoint y: 495, distance: 60.0
click at [793, 490] on div "Order history Billing address Delivery addresses Collaborate Contacts Settings …" at bounding box center [677, 338] width 1354 height 608
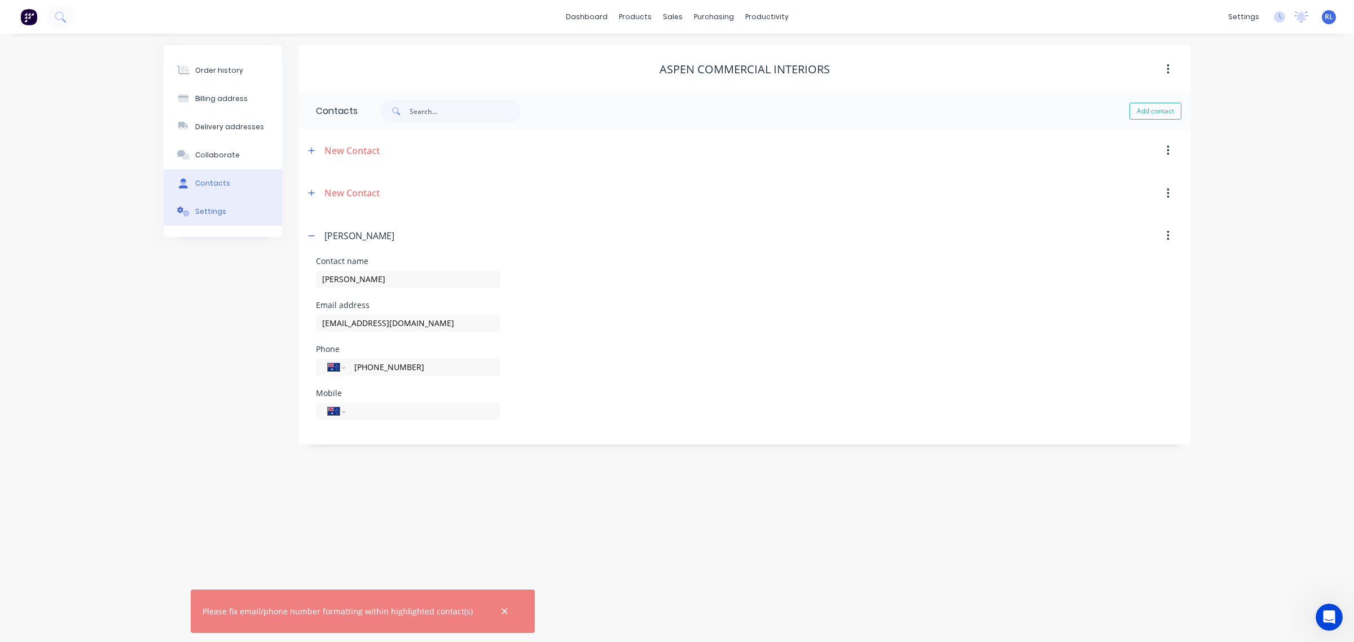
drag, startPoint x: 201, startPoint y: 220, endPoint x: 204, endPoint y: 214, distance: 6.3
click at [201, 218] on button "Settings" at bounding box center [223, 211] width 118 height 28
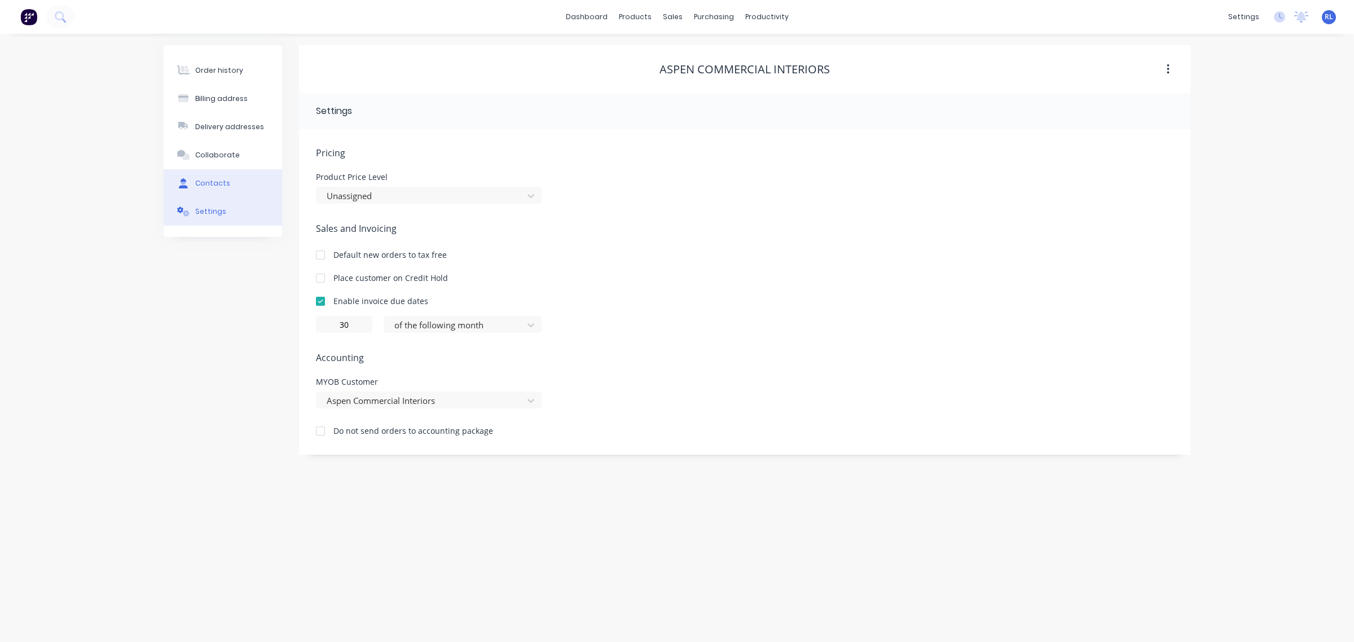
click at [221, 180] on div "Contacts" at bounding box center [212, 183] width 35 height 10
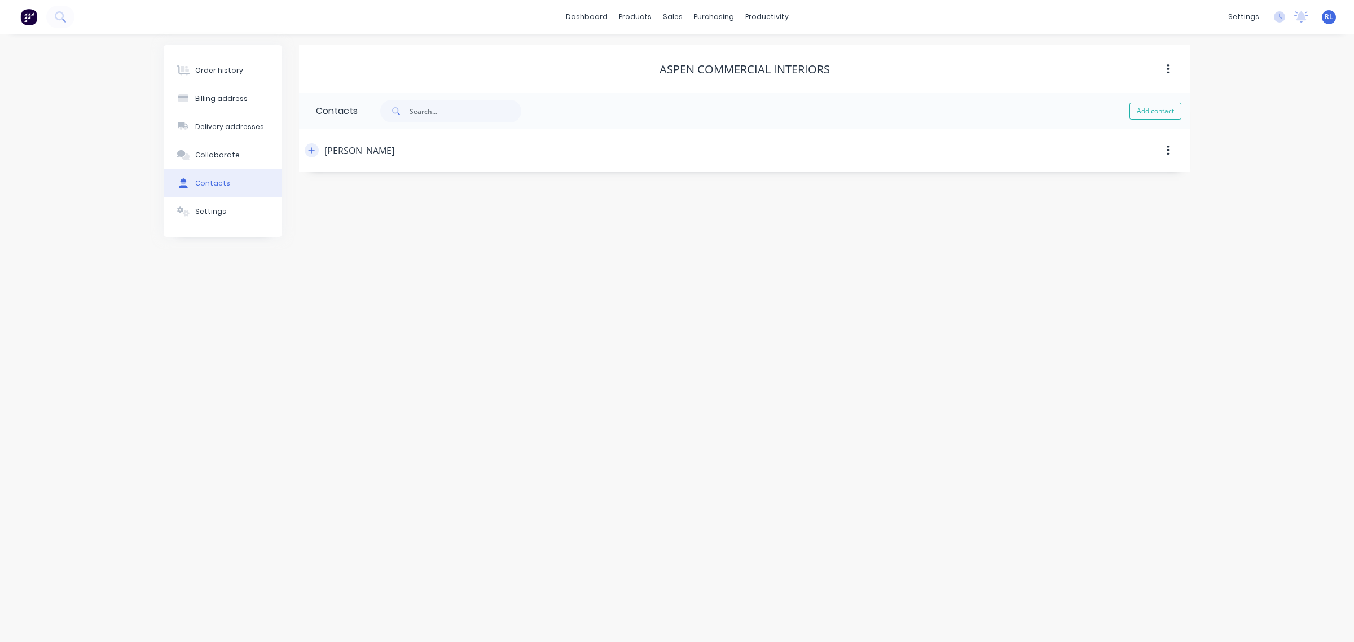
click at [312, 151] on icon "button" at bounding box center [311, 151] width 7 height 8
click at [342, 281] on select "International [GEOGRAPHIC_DATA] [GEOGRAPHIC_DATA] [GEOGRAPHIC_DATA] [GEOGRAPHIC…" at bounding box center [336, 282] width 17 height 16
select select "AU"
click at [328, 274] on select "International [GEOGRAPHIC_DATA] [GEOGRAPHIC_DATA] [GEOGRAPHIC_DATA] [GEOGRAPHIC…" at bounding box center [336, 282] width 17 height 16
type input "98546800"
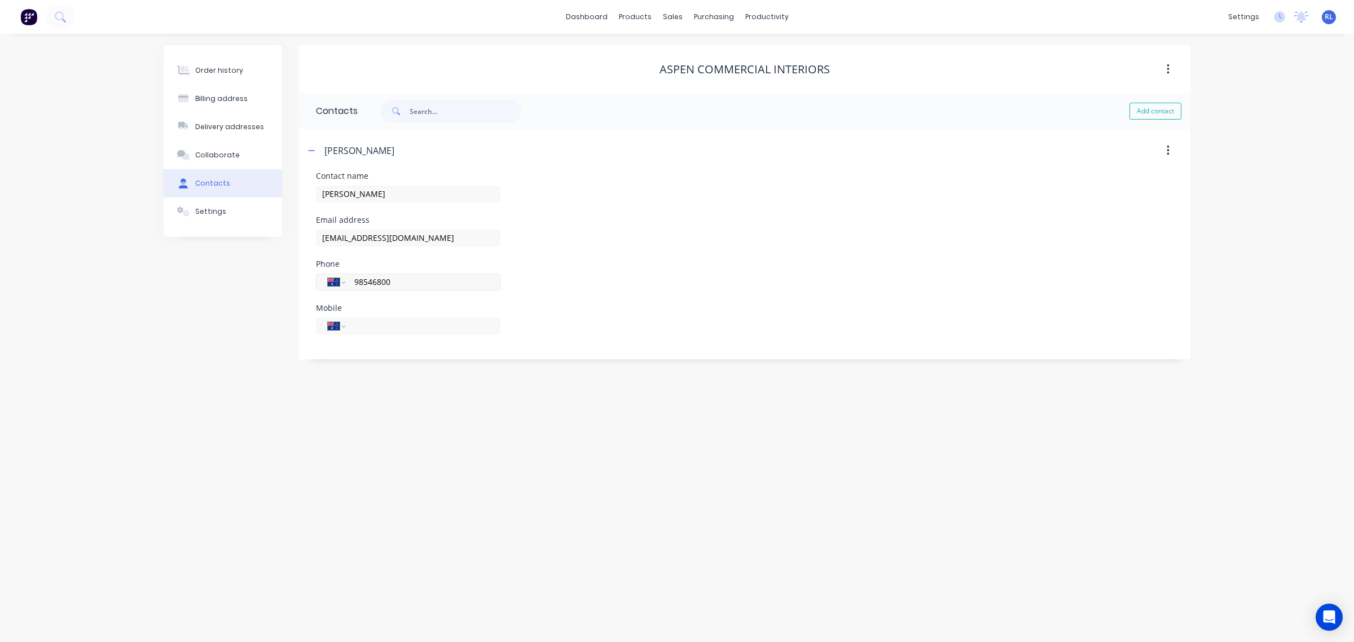
drag, startPoint x: 401, startPoint y: 280, endPoint x: 339, endPoint y: 279, distance: 62.1
click at [339, 279] on div "International [GEOGRAPHIC_DATA] [GEOGRAPHIC_DATA] [GEOGRAPHIC_DATA] [GEOGRAPHIC…" at bounding box center [408, 282] width 184 height 17
click at [380, 278] on input "tel" at bounding box center [420, 281] width 135 height 13
paste input "9854 6800"
type input "[PHONE_NUMBER]"
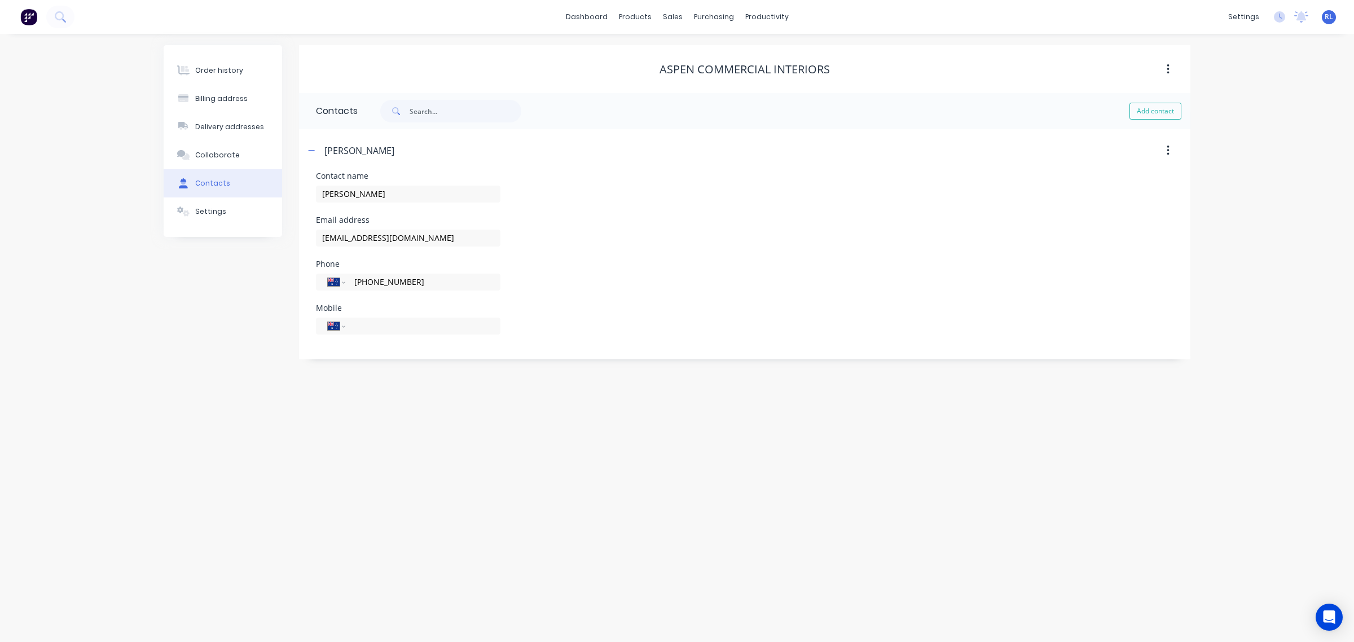
click at [879, 486] on div "Order history Billing address Delivery addresses Collaborate Contacts Settings …" at bounding box center [677, 338] width 1354 height 608
click at [209, 212] on div "Settings" at bounding box center [210, 211] width 31 height 10
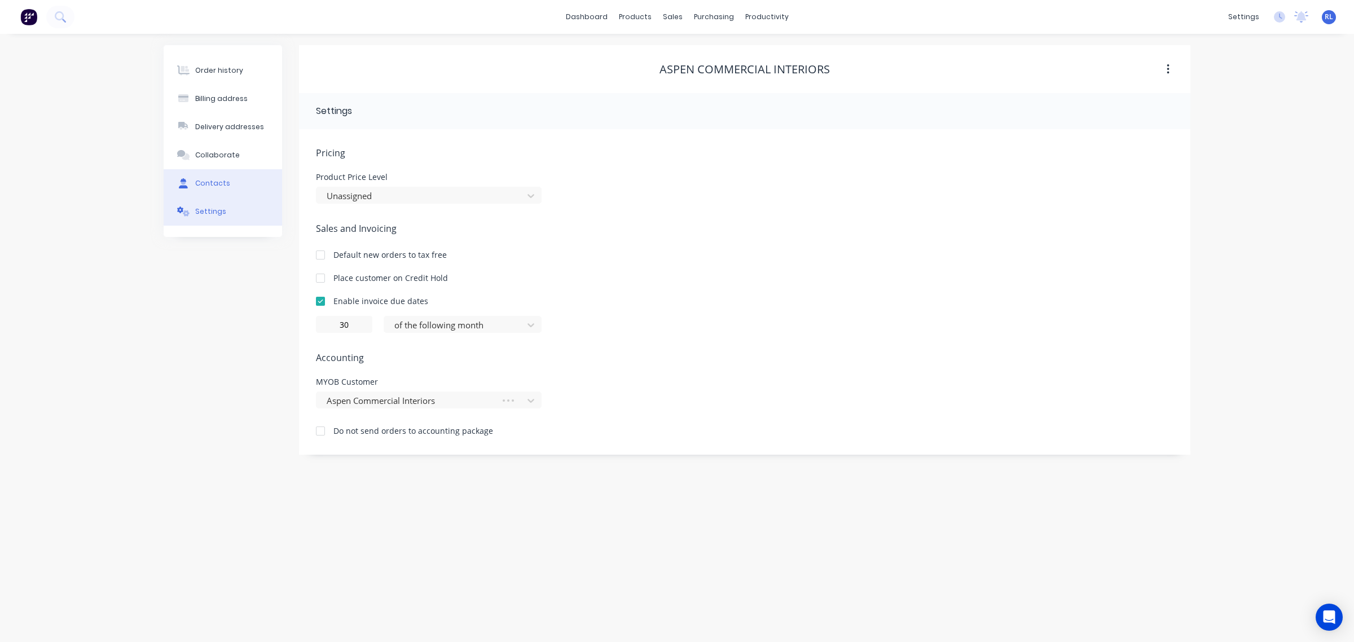
click at [229, 179] on button "Contacts" at bounding box center [223, 183] width 118 height 28
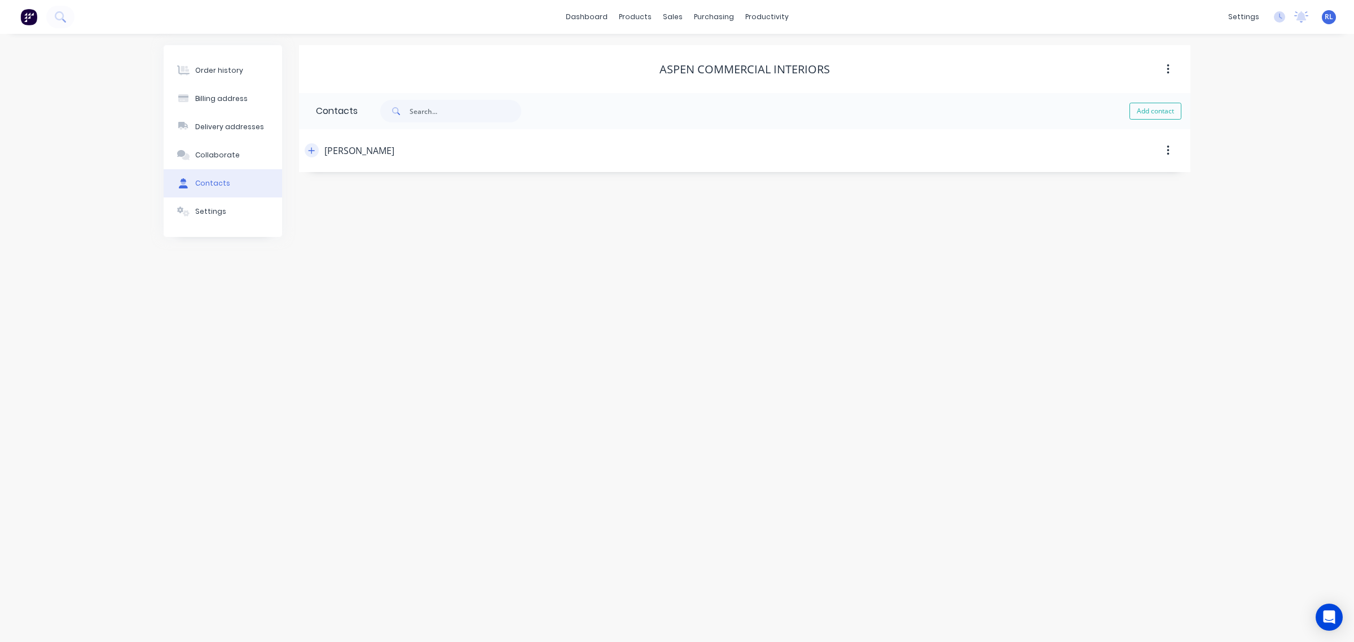
click at [310, 151] on icon "button" at bounding box center [312, 150] width 6 height 6
click at [313, 146] on button "button" at bounding box center [312, 150] width 14 height 14
click at [1170, 151] on button "button" at bounding box center [1168, 150] width 27 height 20
click at [1268, 130] on div "Order history Billing address Delivery addresses Collaborate Contacts Settings …" at bounding box center [677, 338] width 1354 height 608
click at [1170, 111] on button "Add contact" at bounding box center [1155, 111] width 52 height 17
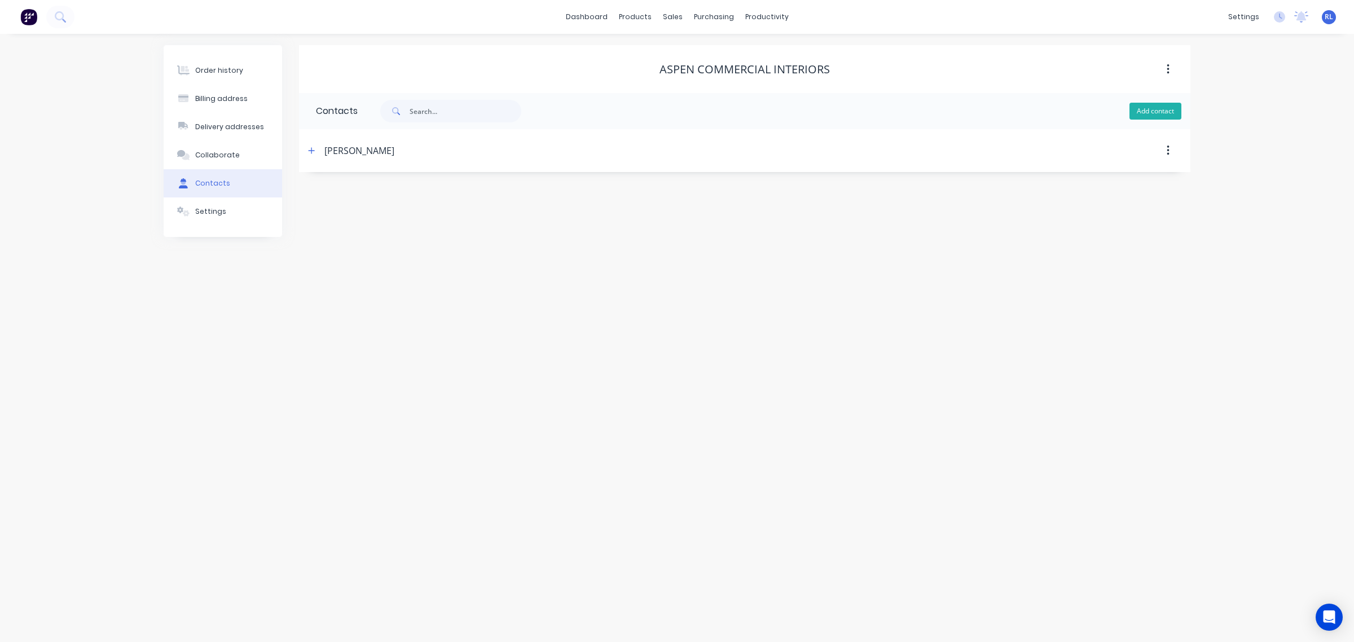
select select "AU"
click at [1170, 111] on button "Add contact" at bounding box center [1155, 111] width 52 height 17
click at [621, 559] on div "Order history Billing address Delivery addresses Collaborate Contacts Settings …" at bounding box center [677, 338] width 1354 height 608
click at [213, 207] on div "Settings" at bounding box center [210, 211] width 31 height 10
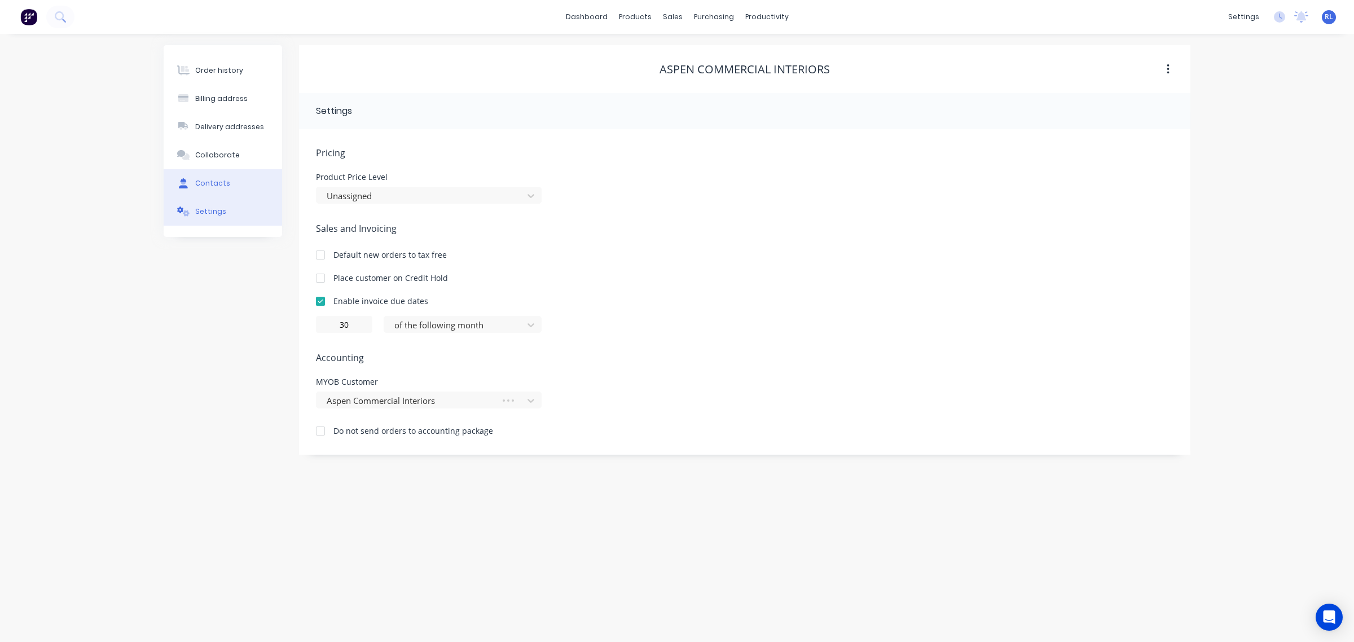
click at [213, 186] on div "Contacts" at bounding box center [212, 183] width 35 height 10
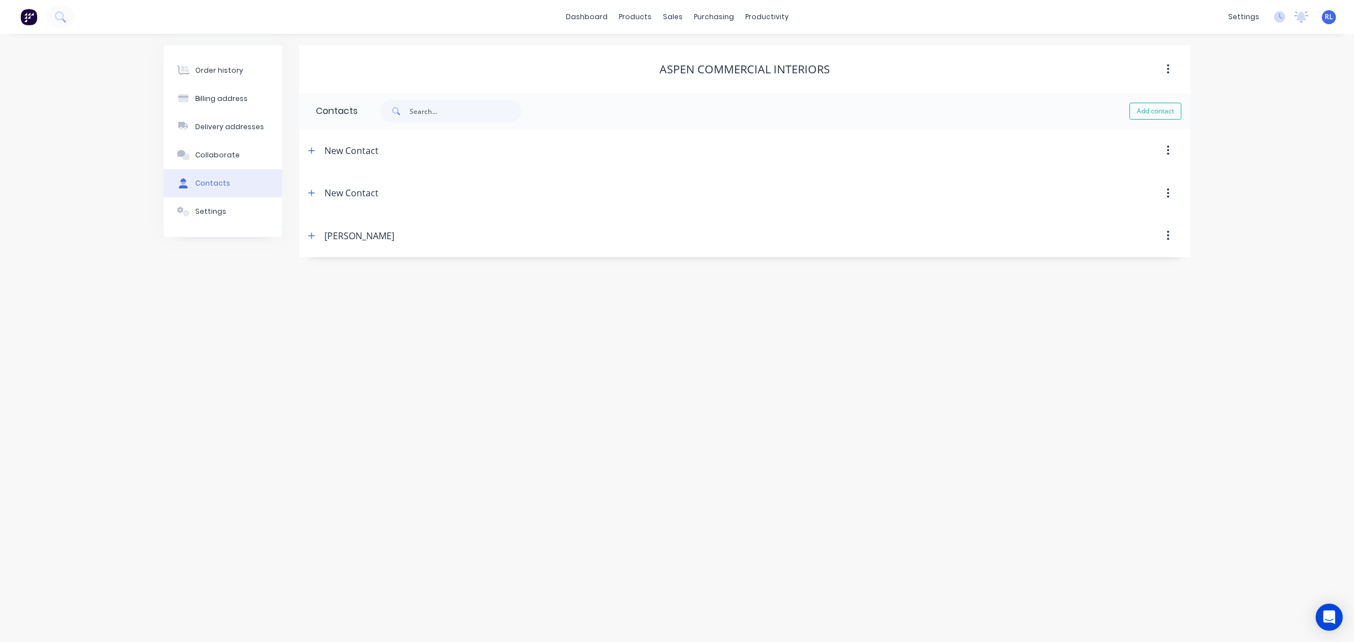
click at [1170, 192] on button "button" at bounding box center [1168, 193] width 27 height 20
click at [1140, 229] on div "Delete" at bounding box center [1127, 223] width 87 height 16
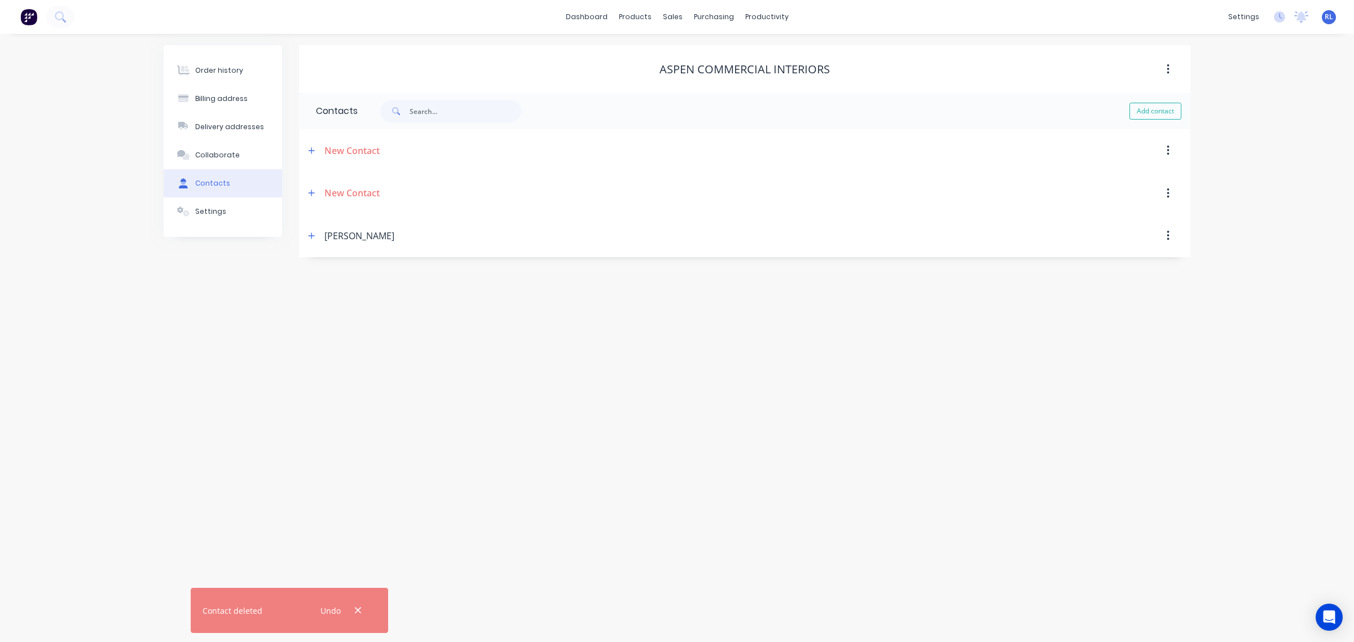
click at [1170, 153] on button "button" at bounding box center [1168, 150] width 27 height 20
click at [1168, 174] on div "Delete" at bounding box center [1127, 180] width 87 height 16
click at [940, 364] on div "Order history Billing address Delivery addresses Collaborate Contacts Settings …" at bounding box center [677, 338] width 1354 height 608
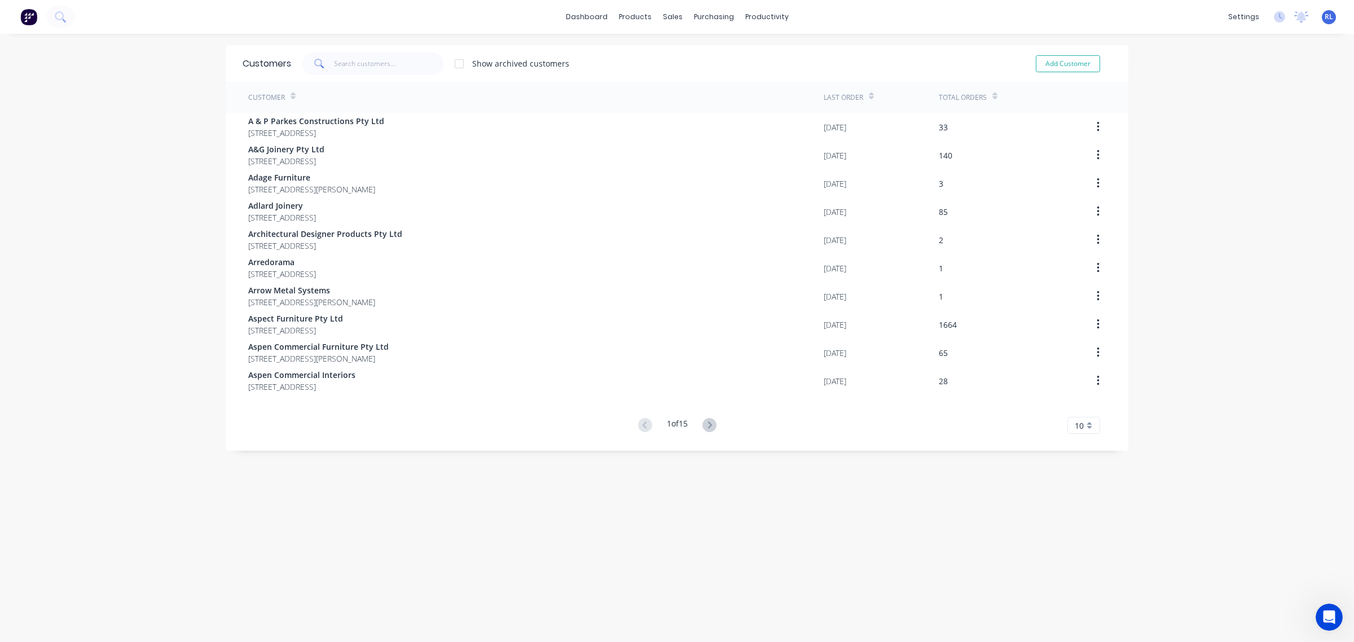
scroll to position [811, 0]
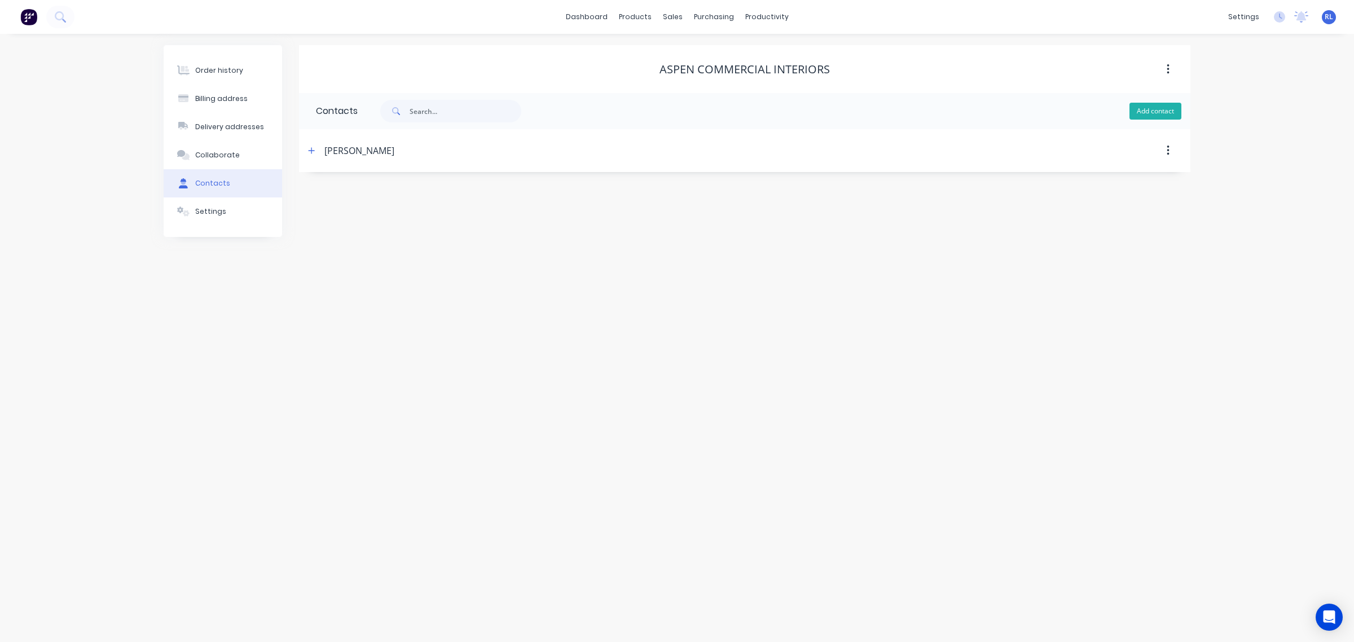
click at [1148, 113] on button "Add contact" at bounding box center [1155, 111] width 52 height 17
select select "AU"
click at [329, 196] on input "text" at bounding box center [408, 194] width 184 height 17
paste input "[PERSON_NAME]"
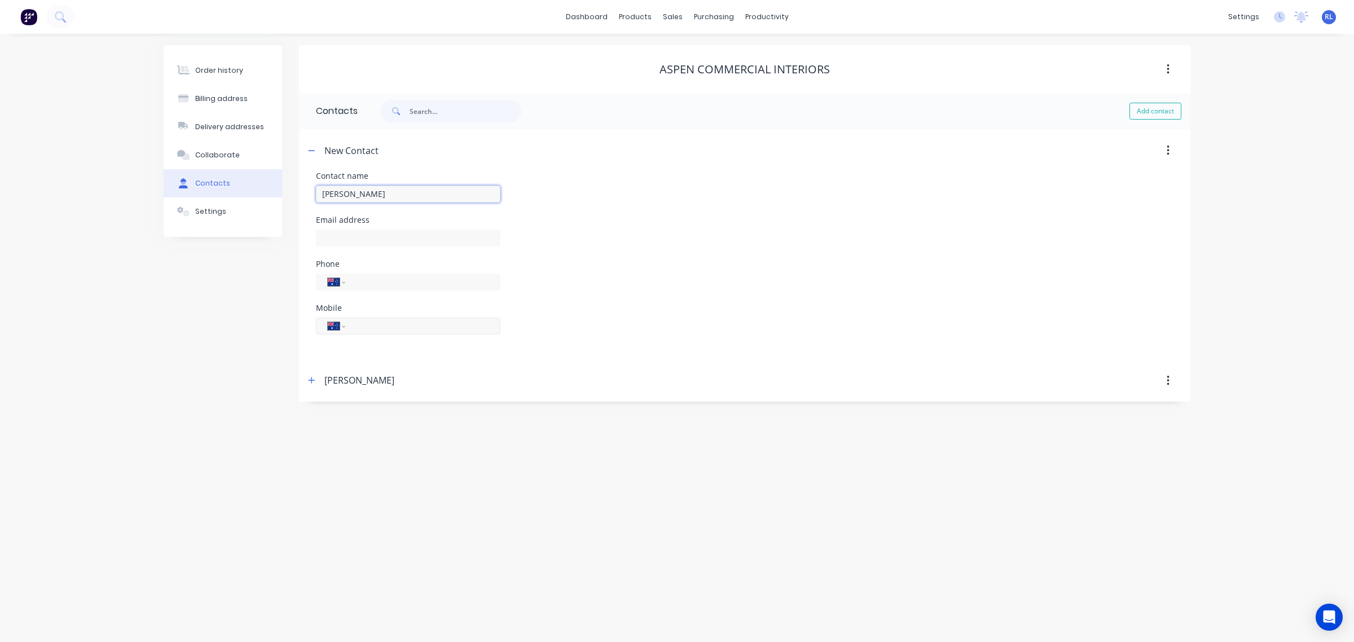
type input "[PERSON_NAME]"
drag, startPoint x: 376, startPoint y: 321, endPoint x: 365, endPoint y: 325, distance: 10.7
click at [376, 321] on input "tel" at bounding box center [420, 325] width 135 height 13
select select "AU"
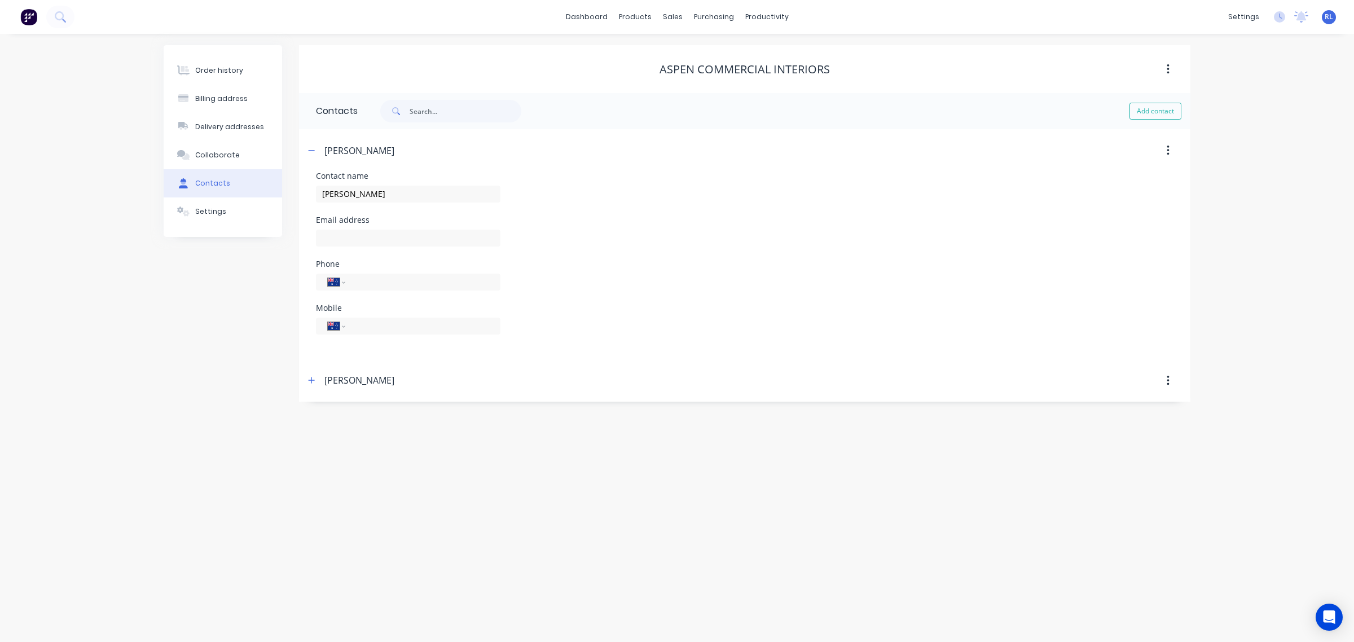
drag, startPoint x: 309, startPoint y: 355, endPoint x: 340, endPoint y: 347, distance: 32.7
click at [309, 356] on div "Contact name [PERSON_NAME] Email address Phone International [GEOGRAPHIC_DATA] …" at bounding box center [744, 265] width 891 height 187
drag, startPoint x: 379, startPoint y: 325, endPoint x: 386, endPoint y: 324, distance: 7.4
click at [379, 325] on input "tel" at bounding box center [420, 325] width 135 height 13
type input "0488 020 563"
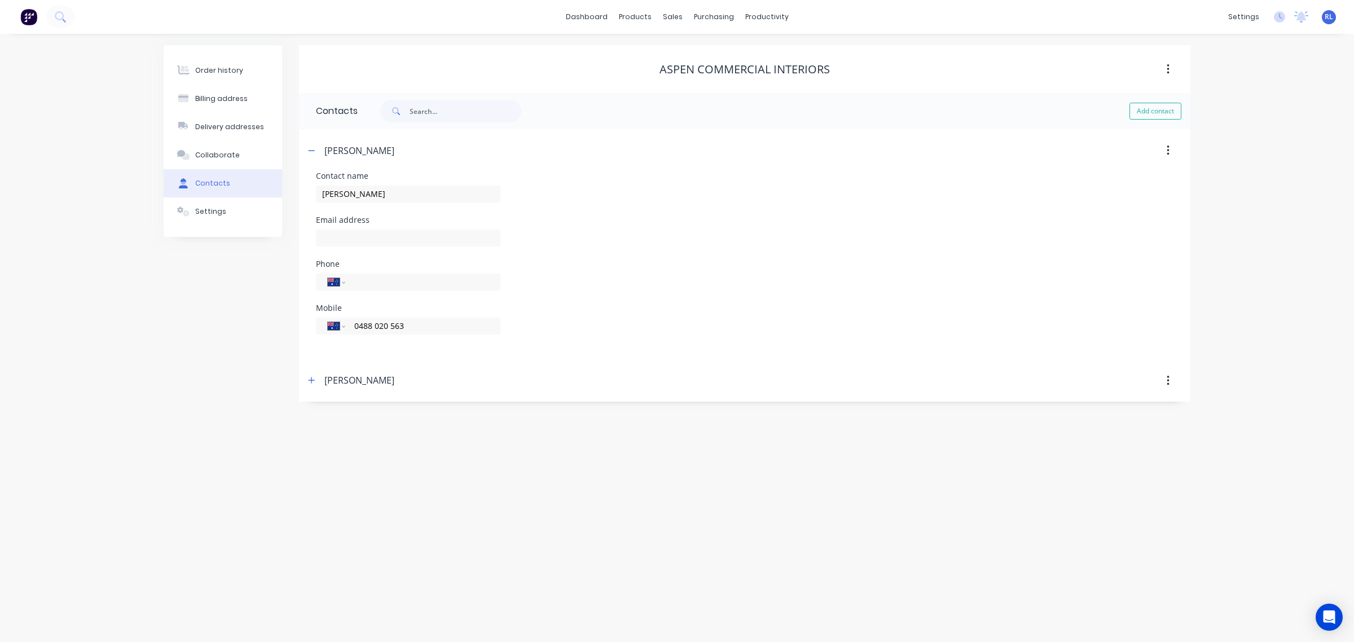
click at [640, 477] on div "Order history Billing address Delivery addresses Collaborate Contacts Settings …" at bounding box center [677, 338] width 1354 height 608
click at [314, 148] on icon "button" at bounding box center [311, 151] width 7 height 8
click at [241, 94] on div "Billing address" at bounding box center [221, 99] width 52 height 10
select select "AU"
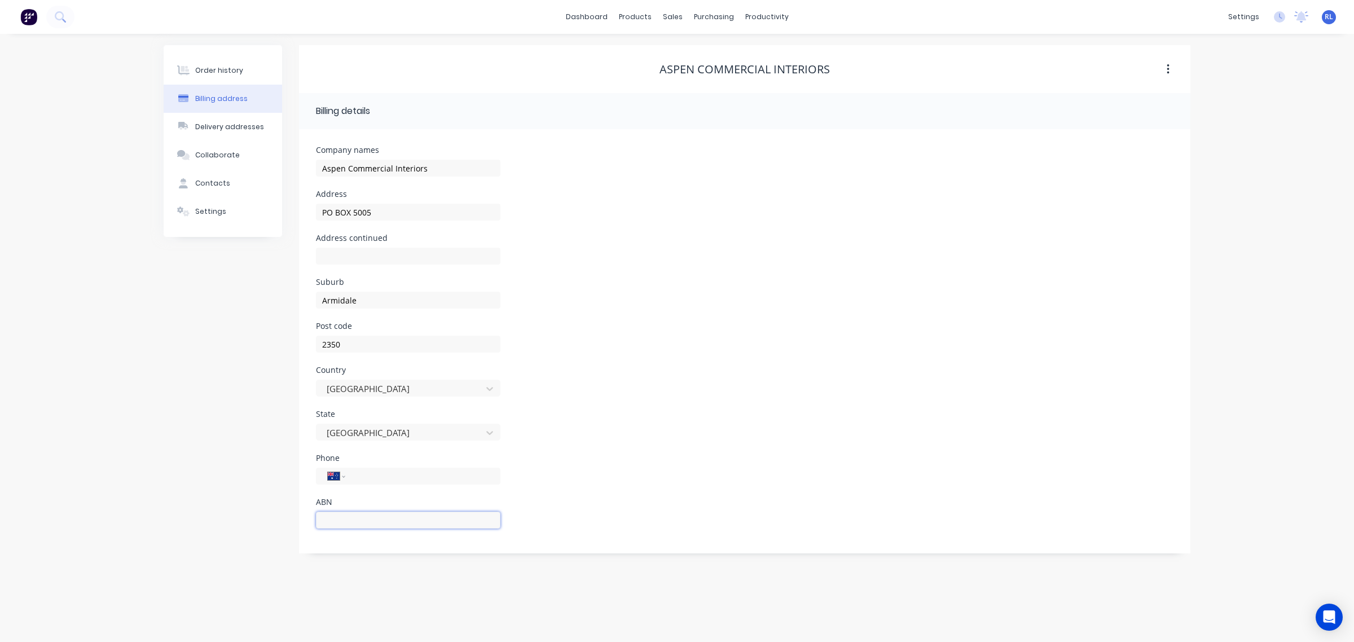
click at [370, 519] on input "text" at bounding box center [408, 520] width 184 height 17
paste input "14 630 897 148"
type input "14 630 897 148"
click at [443, 480] on input "tel" at bounding box center [420, 476] width 135 height 13
click at [711, 475] on div "Phone International [GEOGRAPHIC_DATA] [GEOGRAPHIC_DATA] [GEOGRAPHIC_DATA] [GEOG…" at bounding box center [744, 476] width 857 height 44
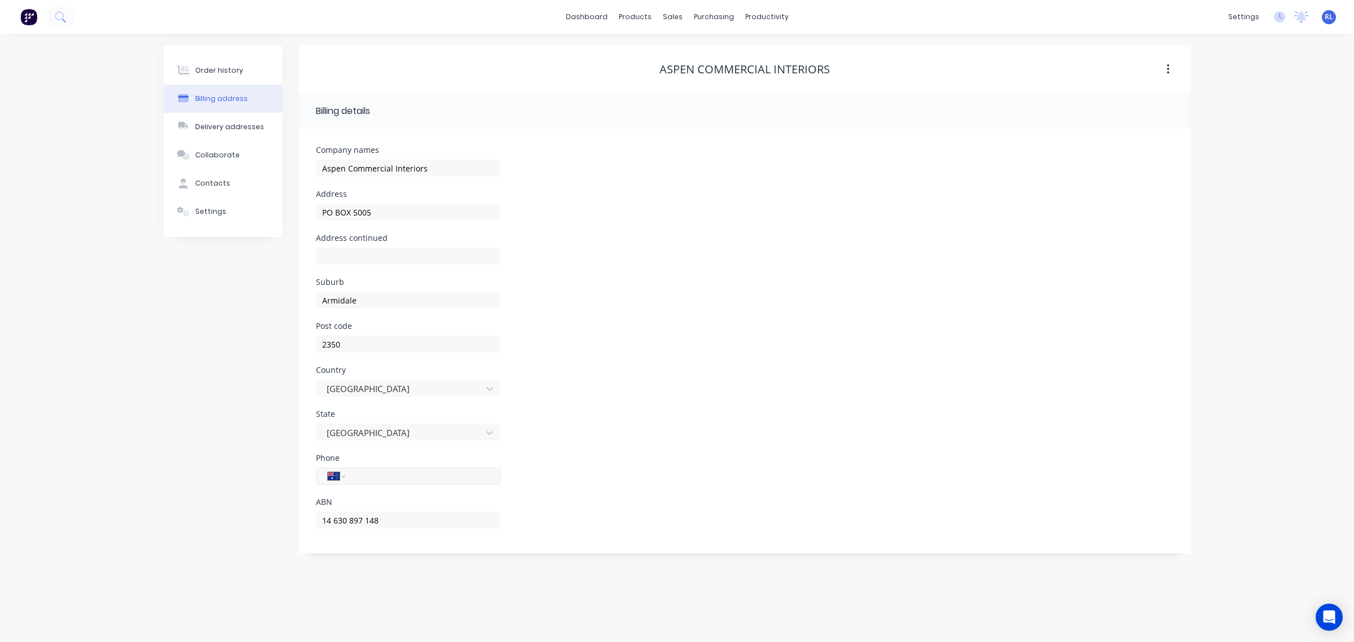
click at [427, 477] on input "tel" at bounding box center [420, 476] width 135 height 13
paste input "1800 646 186"
type input "1800 646 186"
click at [735, 477] on div "Phone International [GEOGRAPHIC_DATA] [GEOGRAPHIC_DATA] [GEOGRAPHIC_DATA] [GEOG…" at bounding box center [744, 476] width 857 height 44
click at [1166, 69] on icon "button" at bounding box center [1167, 69] width 2 height 10
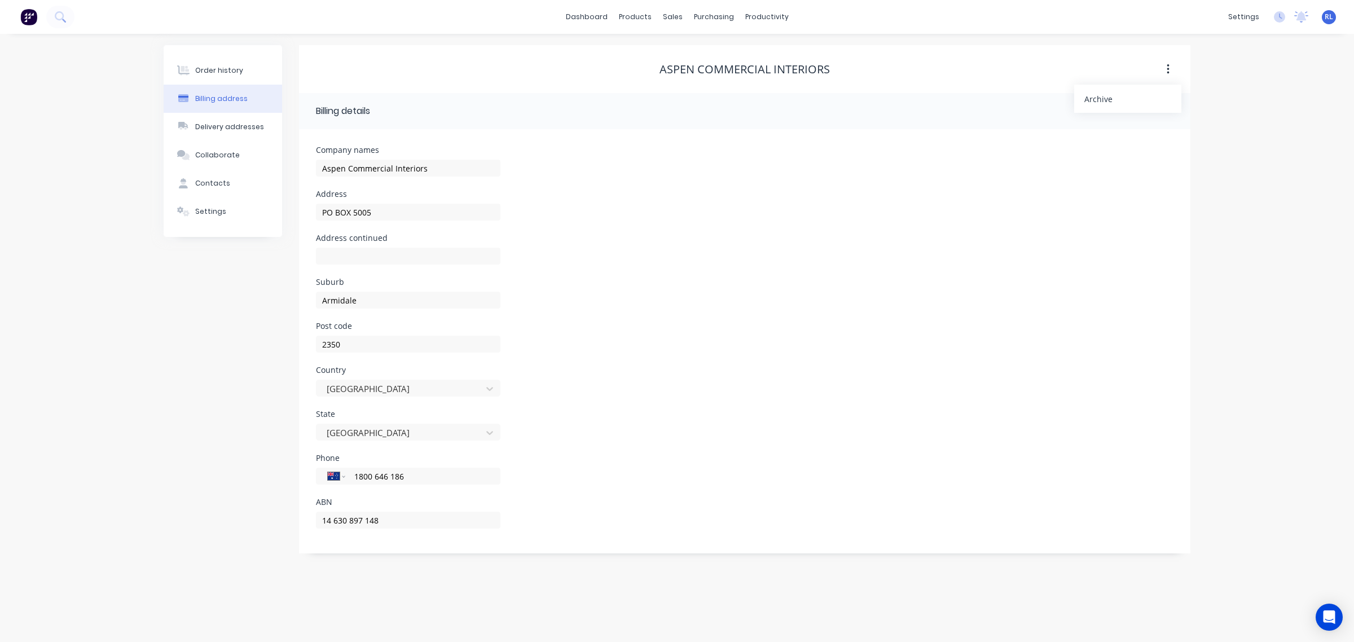
click at [1244, 75] on div "Order history Billing address Delivery addresses Collaborate Contacts Settings …" at bounding box center [677, 338] width 1354 height 608
click at [219, 67] on div "Order history" at bounding box center [219, 70] width 48 height 10
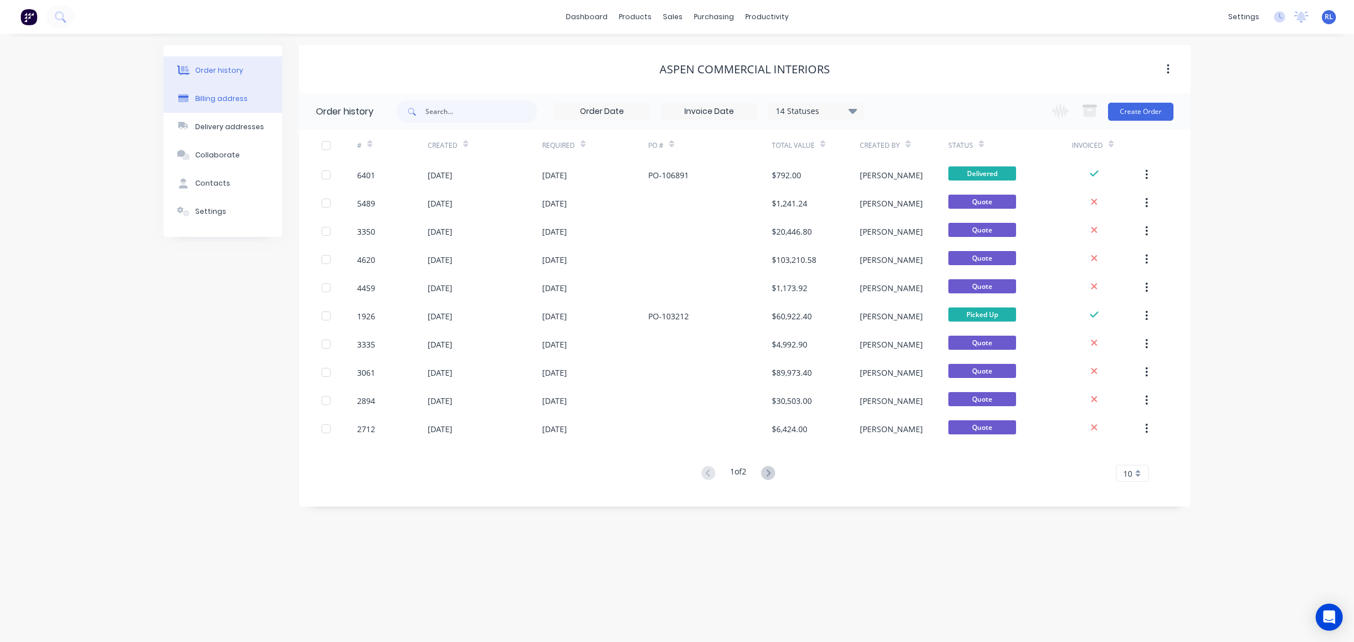
click at [228, 96] on div "Billing address" at bounding box center [221, 99] width 52 height 10
select select "AU"
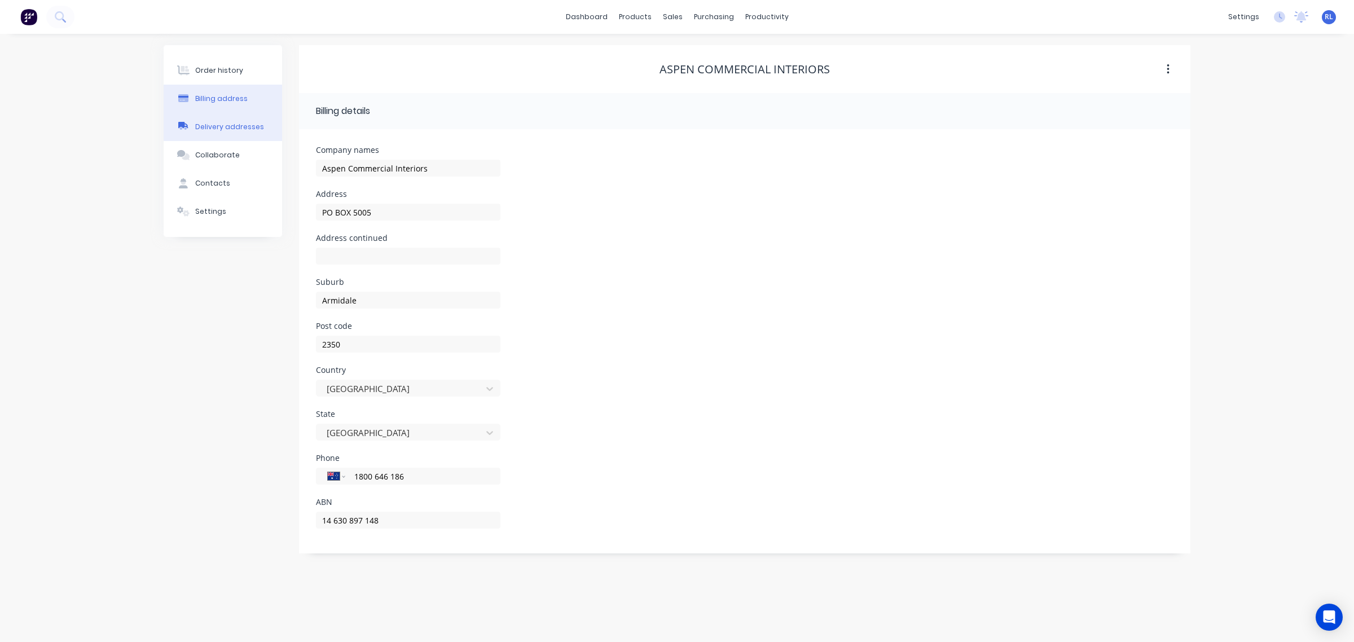
click at [227, 129] on div "Delivery addresses" at bounding box center [229, 127] width 69 height 10
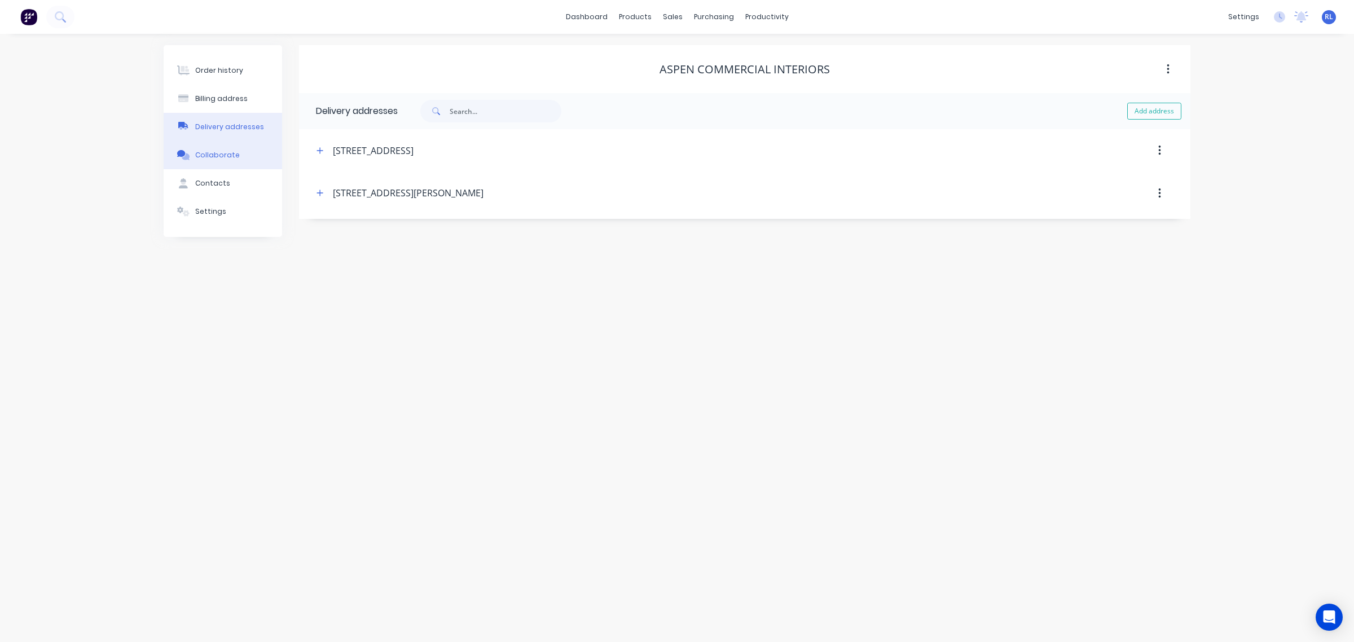
click at [227, 151] on div "Collaborate" at bounding box center [217, 155] width 45 height 10
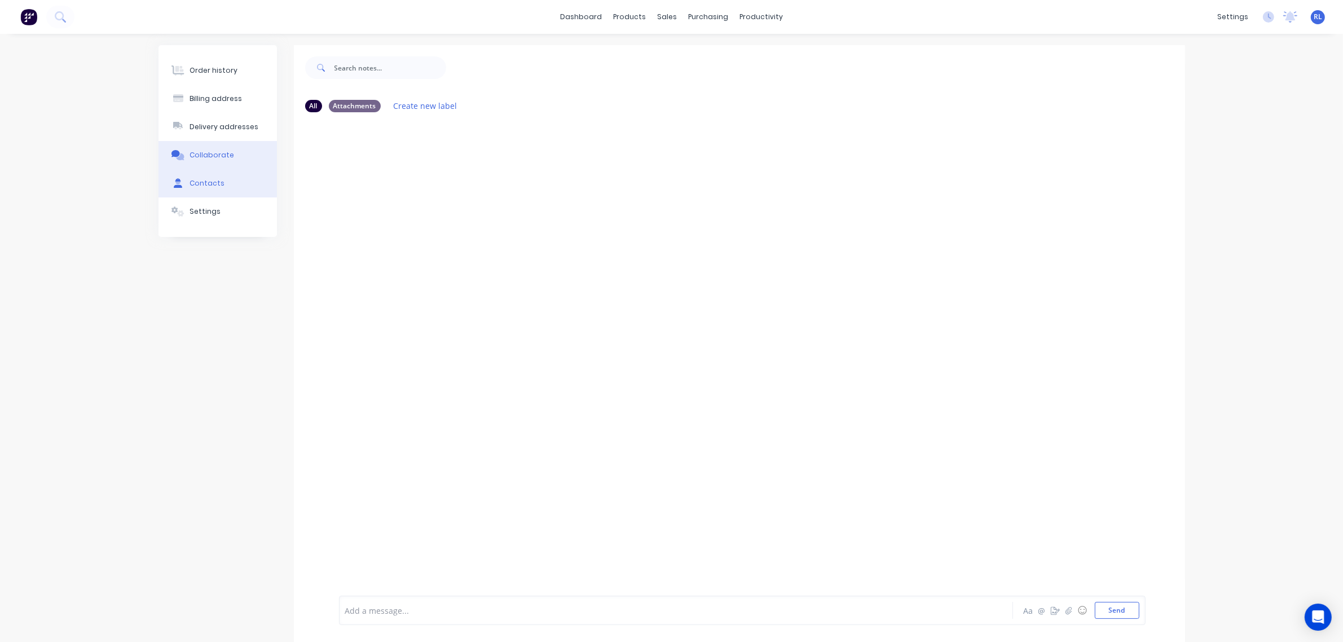
click at [222, 184] on button "Contacts" at bounding box center [217, 183] width 118 height 28
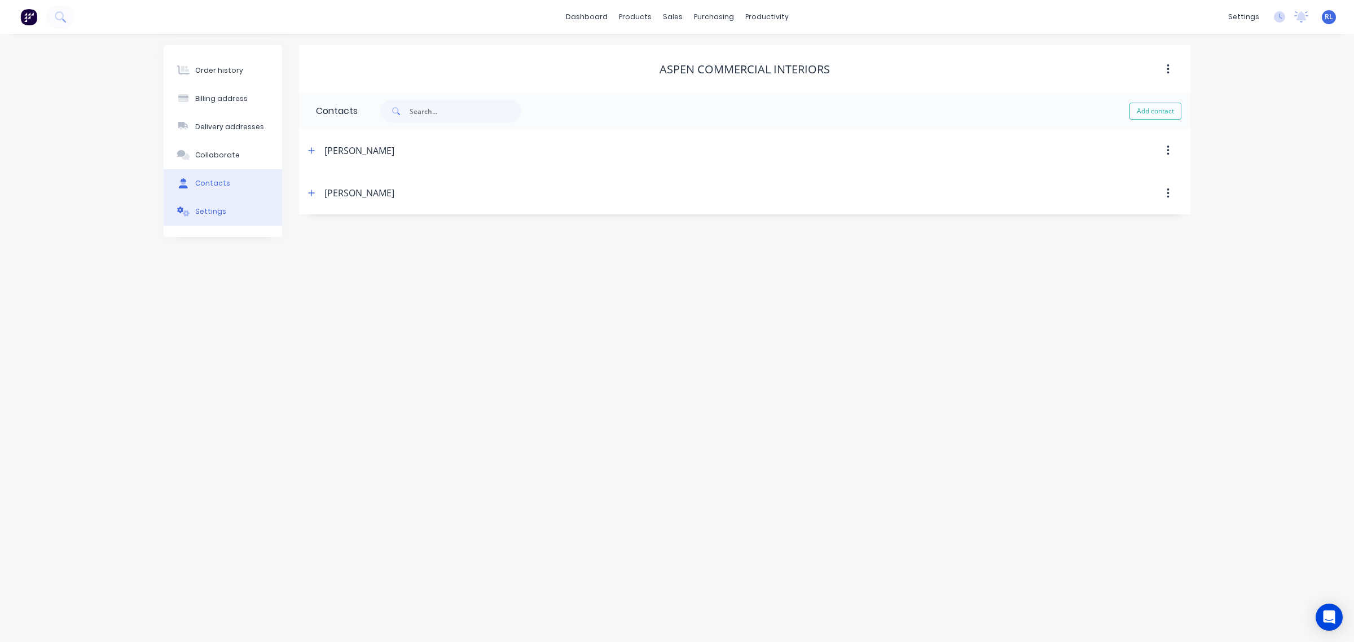
click at [217, 213] on div "Settings" at bounding box center [210, 211] width 31 height 10
click at [223, 182] on div "Contacts" at bounding box center [212, 183] width 35 height 10
select select "AU"
click at [311, 193] on icon "button" at bounding box center [312, 193] width 6 height 6
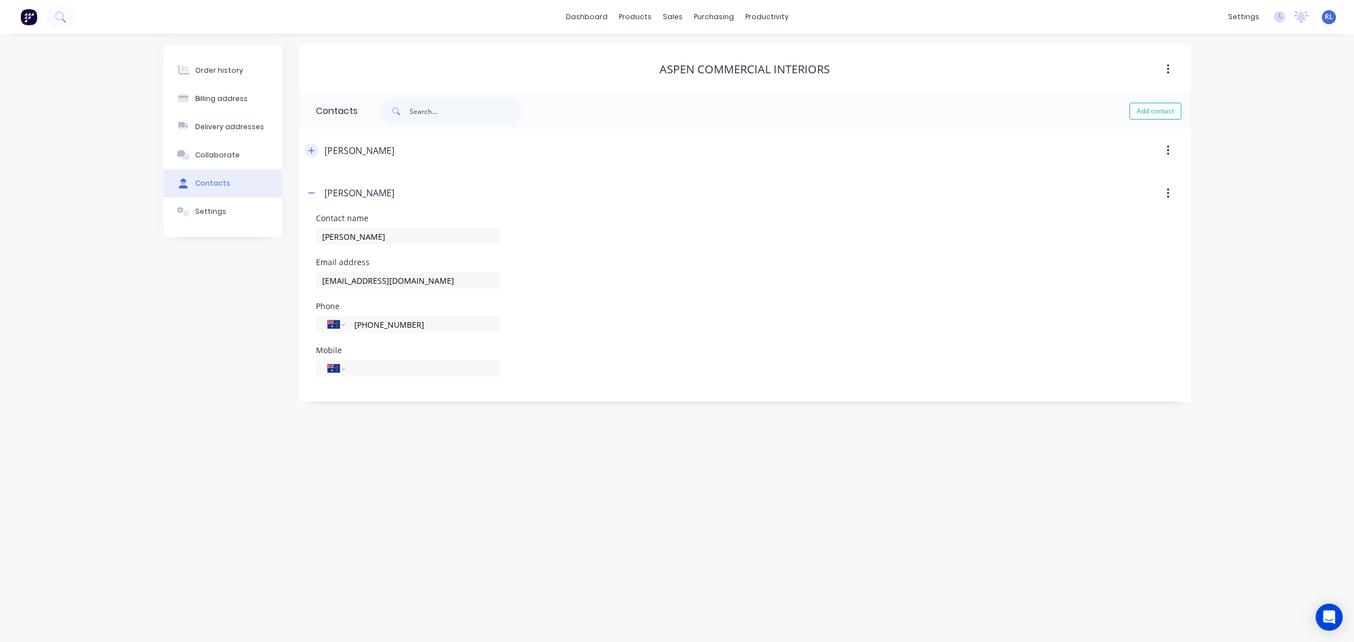
click at [310, 152] on icon "button" at bounding box center [311, 151] width 7 height 8
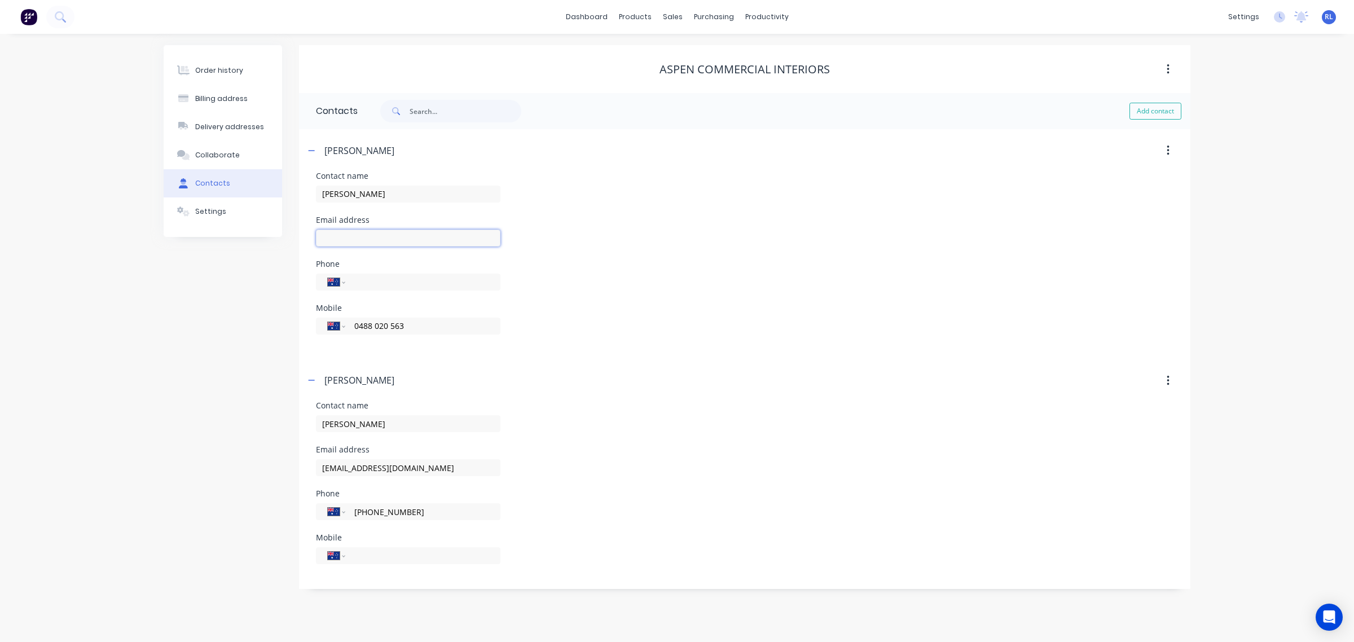
click at [371, 239] on input "text" at bounding box center [408, 238] width 184 height 17
paste input "[EMAIL_ADDRESS][DOMAIN_NAME]"
type input "[EMAIL_ADDRESS][DOMAIN_NAME]"
click at [660, 390] on div "[PERSON_NAME]" at bounding box center [637, 381] width 664 height 20
click at [416, 283] on input "tel" at bounding box center [420, 281] width 135 height 13
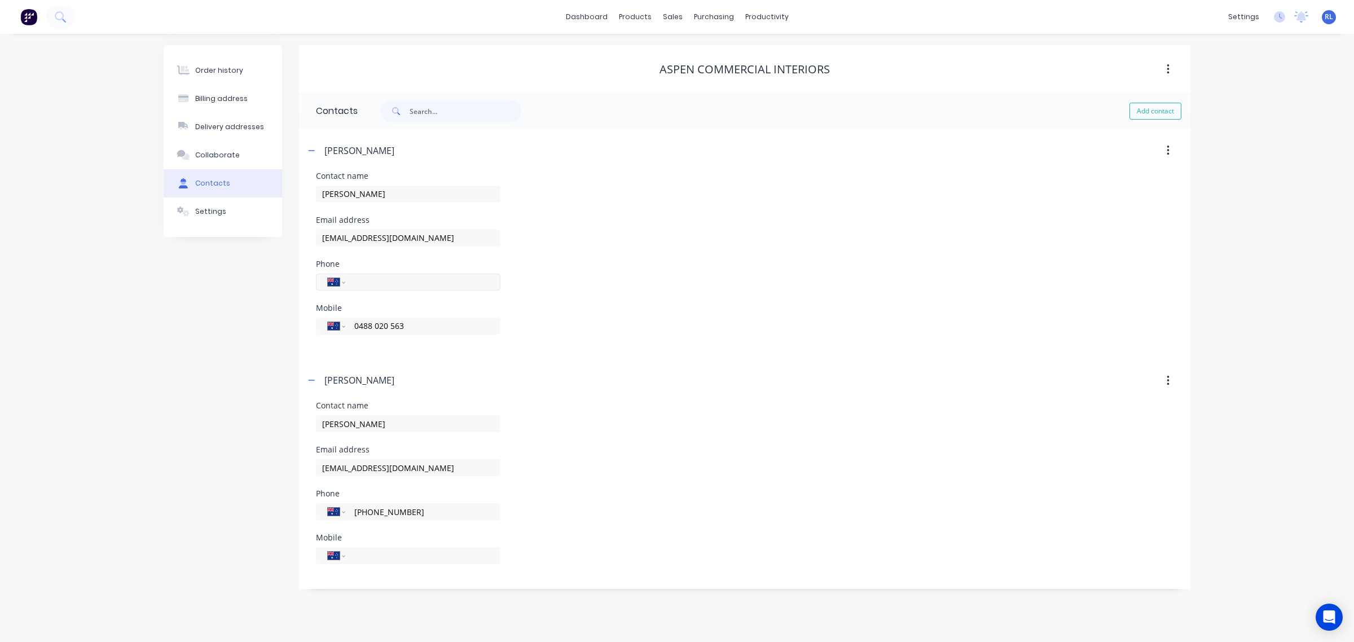
paste input "61 2 9854 6800"
drag, startPoint x: 365, startPoint y: 280, endPoint x: 345, endPoint y: 280, distance: 19.7
click at [345, 280] on div "International [GEOGRAPHIC_DATA] [GEOGRAPHIC_DATA] [GEOGRAPHIC_DATA] [GEOGRAPHIC…" at bounding box center [408, 282] width 184 height 17
click at [739, 340] on div "Mobile International [GEOGRAPHIC_DATA] [GEOGRAPHIC_DATA] [GEOGRAPHIC_DATA] [GEO…" at bounding box center [744, 326] width 857 height 44
click at [345, 285] on select "International [GEOGRAPHIC_DATA] [GEOGRAPHIC_DATA] [GEOGRAPHIC_DATA] [GEOGRAPHIC…" at bounding box center [336, 282] width 17 height 16
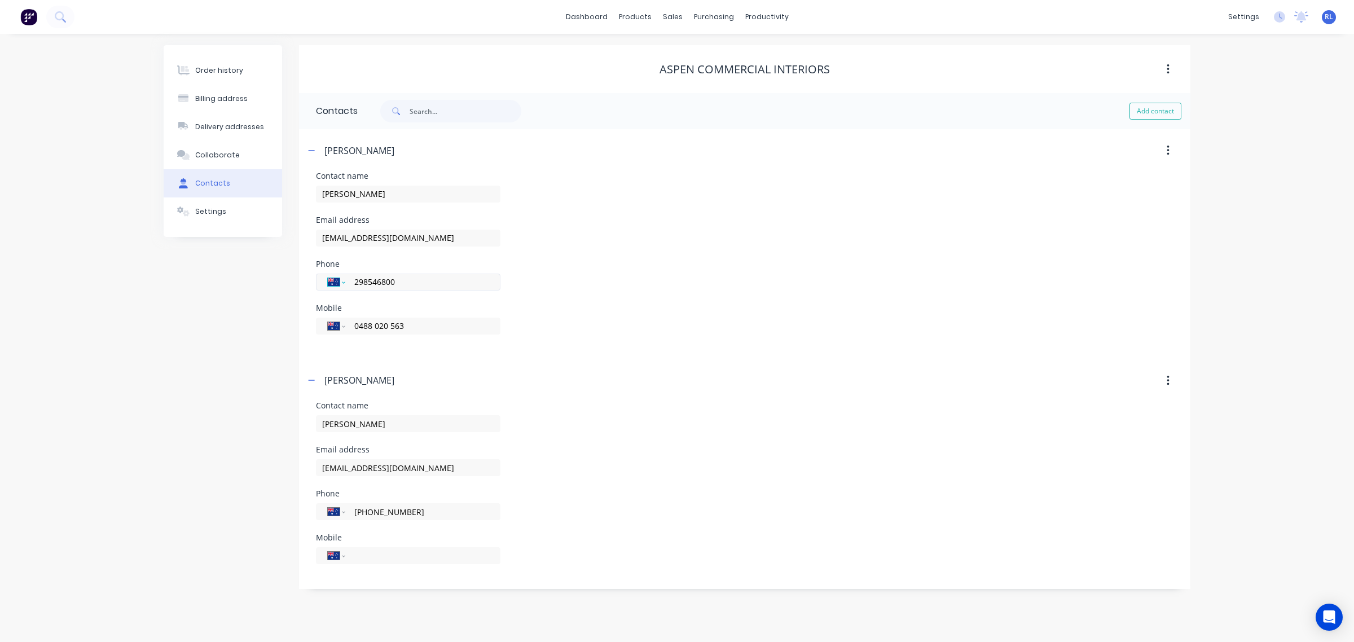
click at [328, 274] on select "International [GEOGRAPHIC_DATA] [GEOGRAPHIC_DATA] [GEOGRAPHIC_DATA] [GEOGRAPHIC…" at bounding box center [336, 282] width 17 height 16
click at [357, 282] on input "298546800" at bounding box center [420, 281] width 135 height 13
click at [354, 284] on input "98546800" at bounding box center [420, 281] width 135 height 13
type input "[PHONE_NUMBER]"
click at [716, 297] on div "Phone International [GEOGRAPHIC_DATA] [GEOGRAPHIC_DATA] [GEOGRAPHIC_DATA] [GEOG…" at bounding box center [744, 286] width 857 height 52
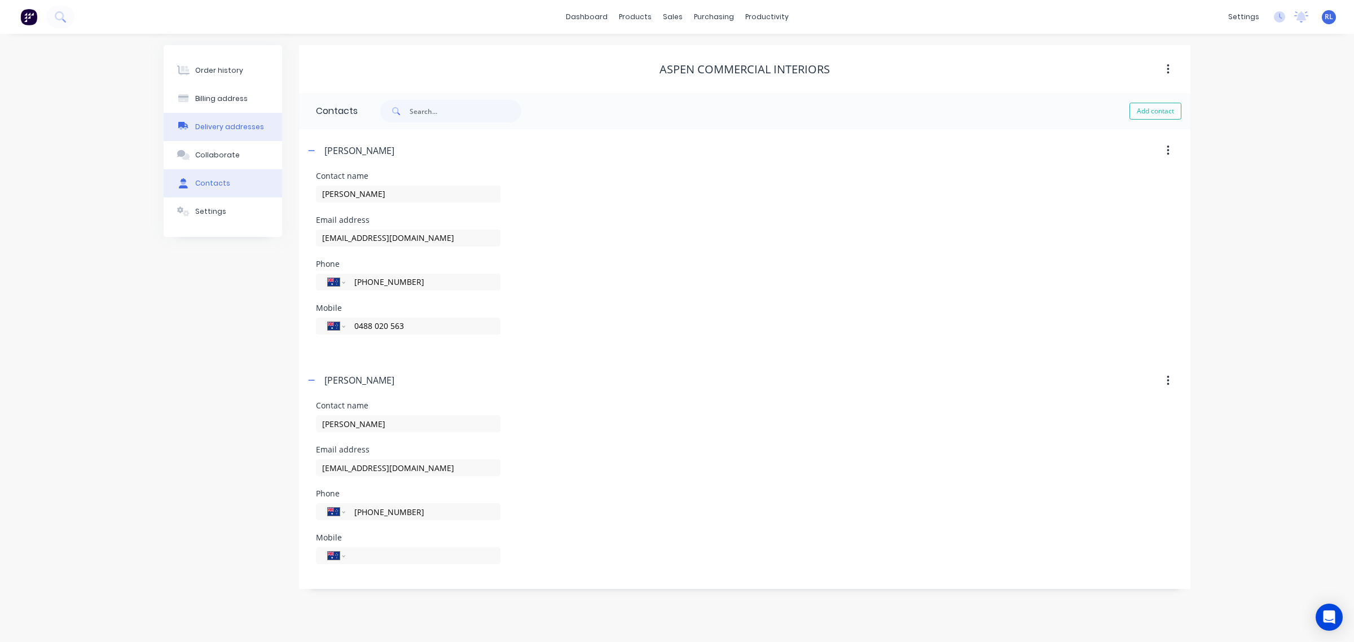
click at [195, 139] on button "Delivery addresses" at bounding box center [223, 127] width 118 height 28
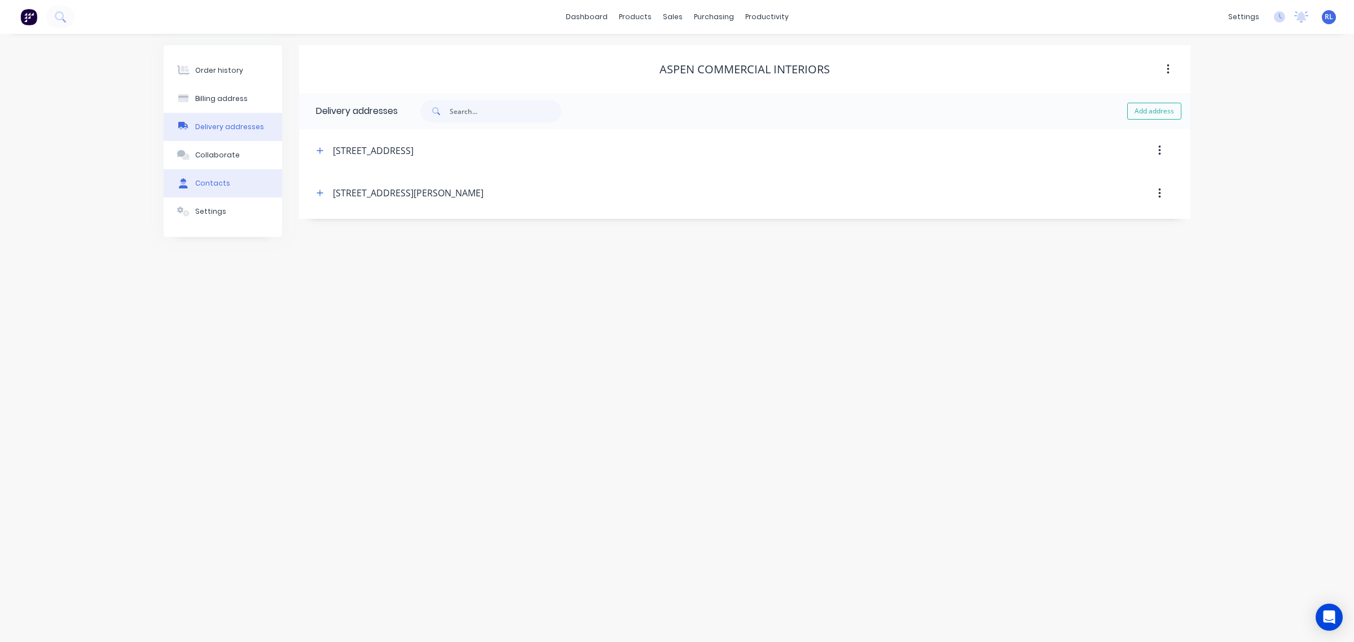
click at [209, 180] on div "Contacts" at bounding box center [212, 183] width 35 height 10
select select "AU"
click at [315, 153] on button "button" at bounding box center [312, 150] width 14 height 14
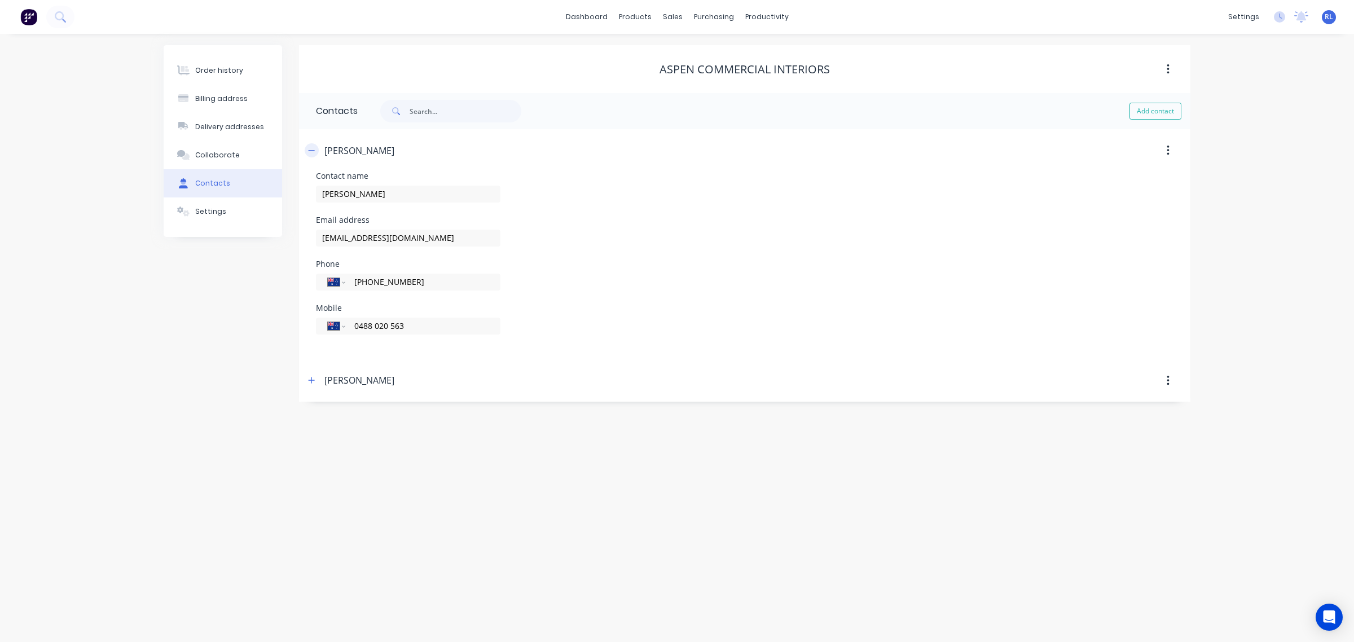
click at [314, 153] on icon "button" at bounding box center [311, 151] width 7 height 8
click at [313, 195] on icon "button" at bounding box center [311, 193] width 7 height 8
click at [537, 416] on div "Order history Billing address Delivery addresses Collaborate Contacts Settings …" at bounding box center [677, 338] width 1354 height 608
